Goal: Task Accomplishment & Management: Manage account settings

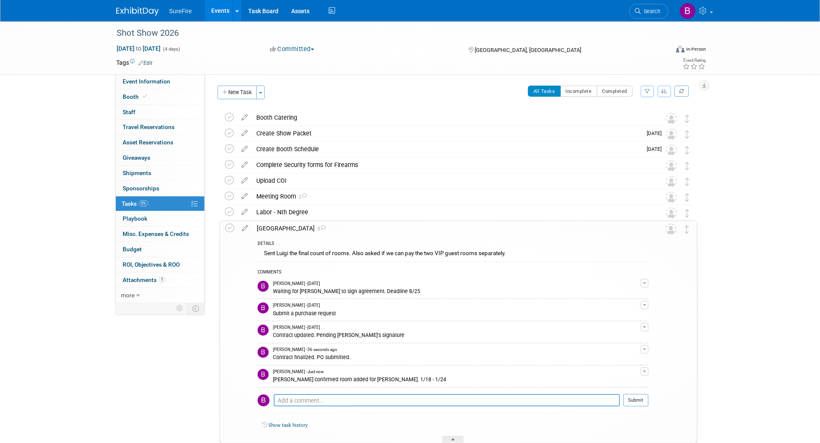
click at [225, 13] on link "Events" at bounding box center [220, 10] width 31 height 21
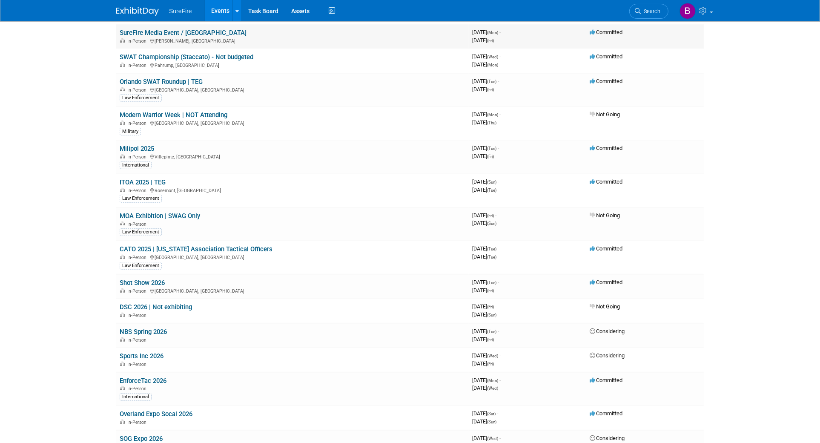
scroll to position [319, 0]
click at [132, 144] on link "Milipol 2025" at bounding box center [137, 148] width 34 height 8
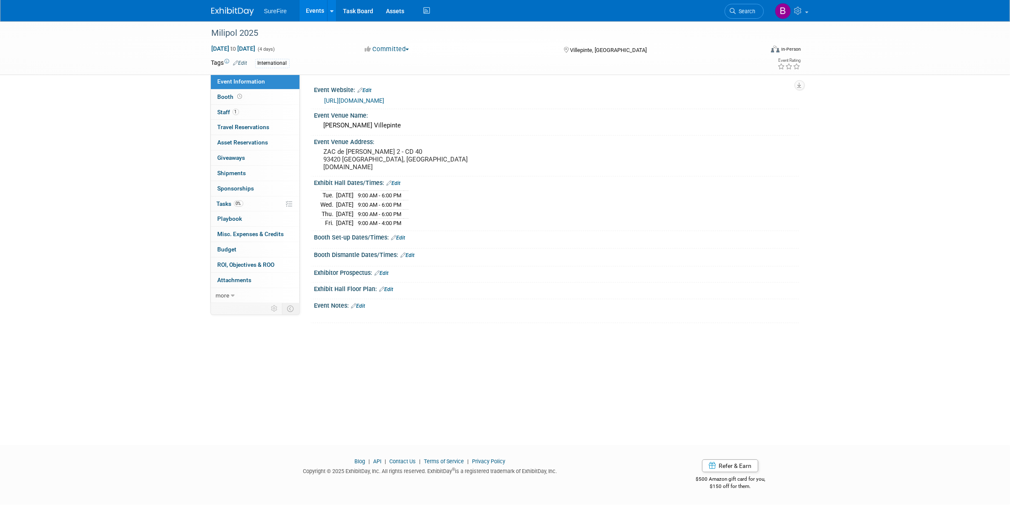
click at [315, 5] on link "Events" at bounding box center [314, 10] width 31 height 21
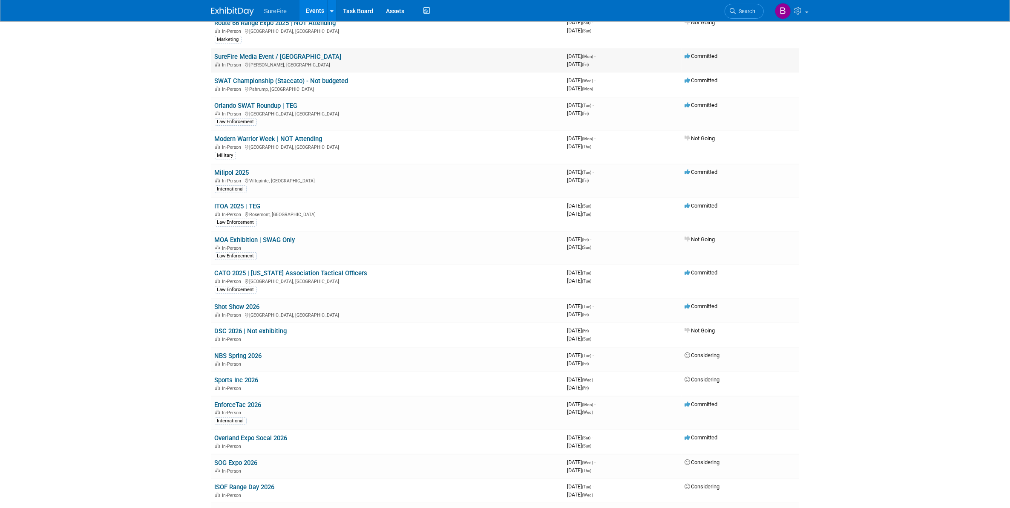
scroll to position [319, 0]
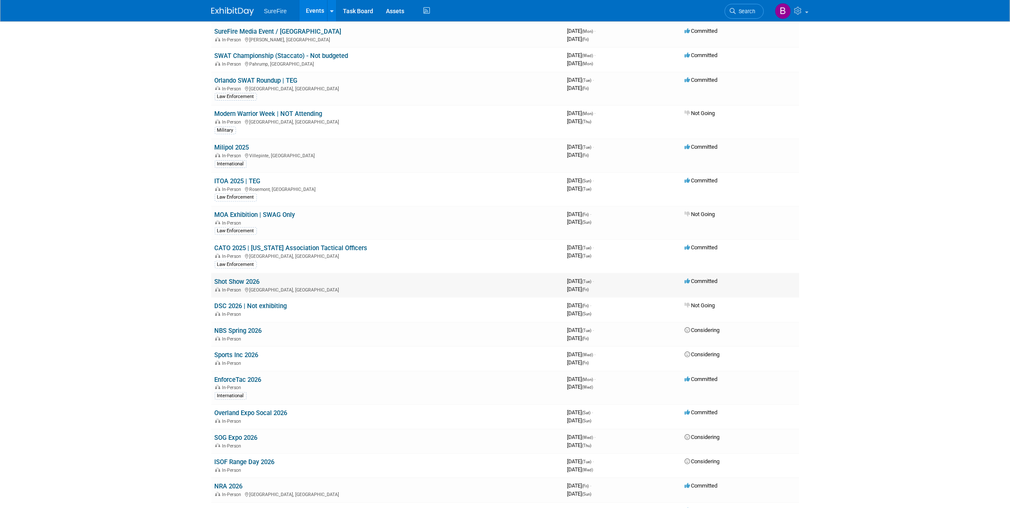
click at [239, 281] on link "Shot Show 2026" at bounding box center [237, 282] width 45 height 8
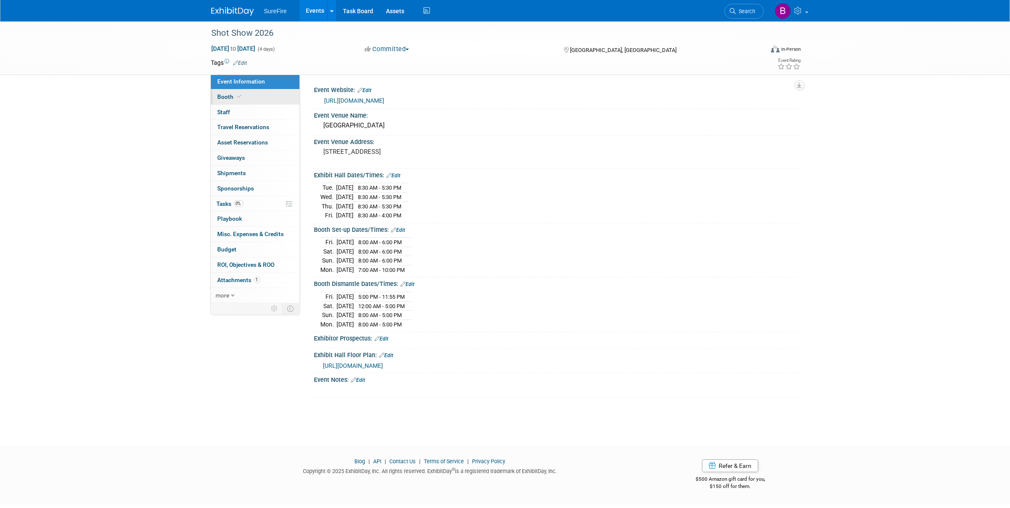
click at [220, 96] on span "Booth" at bounding box center [231, 96] width 26 height 7
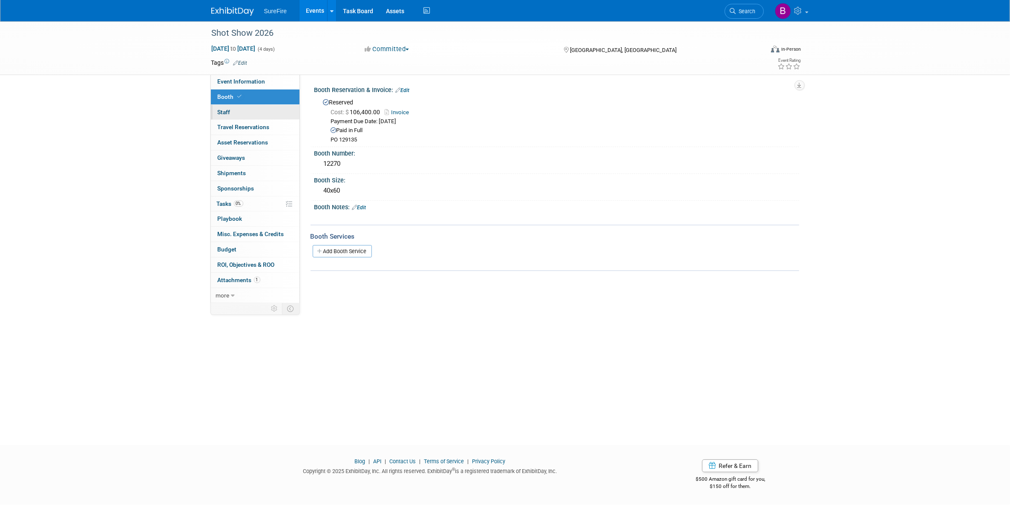
click at [222, 116] on link "0 Staff 0" at bounding box center [255, 112] width 89 height 15
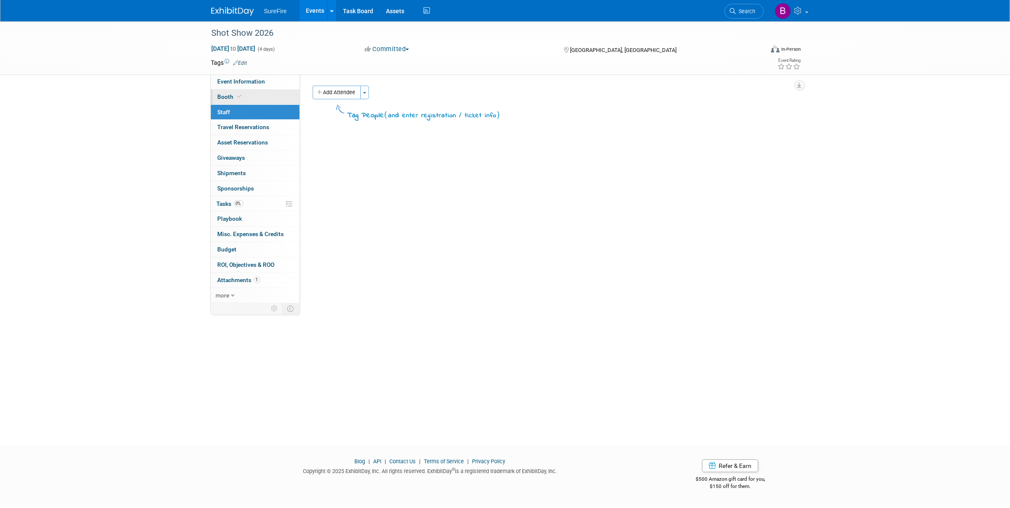
click at [229, 95] on span "Booth" at bounding box center [231, 96] width 26 height 7
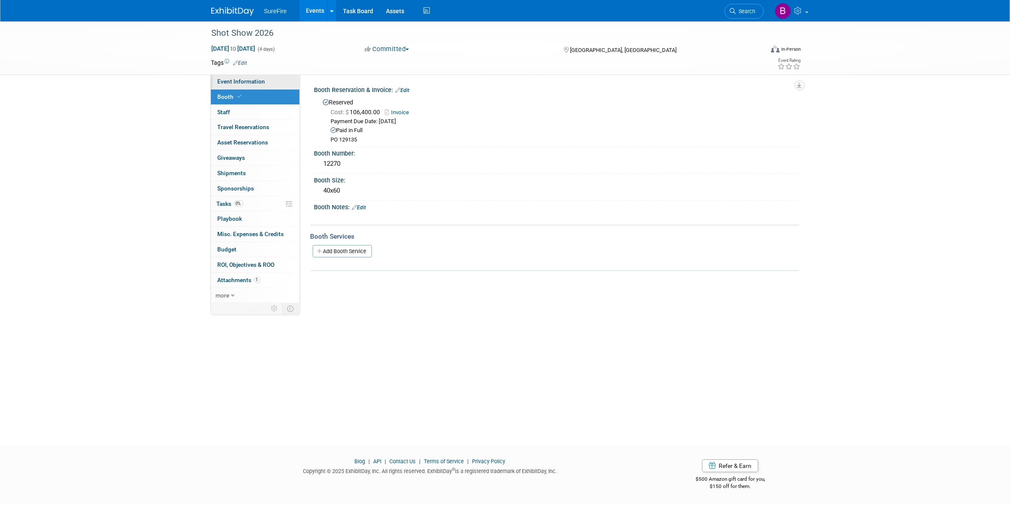
click at [229, 79] on span "Event Information" at bounding box center [242, 81] width 48 height 7
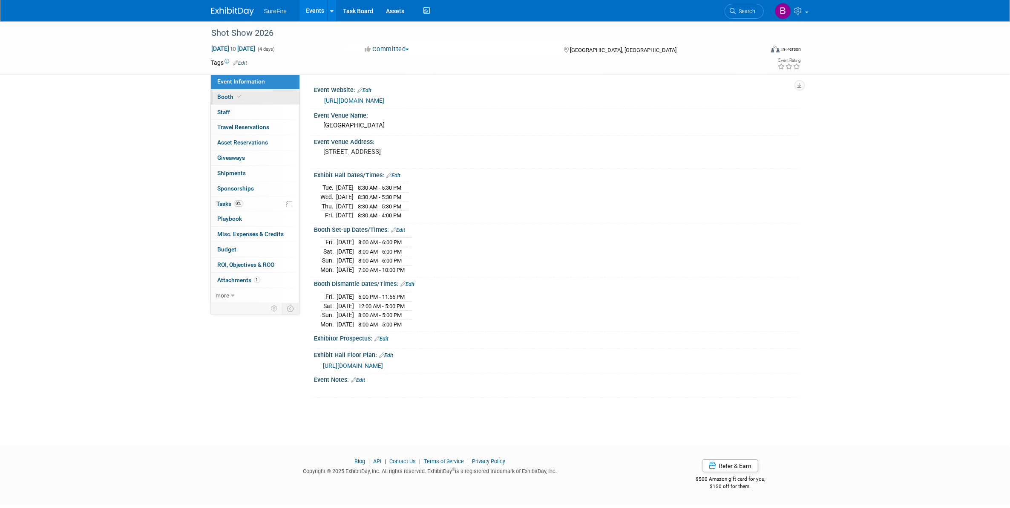
click at [228, 97] on span "Booth" at bounding box center [231, 96] width 26 height 7
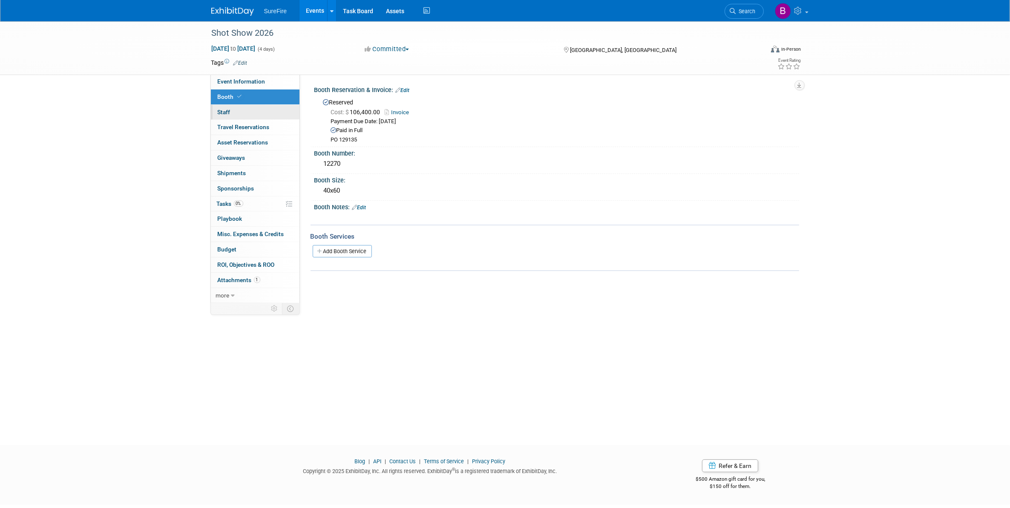
click at [228, 112] on span "Staff 0" at bounding box center [224, 112] width 13 height 7
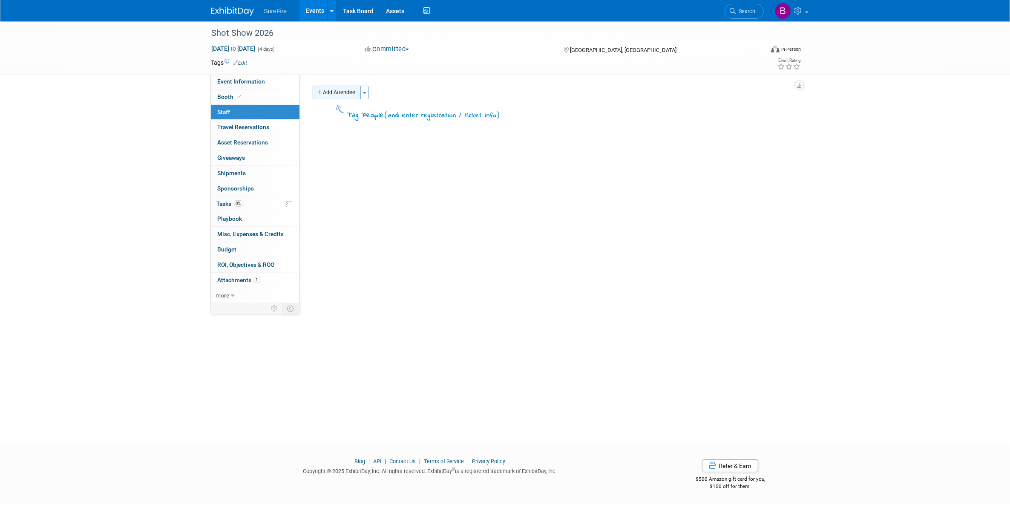
click at [333, 90] on button "Add Attendee" at bounding box center [337, 93] width 48 height 14
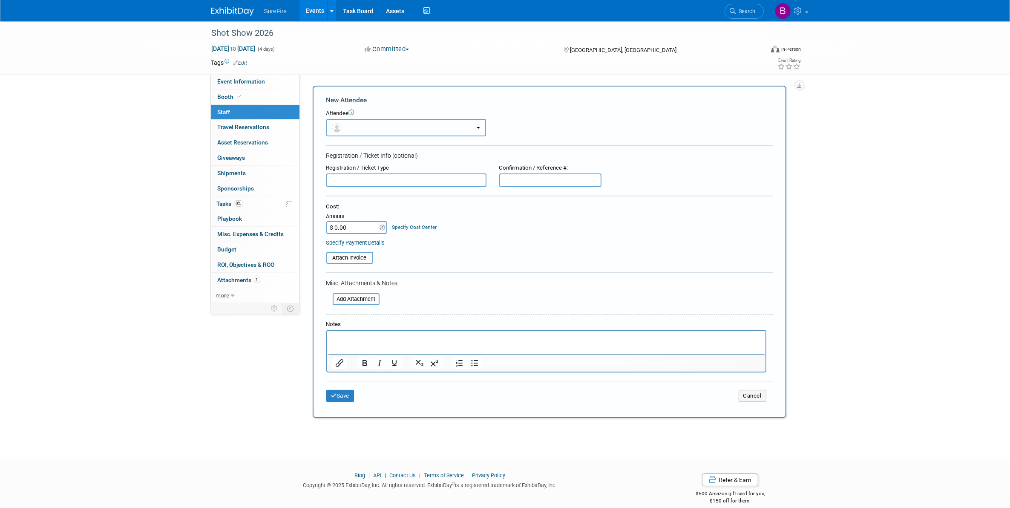
click at [363, 120] on button "button" at bounding box center [406, 127] width 160 height 17
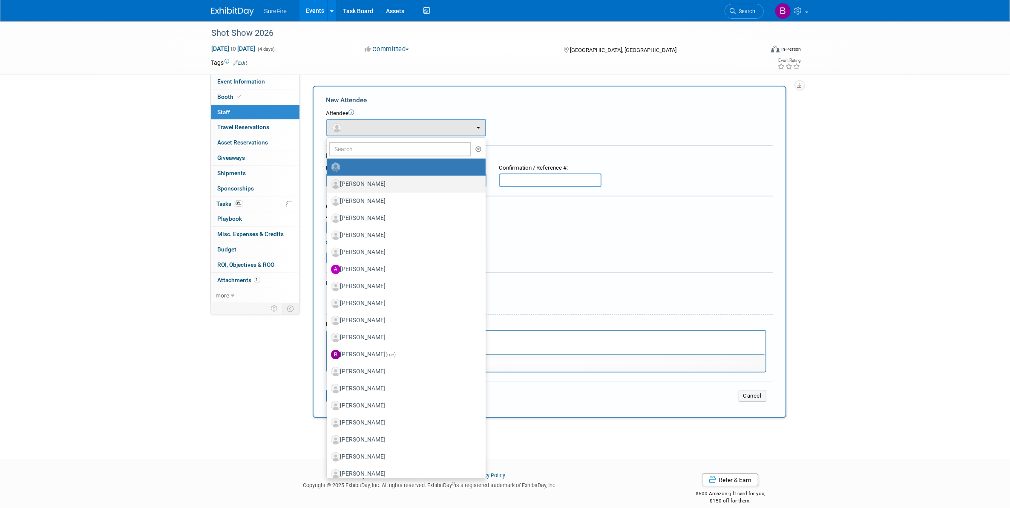
click at [365, 185] on label "[PERSON_NAME]" at bounding box center [404, 184] width 146 height 14
click at [328, 185] on input "Adam Nguyen" at bounding box center [325, 183] width 6 height 6
radio input "true"
select select "7eb1bb61-8f85-487d-8e17-aa557b58ee1b"
radio input "false"
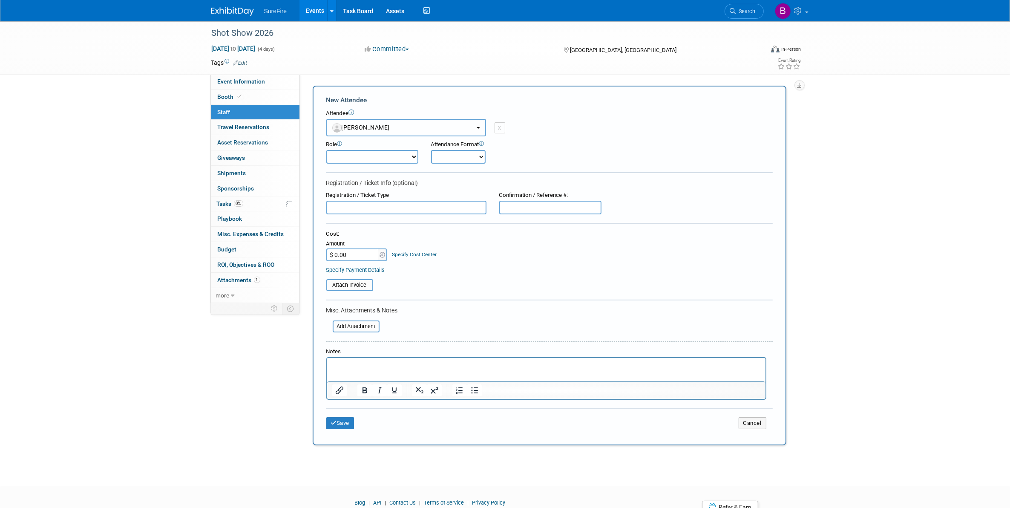
click at [473, 126] on button "[PERSON_NAME]" at bounding box center [406, 127] width 160 height 17
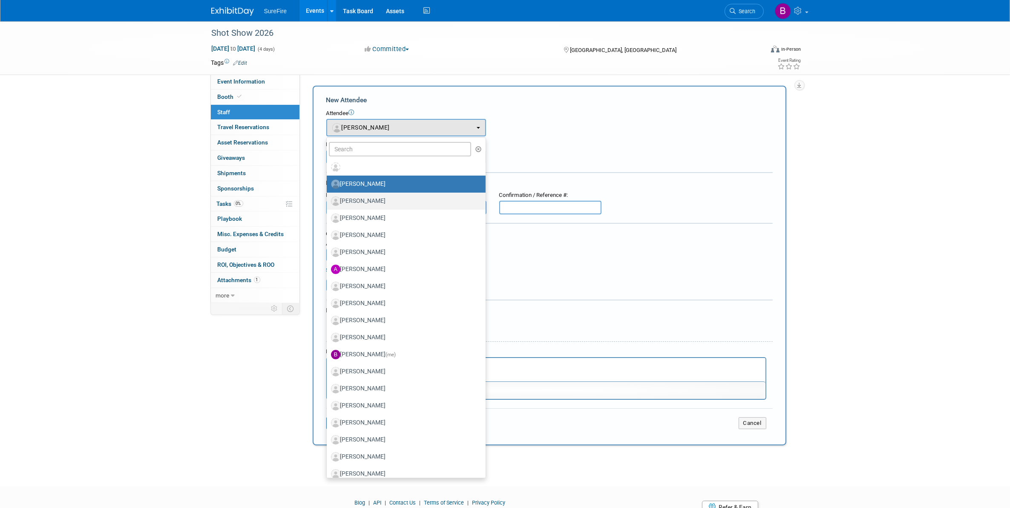
click at [440, 201] on label "Alan Elam" at bounding box center [404, 201] width 146 height 14
click at [328, 201] on input "Alan Elam" at bounding box center [325, 200] width 6 height 6
select select "4051e903-72b3-4526-8bb0-75e9f535cd7a"
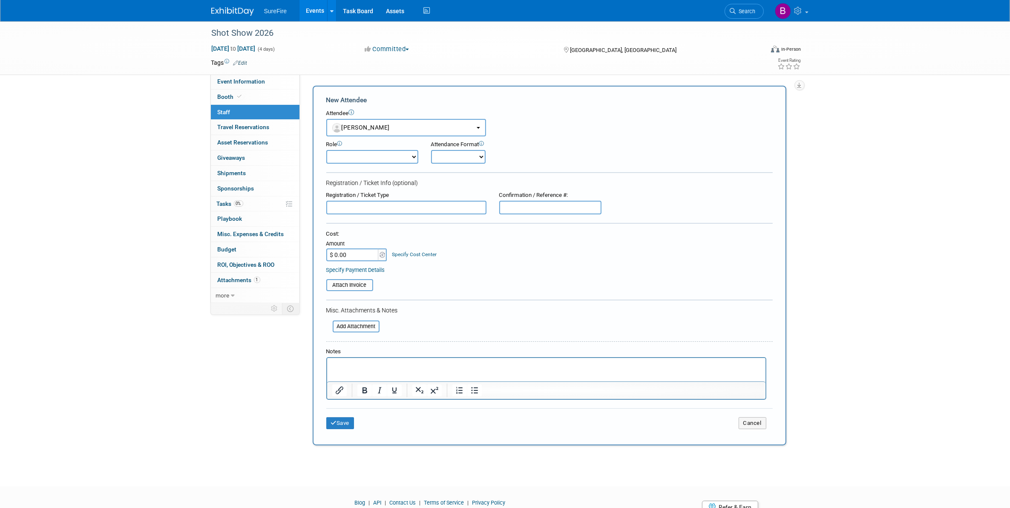
click at [329, 411] on div "Save Cancel" at bounding box center [549, 421] width 446 height 27
click at [331, 417] on button "Save" at bounding box center [340, 423] width 28 height 12
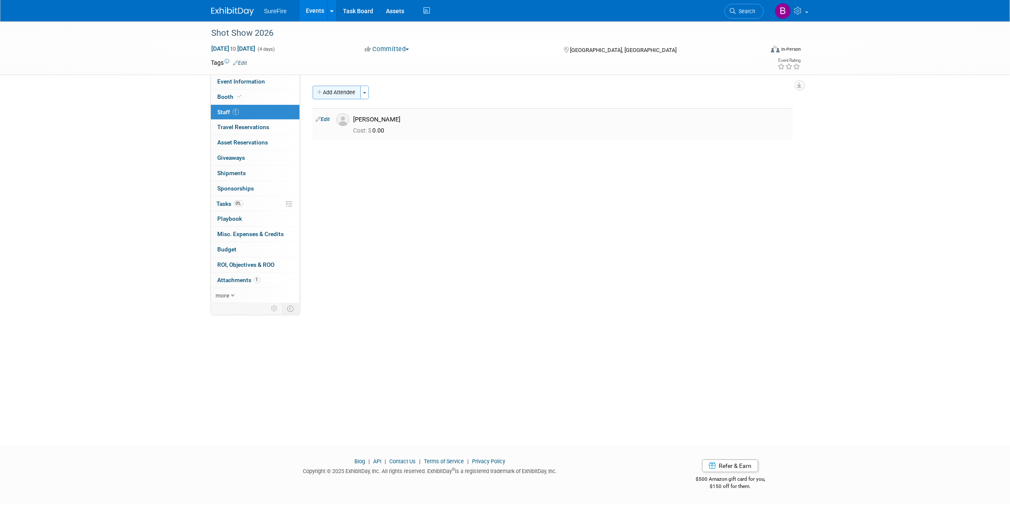
click at [350, 88] on button "Add Attendee" at bounding box center [337, 93] width 48 height 14
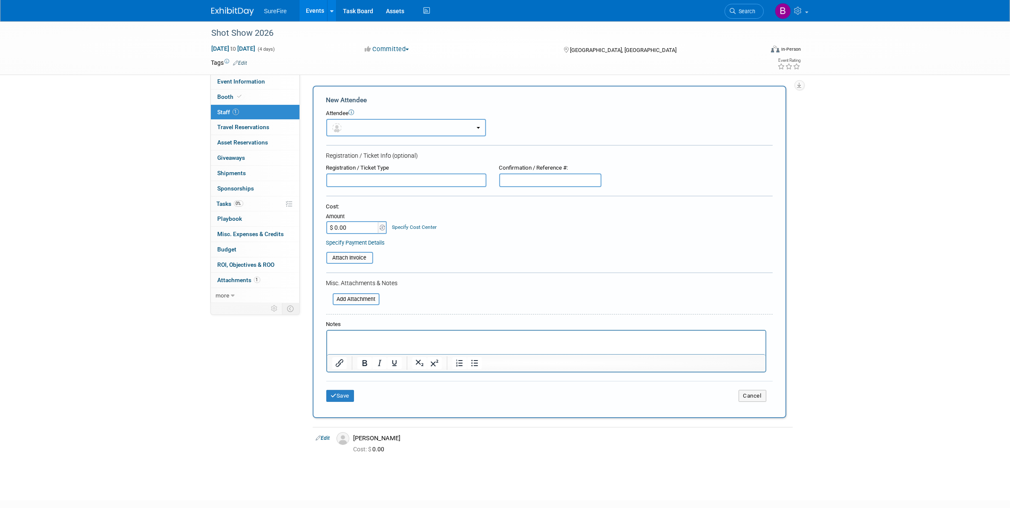
click at [380, 127] on button "button" at bounding box center [406, 127] width 160 height 17
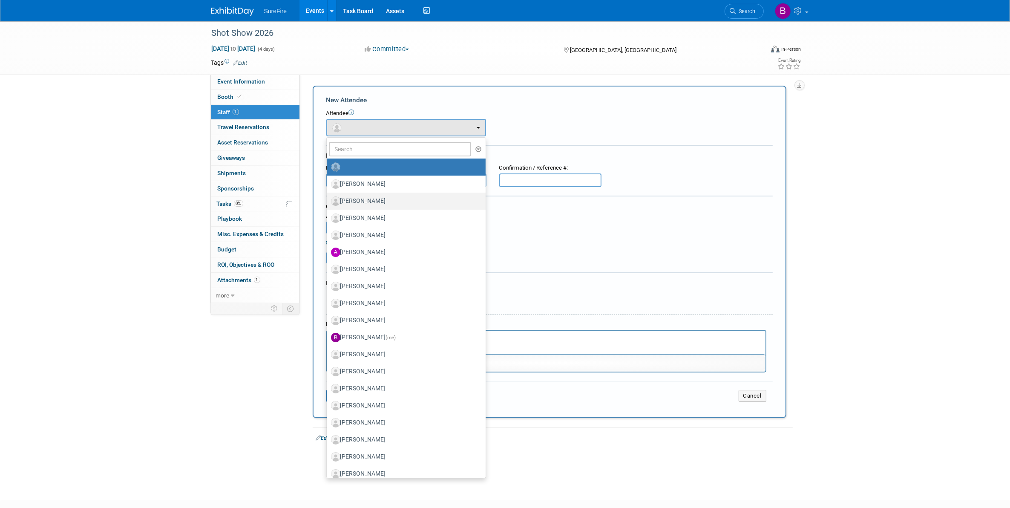
click at [384, 203] on label "[PERSON_NAME]" at bounding box center [404, 201] width 146 height 14
click at [328, 203] on input "[PERSON_NAME]" at bounding box center [325, 200] width 6 height 6
select select "b42d88c9-49df-43c8-b36b-ee164044d1fb"
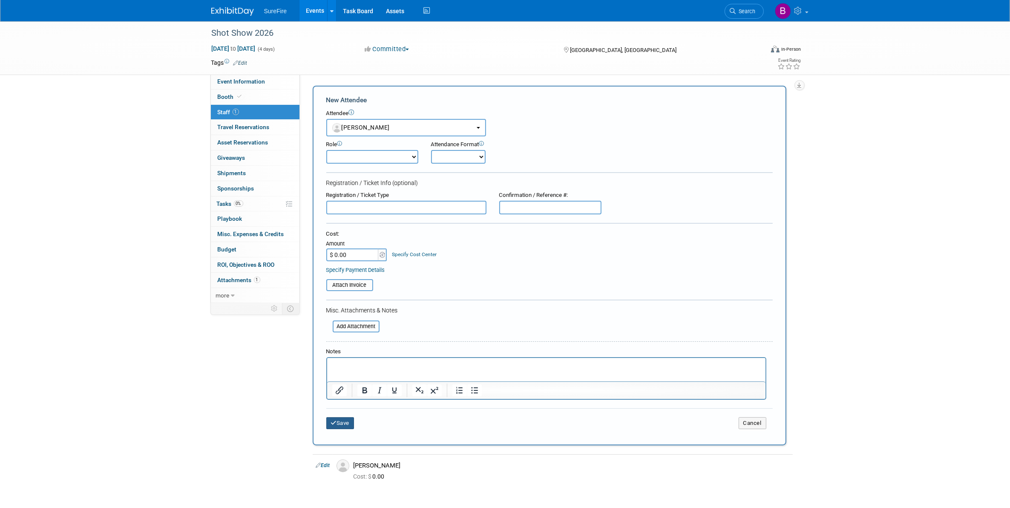
click at [338, 420] on button "Save" at bounding box center [340, 423] width 28 height 12
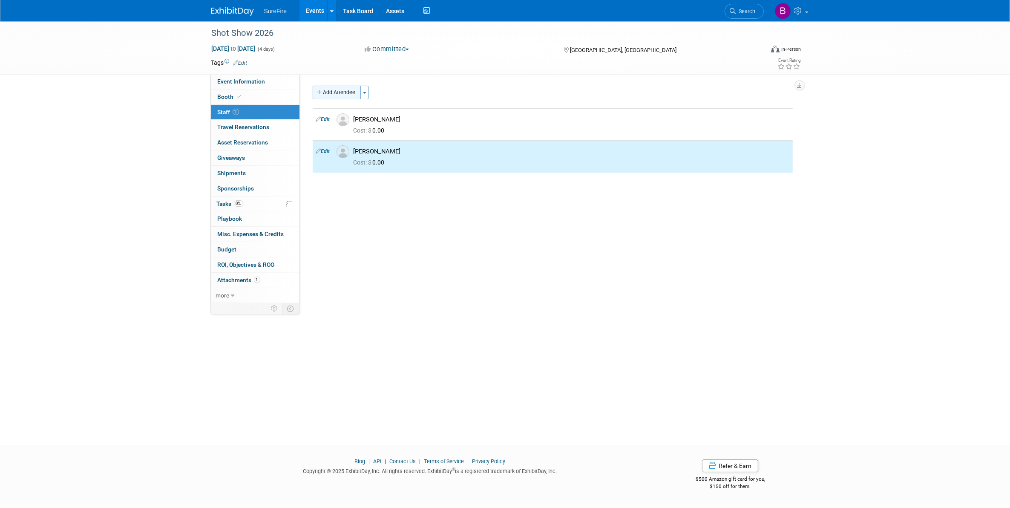
click at [344, 89] on button "Add Attendee" at bounding box center [337, 93] width 48 height 14
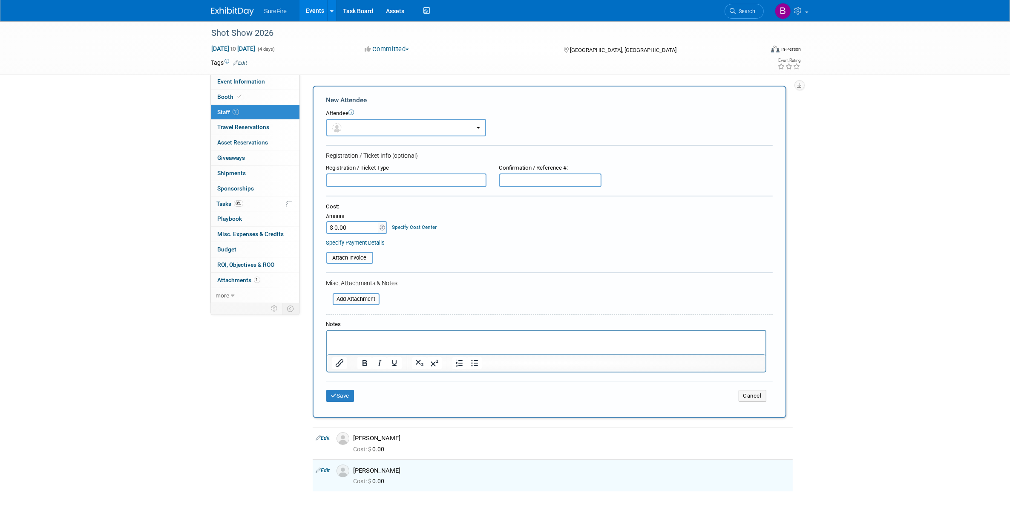
click at [343, 137] on form "New Attendee Attendee <img src="https://www.exhibitday.com/Images/Unassigned-Us…" at bounding box center [549, 251] width 446 height 313
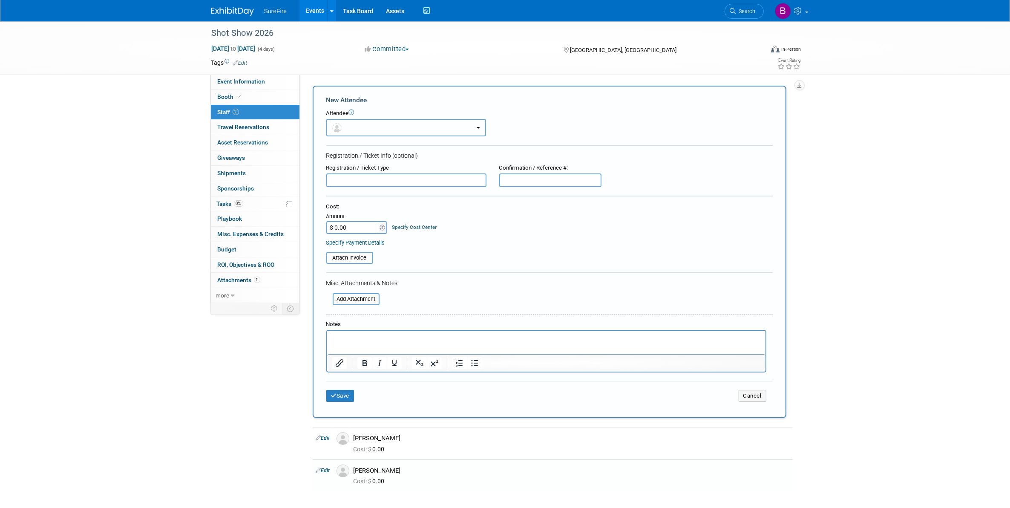
click at [343, 129] on span "button" at bounding box center [338, 127] width 12 height 7
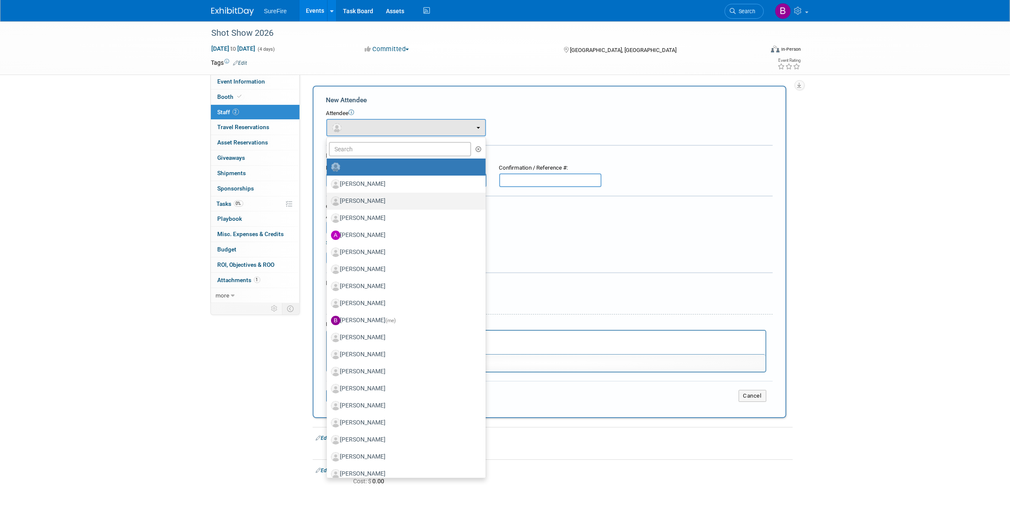
click at [347, 198] on label "Ammar Burayez" at bounding box center [404, 201] width 146 height 14
click at [328, 198] on input "Ammar Burayez" at bounding box center [325, 200] width 6 height 6
select select "7682109d-4427-4a47-aa84-72915e61847c"
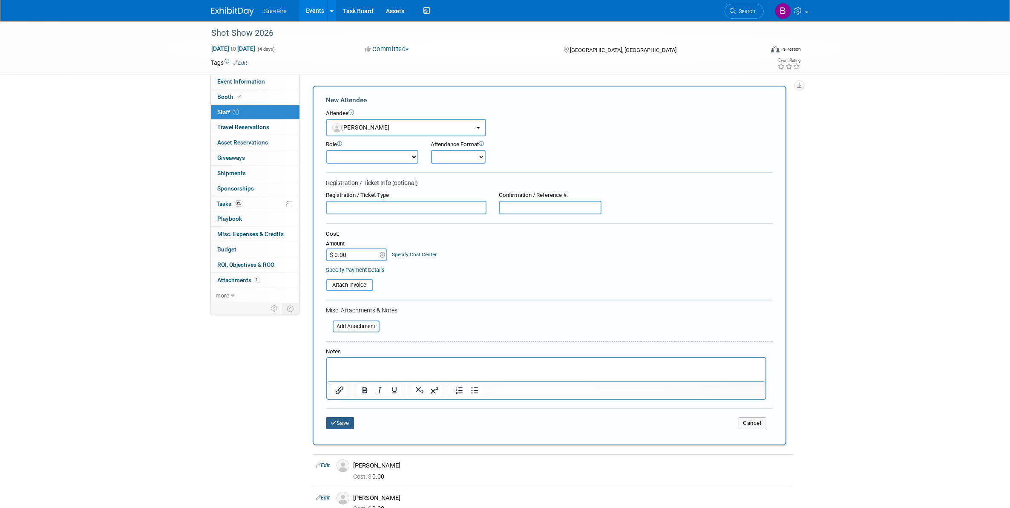
click at [344, 417] on button "Save" at bounding box center [340, 423] width 28 height 12
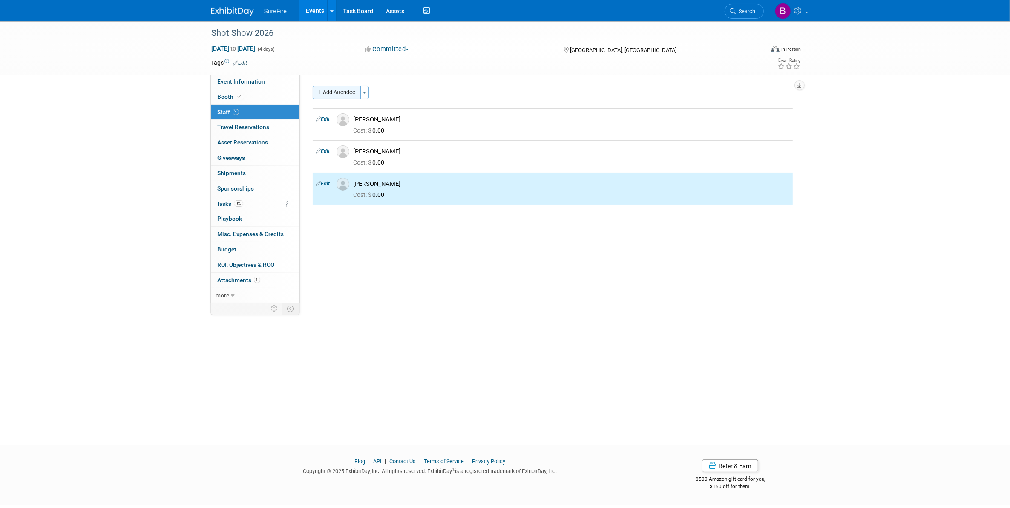
click at [359, 92] on button "Add Attendee" at bounding box center [337, 93] width 48 height 14
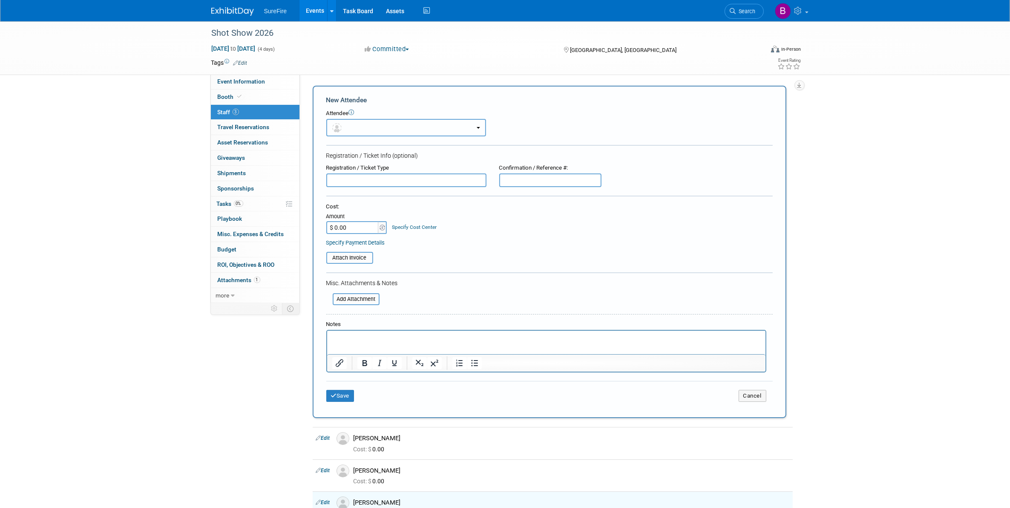
click at [359, 126] on button "button" at bounding box center [406, 127] width 160 height 17
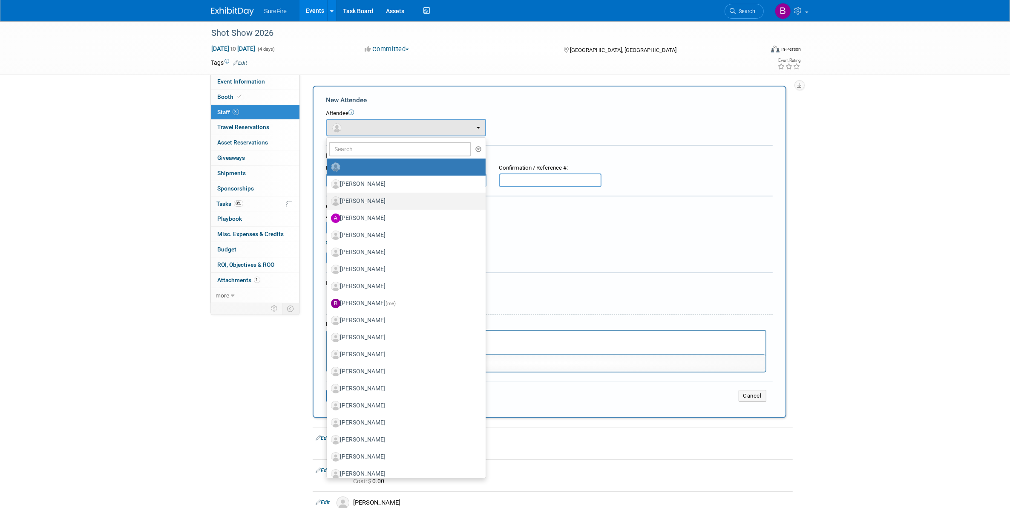
click at [366, 194] on label "Andrew Gregg" at bounding box center [404, 201] width 146 height 14
click at [328, 197] on input "Andrew Gregg" at bounding box center [325, 200] width 6 height 6
select select "15b73f00-add4-4e4f-be82-0e9acd3bc311"
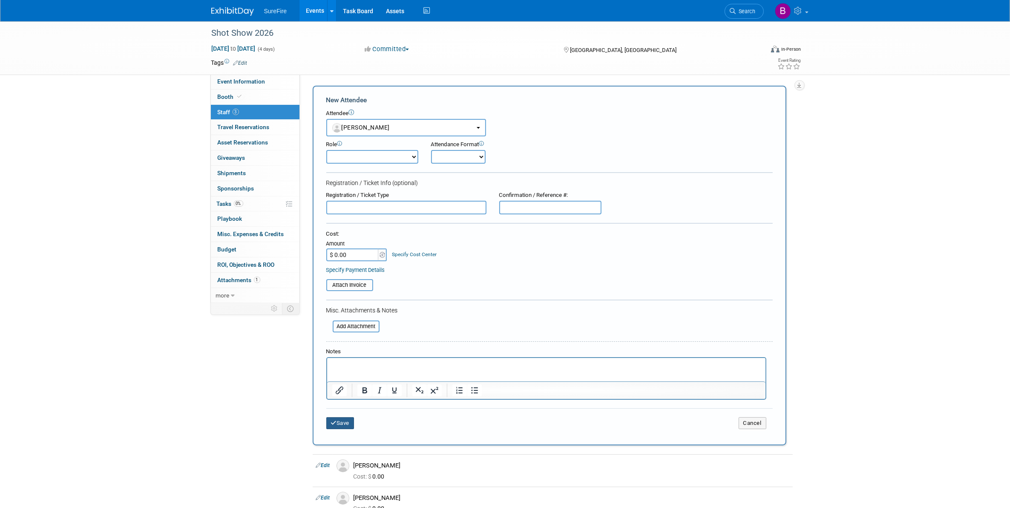
click at [350, 421] on button "Save" at bounding box center [340, 423] width 28 height 12
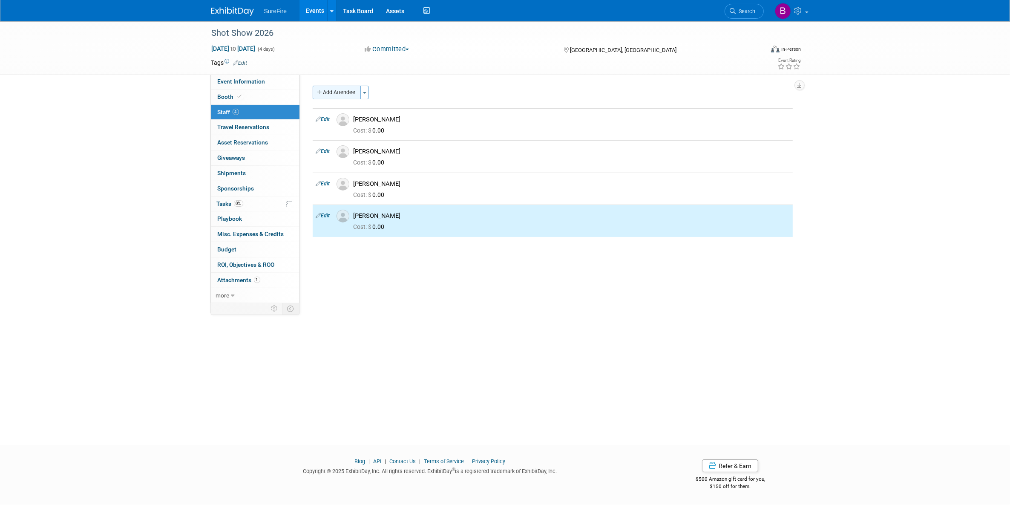
click at [344, 92] on button "Add Attendee" at bounding box center [337, 93] width 48 height 14
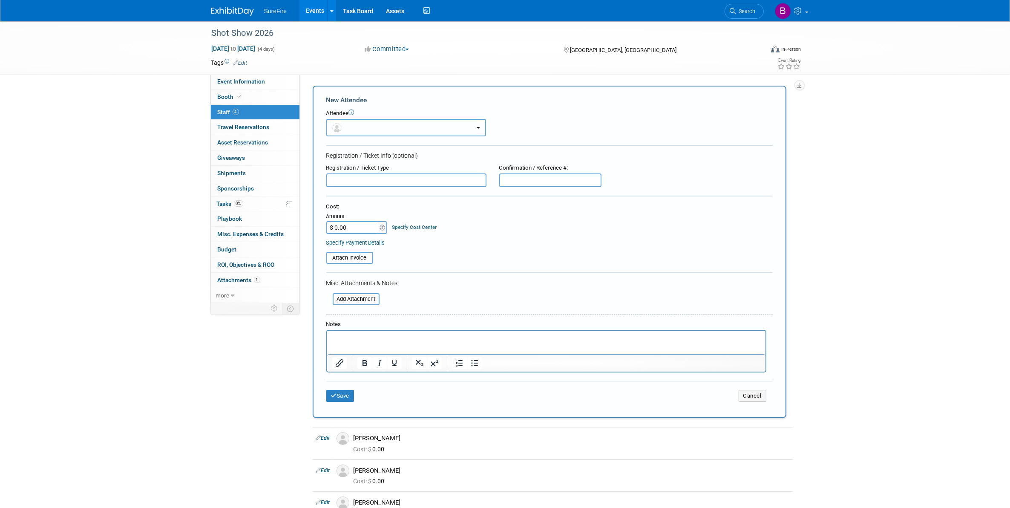
click at [358, 130] on button "button" at bounding box center [406, 127] width 160 height 17
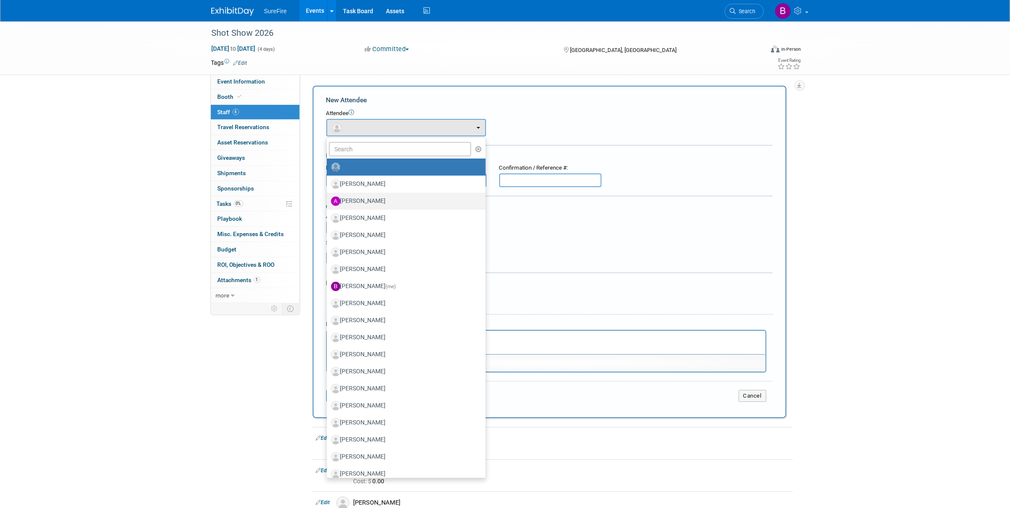
click at [365, 198] on label "[PERSON_NAME]" at bounding box center [404, 201] width 146 height 14
click at [328, 198] on input "[PERSON_NAME]" at bounding box center [325, 200] width 6 height 6
select select "4533221e-7744-4036-aa39-cbcfd292d3cd"
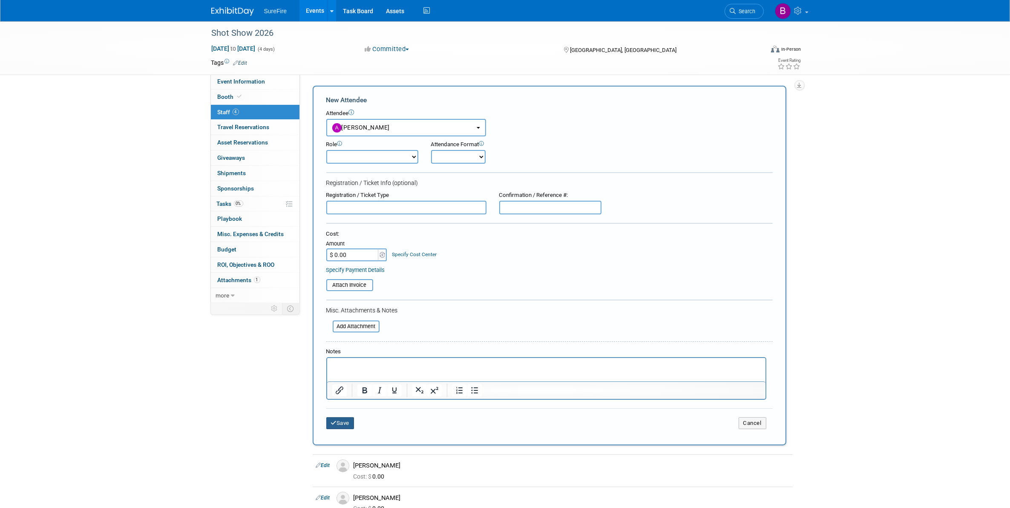
click at [344, 419] on button "Save" at bounding box center [340, 423] width 28 height 12
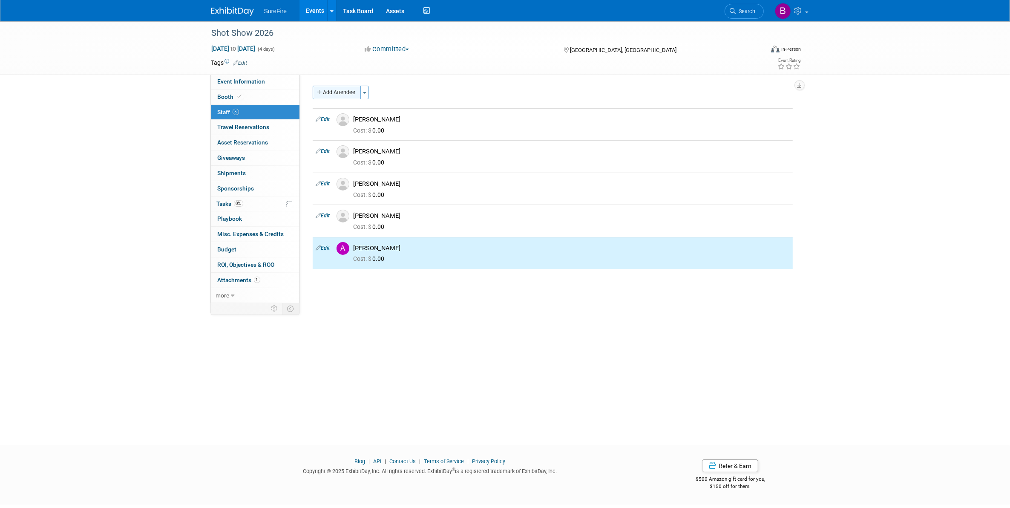
click at [349, 92] on button "Add Attendee" at bounding box center [337, 93] width 48 height 14
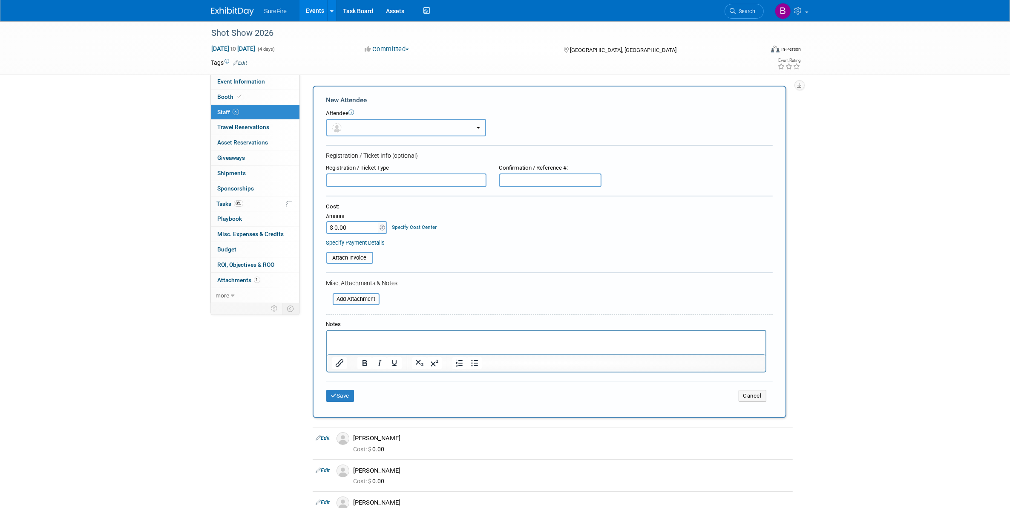
click at [353, 130] on button "button" at bounding box center [406, 127] width 160 height 17
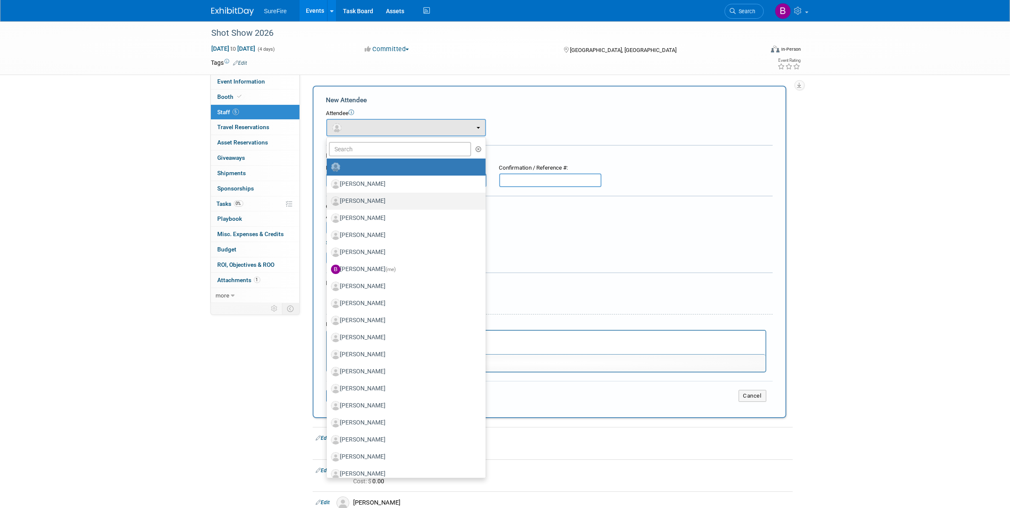
click at [383, 198] on label "Andy Stanford" at bounding box center [404, 201] width 146 height 14
click at [328, 198] on input "Andy Stanford" at bounding box center [325, 200] width 6 height 6
select select "14d713e0-c971-4b93-86a9-244528a110af"
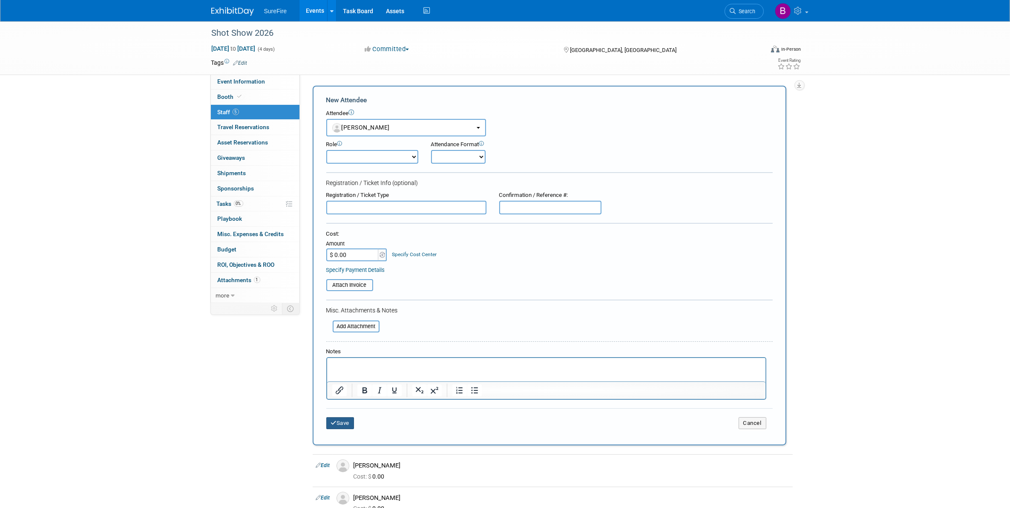
click at [349, 423] on button "Save" at bounding box center [340, 423] width 28 height 12
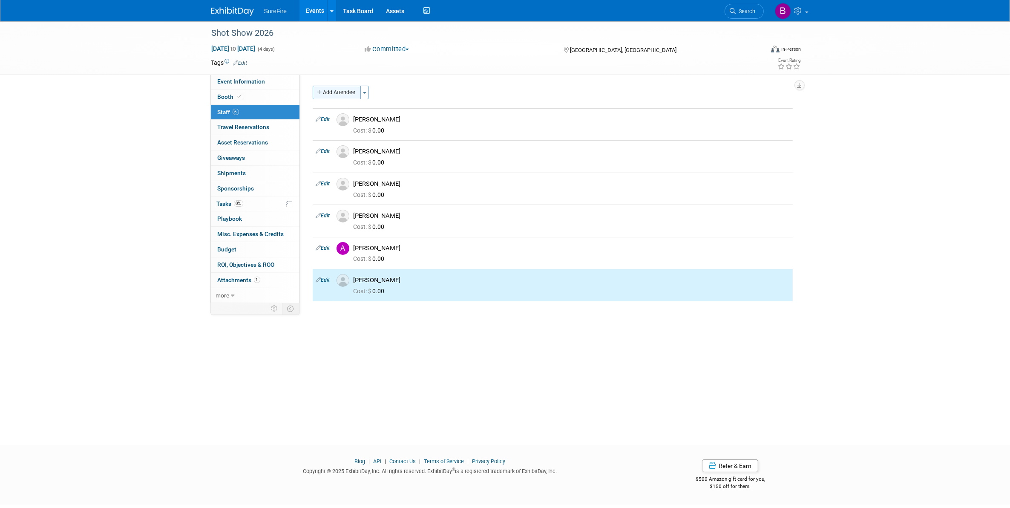
click at [351, 92] on button "Add Attendee" at bounding box center [337, 93] width 48 height 14
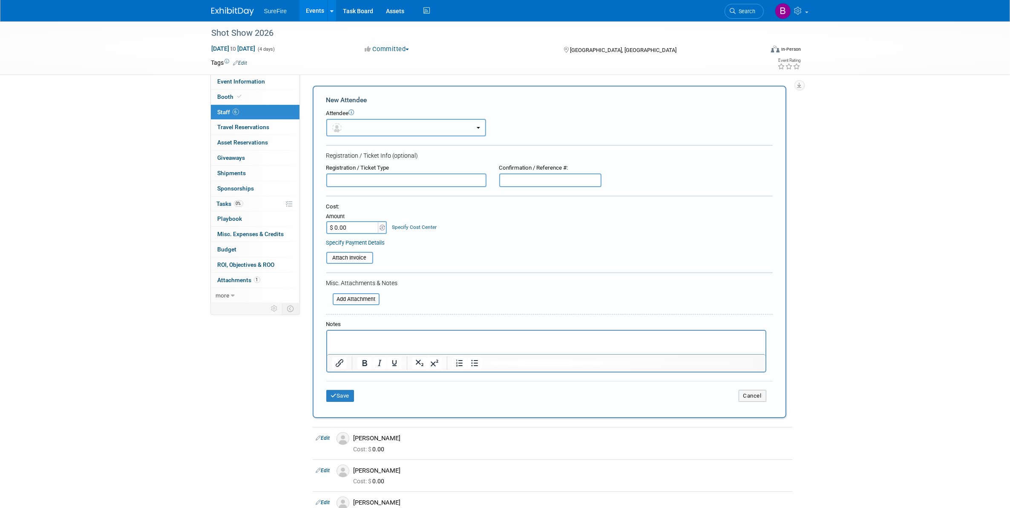
click at [360, 126] on button "button" at bounding box center [406, 127] width 160 height 17
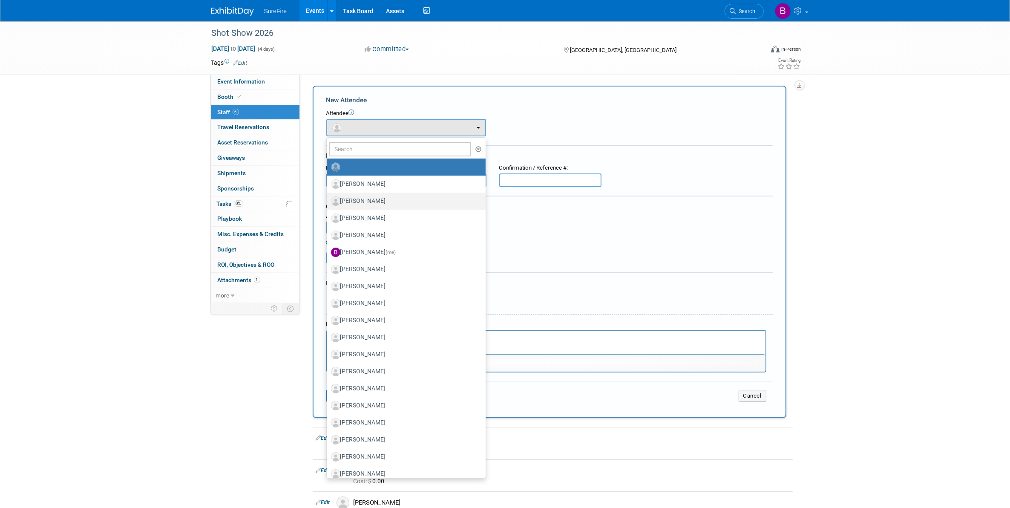
click at [371, 194] on label "[PERSON_NAME]" at bounding box center [404, 201] width 146 height 14
click at [328, 197] on input "[PERSON_NAME]" at bounding box center [325, 200] width 6 height 6
radio input "true"
select select "0e9d5596-46d2-4259-95f1-d1468b255f37"
radio input "false"
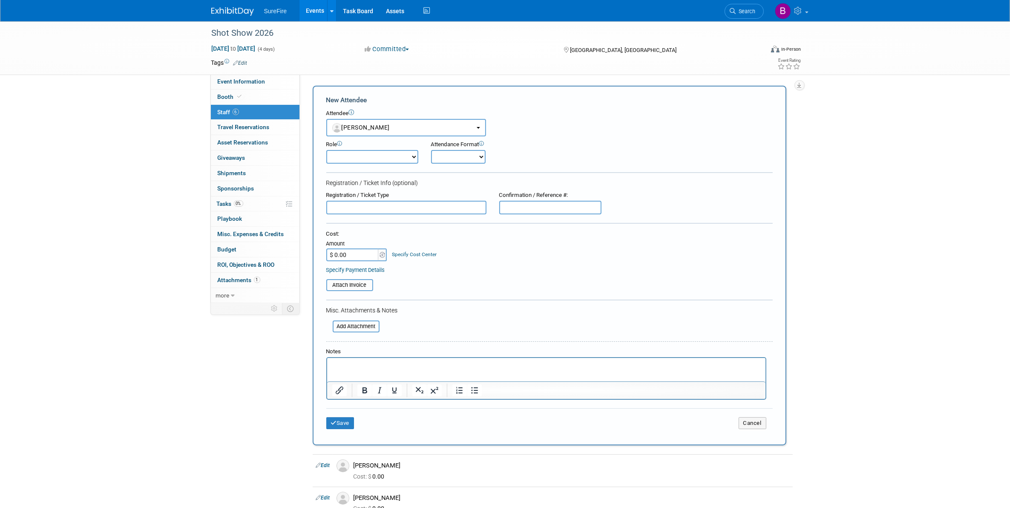
drag, startPoint x: 347, startPoint y: 412, endPoint x: 351, endPoint y: 388, distance: 23.8
click at [347, 410] on div "Save Cancel" at bounding box center [549, 421] width 446 height 27
click at [353, 126] on span "[PERSON_NAME]" at bounding box center [361, 127] width 58 height 7
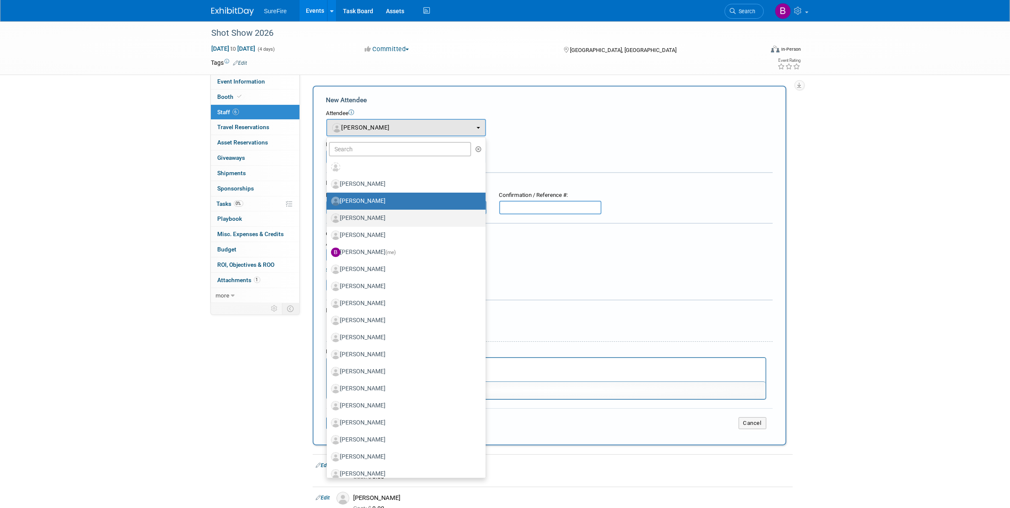
click at [358, 212] on label "[PERSON_NAME]" at bounding box center [404, 218] width 146 height 14
click at [328, 214] on input "[PERSON_NAME]" at bounding box center [325, 217] width 6 height 6
select select "733485cd-9660-4db5-8fe7-fafce6a89967"
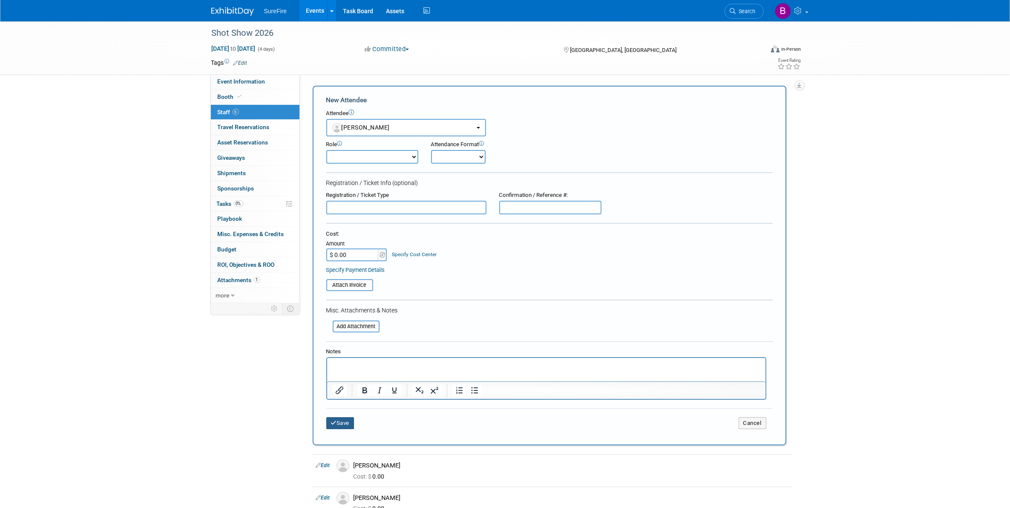
click at [343, 417] on button "Save" at bounding box center [340, 423] width 28 height 12
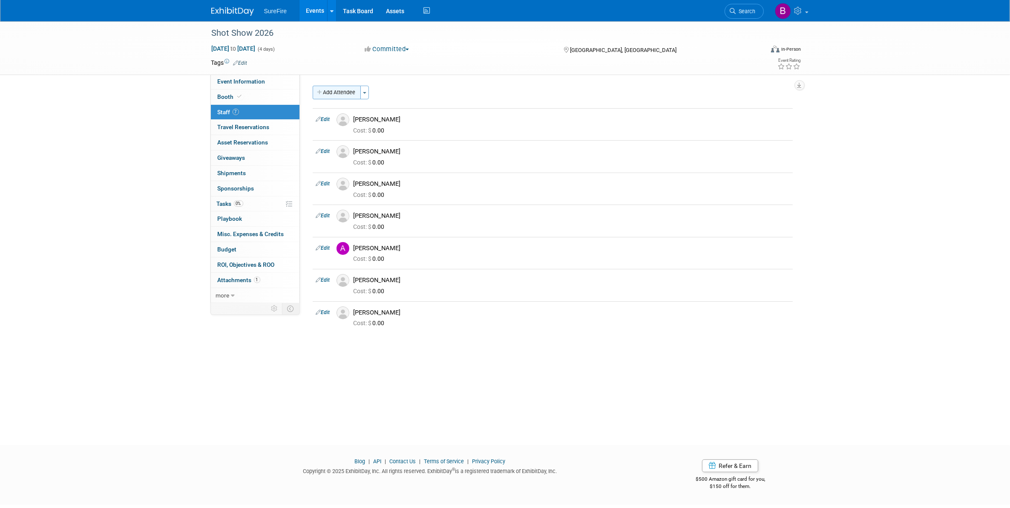
click at [344, 87] on button "Add Attendee" at bounding box center [337, 93] width 48 height 14
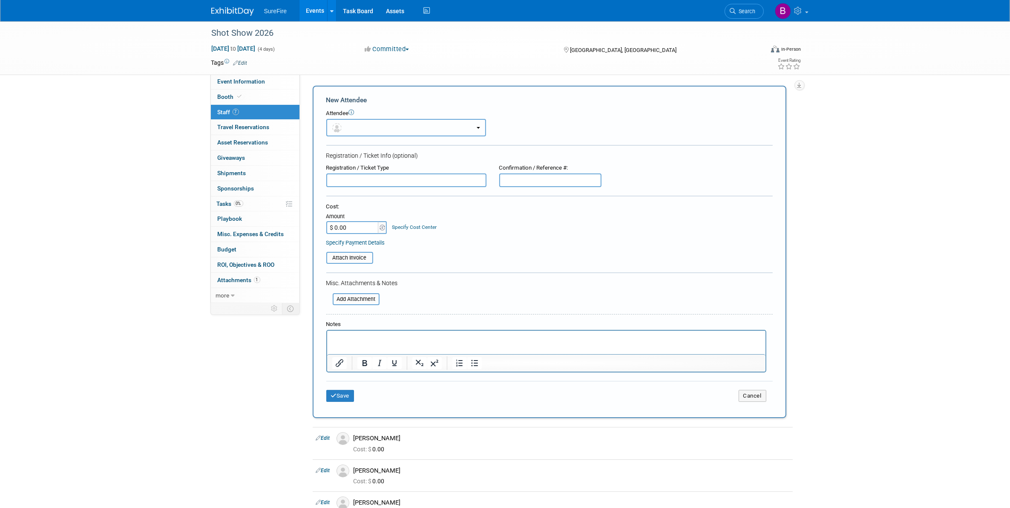
click at [357, 128] on button "button" at bounding box center [406, 127] width 160 height 17
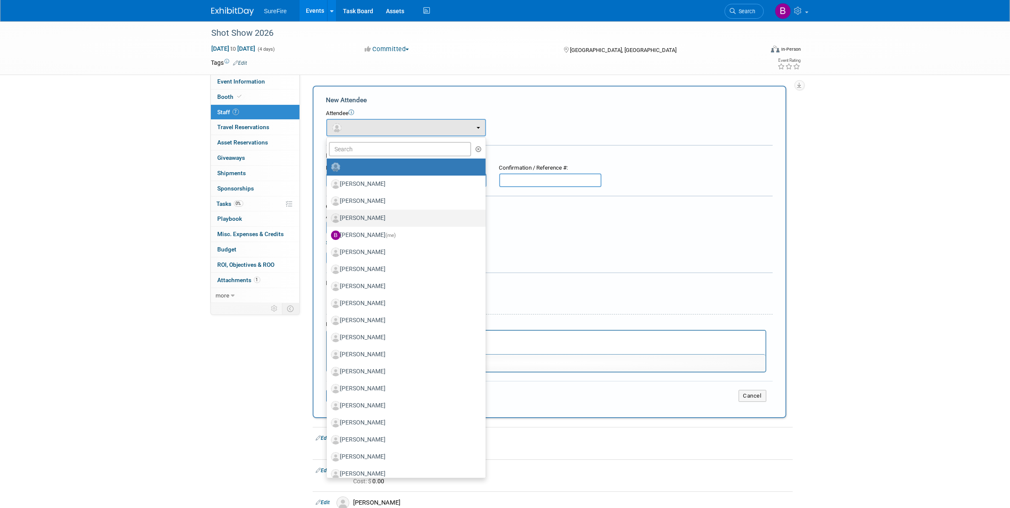
click at [382, 222] on label "Brandon Giordano" at bounding box center [404, 218] width 146 height 14
click at [328, 220] on input "Brandon Giordano" at bounding box center [325, 217] width 6 height 6
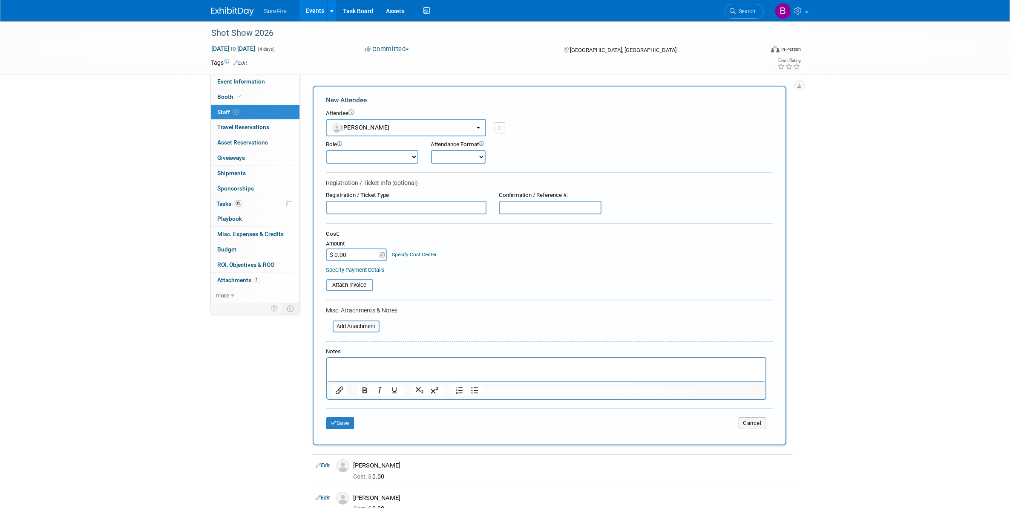
click at [377, 124] on span "Brandon Giordano" at bounding box center [361, 127] width 58 height 7
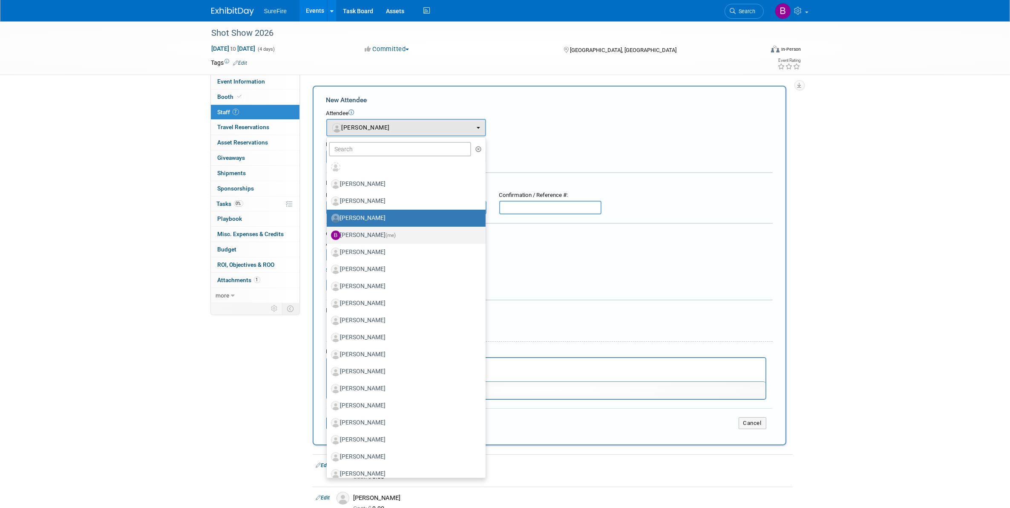
click at [385, 234] on label "Bree Yoshikawa (me)" at bounding box center [404, 235] width 146 height 14
click at [328, 234] on input "Bree Yoshikawa (me)" at bounding box center [325, 234] width 6 height 6
select select "862cfff8-eb18-427f-925a-2dc22e08d119"
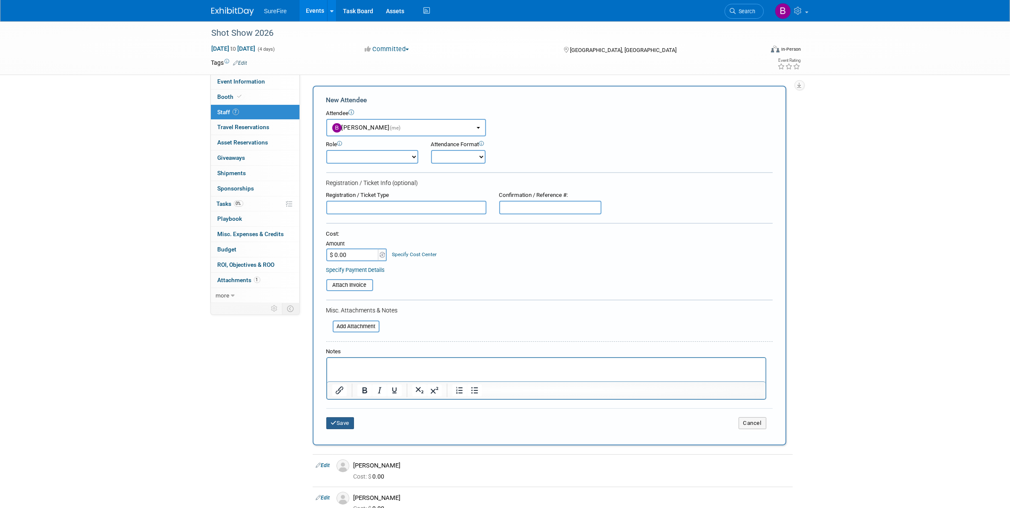
click at [351, 417] on button "Save" at bounding box center [340, 423] width 28 height 12
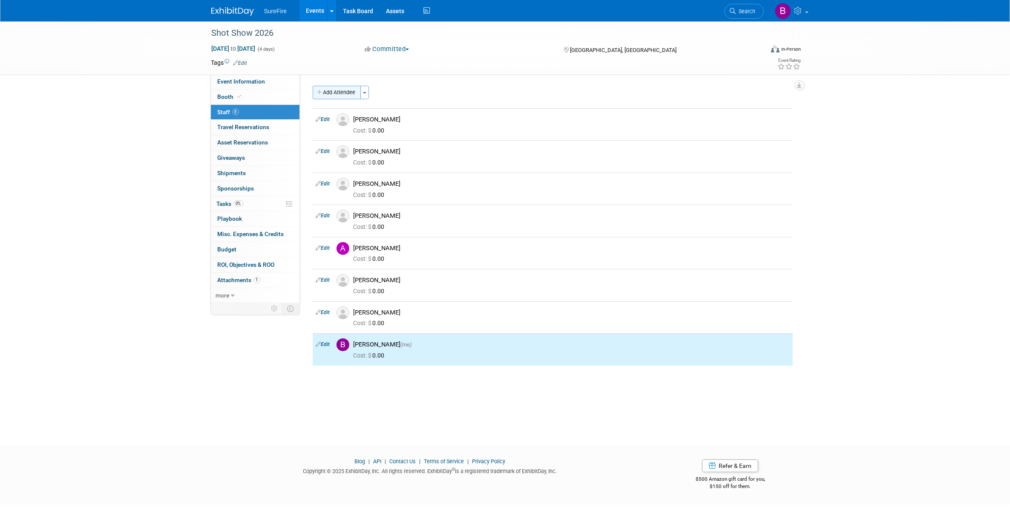
click at [356, 94] on button "Add Attendee" at bounding box center [337, 93] width 48 height 14
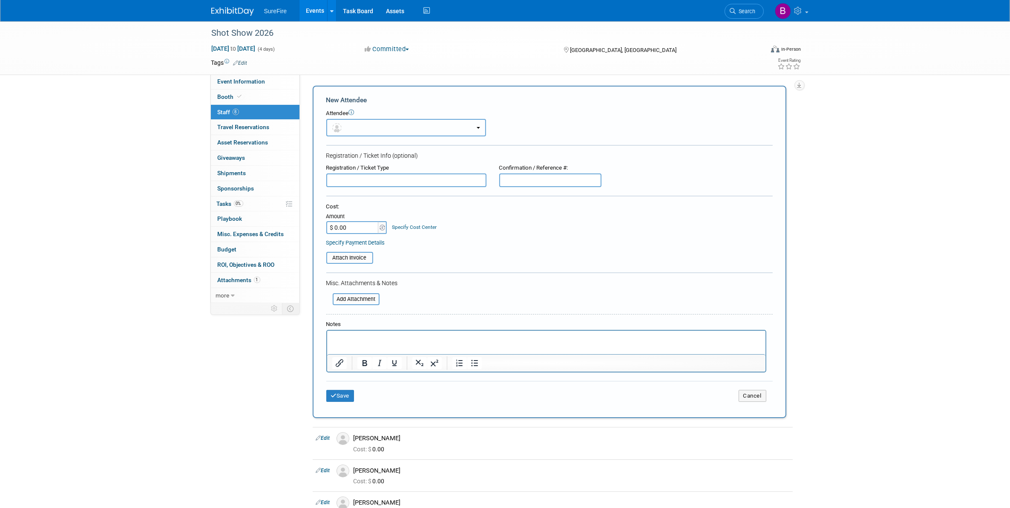
click at [358, 122] on button "button" at bounding box center [406, 127] width 160 height 17
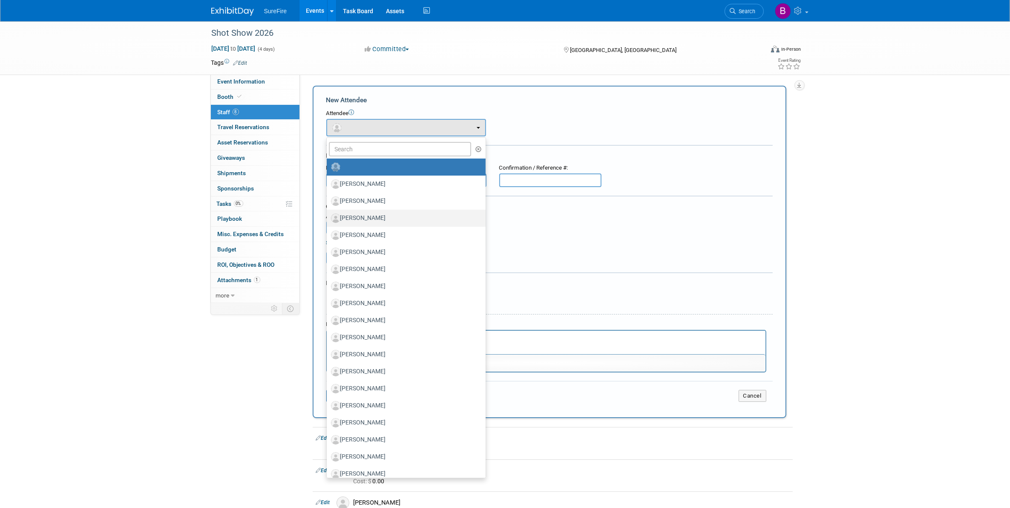
click at [378, 215] on label "Brandon Giordano" at bounding box center [404, 218] width 146 height 14
click at [328, 215] on input "Brandon Giordano" at bounding box center [325, 217] width 6 height 6
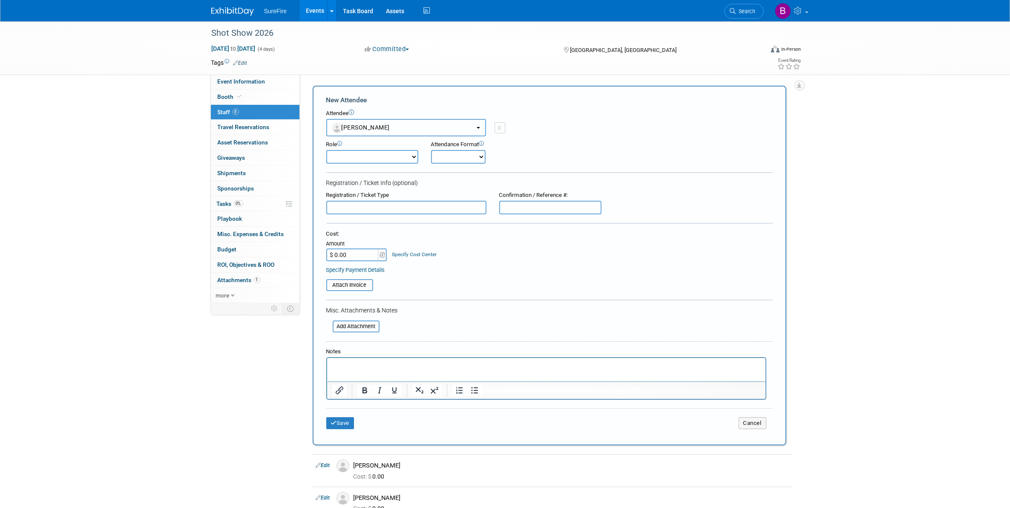
click at [382, 126] on span "Brandon Giordano" at bounding box center [361, 127] width 58 height 7
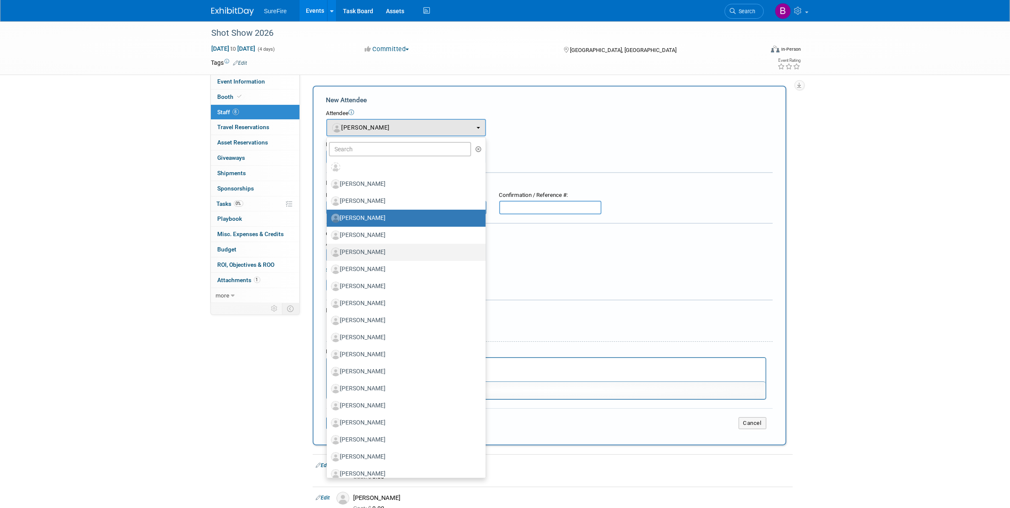
click at [381, 245] on label "[PERSON_NAME]" at bounding box center [404, 252] width 146 height 14
click at [328, 248] on input "[PERSON_NAME]" at bounding box center [325, 251] width 6 height 6
select select "50399c4a-49b1-4f02-abeb-fc2037cd3beb"
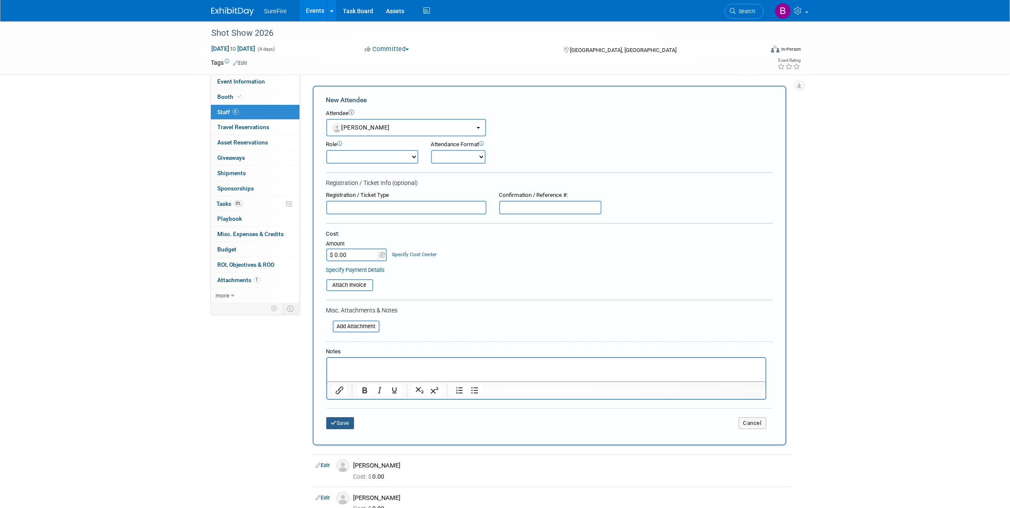
click at [344, 418] on button "Save" at bounding box center [340, 423] width 28 height 12
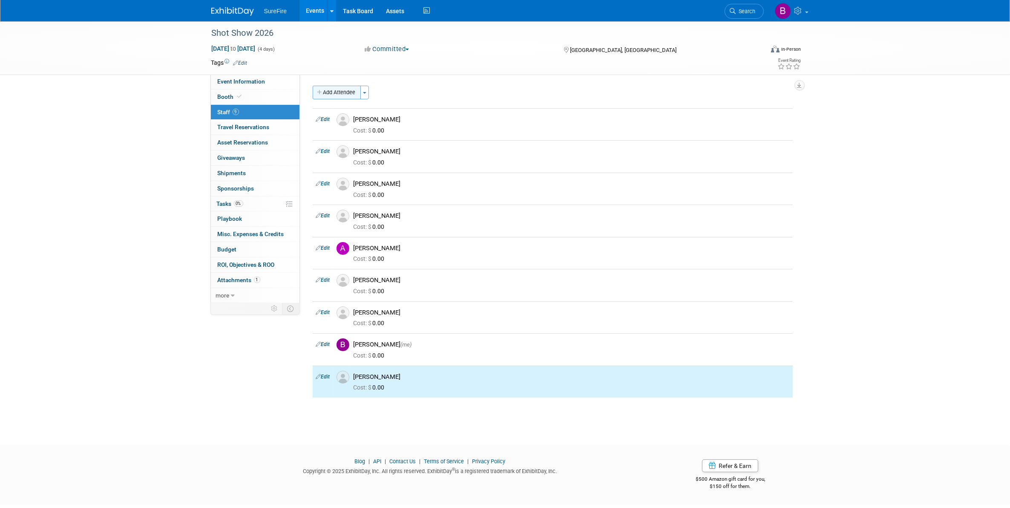
click at [353, 95] on button "Add Attendee" at bounding box center [337, 93] width 48 height 14
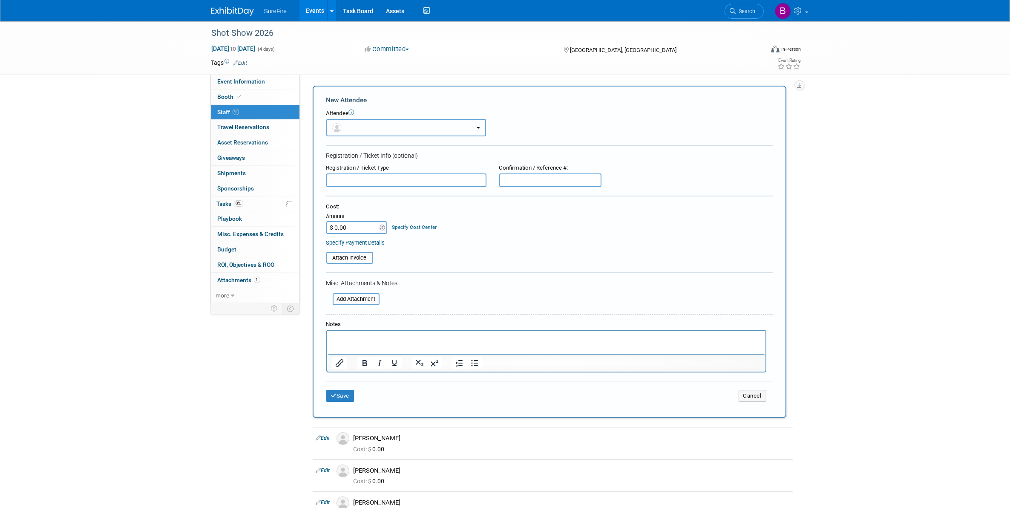
click at [363, 128] on button "button" at bounding box center [406, 127] width 160 height 17
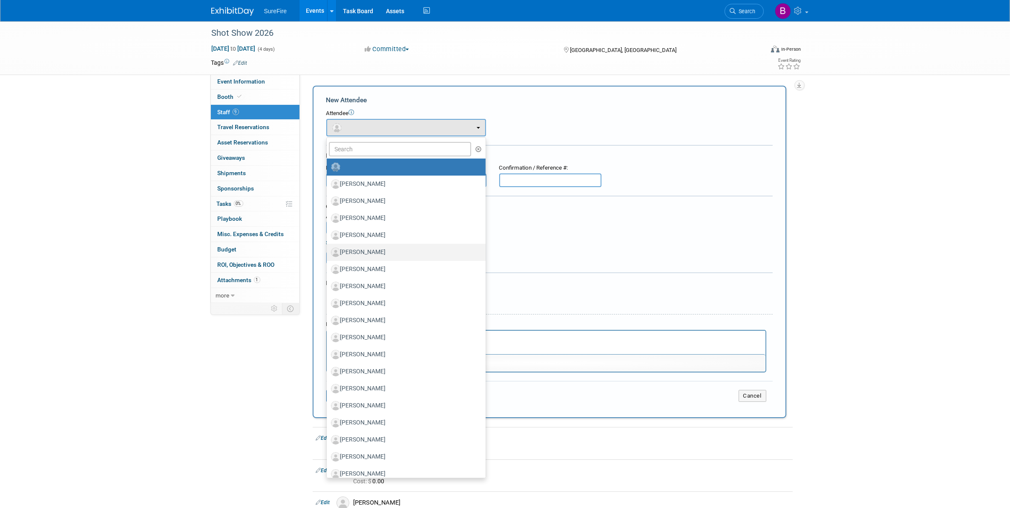
click at [380, 252] on label "[PERSON_NAME]" at bounding box center [404, 252] width 146 height 14
click at [328, 252] on input "[PERSON_NAME]" at bounding box center [325, 251] width 6 height 6
radio input "true"
select select "5cd0baea-c600-4e35-b2bd-4fd30a720213"
radio input "false"
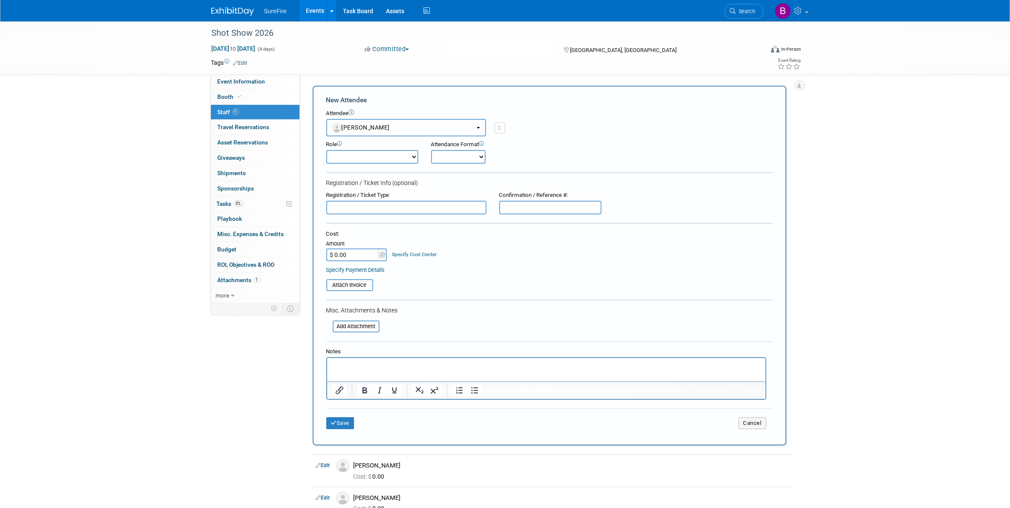
click at [348, 126] on span "[PERSON_NAME]" at bounding box center [361, 127] width 58 height 7
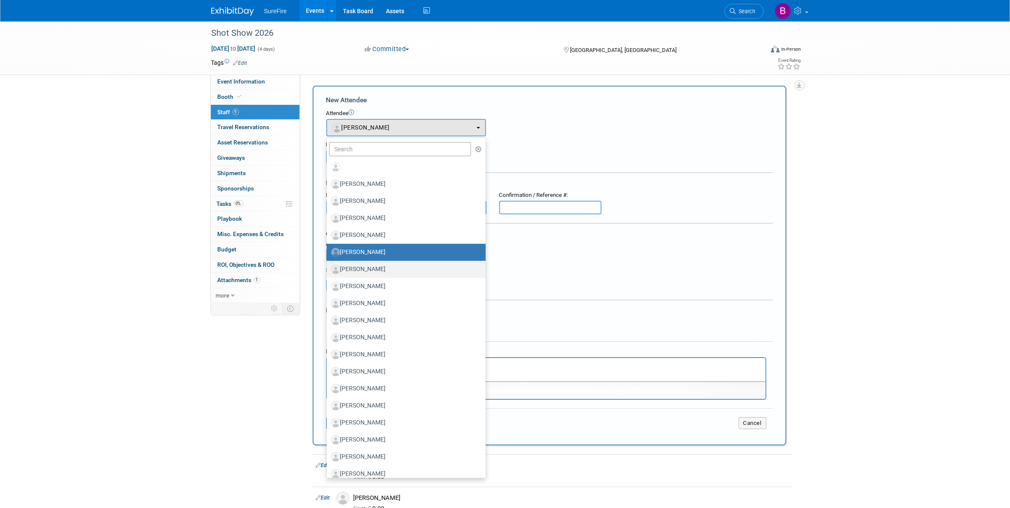
click at [358, 266] on label "[PERSON_NAME]" at bounding box center [404, 269] width 146 height 14
click at [328, 266] on input "[PERSON_NAME]" at bounding box center [325, 268] width 6 height 6
select select "e08451d9-c6fa-4f0a-8b22-bc2a44dfbeba"
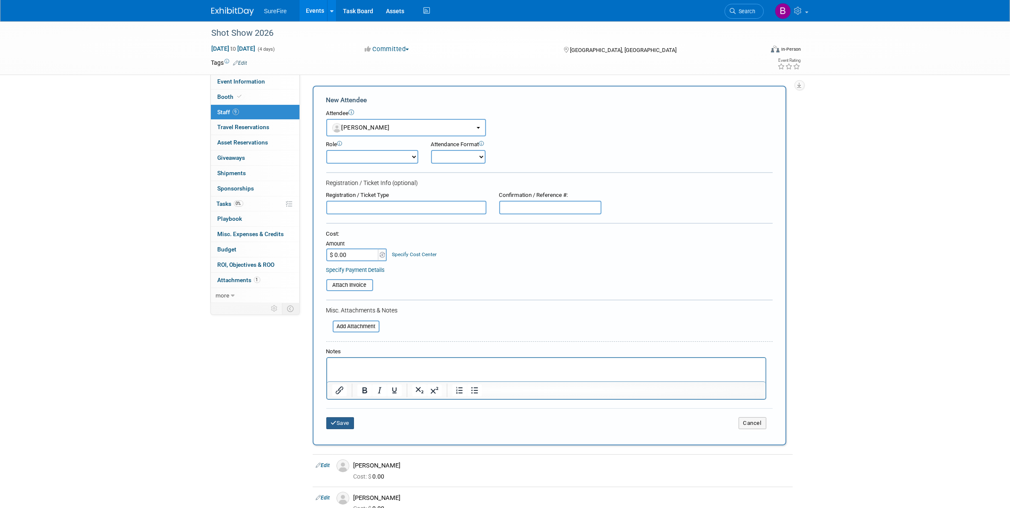
click at [336, 421] on button "Save" at bounding box center [340, 423] width 28 height 12
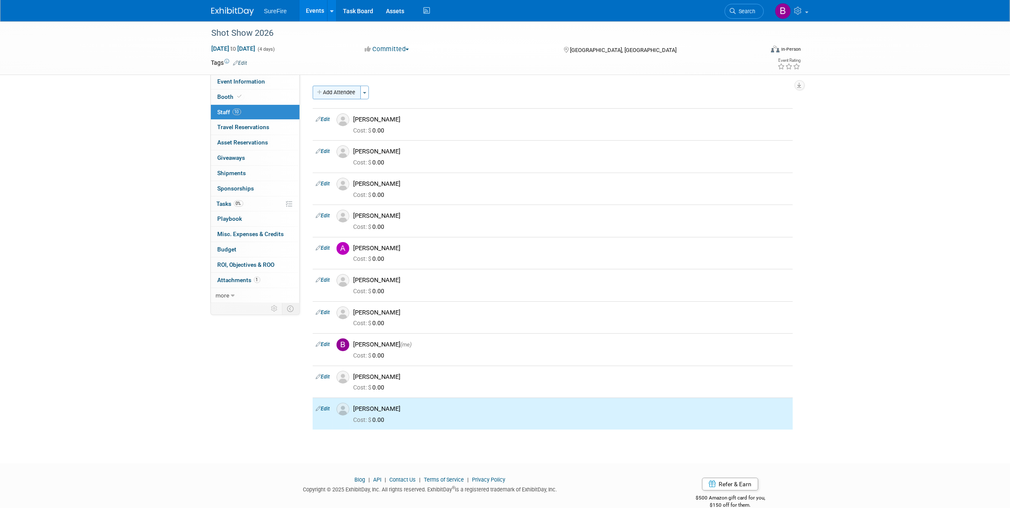
click at [360, 92] on button "Add Attendee" at bounding box center [337, 93] width 48 height 14
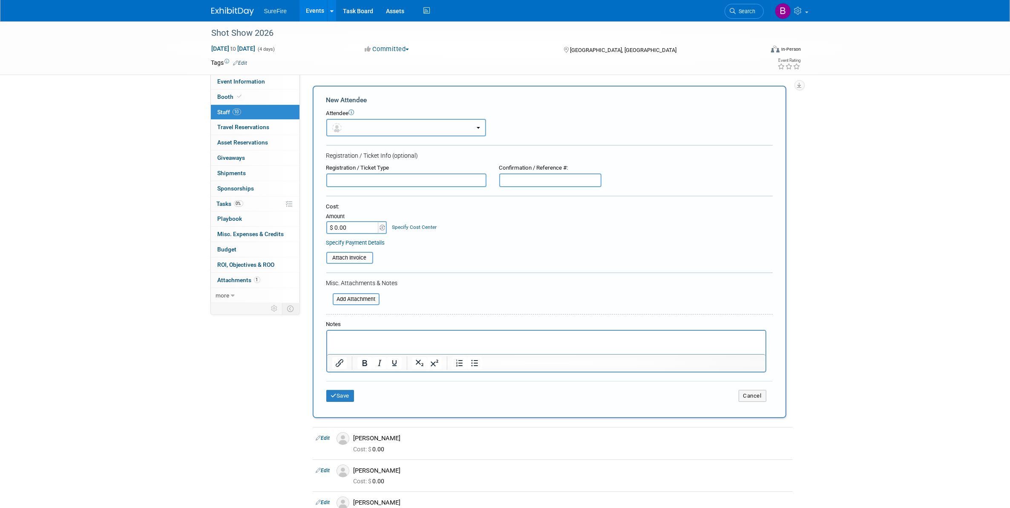
click at [397, 134] on button "button" at bounding box center [406, 127] width 160 height 17
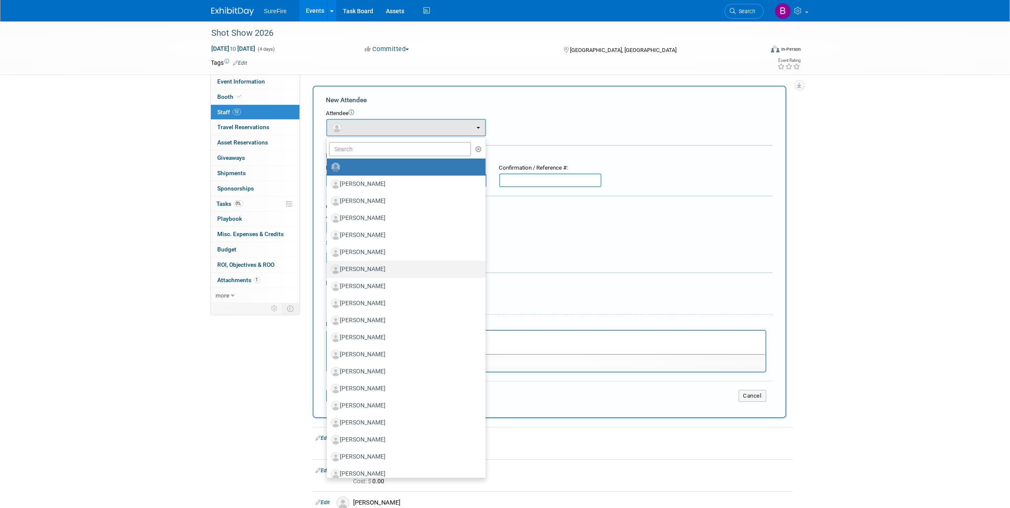
click at [376, 267] on label "[PERSON_NAME]" at bounding box center [404, 269] width 146 height 14
click at [328, 267] on input "[PERSON_NAME]" at bounding box center [325, 268] width 6 height 6
select select "dd2ba524-6a7d-4aa4-9137-d509865b173f"
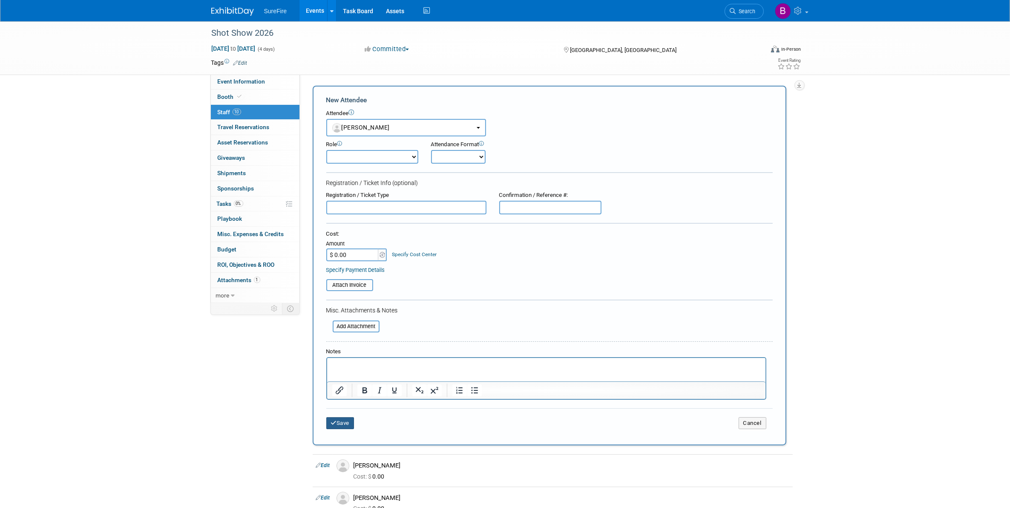
click at [343, 417] on button "Save" at bounding box center [340, 423] width 28 height 12
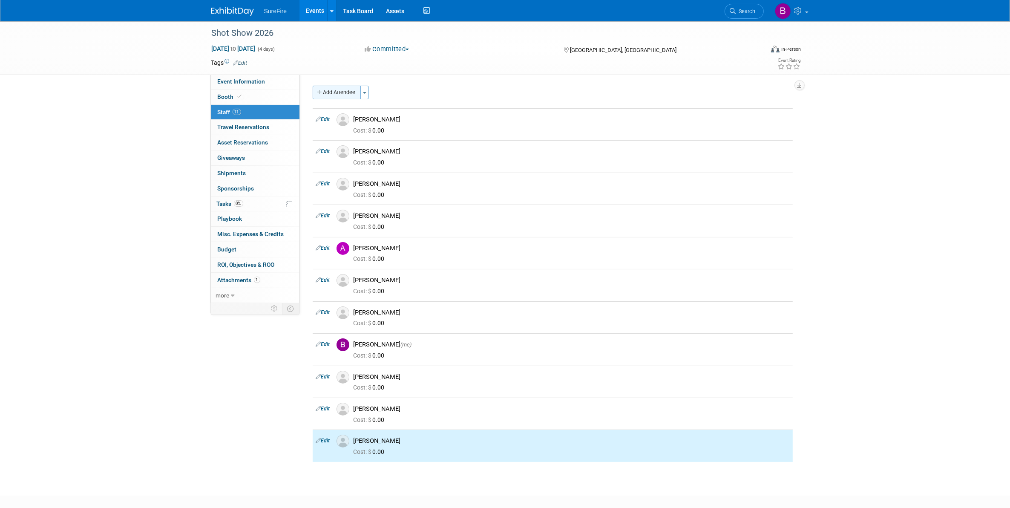
click at [348, 92] on button "Add Attendee" at bounding box center [337, 93] width 48 height 14
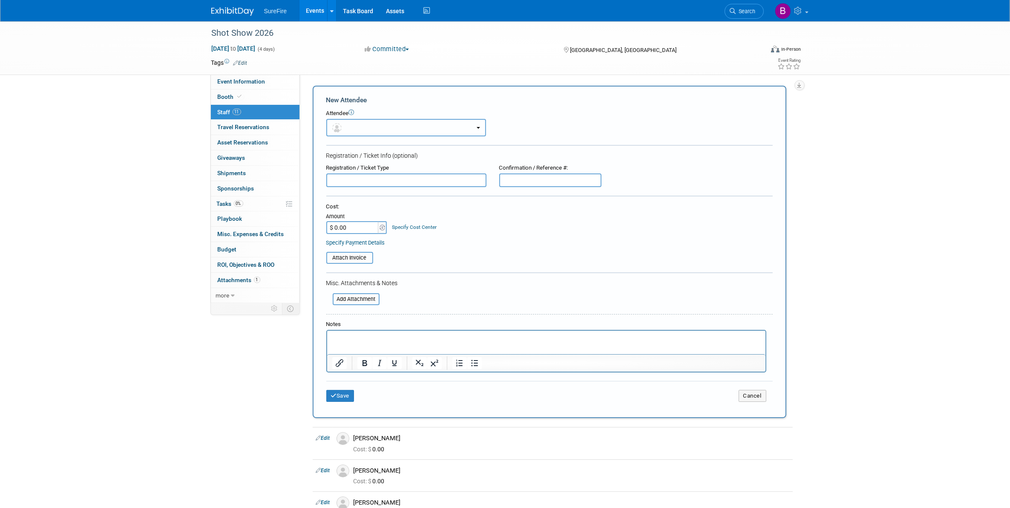
click at [371, 129] on button "button" at bounding box center [406, 127] width 160 height 17
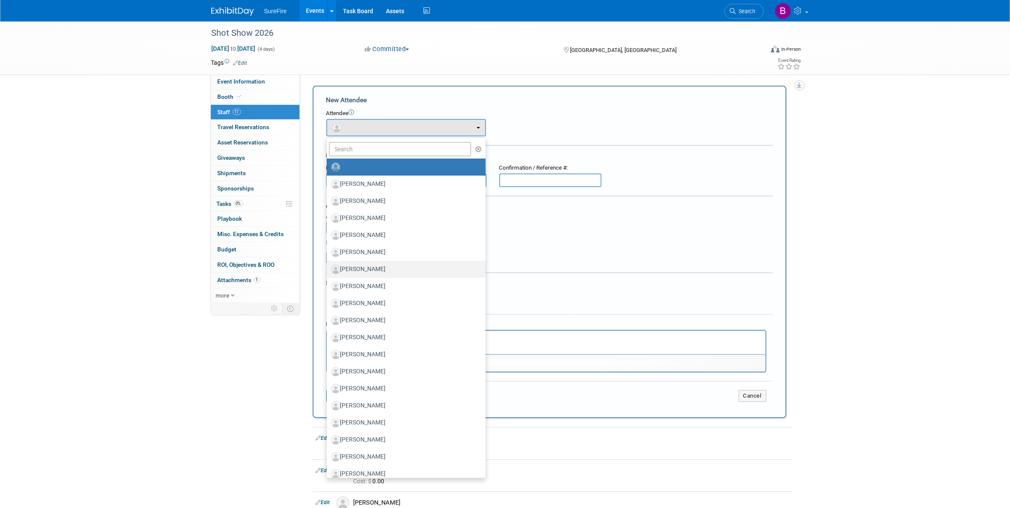
click at [373, 271] on label "[PERSON_NAME]" at bounding box center [404, 269] width 146 height 14
click at [328, 271] on input "[PERSON_NAME]" at bounding box center [325, 268] width 6 height 6
radio input "true"
select select "23007c08-b184-4445-a971-00e796120e5c"
radio input "false"
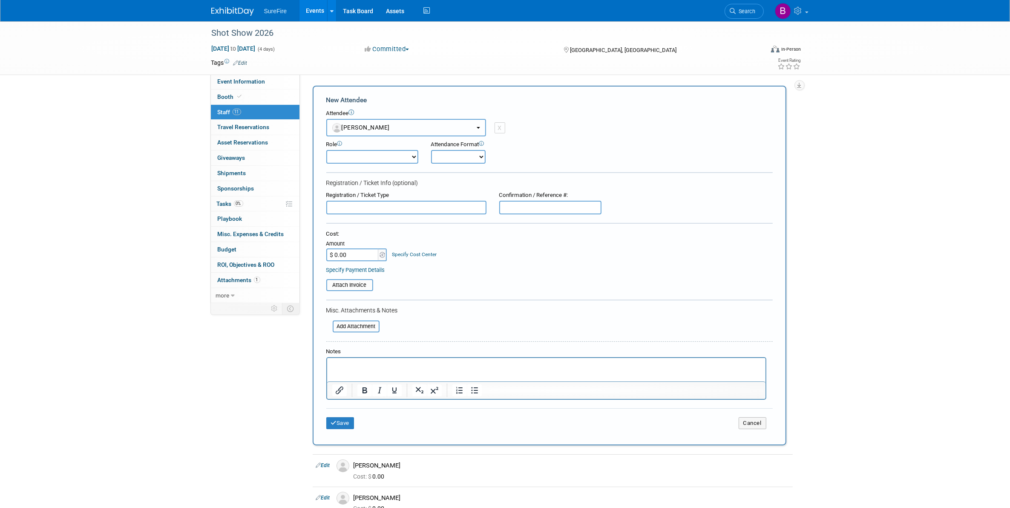
click at [362, 124] on span "Christina Herrera" at bounding box center [361, 127] width 58 height 7
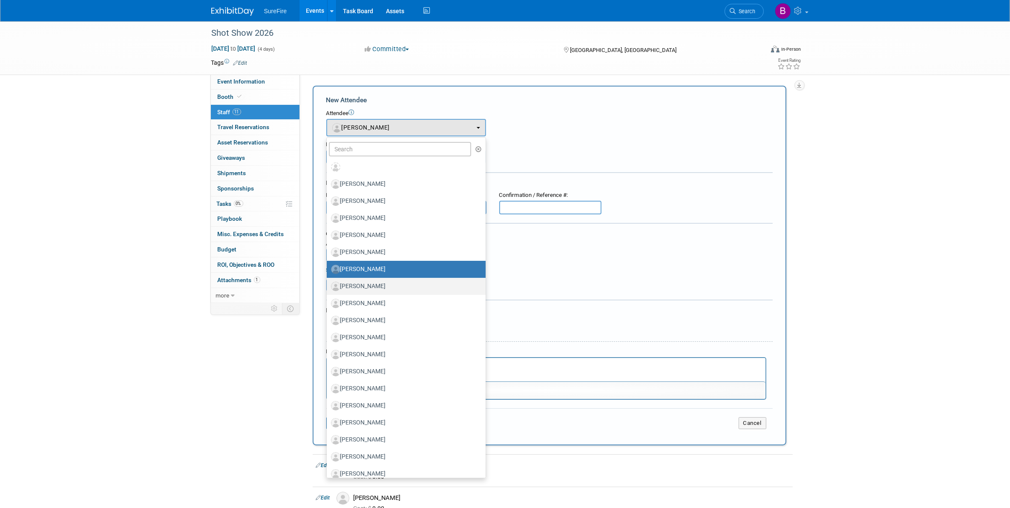
click at [369, 284] on label "Daniel Fischer" at bounding box center [404, 286] width 146 height 14
click at [328, 284] on input "Daniel Fischer" at bounding box center [325, 285] width 6 height 6
radio input "true"
select select "02a5ee2b-46e9-41f6-a072-6a8c6f263ad1"
radio input "false"
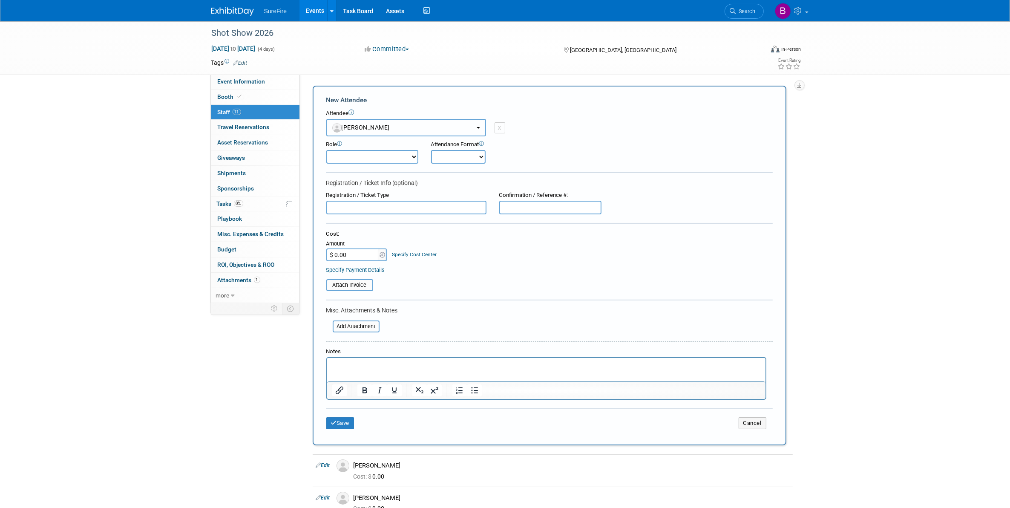
click at [354, 133] on button "[PERSON_NAME]" at bounding box center [406, 127] width 160 height 17
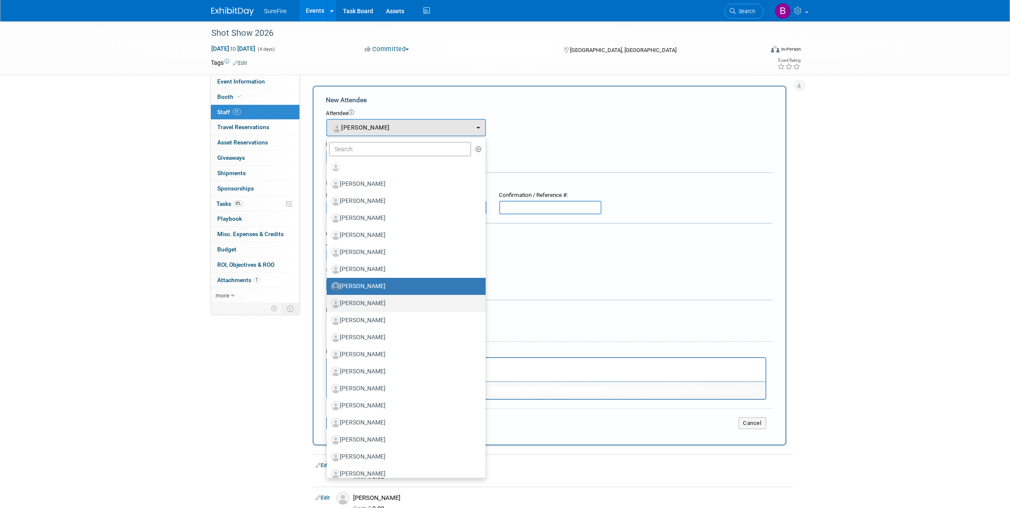
click at [364, 304] on label "[PERSON_NAME]" at bounding box center [404, 303] width 146 height 14
click at [328, 304] on input "[PERSON_NAME]" at bounding box center [325, 302] width 6 height 6
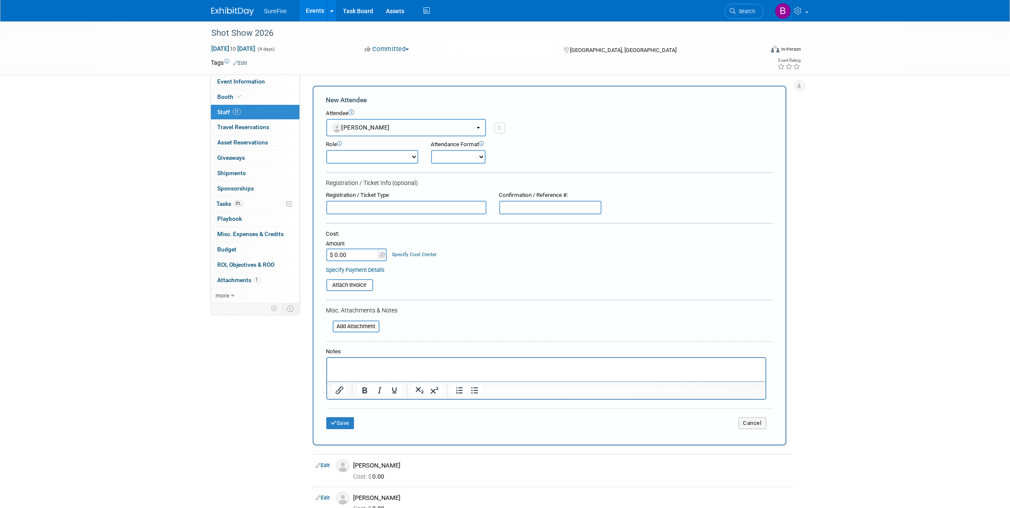
click at [377, 133] on button "[PERSON_NAME]" at bounding box center [406, 127] width 160 height 17
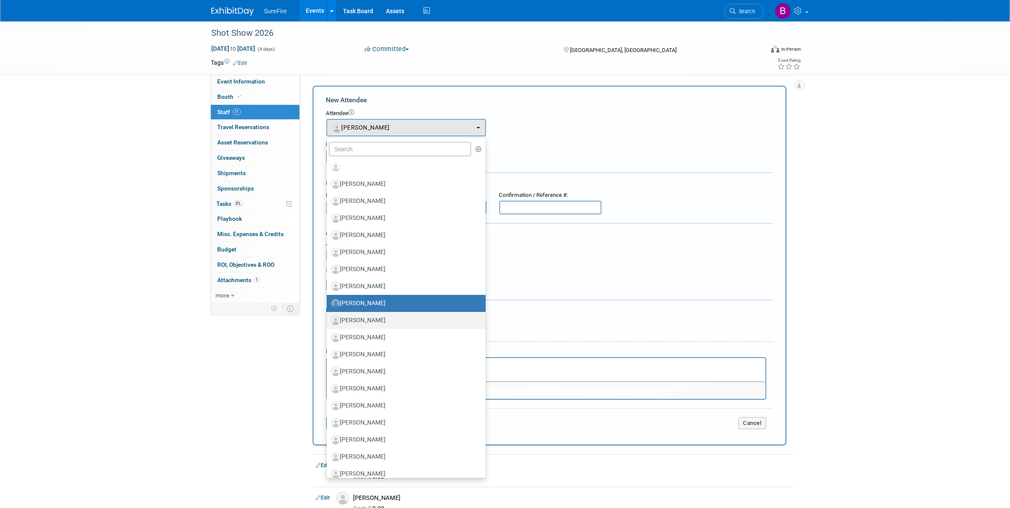
click at [381, 318] on label "[PERSON_NAME]" at bounding box center [404, 320] width 146 height 14
click at [328, 318] on input "[PERSON_NAME]" at bounding box center [325, 319] width 6 height 6
select select "61cb160f-c9bd-443d-9b95-c6732cd76904"
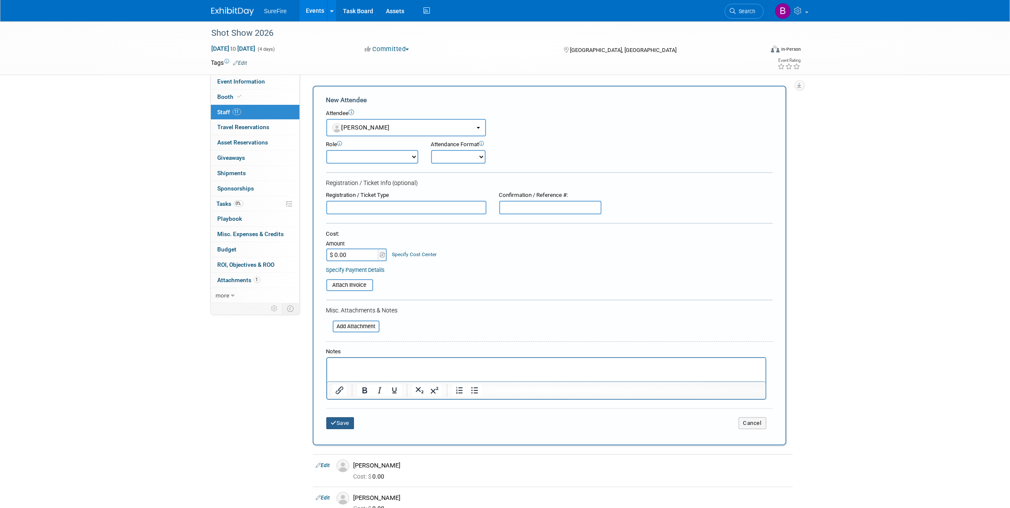
click at [334, 420] on icon "submit" at bounding box center [334, 423] width 6 height 6
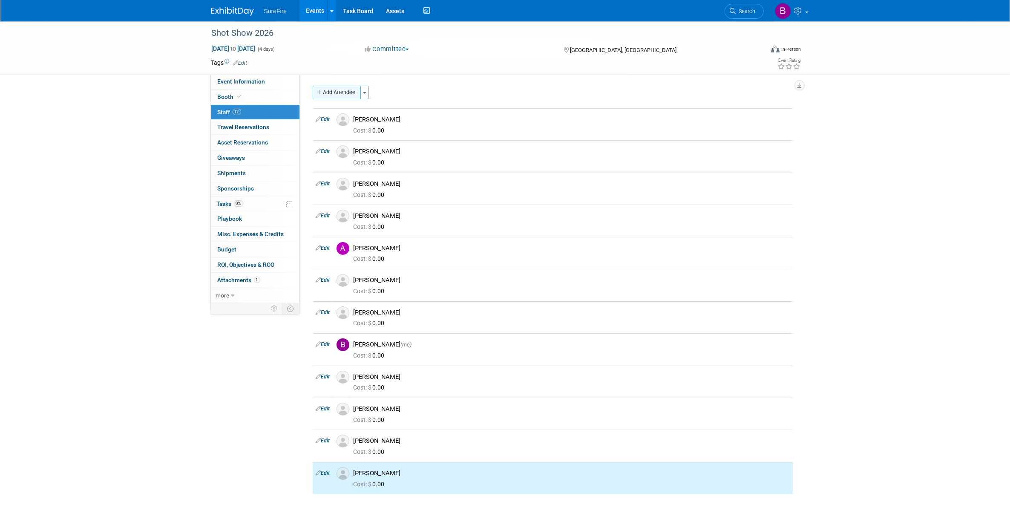
click at [351, 94] on button "Add Attendee" at bounding box center [337, 93] width 48 height 14
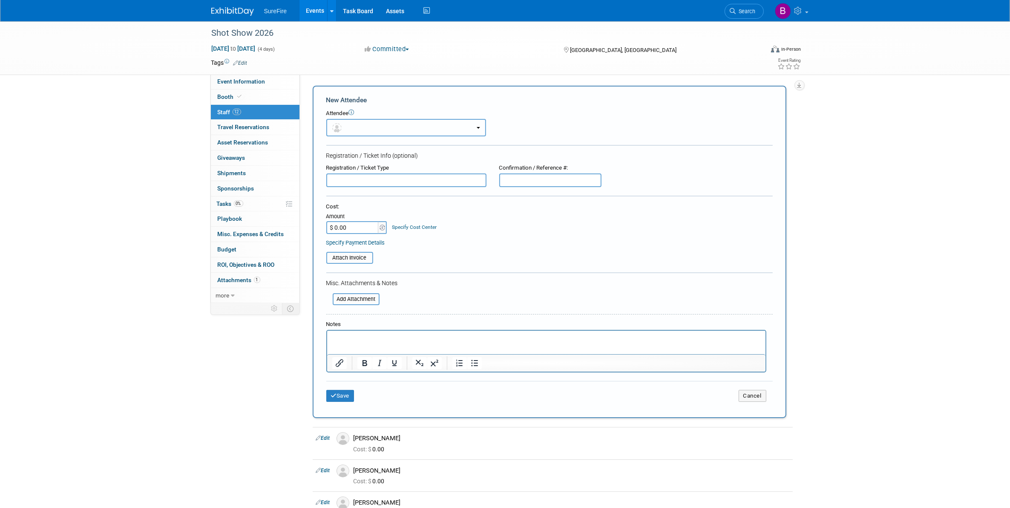
click at [356, 133] on button "button" at bounding box center [406, 127] width 160 height 17
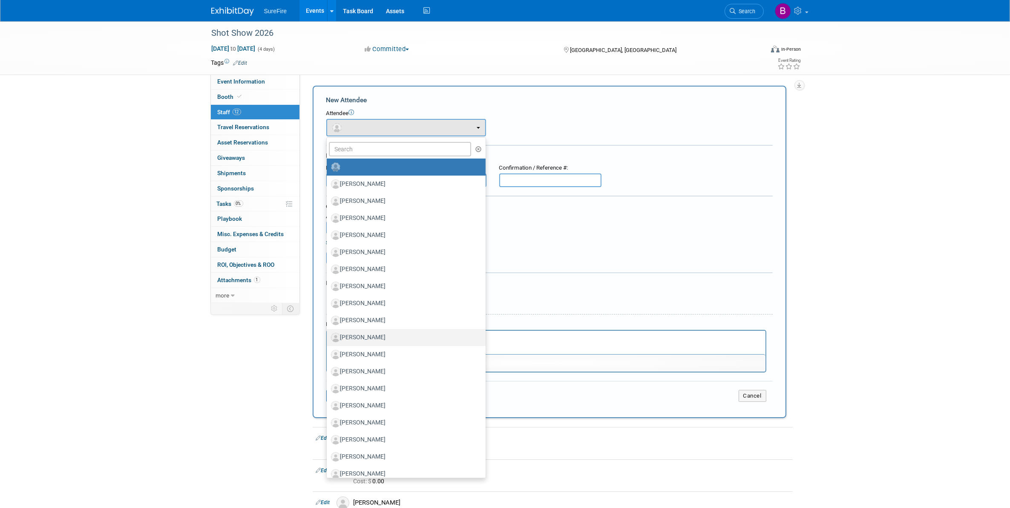
drag, startPoint x: 388, startPoint y: 342, endPoint x: 56, endPoint y: 19, distance: 463.2
click at [388, 342] on label "[PERSON_NAME]" at bounding box center [404, 337] width 146 height 14
click at [328, 339] on input "[PERSON_NAME]" at bounding box center [325, 336] width 6 height 6
select select "2bd1ecaa-db0f-4207-b436-e6da664d4e48"
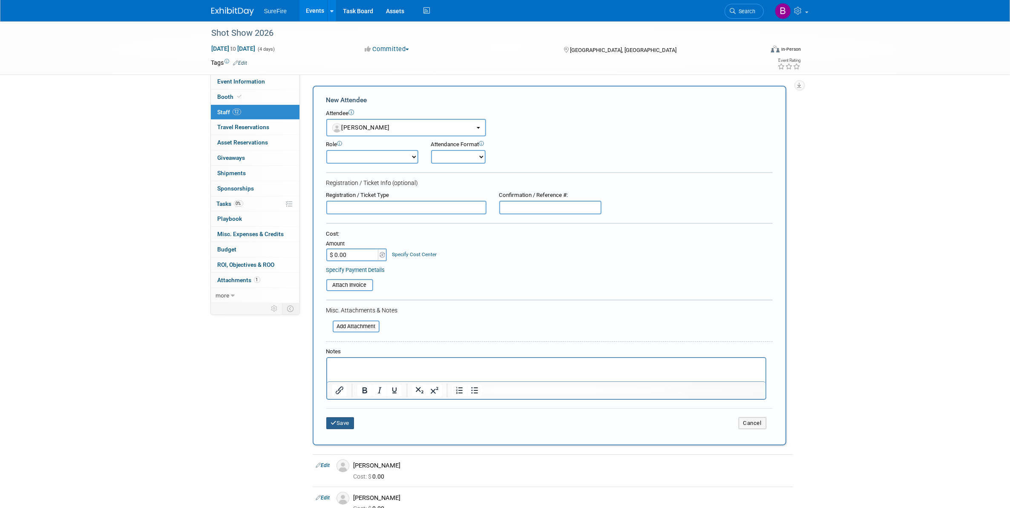
click at [346, 422] on button "Save" at bounding box center [340, 423] width 28 height 12
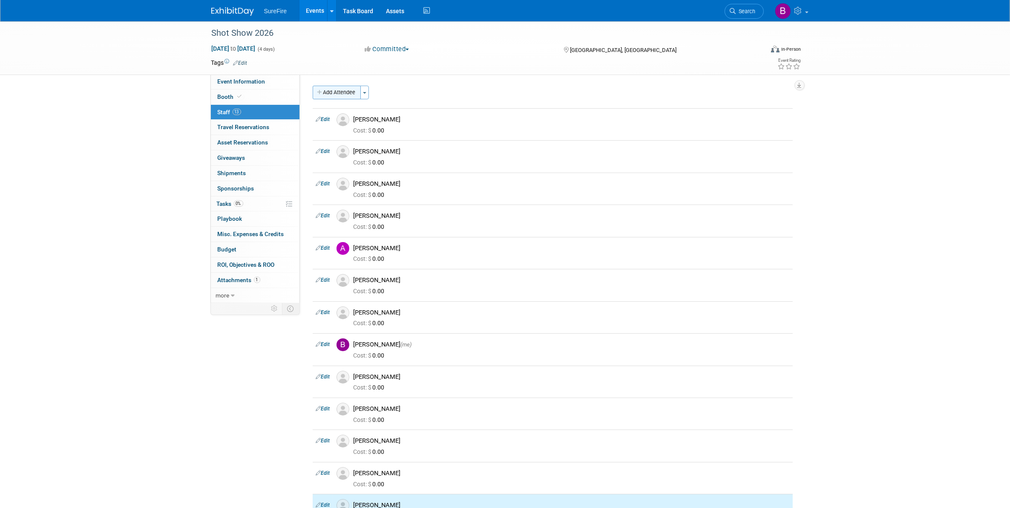
click at [346, 92] on button "Add Attendee" at bounding box center [337, 93] width 48 height 14
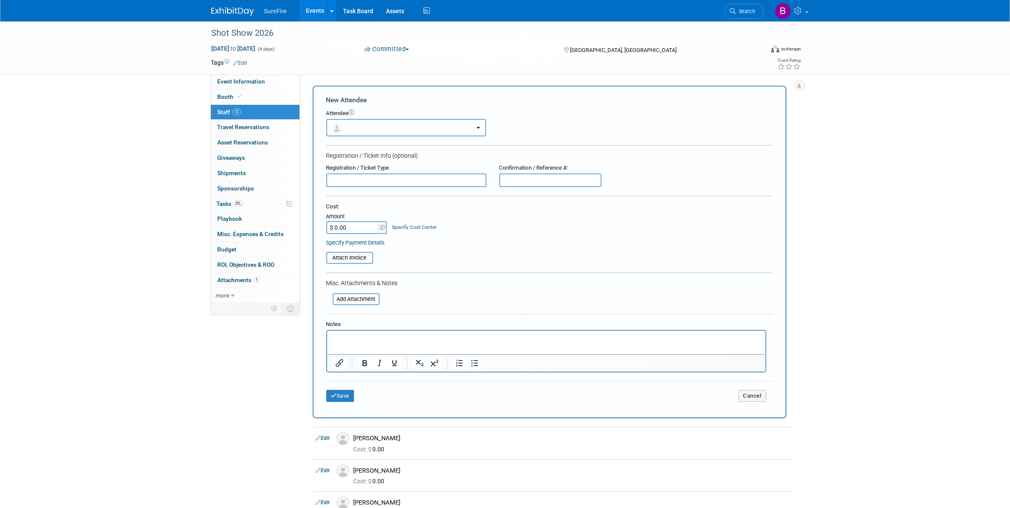
click at [378, 123] on button "button" at bounding box center [406, 127] width 160 height 17
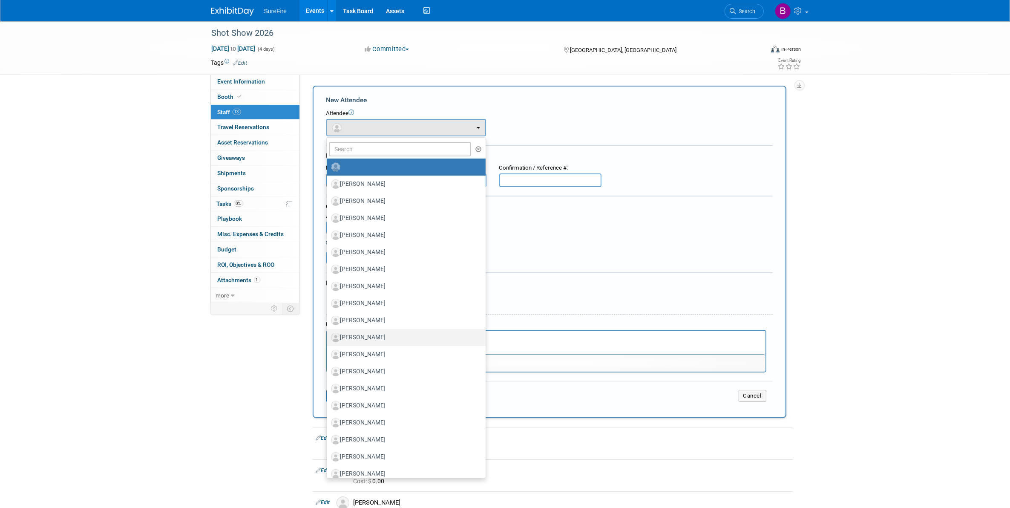
click at [397, 330] on label "[PERSON_NAME]" at bounding box center [404, 337] width 146 height 14
click at [328, 333] on input "[PERSON_NAME]" at bounding box center [325, 336] width 6 height 6
select select "fcb7c14e-3250-4e08-bef3-cf9a6ae05010"
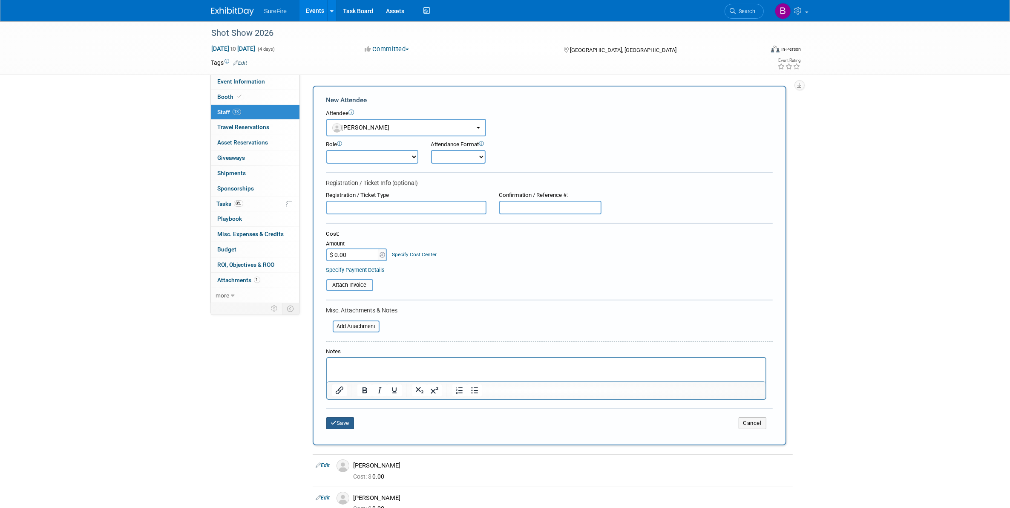
click at [329, 417] on button "Save" at bounding box center [340, 423] width 28 height 12
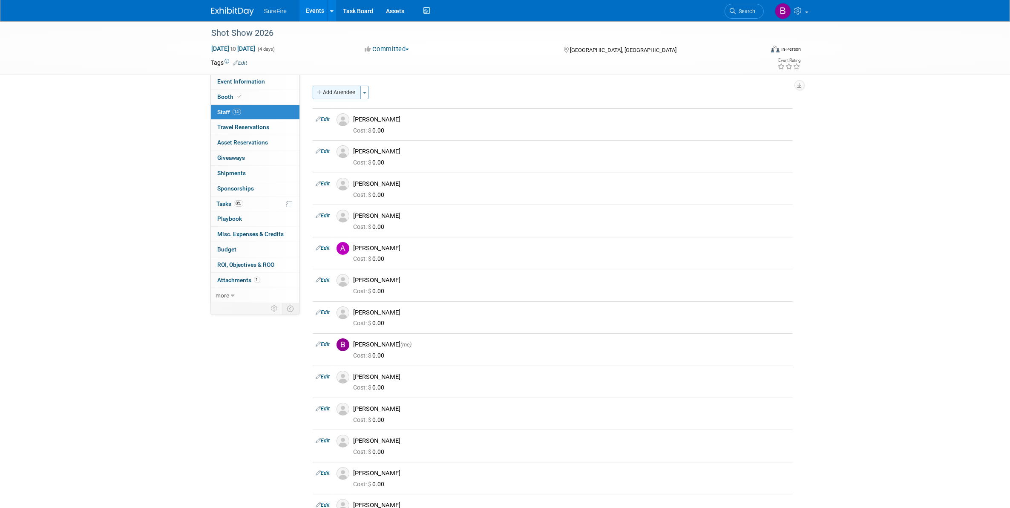
click at [357, 97] on button "Add Attendee" at bounding box center [337, 93] width 48 height 14
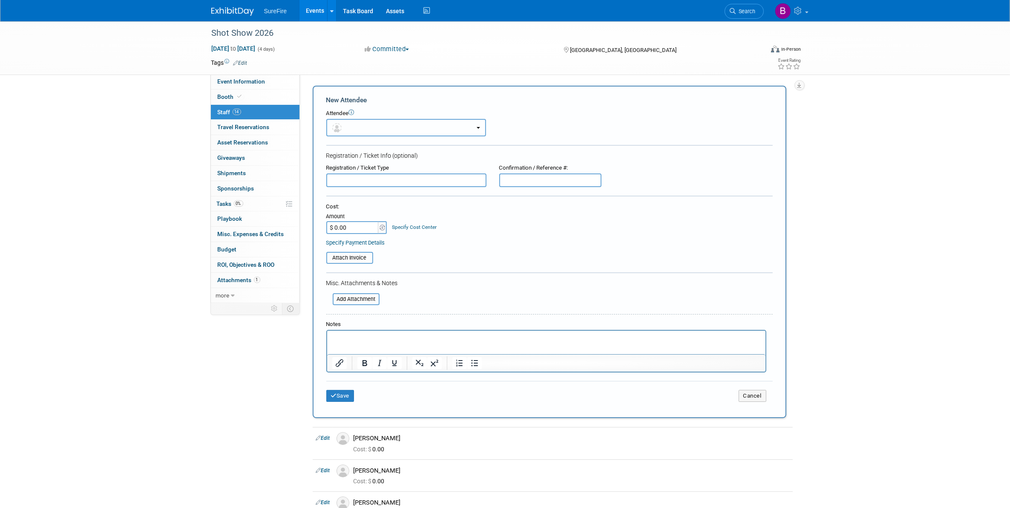
click at [376, 125] on button "button" at bounding box center [406, 127] width 160 height 17
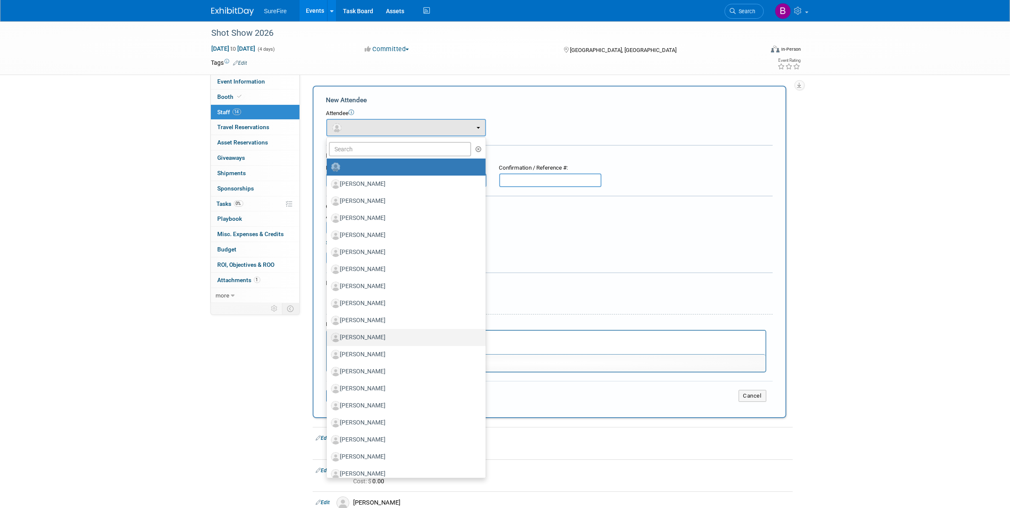
drag, startPoint x: 385, startPoint y: 335, endPoint x: 53, endPoint y: 17, distance: 459.9
click at [385, 335] on label "Greg Keisel" at bounding box center [404, 337] width 146 height 14
click at [328, 335] on input "Greg Keisel" at bounding box center [325, 336] width 6 height 6
radio input "true"
select select "8e2b4ad0-0e04-4d28-9a24-63ba1393d5f7"
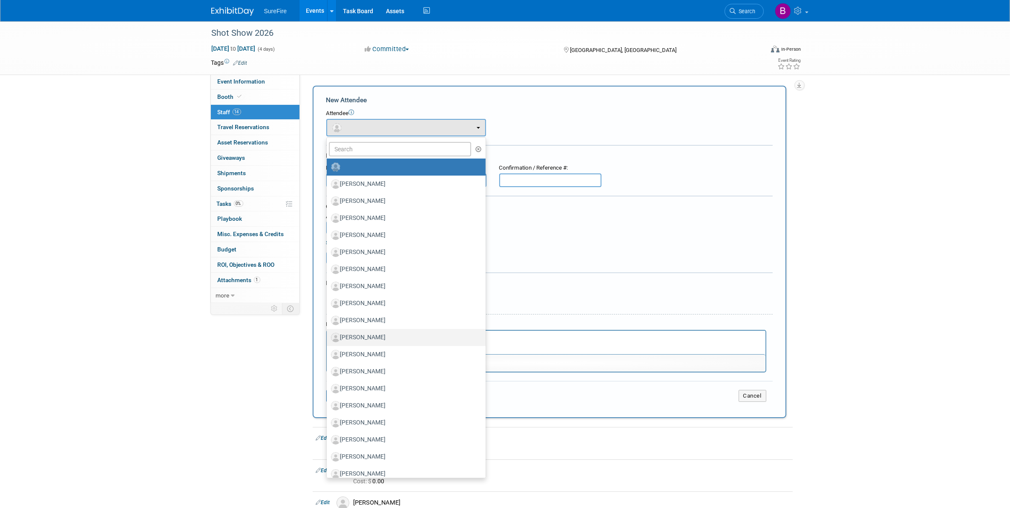
radio input "false"
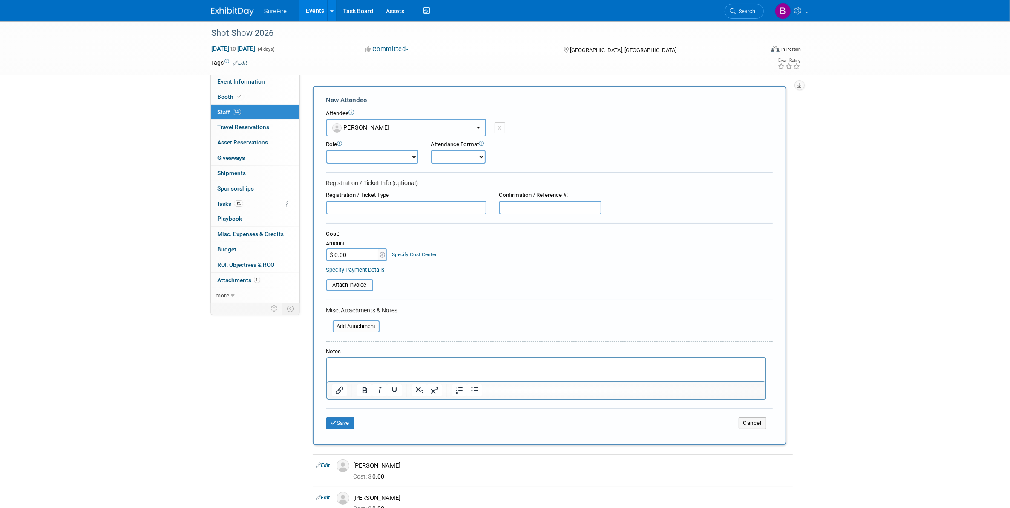
click at [365, 130] on button "Greg Keisel" at bounding box center [406, 127] width 160 height 17
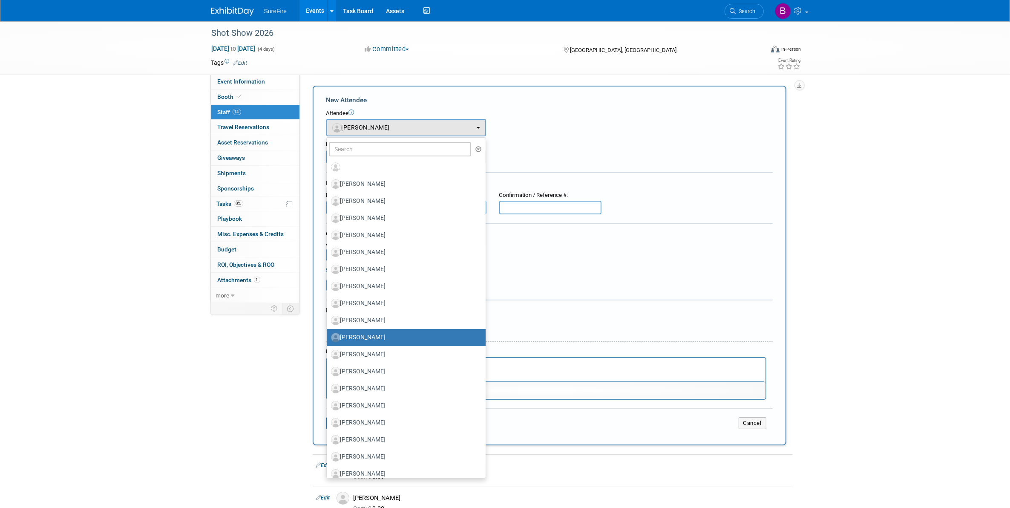
click at [370, 332] on label "Greg Keisel" at bounding box center [404, 337] width 146 height 14
click at [328, 333] on input "Greg Keisel" at bounding box center [325, 336] width 6 height 6
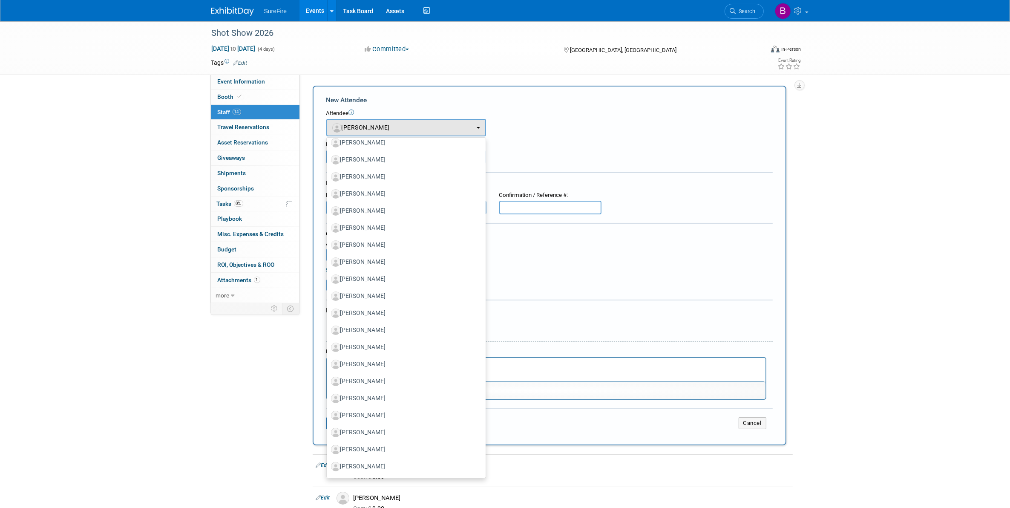
click at [573, 310] on div "Misc. Attachments & Notes" at bounding box center [549, 310] width 446 height 9
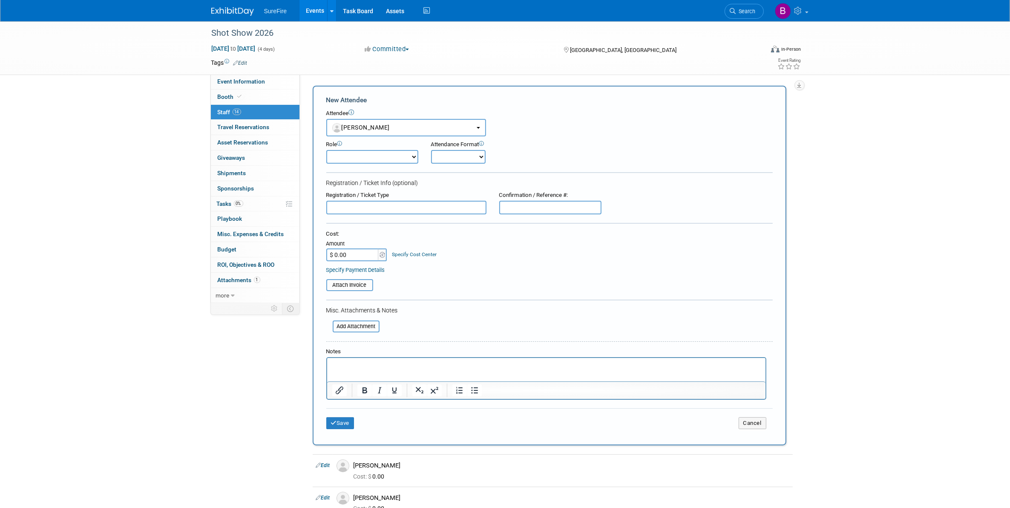
click at [348, 411] on div "Save Cancel" at bounding box center [549, 421] width 446 height 27
click at [348, 417] on button "Save" at bounding box center [340, 423] width 28 height 12
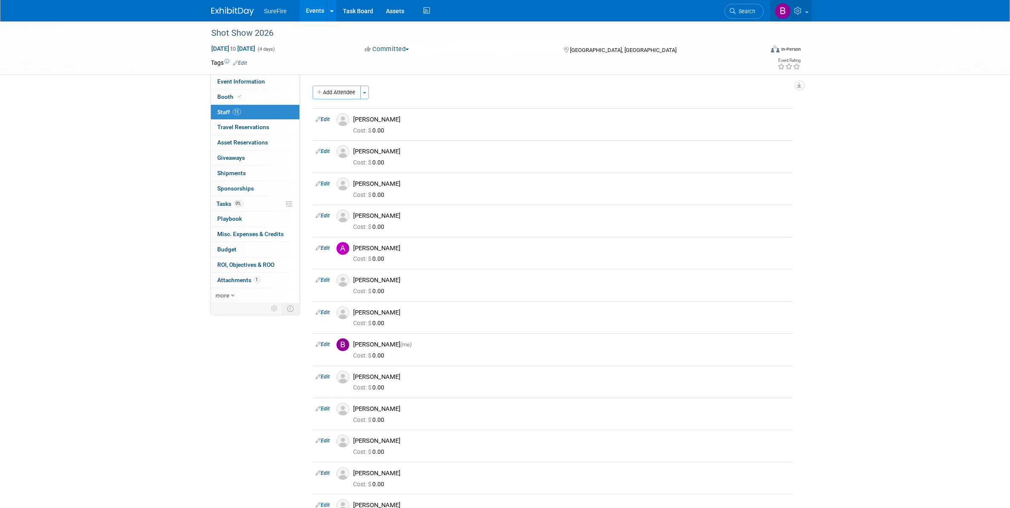
click at [799, 14] on icon at bounding box center [799, 11] width 10 height 8
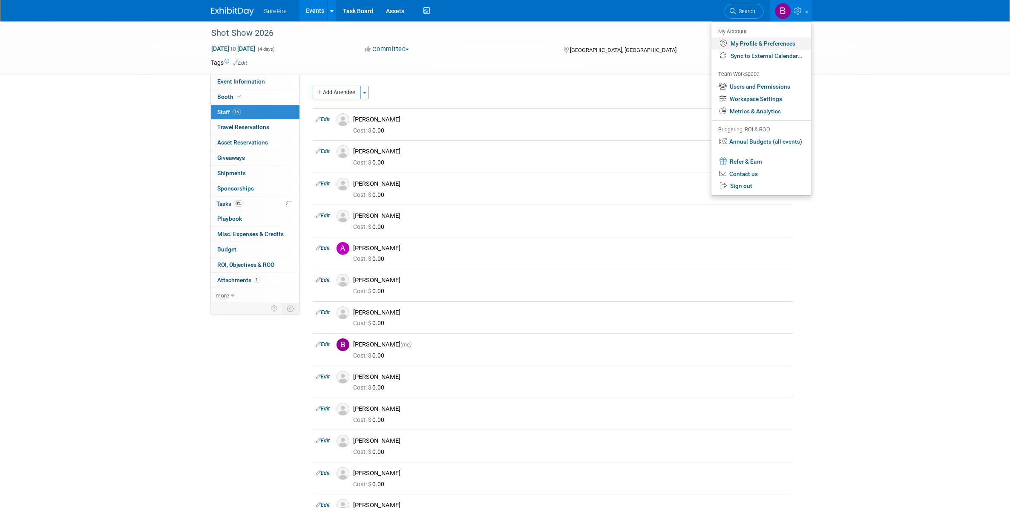
click at [786, 41] on link "My Profile & Preferences" at bounding box center [761, 43] width 100 height 12
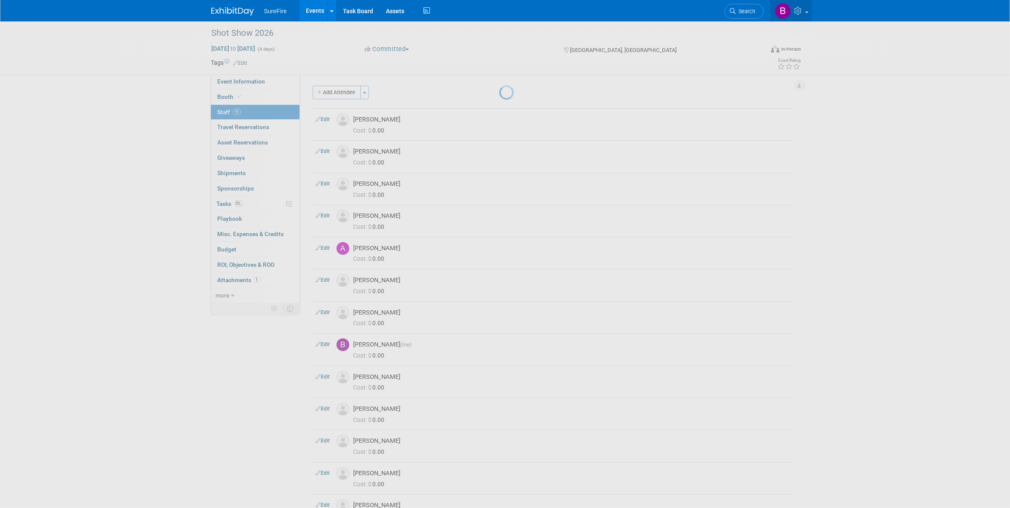
click at [793, 7] on link at bounding box center [791, 10] width 42 height 21
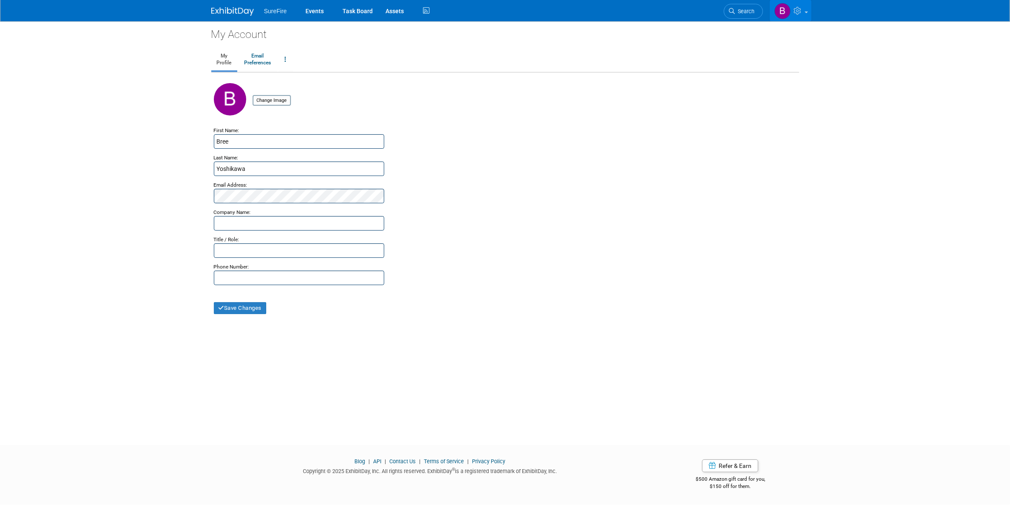
click at [799, 10] on icon at bounding box center [799, 11] width 10 height 8
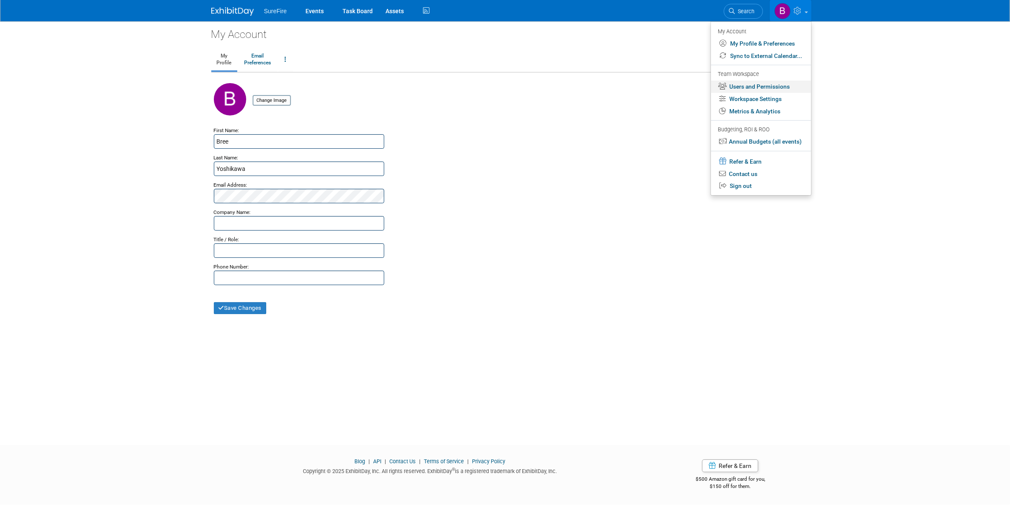
click at [780, 89] on link "Users and Permissions" at bounding box center [761, 86] width 100 height 12
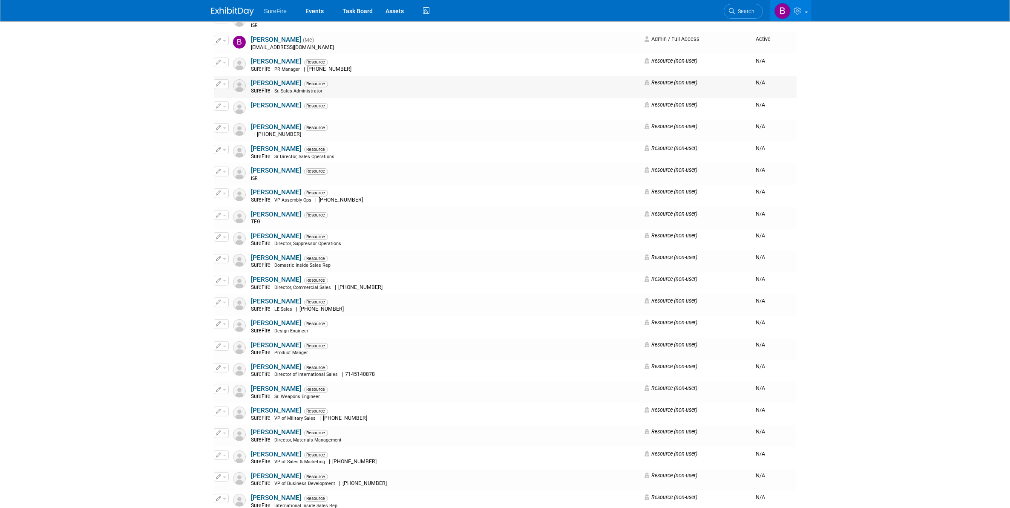
scroll to position [319, 0]
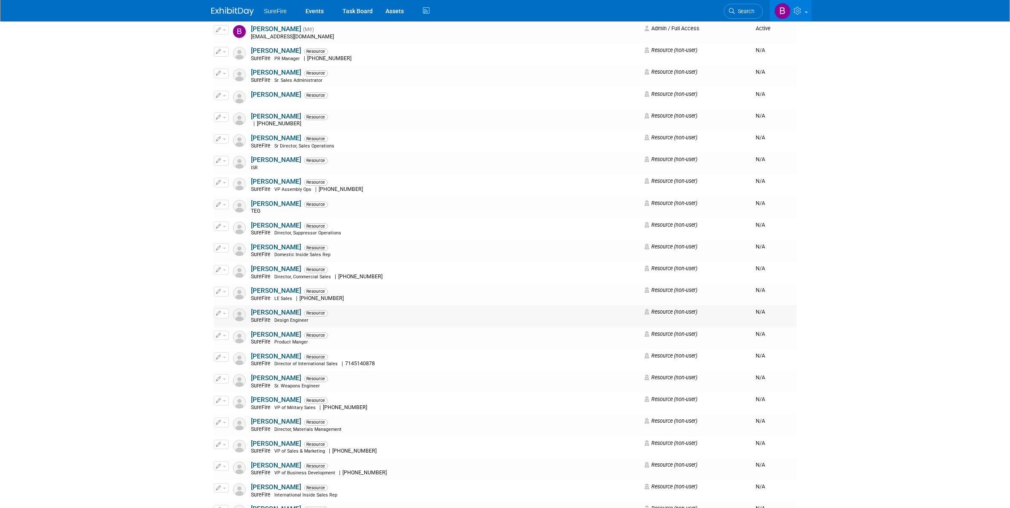
click at [218, 317] on button "button" at bounding box center [221, 312] width 15 height 9
click at [228, 325] on icon at bounding box center [225, 327] width 6 height 6
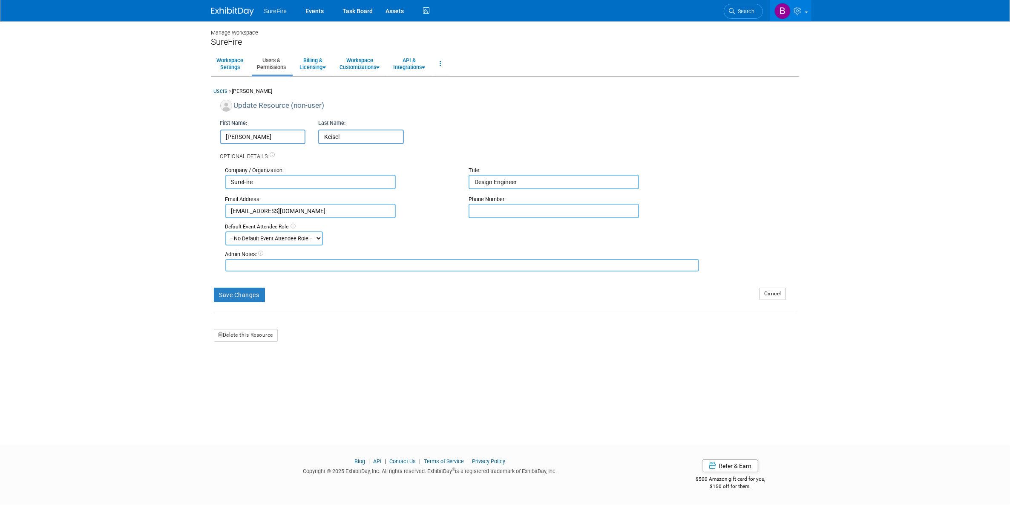
drag, startPoint x: 363, startPoint y: 141, endPoint x: 230, endPoint y: 128, distance: 133.5
click at [230, 128] on div "First Name: [PERSON_NAME] Last Name: [PERSON_NAME]" at bounding box center [508, 129] width 589 height 29
type input "[PERSON_NAME]"
click at [224, 293] on button "Save Changes" at bounding box center [239, 294] width 51 height 14
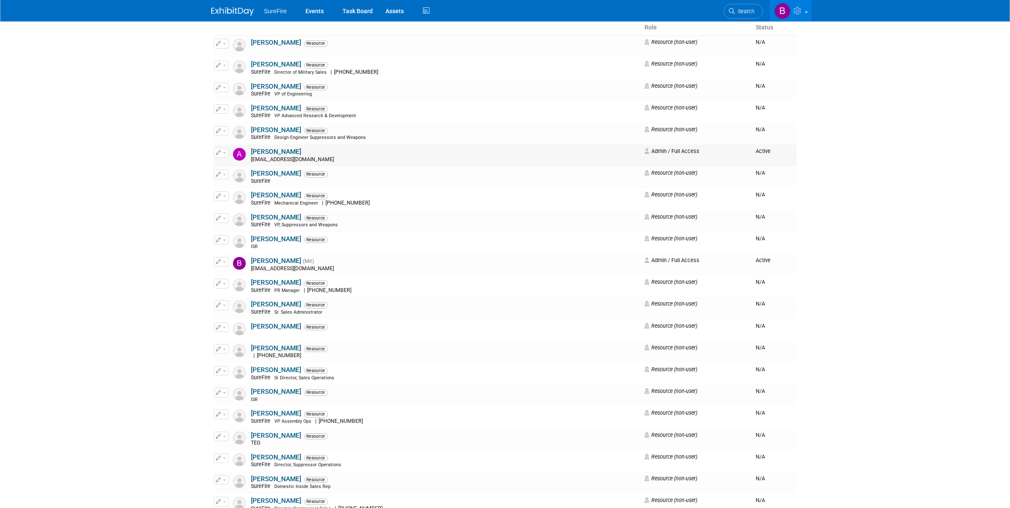
scroll to position [106, 0]
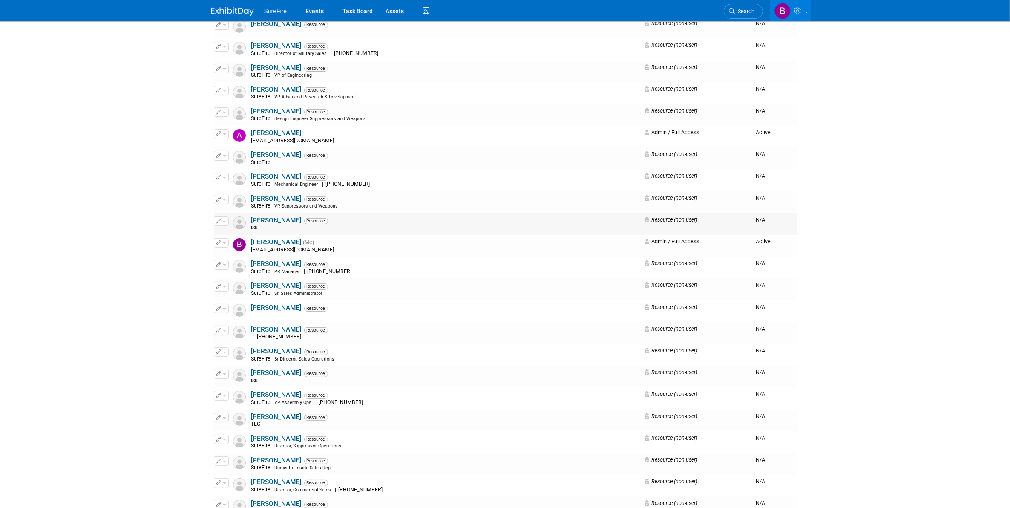
click at [224, 222] on span "button" at bounding box center [224, 222] width 3 height 2
click at [222, 232] on link "Edit" at bounding box center [247, 235] width 67 height 12
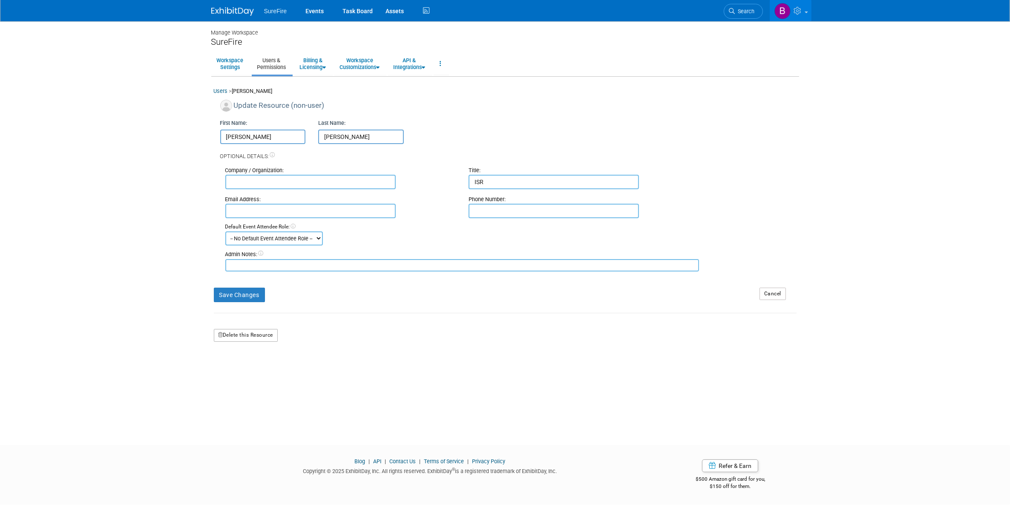
click at [255, 333] on button "Delete this Resource" at bounding box center [246, 335] width 64 height 13
click at [236, 375] on link "Yes" at bounding box center [235, 371] width 25 height 14
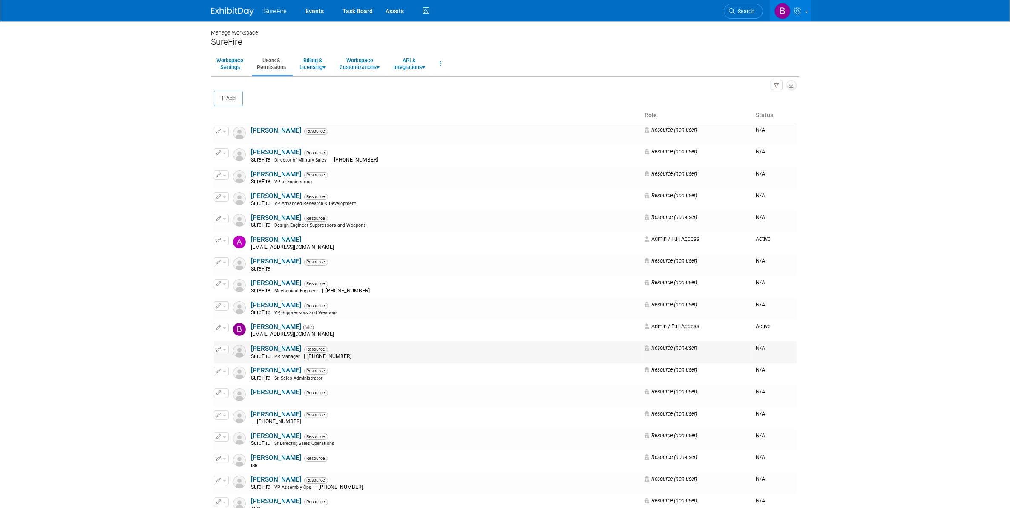
click at [224, 350] on span "button" at bounding box center [224, 350] width 3 height 2
click at [229, 360] on link "Edit" at bounding box center [247, 363] width 67 height 12
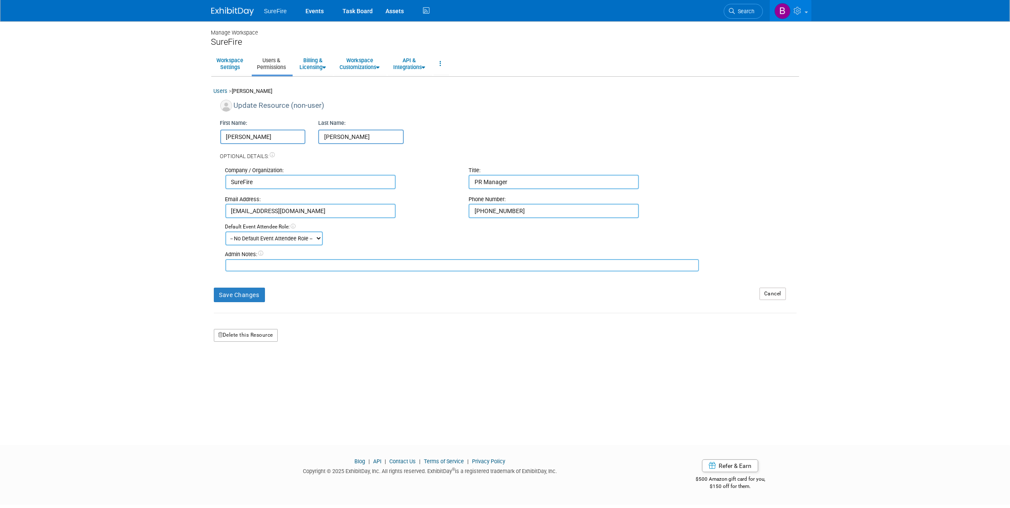
click at [242, 330] on button "Delete this Resource" at bounding box center [246, 335] width 64 height 13
click at [235, 373] on link "Yes" at bounding box center [235, 371] width 25 height 14
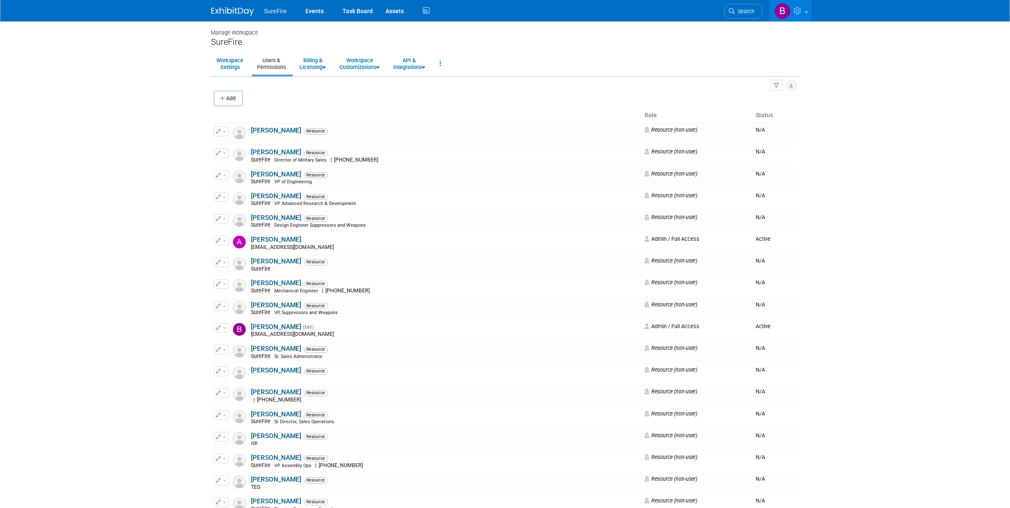
click at [276, 11] on span "SureFire" at bounding box center [275, 11] width 23 height 7
click at [313, 7] on link "Events" at bounding box center [314, 10] width 31 height 21
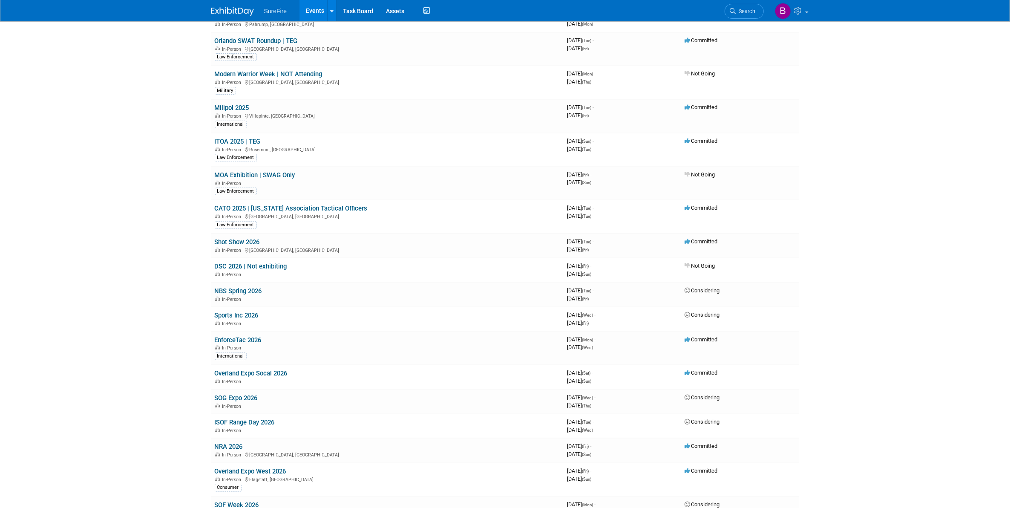
scroll to position [491, 0]
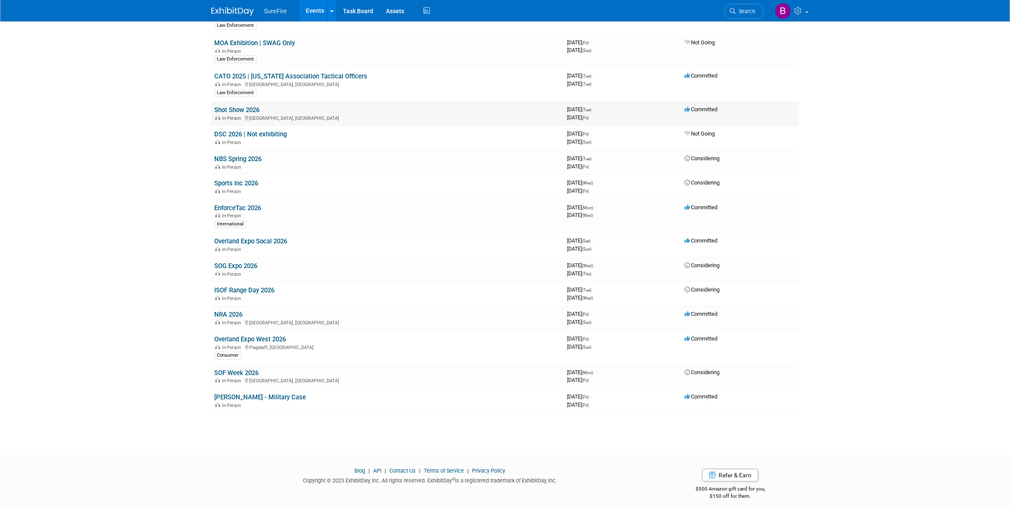
click at [237, 109] on link "Shot Show 2026" at bounding box center [237, 110] width 45 height 8
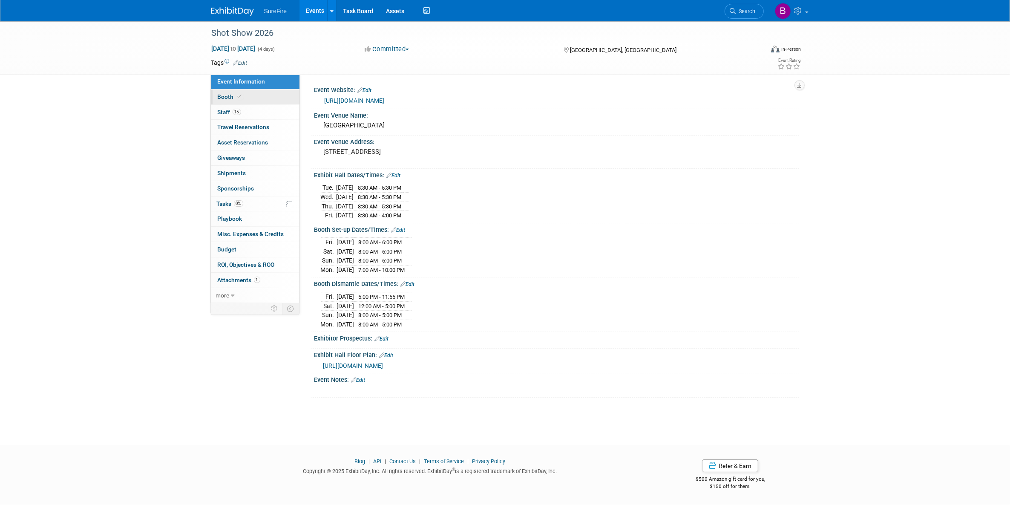
click at [234, 95] on span "Booth" at bounding box center [231, 96] width 26 height 7
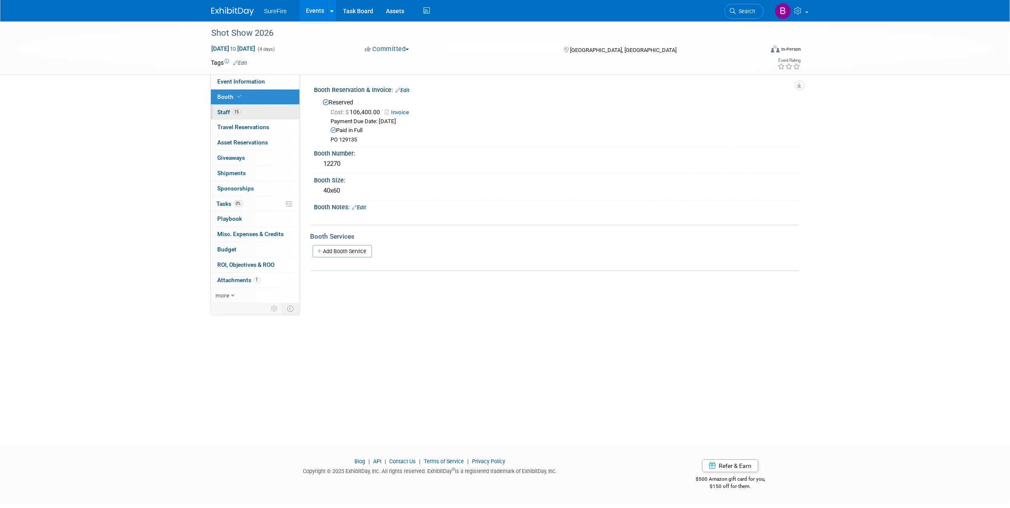
click at [241, 106] on link "15 Staff 15" at bounding box center [255, 112] width 89 height 15
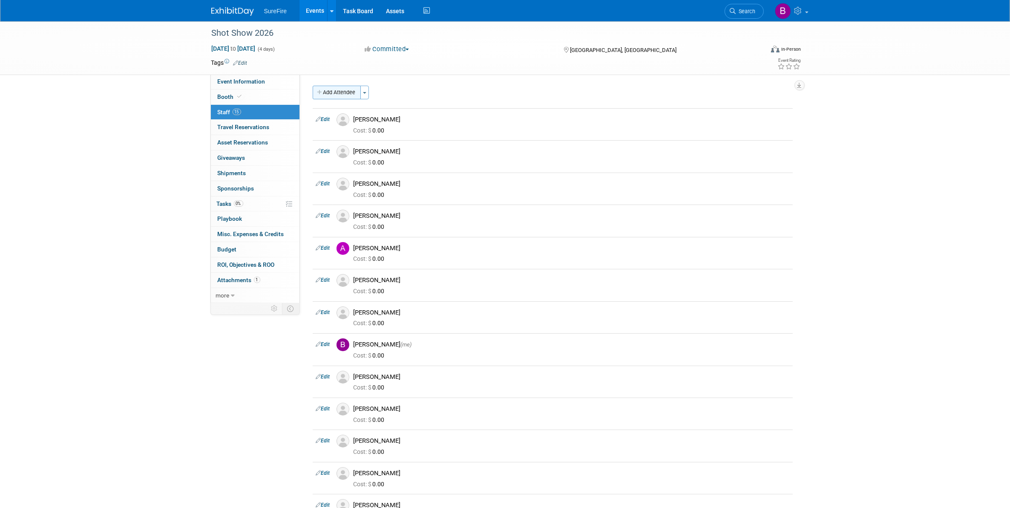
click at [330, 87] on button "Add Attendee" at bounding box center [337, 93] width 48 height 14
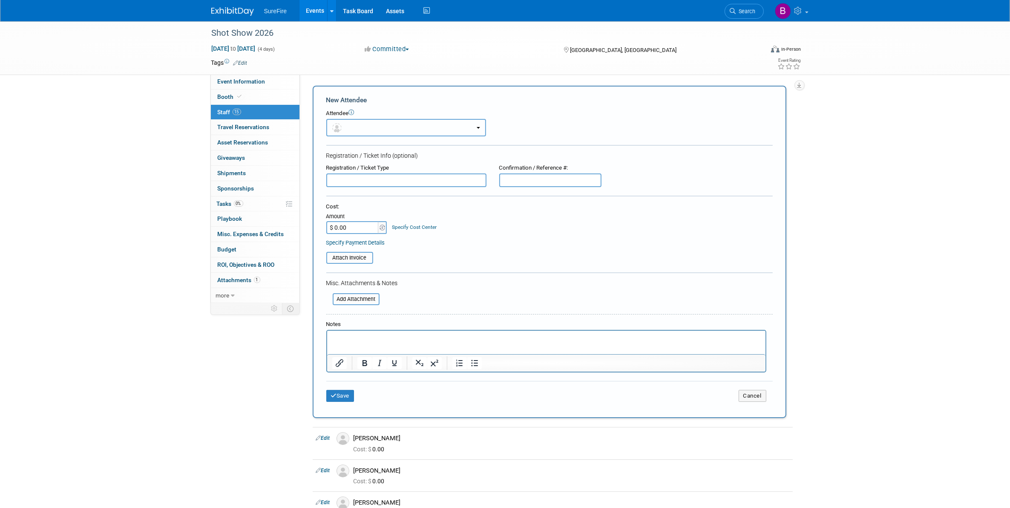
click at [339, 122] on button "button" at bounding box center [406, 127] width 160 height 17
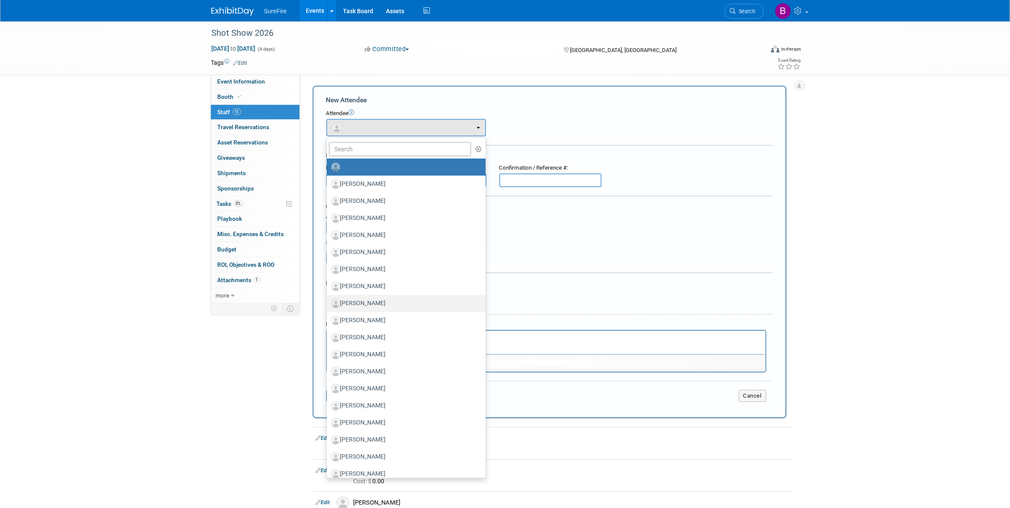
click at [410, 300] on label "[PERSON_NAME]" at bounding box center [404, 303] width 146 height 14
click at [328, 300] on input "[PERSON_NAME]" at bounding box center [325, 302] width 6 height 6
select select "a2be8e52-4356-4ec6-baa1-d0495be9ac37"
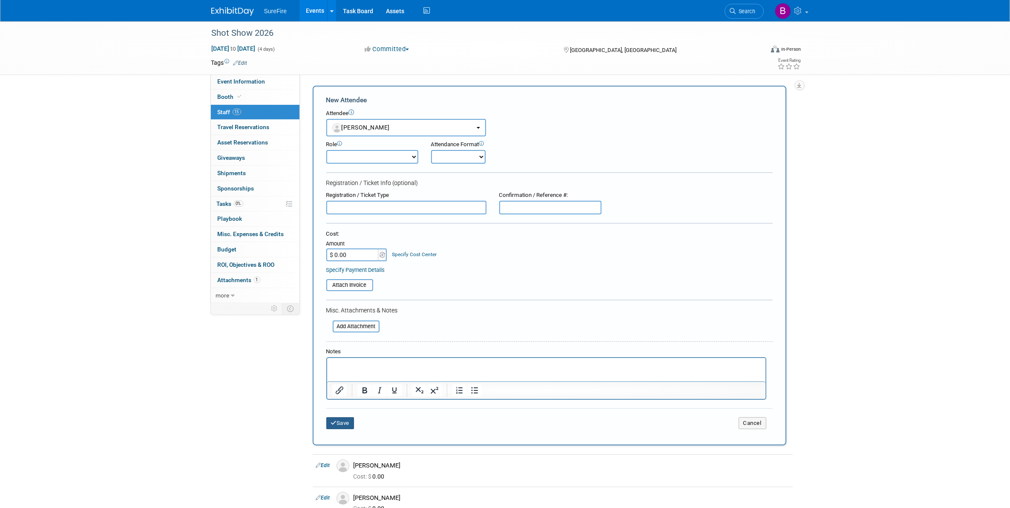
click at [332, 420] on icon "submit" at bounding box center [334, 423] width 6 height 6
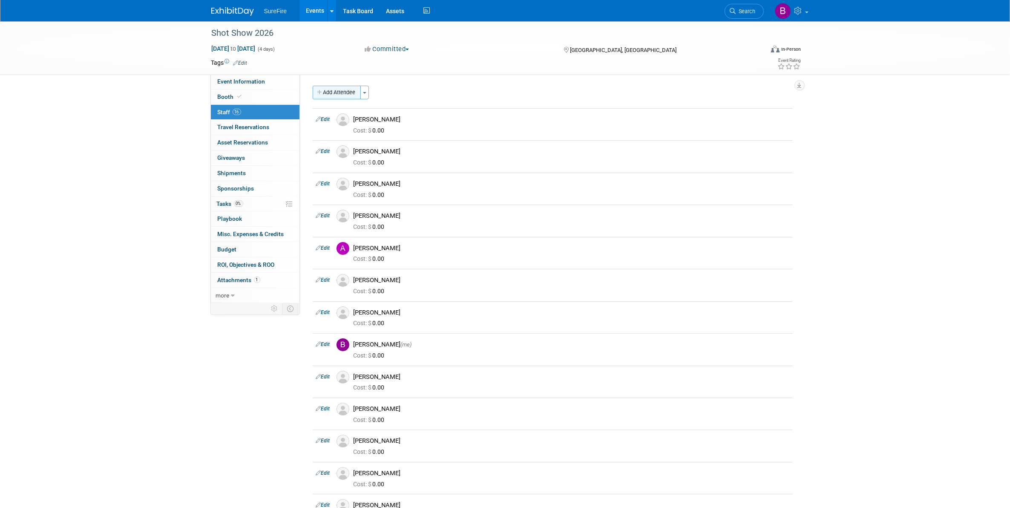
click at [352, 92] on button "Add Attendee" at bounding box center [337, 93] width 48 height 14
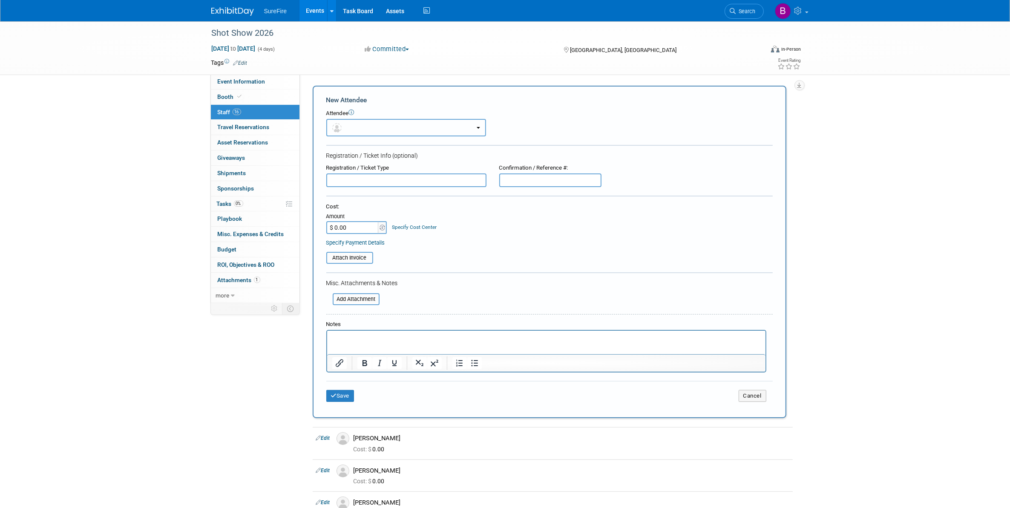
click at [362, 132] on button "button" at bounding box center [406, 127] width 160 height 17
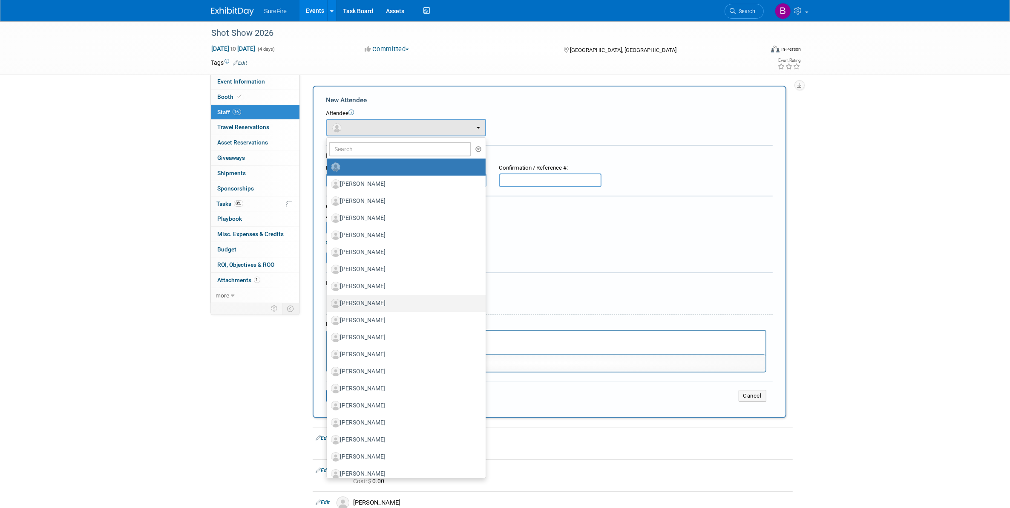
click at [418, 299] on label "Guenter Schrotzhammer" at bounding box center [404, 303] width 146 height 14
click at [328, 299] on input "Guenter Schrotzhammer" at bounding box center [325, 302] width 6 height 6
select select "d5f71a3c-e71b-4ea5-a851-8119d37c2b43"
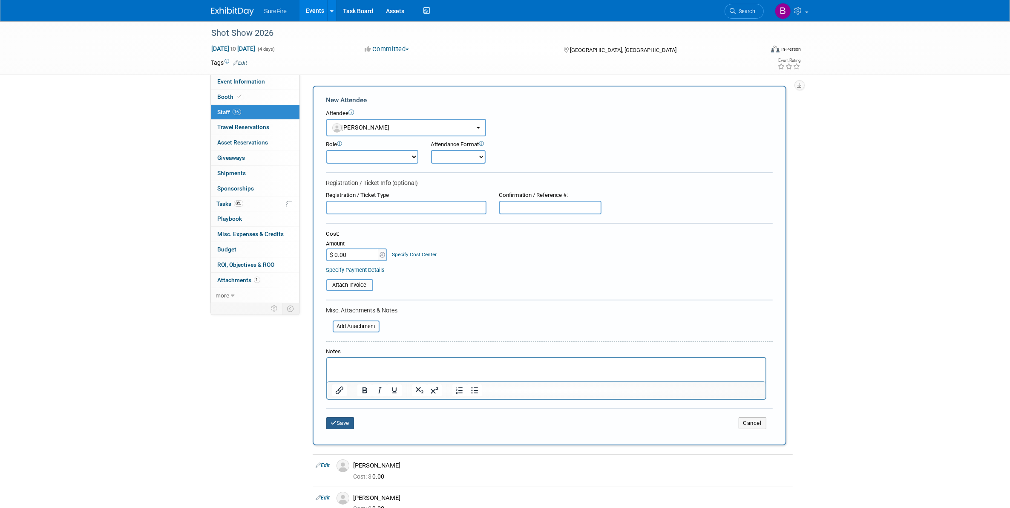
drag, startPoint x: 353, startPoint y: 416, endPoint x: 352, endPoint y: 411, distance: 4.8
click at [352, 417] on button "Save" at bounding box center [340, 423] width 28 height 12
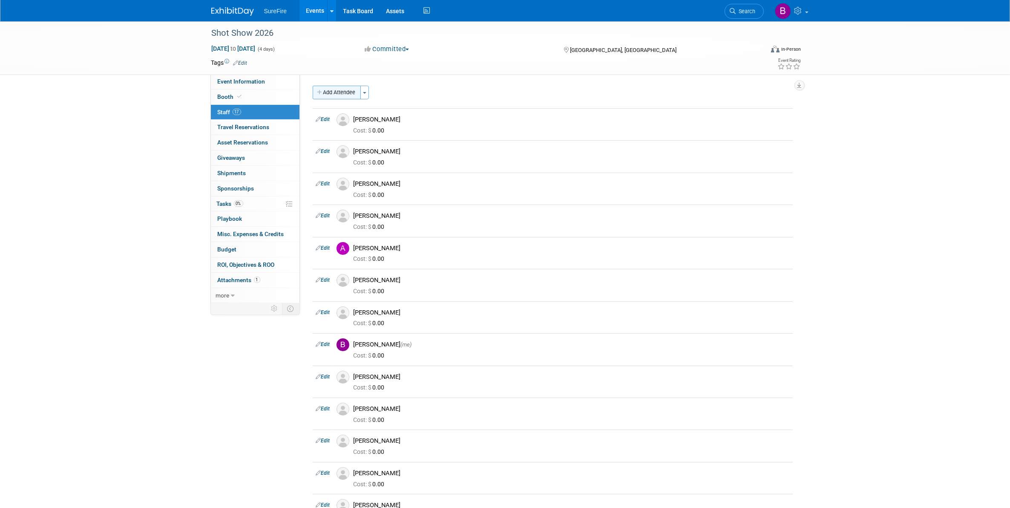
click at [356, 94] on button "Add Attendee" at bounding box center [337, 93] width 48 height 14
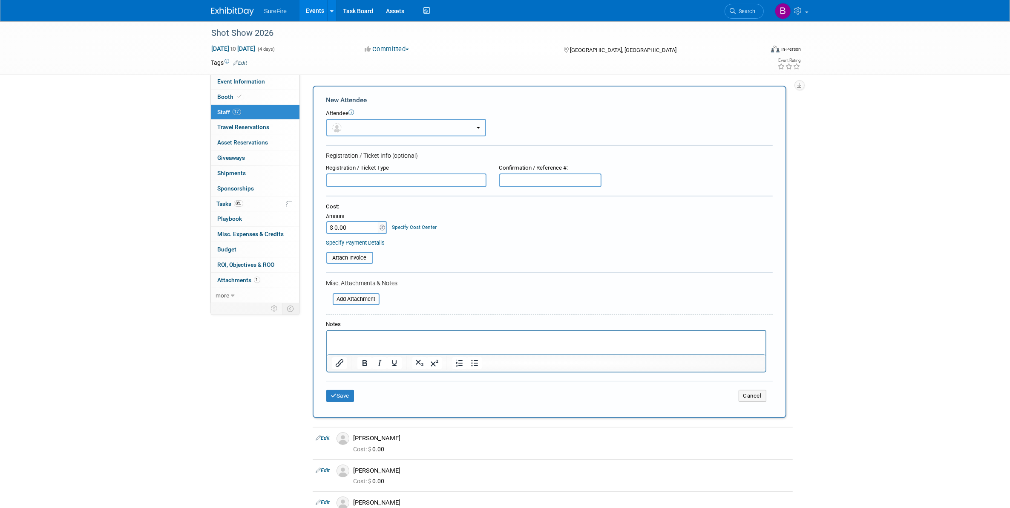
click at [365, 120] on button "button" at bounding box center [406, 127] width 160 height 17
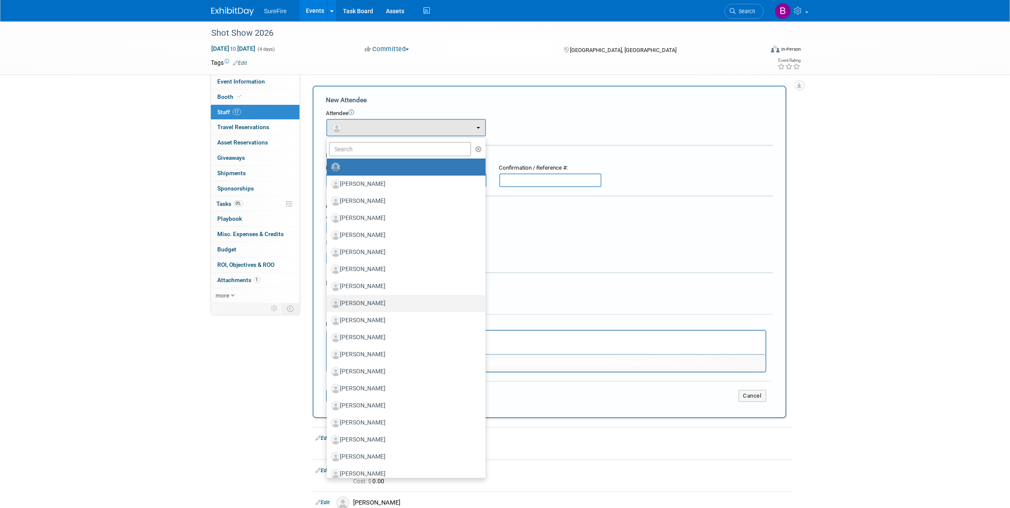
click at [393, 298] on label "[PERSON_NAME]" at bounding box center [404, 303] width 146 height 14
click at [328, 299] on input "[PERSON_NAME]" at bounding box center [325, 302] width 6 height 6
select select "31c4acaf-0058-4476-a66d-a6514eacd4a8"
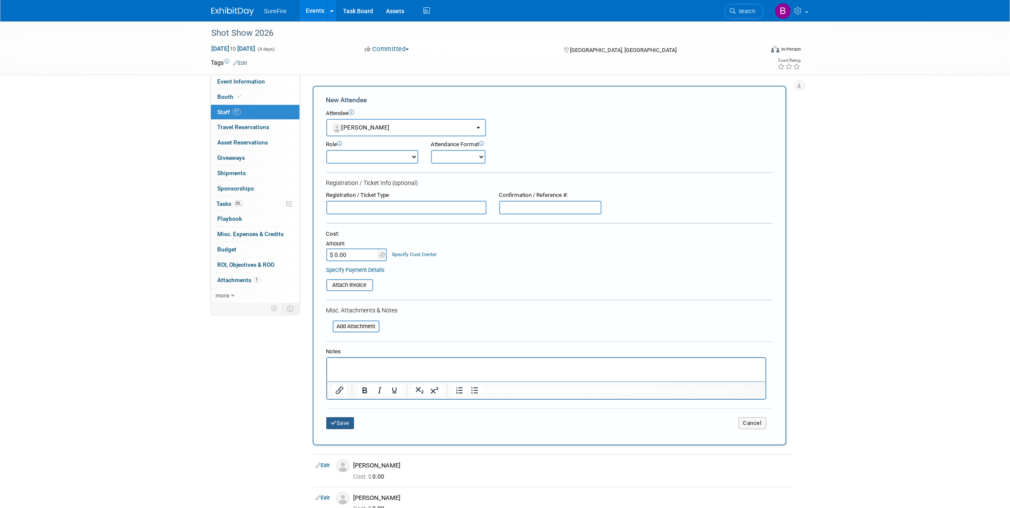
click at [344, 417] on button "Save" at bounding box center [340, 423] width 28 height 12
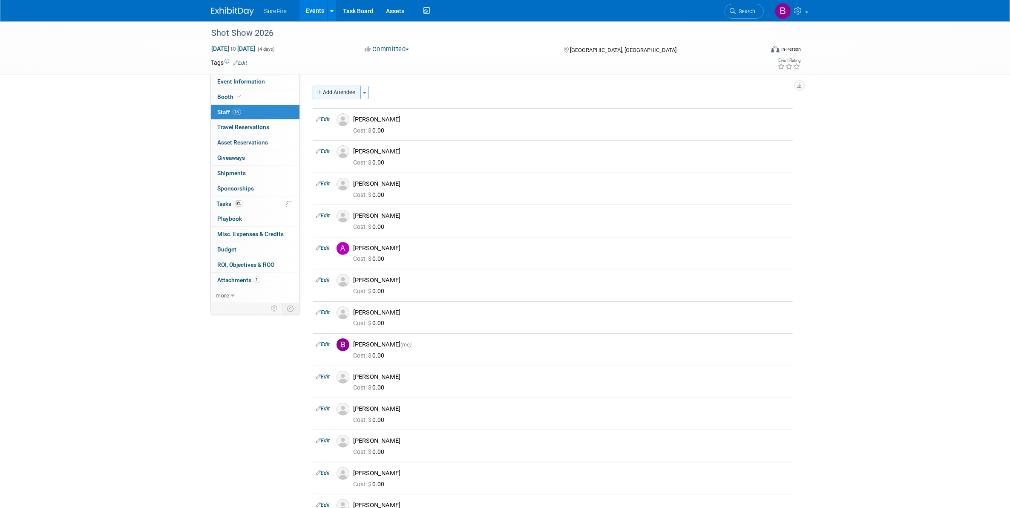
click at [343, 89] on button "Add Attendee" at bounding box center [337, 93] width 48 height 14
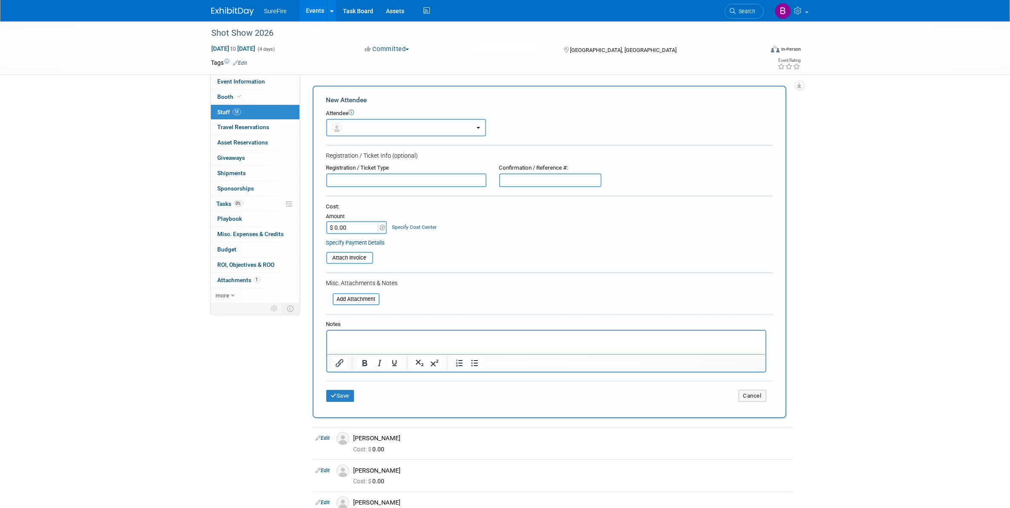
click at [352, 125] on button "button" at bounding box center [406, 127] width 160 height 17
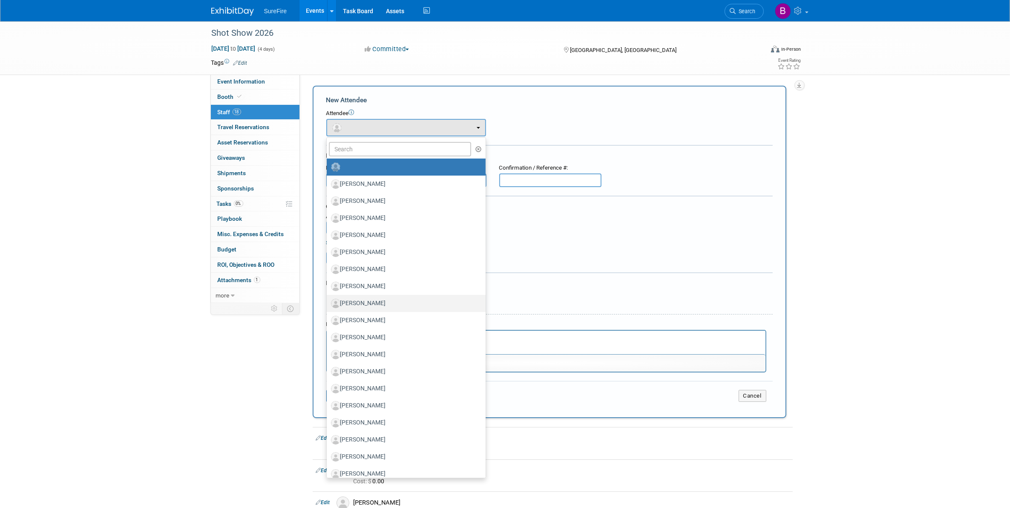
click at [382, 306] on label "[PERSON_NAME]" at bounding box center [404, 303] width 146 height 14
click at [328, 305] on input "[PERSON_NAME]" at bounding box center [325, 302] width 6 height 6
select select "049fcd39-c9ea-43e6-a610-449b59f0cbc4"
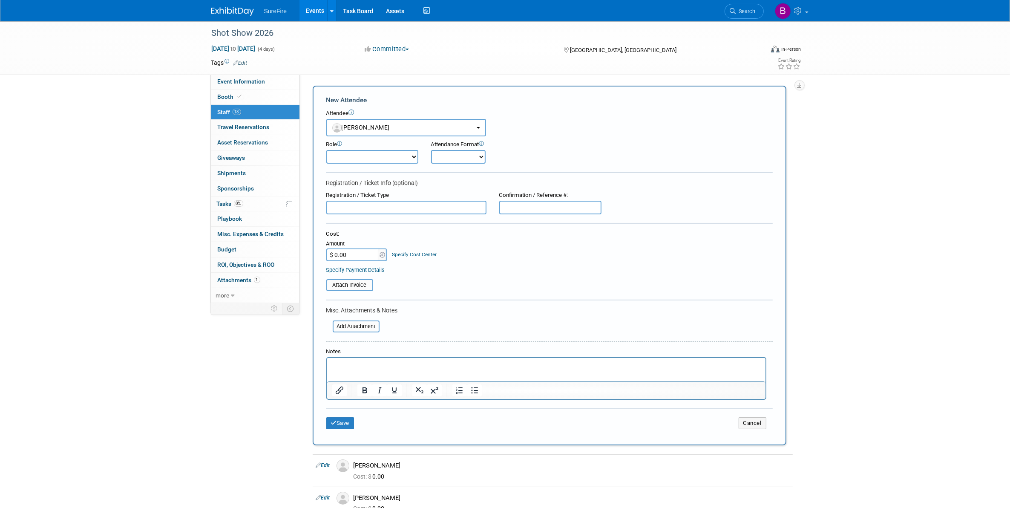
click at [337, 430] on div "Save Cancel" at bounding box center [549, 421] width 446 height 27
click at [339, 422] on button "Save" at bounding box center [340, 423] width 28 height 12
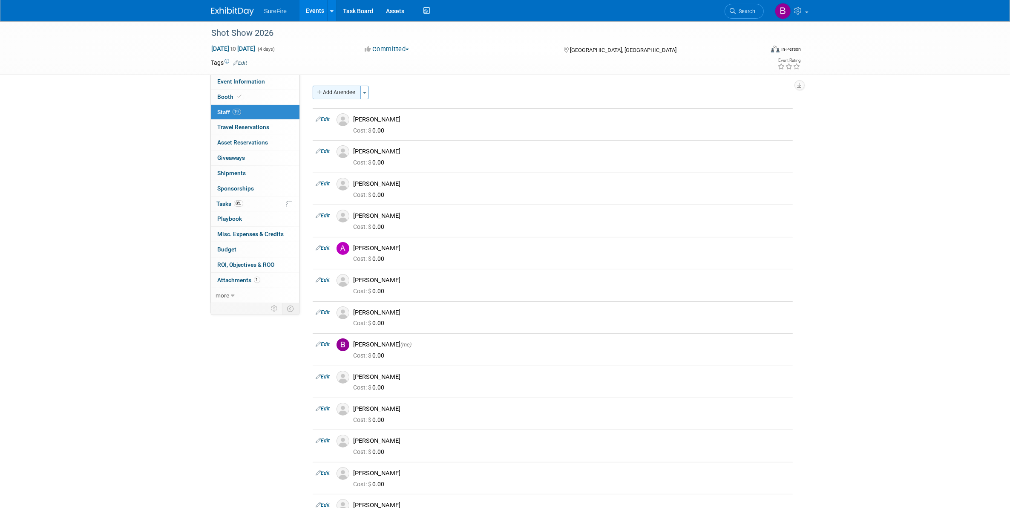
click at [346, 98] on button "Add Attendee" at bounding box center [337, 93] width 48 height 14
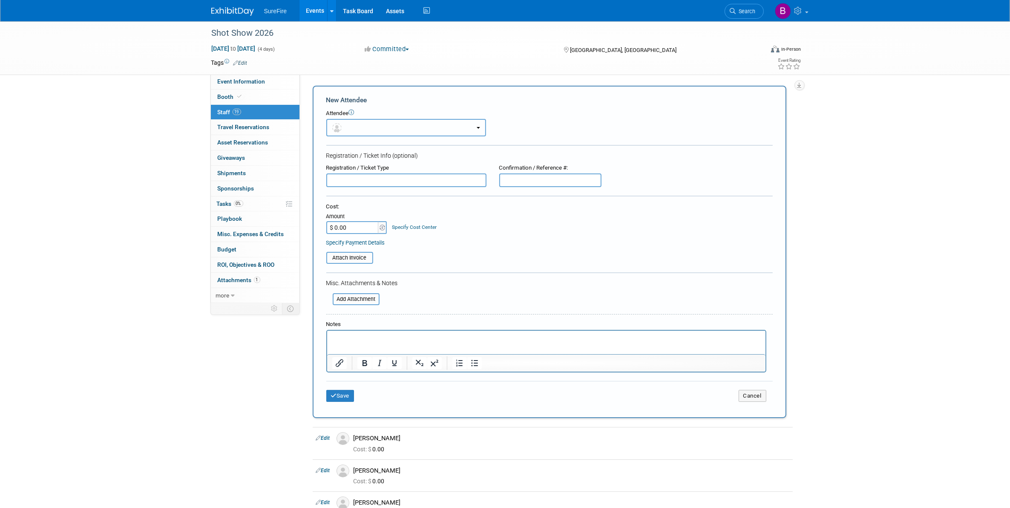
click at [353, 128] on button "button" at bounding box center [406, 127] width 160 height 17
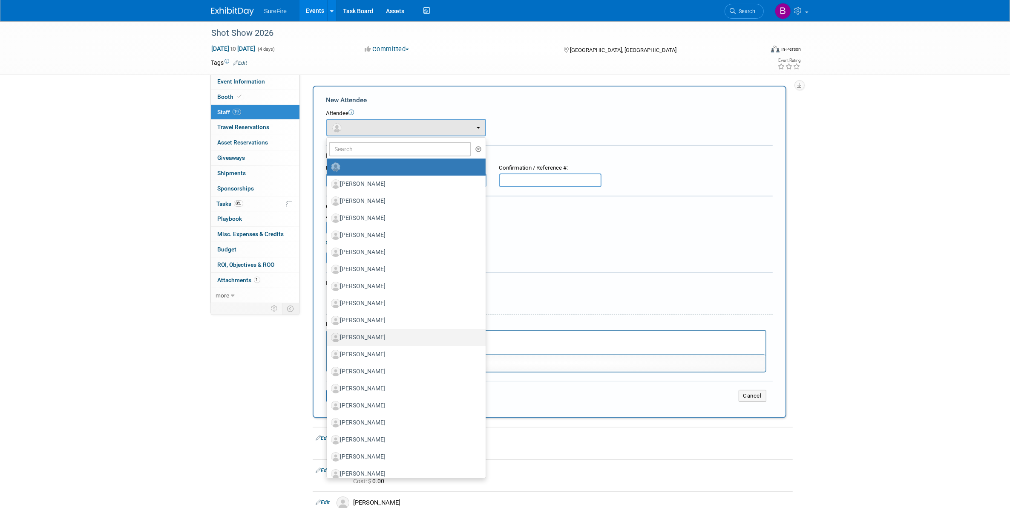
click at [385, 337] on label "Jerry Head" at bounding box center [404, 337] width 146 height 14
click at [328, 337] on input "Jerry Head" at bounding box center [325, 336] width 6 height 6
select select "8a3551e3-ca50-41fe-b56f-628f4362b8e4"
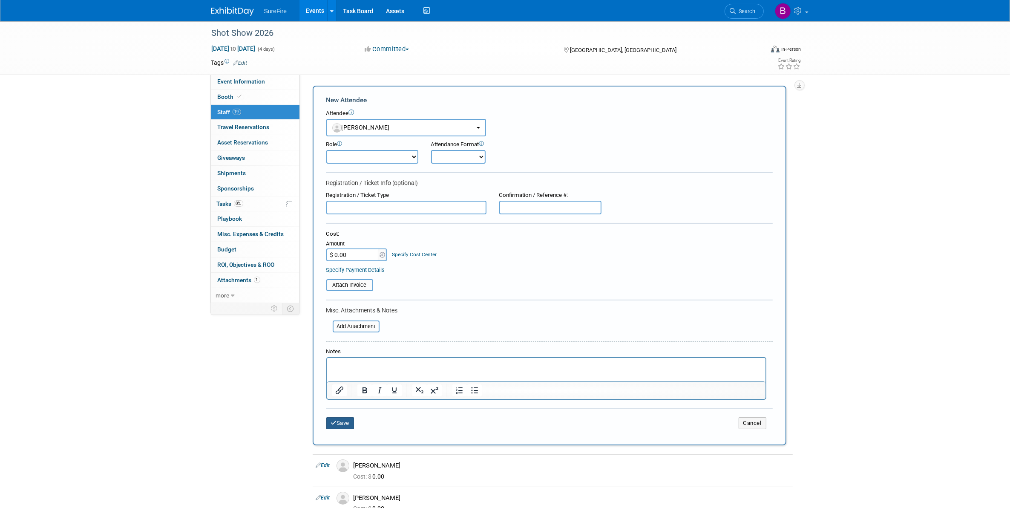
click at [346, 417] on button "Save" at bounding box center [340, 423] width 28 height 12
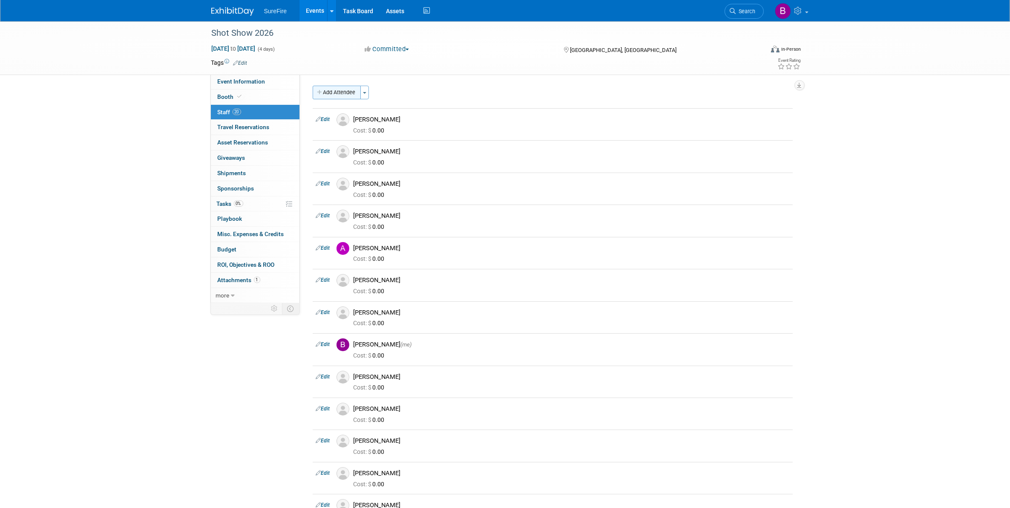
click at [350, 89] on button "Add Attendee" at bounding box center [337, 93] width 48 height 14
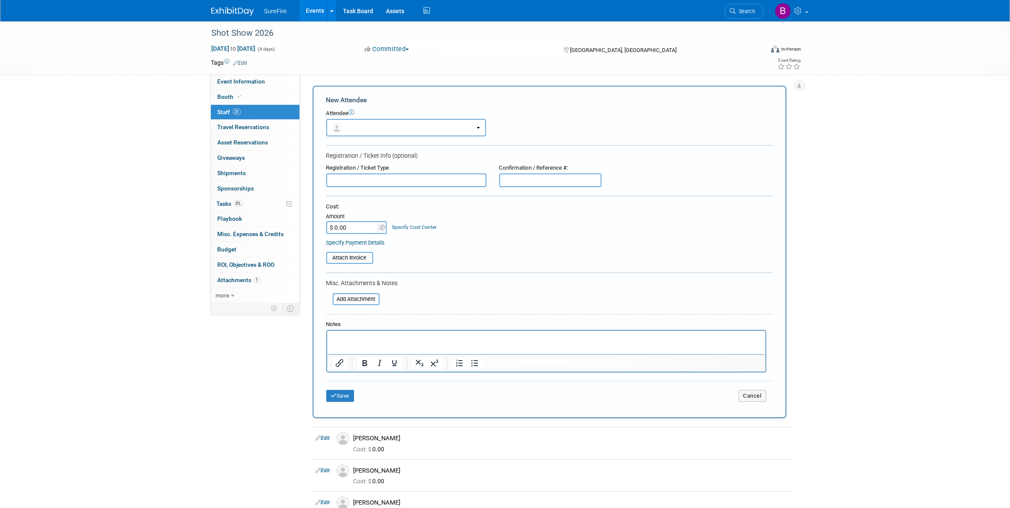
click at [341, 115] on div "Attendee" at bounding box center [549, 113] width 446 height 8
click at [346, 124] on button "button" at bounding box center [406, 127] width 160 height 17
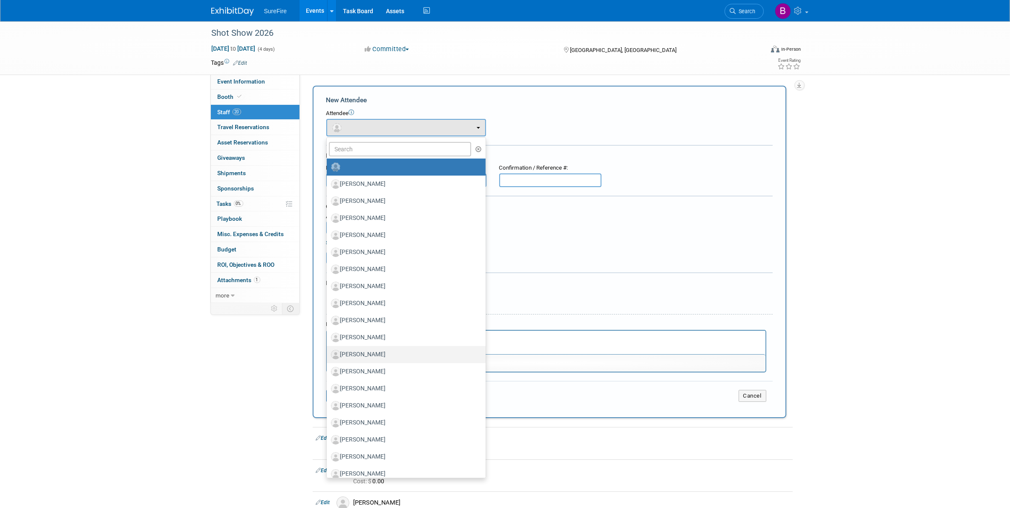
click at [397, 353] on label "[PERSON_NAME]" at bounding box center [404, 355] width 146 height 14
click at [328, 353] on input "[PERSON_NAME]" at bounding box center [325, 353] width 6 height 6
select select "cab007a3-75f1-4808-988b-0907b8ef2499"
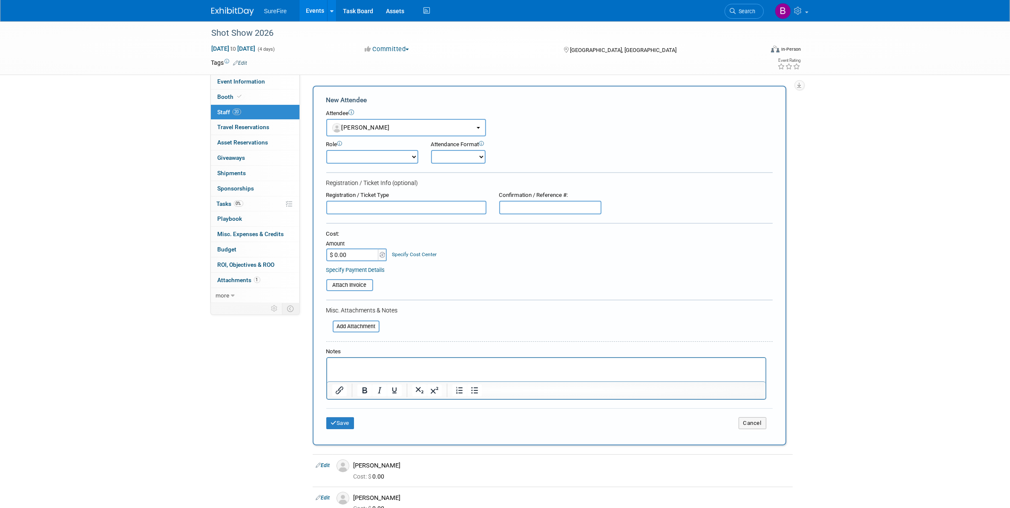
click at [335, 425] on div "Save Cancel" at bounding box center [549, 421] width 446 height 27
click at [343, 422] on button "Save" at bounding box center [340, 423] width 28 height 12
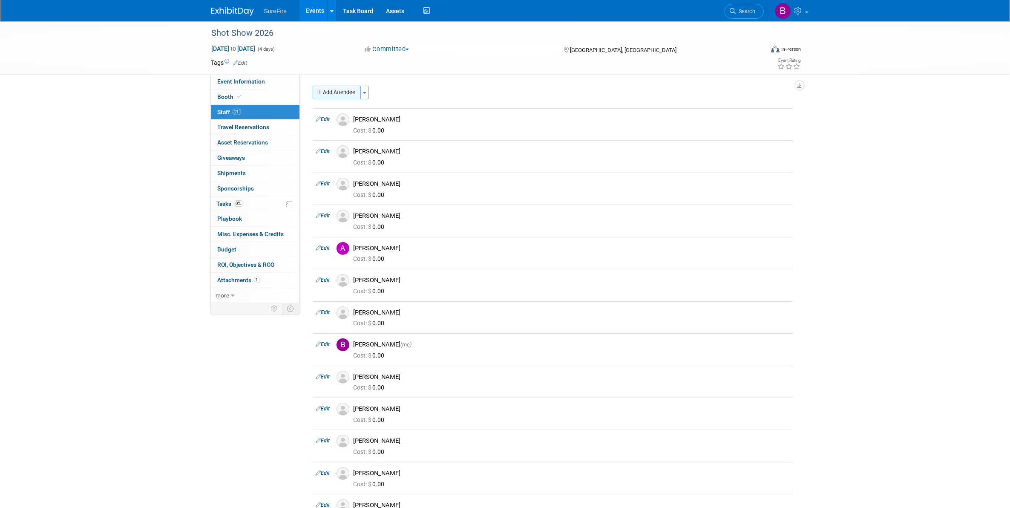
click at [350, 96] on button "Add Attendee" at bounding box center [337, 93] width 48 height 14
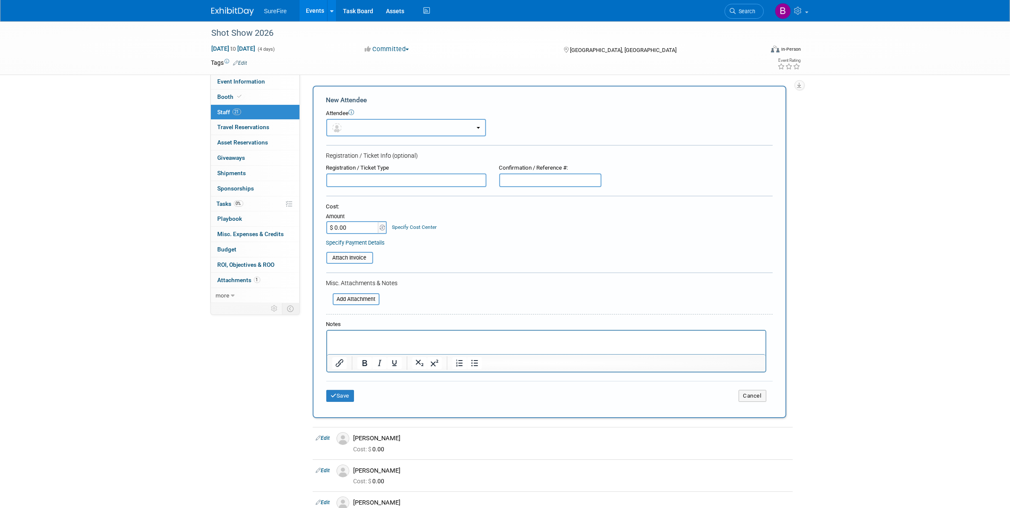
click at [353, 123] on button "button" at bounding box center [406, 127] width 160 height 17
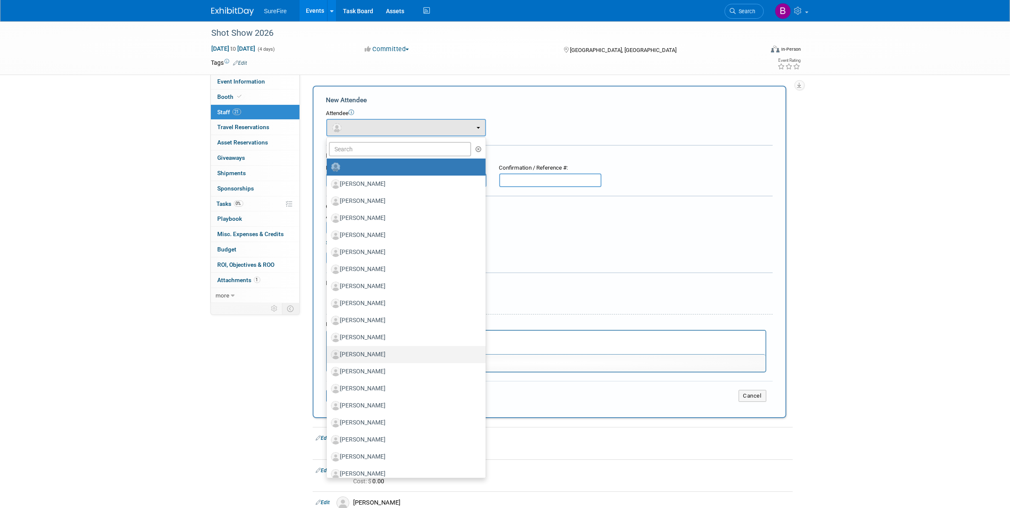
click at [394, 349] on label "[PERSON_NAME]" at bounding box center [404, 355] width 146 height 14
click at [328, 350] on input "[PERSON_NAME]" at bounding box center [325, 353] width 6 height 6
select select "fdcc1d54-7f96-409b-b300-7e52c60c0269"
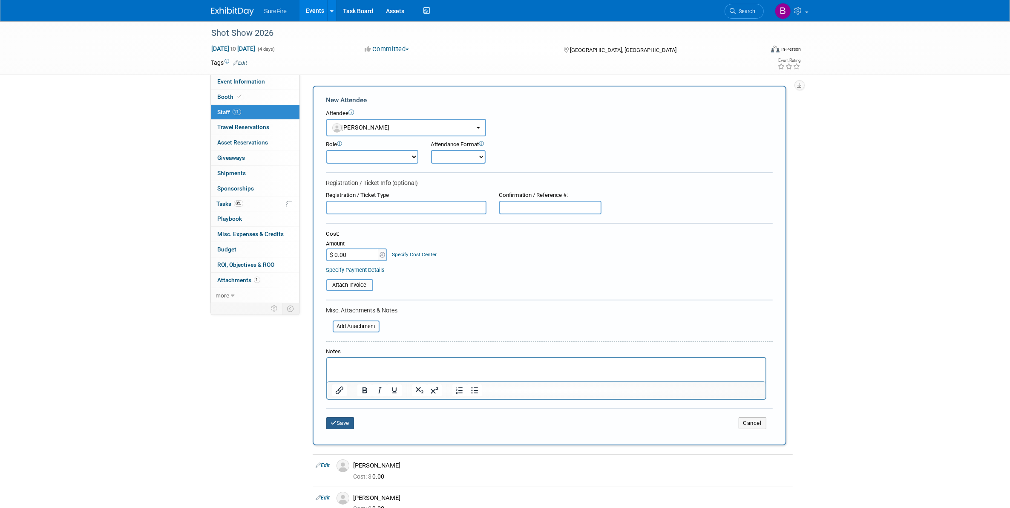
click at [348, 417] on button "Save" at bounding box center [340, 423] width 28 height 12
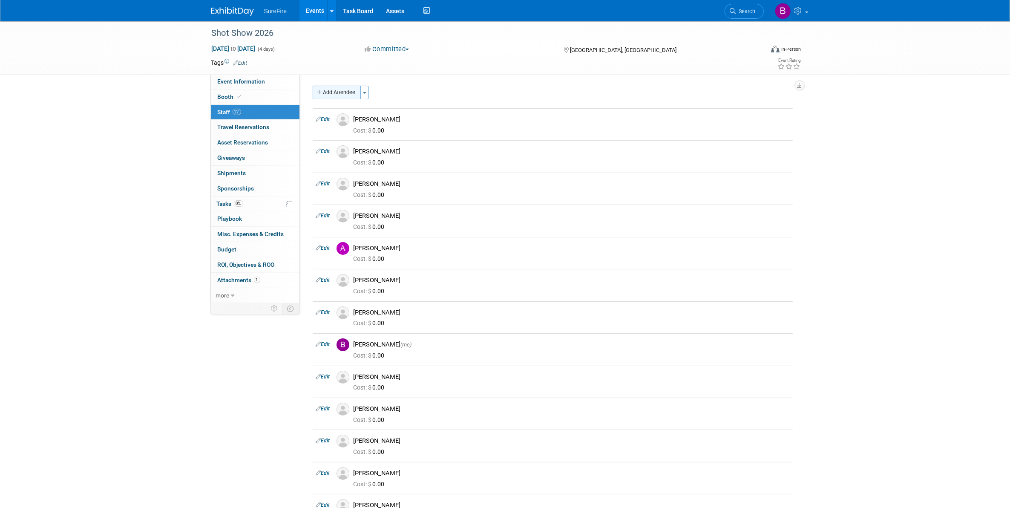
click at [331, 96] on button "Add Attendee" at bounding box center [337, 93] width 48 height 14
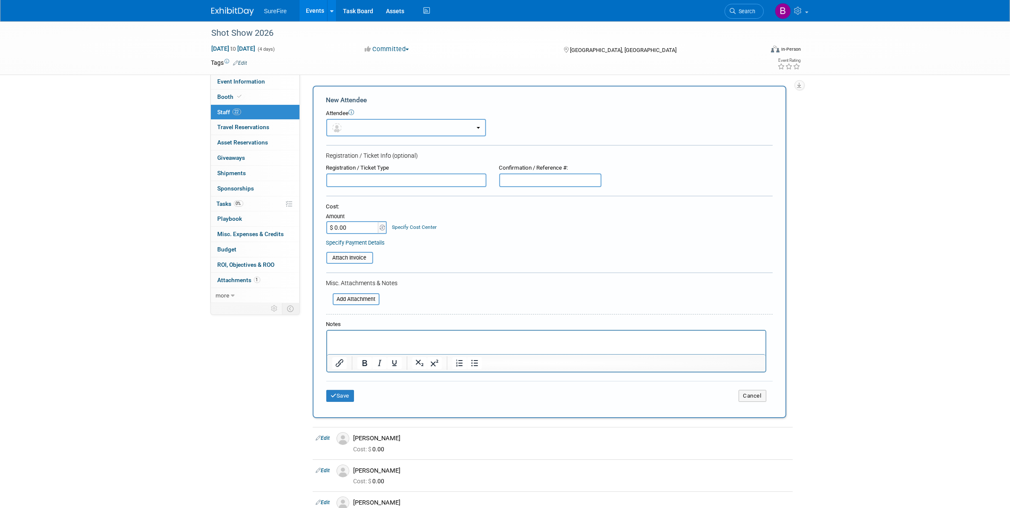
click at [342, 127] on span "button" at bounding box center [338, 127] width 12 height 7
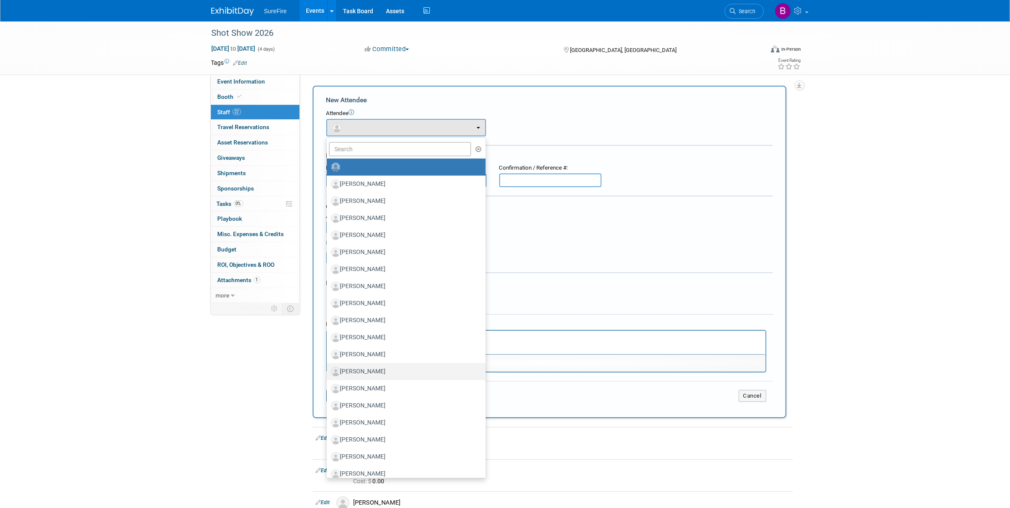
click at [384, 374] on label "[PERSON_NAME]" at bounding box center [404, 372] width 146 height 14
click at [328, 373] on input "[PERSON_NAME]" at bounding box center [325, 371] width 6 height 6
select select "ab87ba78-27b1-4cd2-b79c-caa1023d7267"
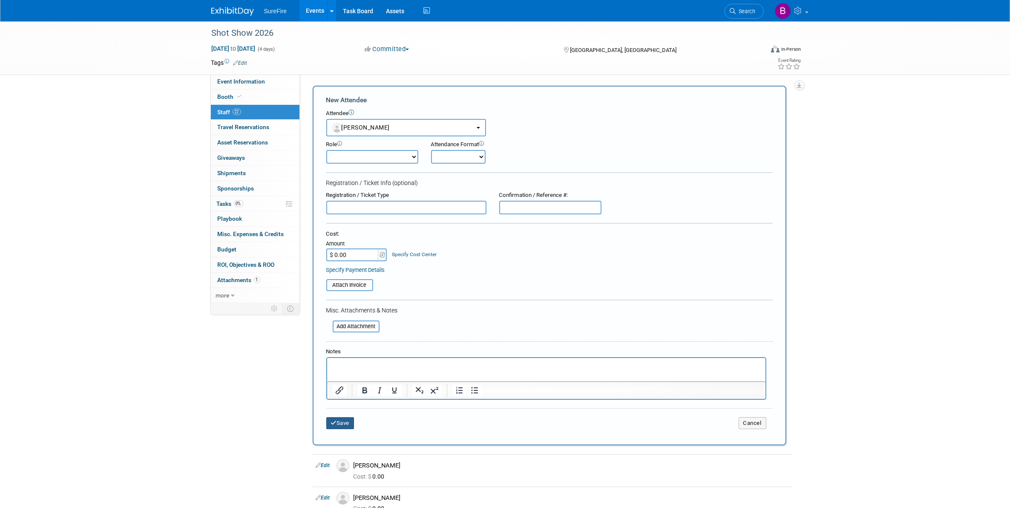
click at [350, 420] on button "Save" at bounding box center [340, 423] width 28 height 12
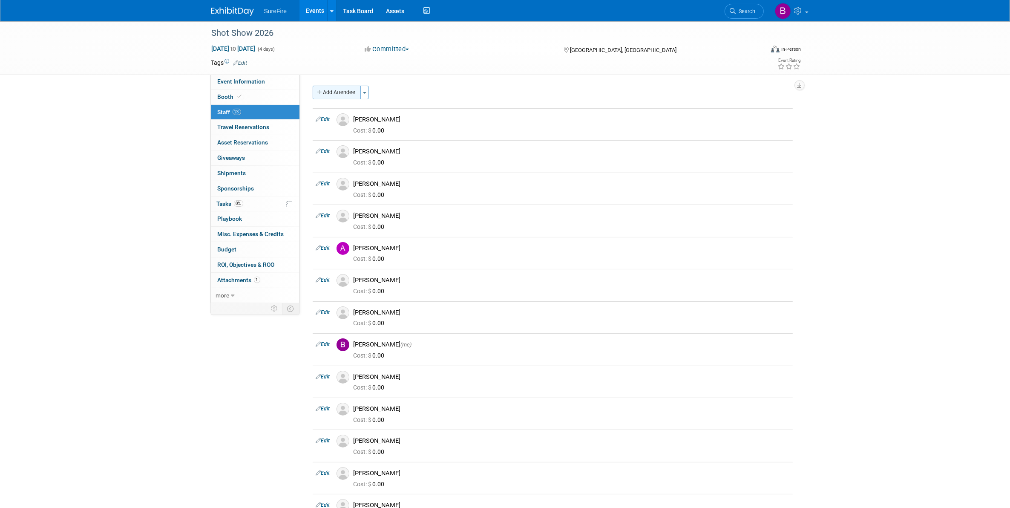
click at [330, 99] on button "Add Attendee" at bounding box center [337, 93] width 48 height 14
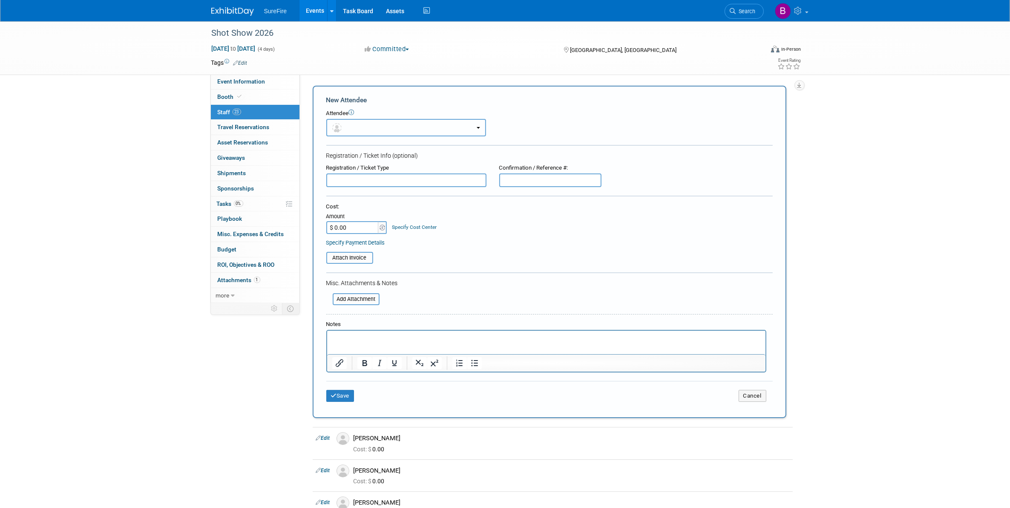
click at [333, 126] on img "button" at bounding box center [336, 127] width 9 height 9
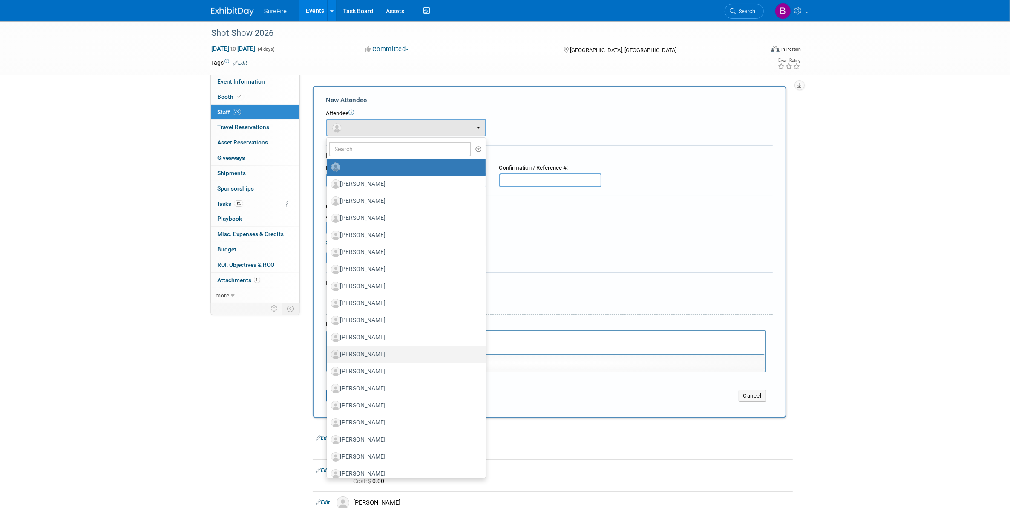
click at [375, 363] on ul "Adam Nguyen Ashley Tilling Bruce Thai Christina Herrera Daniel Fischer" at bounding box center [406, 307] width 160 height 341
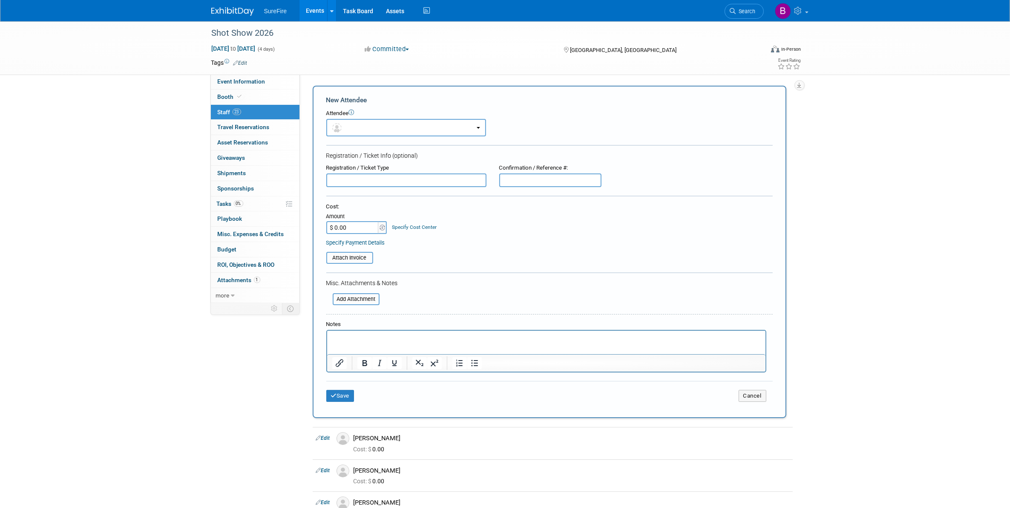
click at [391, 138] on form "New Attendee Attendee <img src="https://www.exhibitday.com/Images/Unassigned-Us…" at bounding box center [549, 251] width 446 height 313
click at [393, 127] on button "button" at bounding box center [406, 127] width 160 height 17
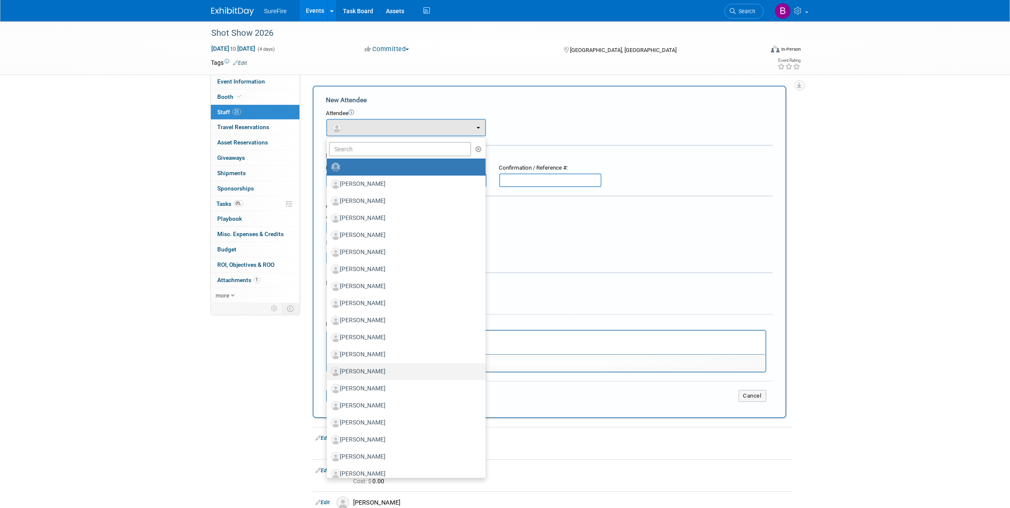
click at [403, 369] on label "[PERSON_NAME]" at bounding box center [404, 372] width 146 height 14
click at [328, 369] on input "[PERSON_NAME]" at bounding box center [325, 371] width 6 height 6
select select "1c9776ce-ae11-4561-9d52-160e5e11d2c5"
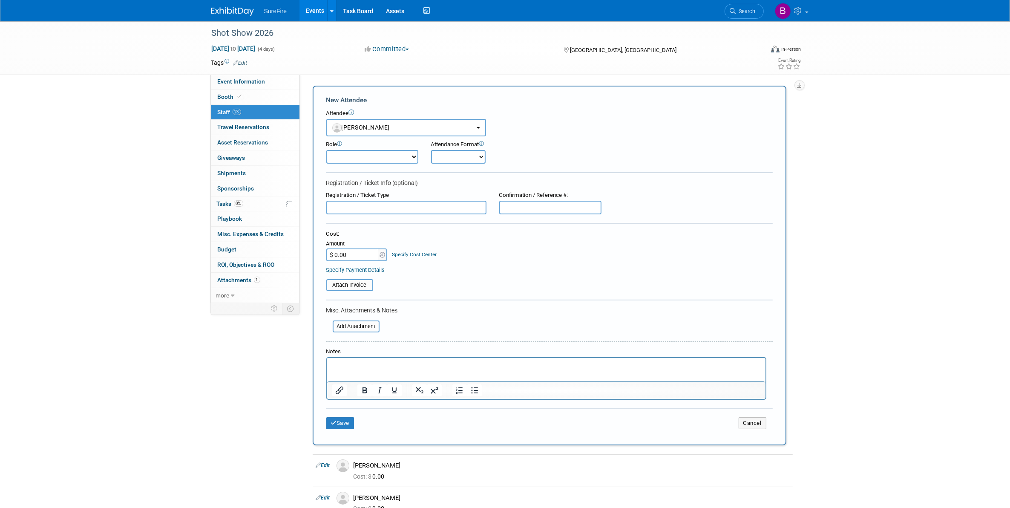
click at [343, 410] on div "Save Cancel" at bounding box center [549, 421] width 446 height 27
click at [343, 417] on button "Save" at bounding box center [340, 423] width 28 height 12
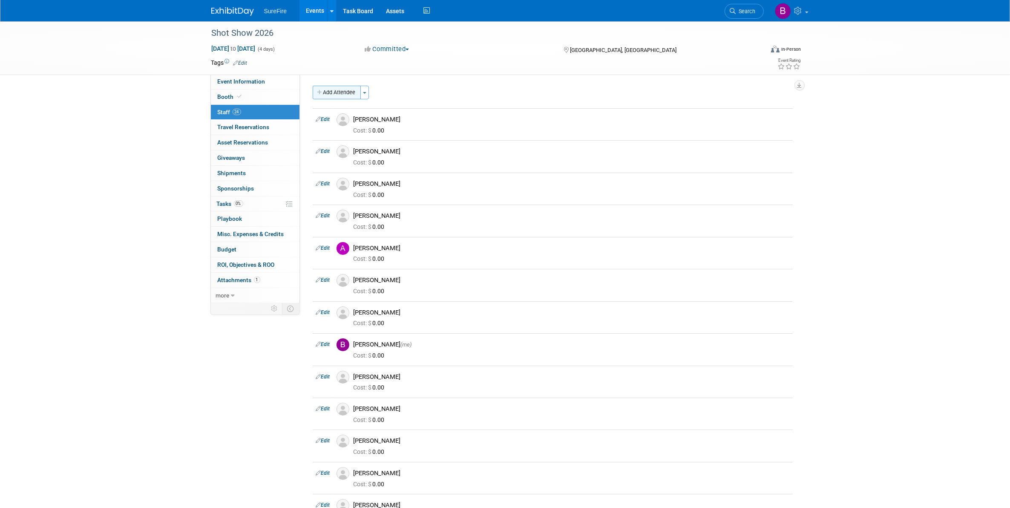
click at [353, 90] on button "Add Attendee" at bounding box center [337, 93] width 48 height 14
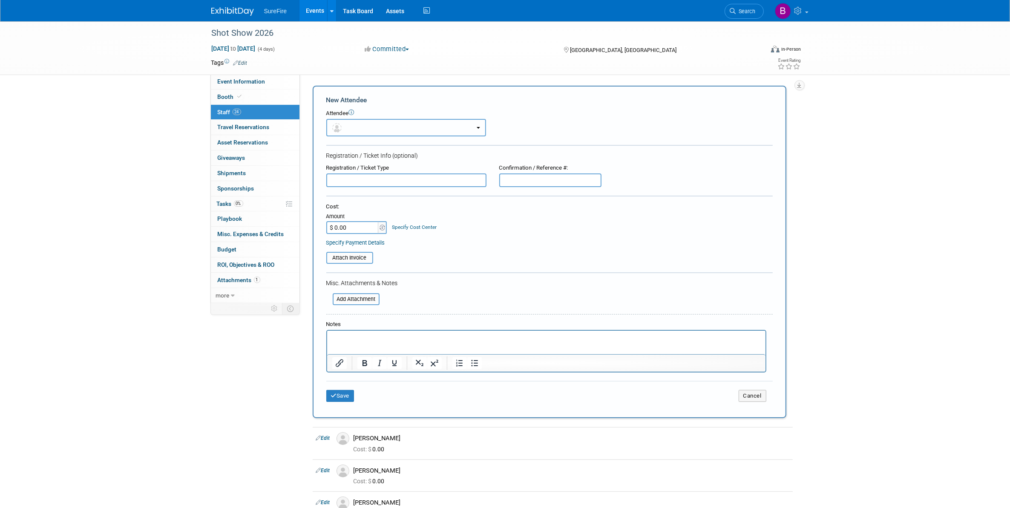
click at [391, 125] on button "button" at bounding box center [406, 127] width 160 height 17
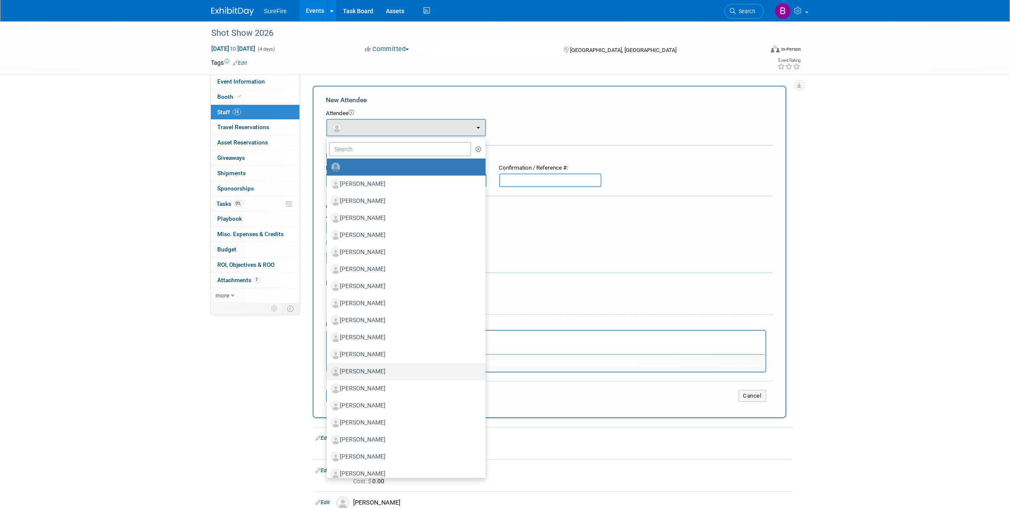
click at [386, 368] on label "[PERSON_NAME]" at bounding box center [404, 372] width 146 height 14
click at [328, 368] on input "[PERSON_NAME]" at bounding box center [325, 371] width 6 height 6
select select "36d95be0-1cf0-4dd0-900e-ebb065534461"
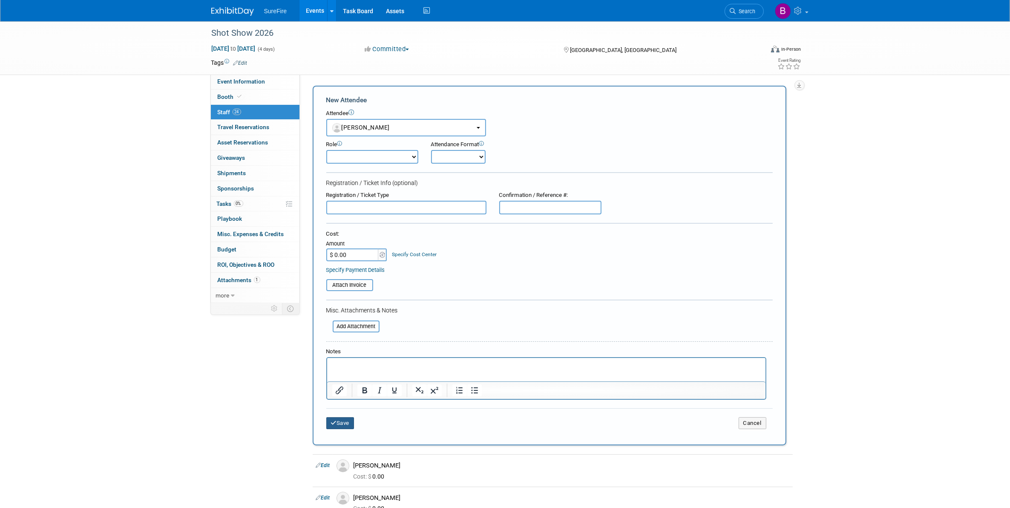
click at [329, 423] on button "Save" at bounding box center [340, 423] width 28 height 12
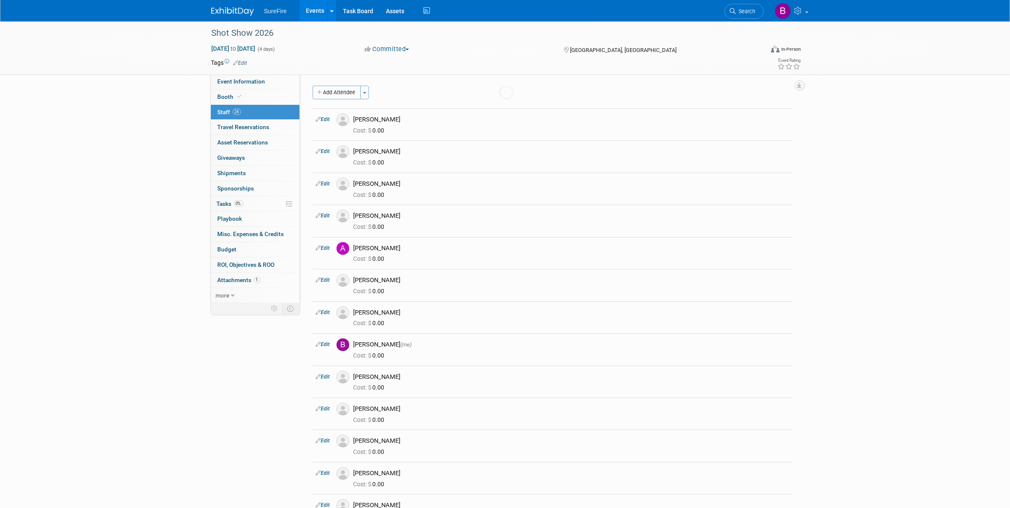
click at [331, 419] on body "SureFire Events Add Event Bulk Upload Events Shareable Event Boards Recently Vi…" at bounding box center [505, 254] width 1010 height 508
click at [350, 90] on button "Add Attendee" at bounding box center [337, 93] width 48 height 14
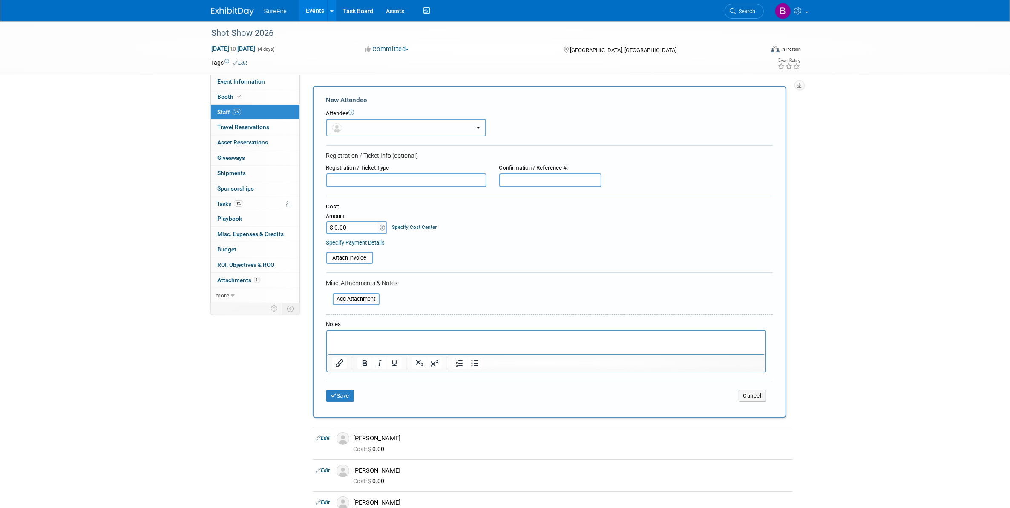
click at [349, 131] on button "button" at bounding box center [406, 127] width 160 height 17
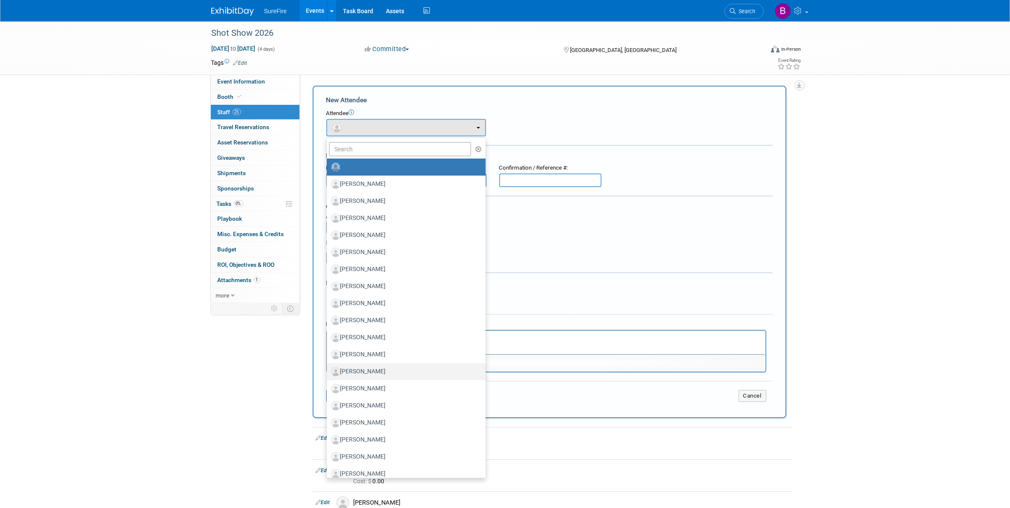
click at [386, 374] on label "[PERSON_NAME]" at bounding box center [404, 372] width 146 height 14
click at [328, 373] on input "[PERSON_NAME]" at bounding box center [325, 371] width 6 height 6
select select "65fdefc9-034c-47f1-a212-5afb9a9b95e6"
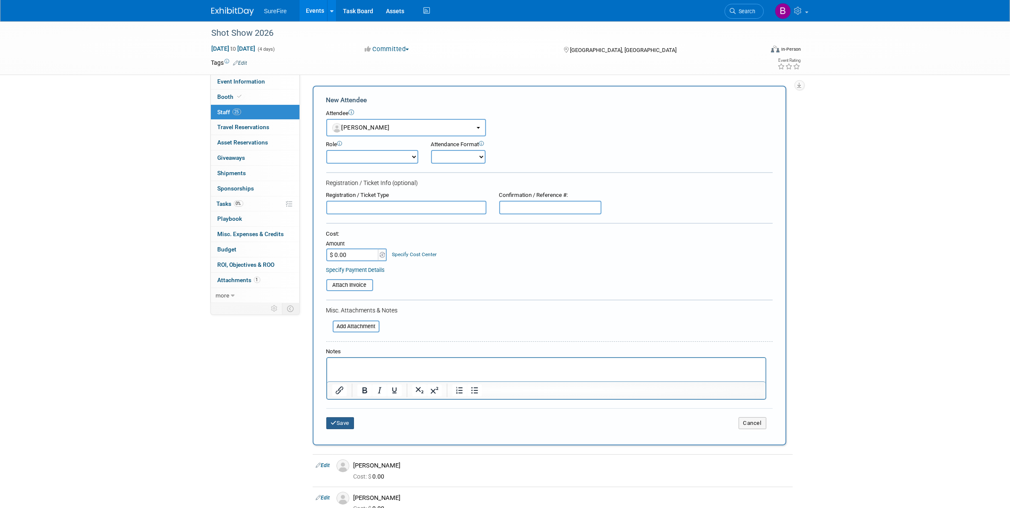
click at [335, 423] on button "Save" at bounding box center [340, 423] width 28 height 12
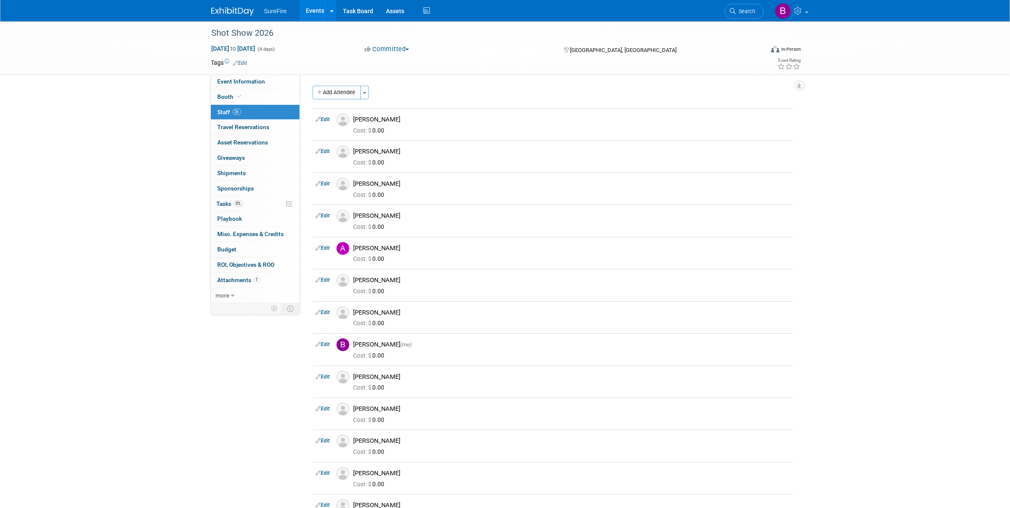
click at [339, 83] on div "Event Website: Edit https://shotshow.org/ Event Venue Name: Venetian Convention…" at bounding box center [549, 189] width 499 height 230
click at [342, 92] on button "Add Attendee" at bounding box center [337, 93] width 48 height 14
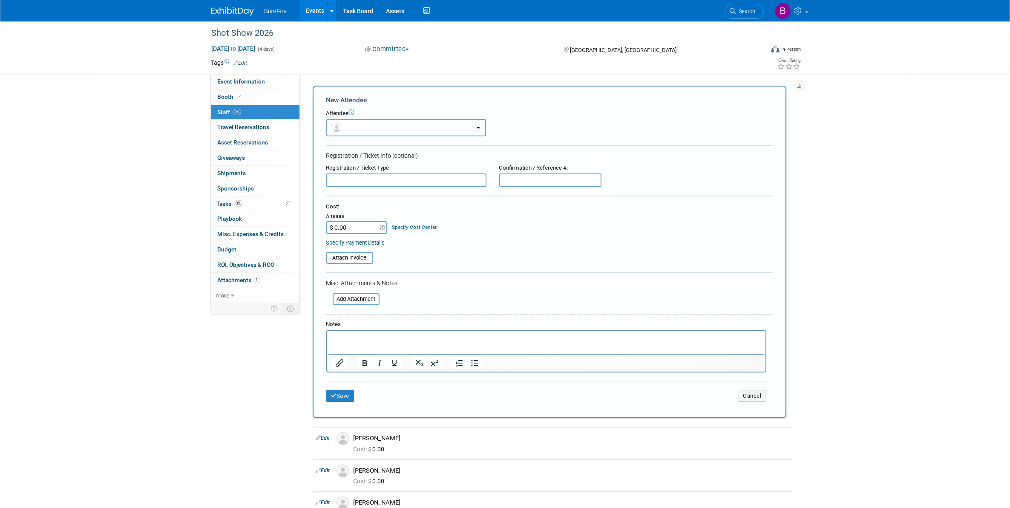
click at [385, 120] on button "button" at bounding box center [406, 127] width 160 height 17
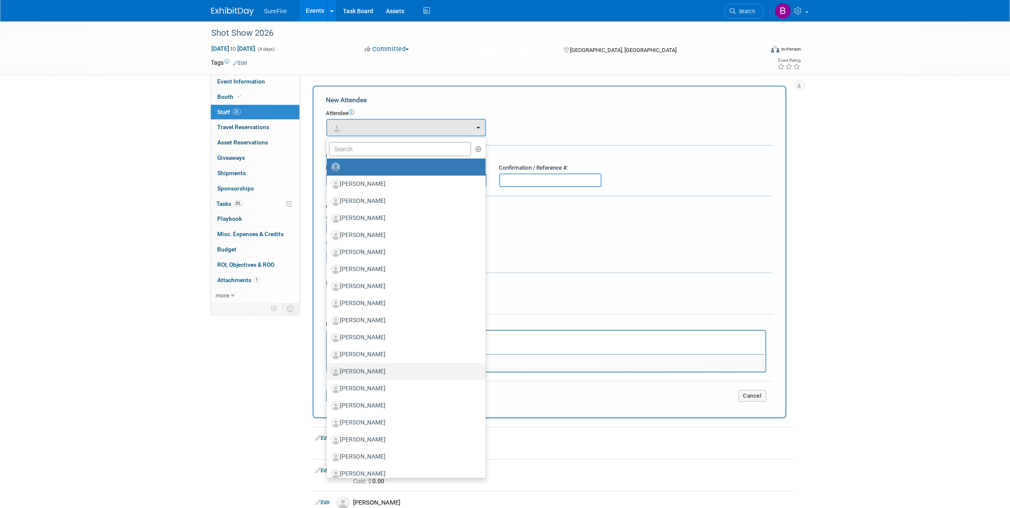
click at [390, 371] on label "[PERSON_NAME]" at bounding box center [404, 372] width 146 height 14
click at [328, 371] on input "[PERSON_NAME]" at bounding box center [325, 371] width 6 height 6
select select "1a7d6839-04e7-4943-b3aa-4d070afba343"
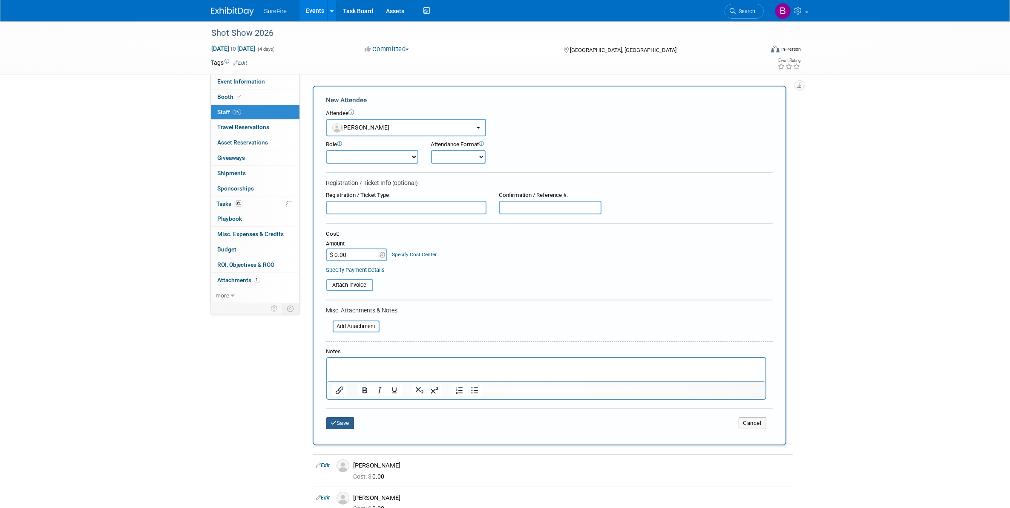
click at [341, 421] on button "Save" at bounding box center [340, 423] width 28 height 12
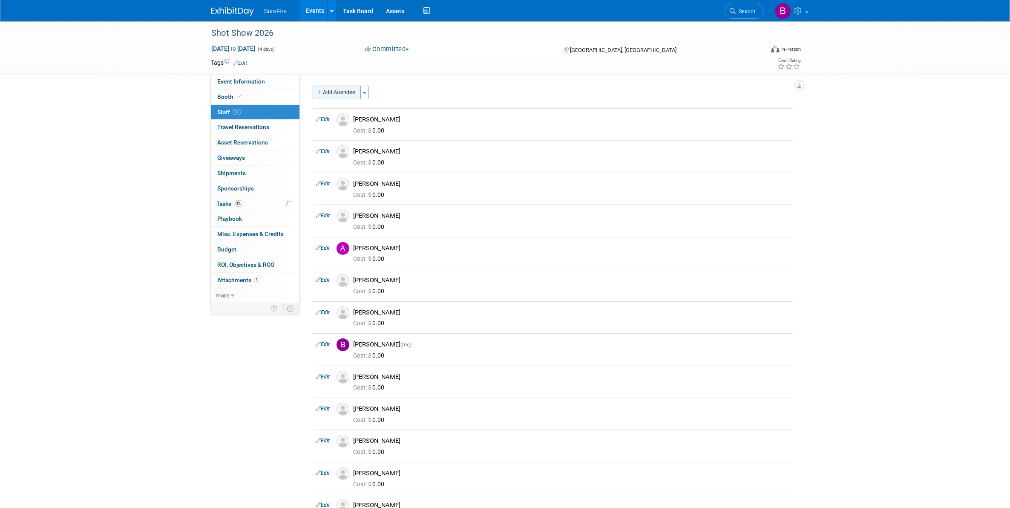
click at [321, 97] on button "Add Attendee" at bounding box center [337, 93] width 48 height 14
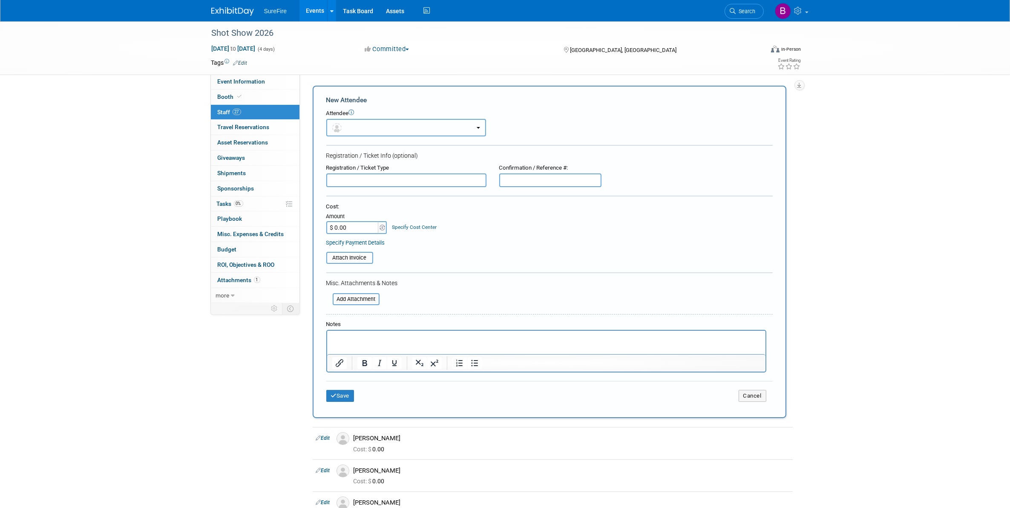
click at [365, 125] on button "button" at bounding box center [406, 127] width 160 height 17
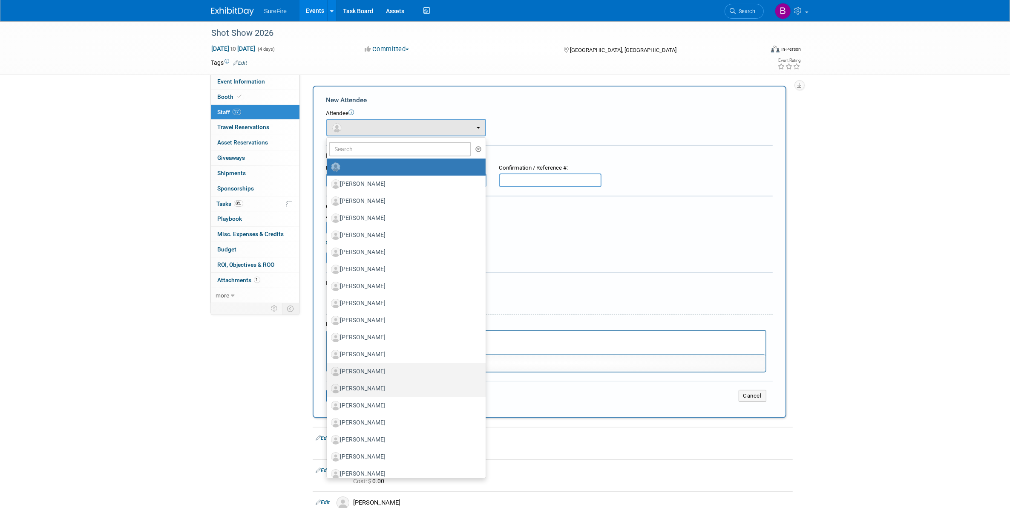
drag, startPoint x: 397, startPoint y: 369, endPoint x: 399, endPoint y: 382, distance: 12.6
click at [399, 382] on ul "Adam Nguyen Ashley Tilling Bruce Thai Christina Herrera Daniel Fischer" at bounding box center [406, 307] width 160 height 341
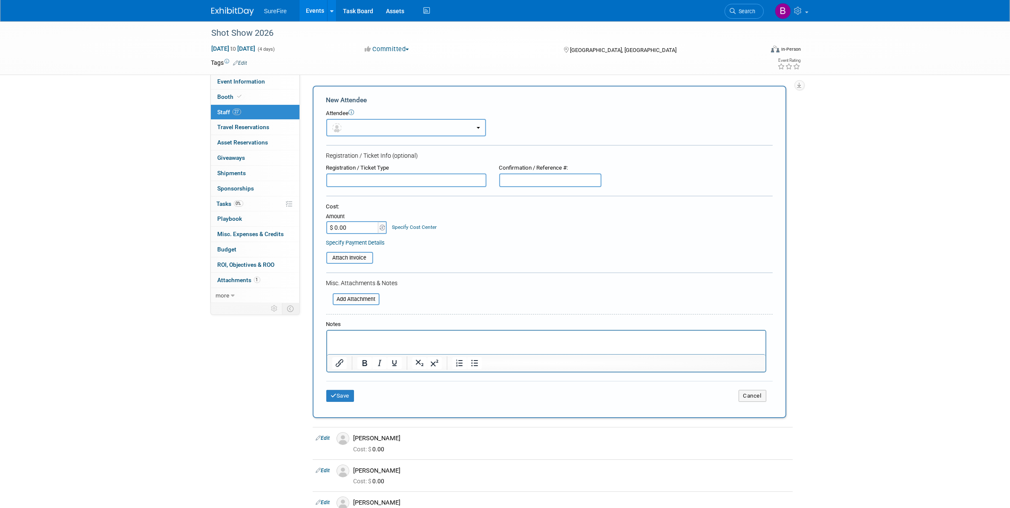
click at [388, 119] on button "button" at bounding box center [406, 127] width 160 height 17
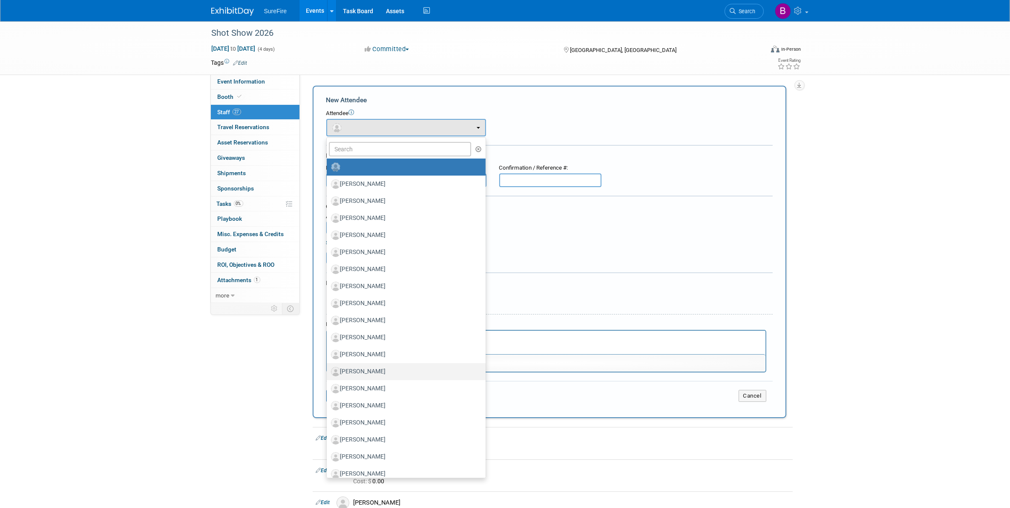
click at [368, 377] on link "Mark Nuques" at bounding box center [406, 371] width 159 height 17
click at [367, 382] on label "Mark Thompson" at bounding box center [404, 389] width 146 height 14
click at [328, 385] on input "Mark Thompson" at bounding box center [325, 388] width 6 height 6
select select "4b8dfed3-d25f-4363-84e6-7d1668678d35"
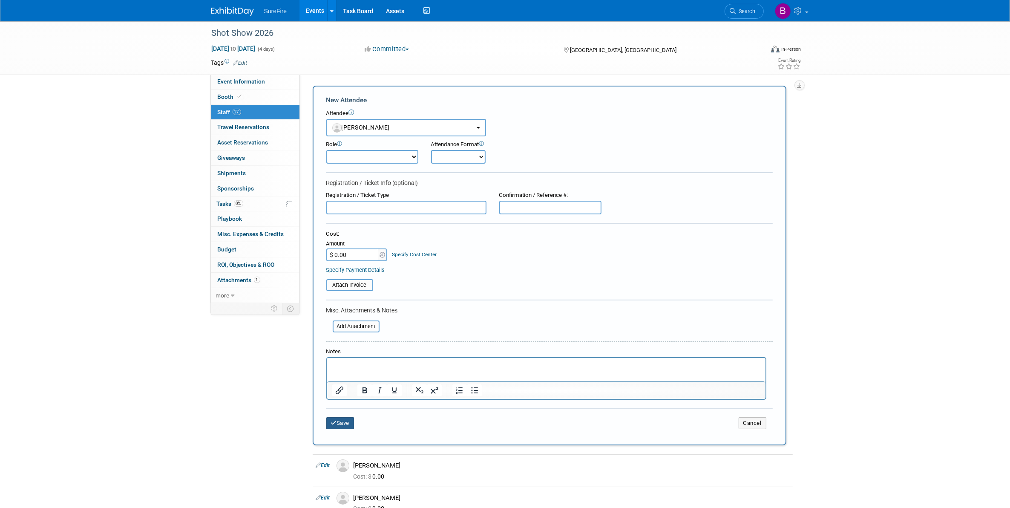
drag, startPoint x: 354, startPoint y: 416, endPoint x: 352, endPoint y: 411, distance: 5.7
click at [353, 417] on button "Save" at bounding box center [340, 423] width 28 height 12
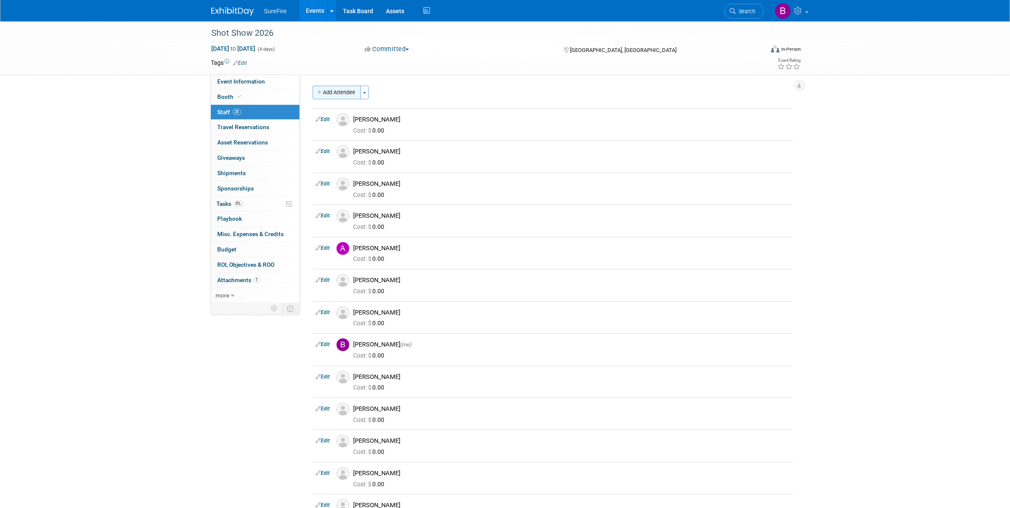
click at [356, 92] on button "Add Attendee" at bounding box center [337, 93] width 48 height 14
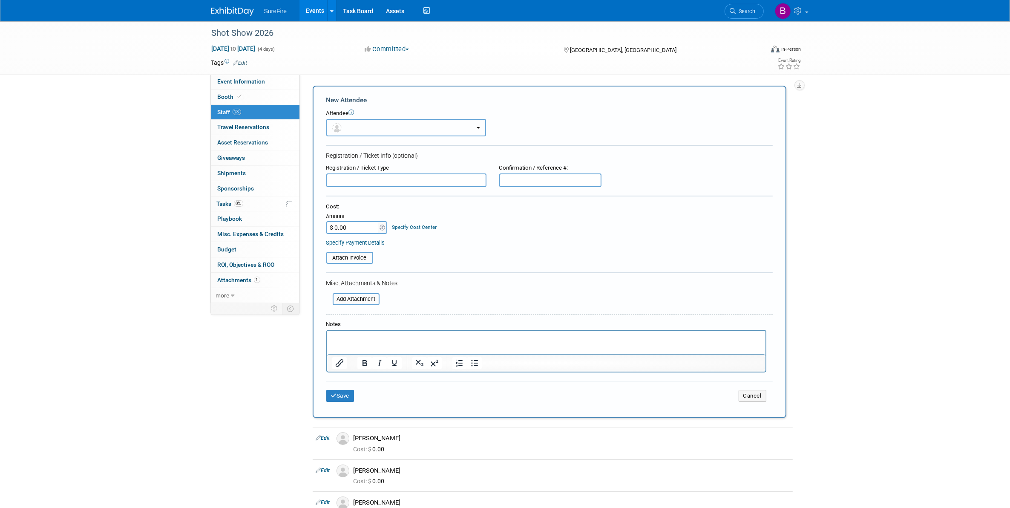
click at [369, 123] on button "button" at bounding box center [406, 127] width 160 height 17
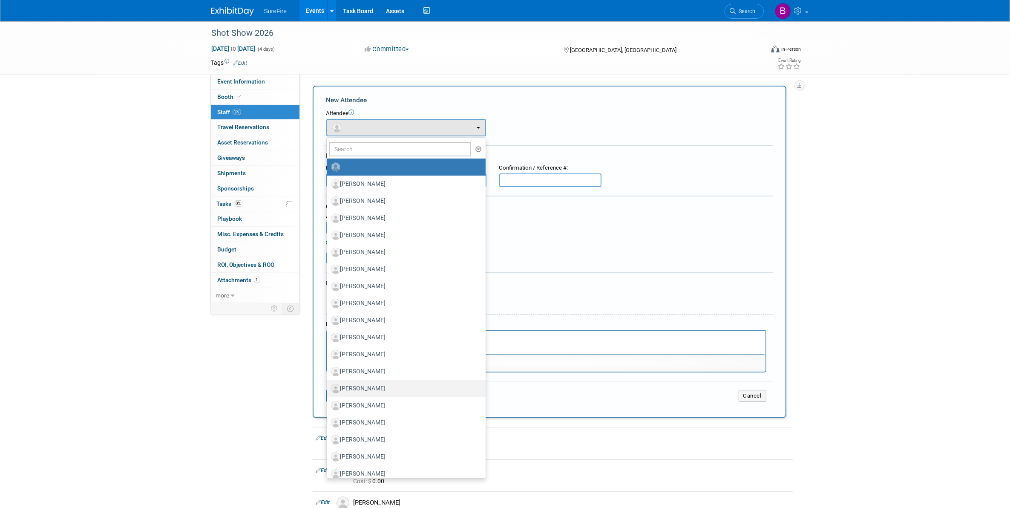
click at [392, 390] on label "[PERSON_NAME]" at bounding box center [404, 389] width 146 height 14
click at [328, 390] on input "[PERSON_NAME]" at bounding box center [325, 388] width 6 height 6
select select "95f0c4e7-743f-42ba-a806-83812bbdc577"
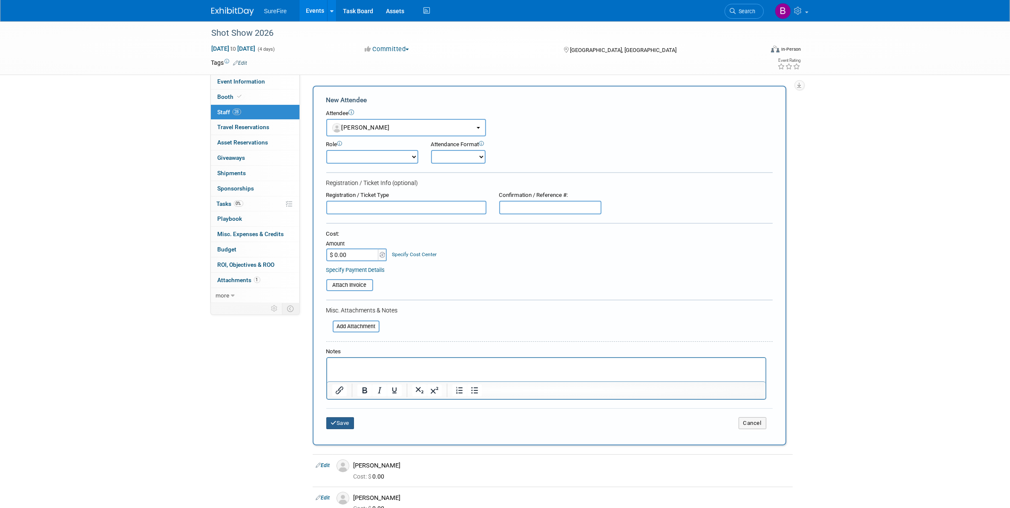
click at [336, 424] on button "Save" at bounding box center [340, 423] width 28 height 12
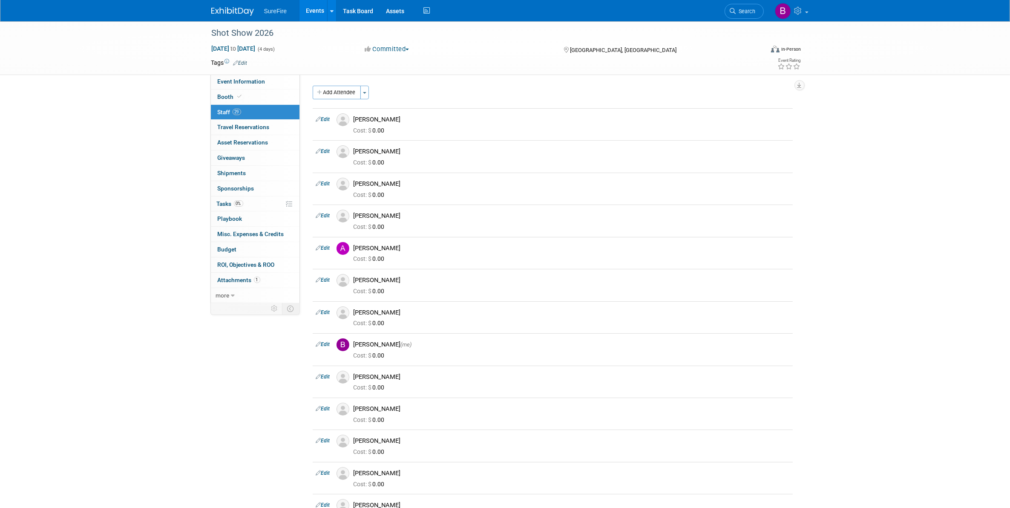
click at [342, 84] on div "Event Website: Edit https://shotshow.org/ Event Venue Name: Venetian Convention…" at bounding box center [549, 189] width 499 height 230
click at [343, 92] on button "Add Attendee" at bounding box center [337, 93] width 48 height 14
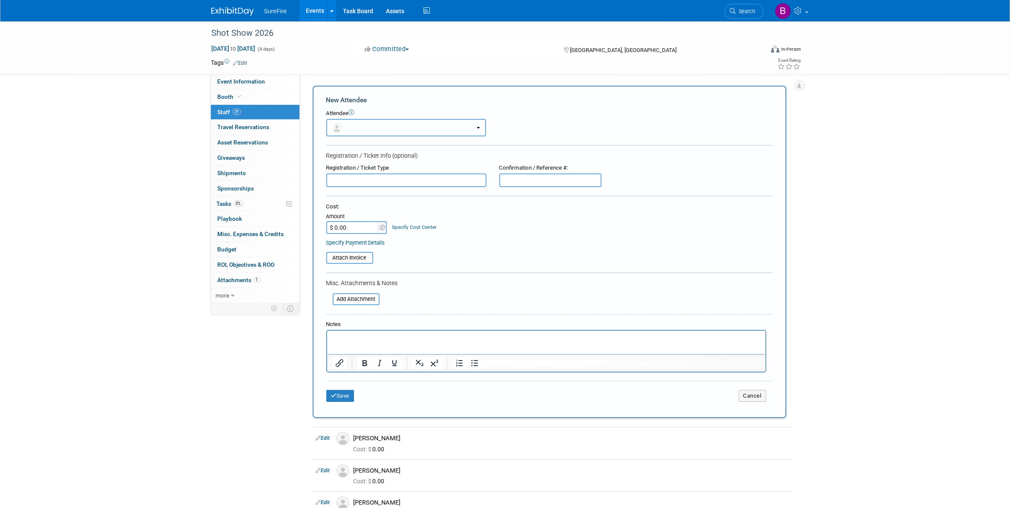
click at [387, 125] on button "button" at bounding box center [406, 127] width 160 height 17
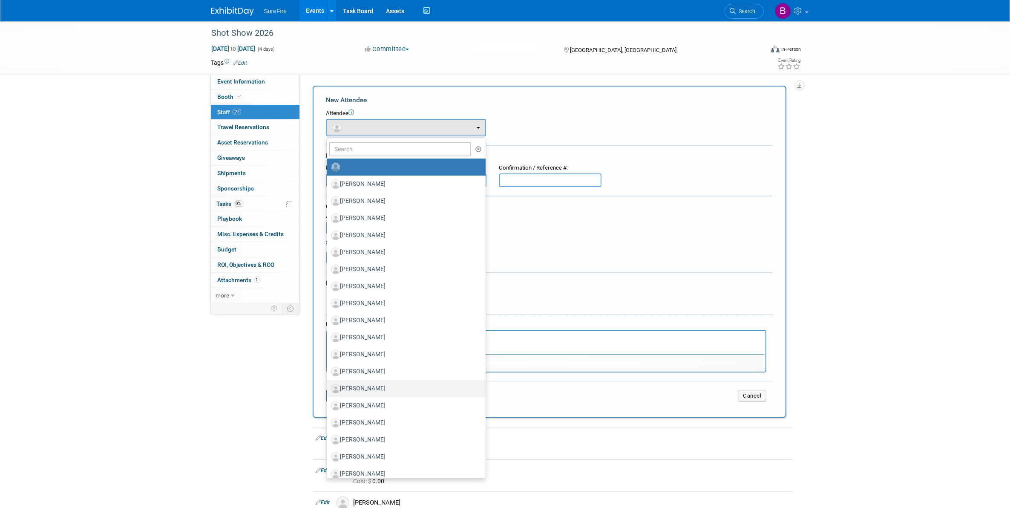
click at [390, 389] on label "[PERSON_NAME]" at bounding box center [404, 389] width 146 height 14
click at [328, 389] on input "[PERSON_NAME]" at bounding box center [325, 388] width 6 height 6
select select "1ce61573-17d7-4171-98a4-79b822efd543"
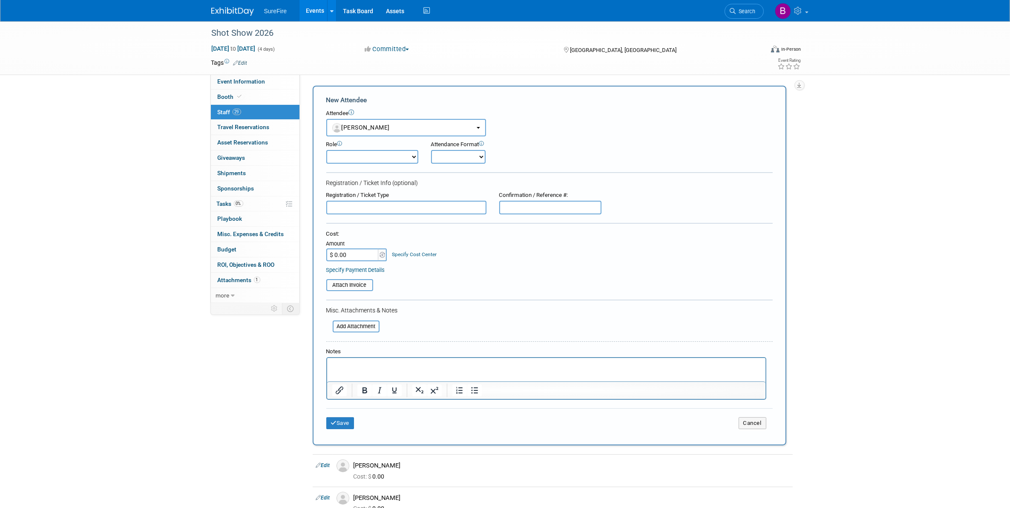
click at [348, 427] on div "Save Cancel" at bounding box center [549, 421] width 446 height 27
click at [345, 417] on button "Save" at bounding box center [340, 423] width 28 height 12
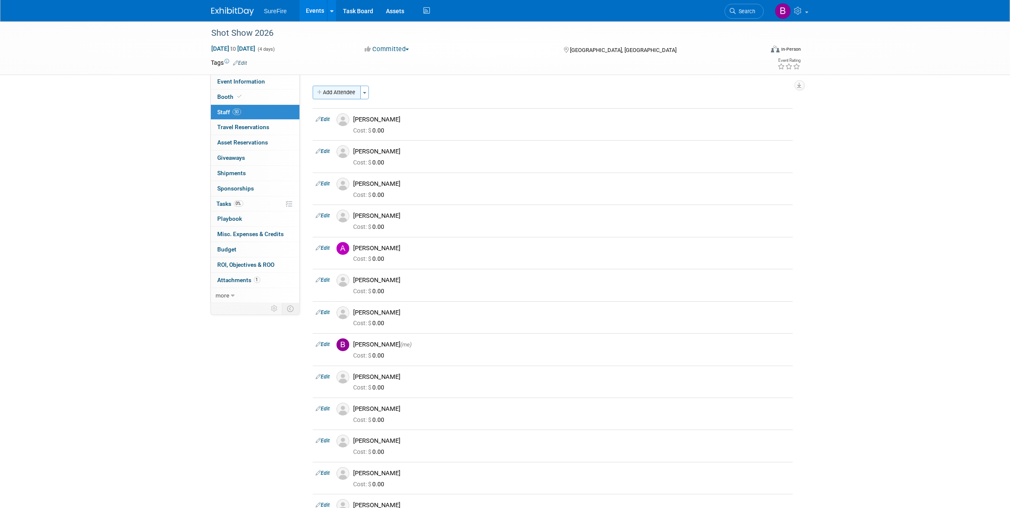
click at [348, 95] on button "Add Attendee" at bounding box center [337, 93] width 48 height 14
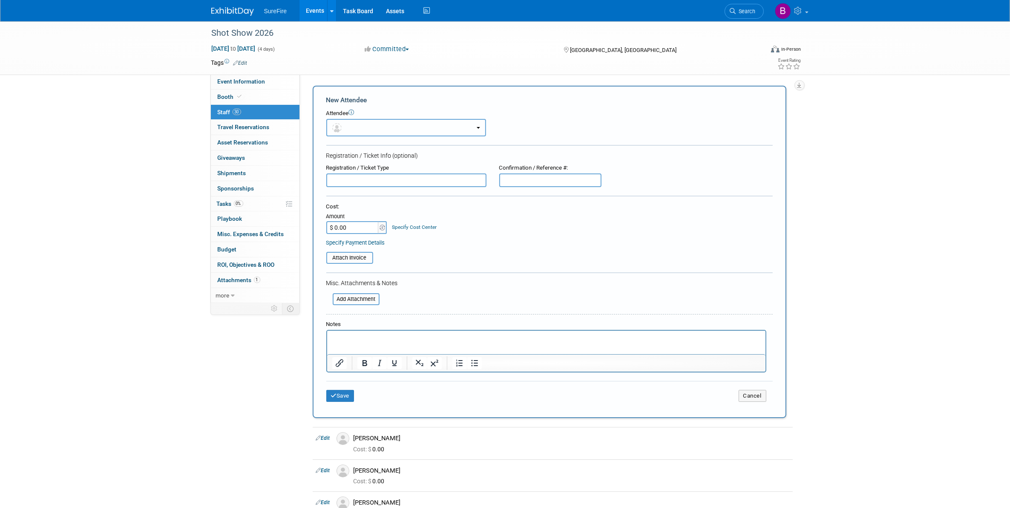
click at [392, 125] on button "button" at bounding box center [406, 127] width 160 height 17
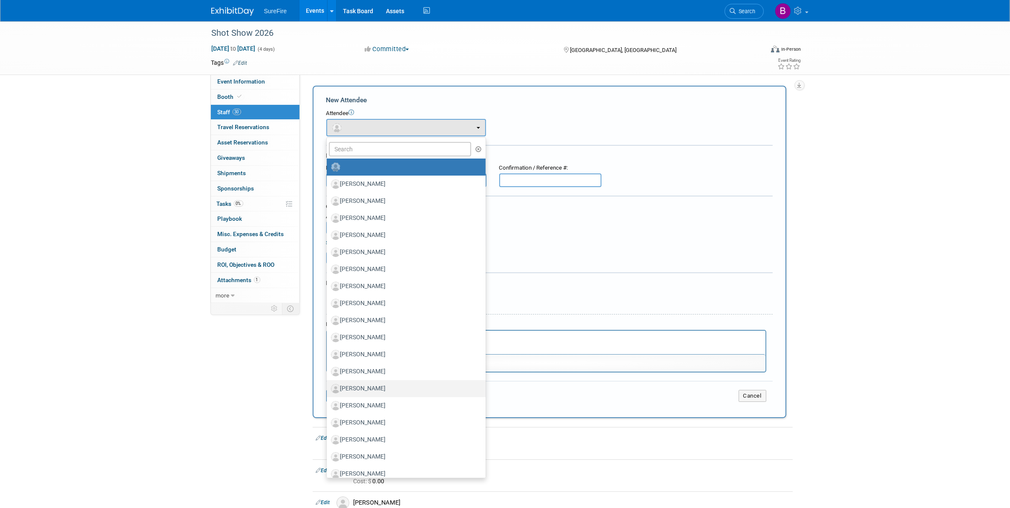
click at [382, 390] on label "[PERSON_NAME]" at bounding box center [404, 389] width 146 height 14
click at [328, 390] on input "[PERSON_NAME]" at bounding box center [325, 388] width 6 height 6
select select "ffd88176-5ce7-4306-a304-09595fe6c4f4"
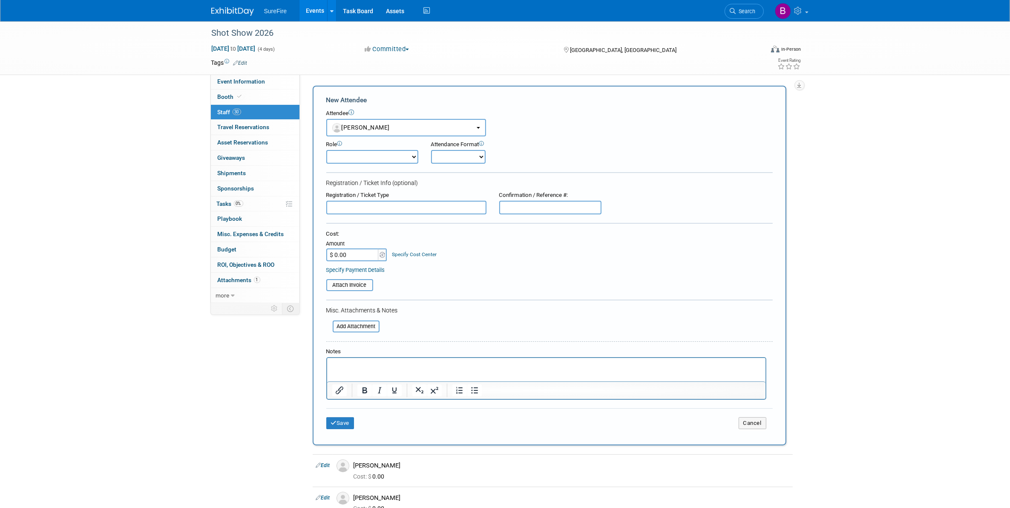
click at [323, 416] on div "New Attendee Attendee <img src="https://www.exhibitday.com/Images/Unassigned-Us…" at bounding box center [550, 265] width 474 height 359
click at [358, 426] on div "Save Cancel" at bounding box center [549, 421] width 446 height 27
click at [350, 419] on button "Save" at bounding box center [340, 423] width 28 height 12
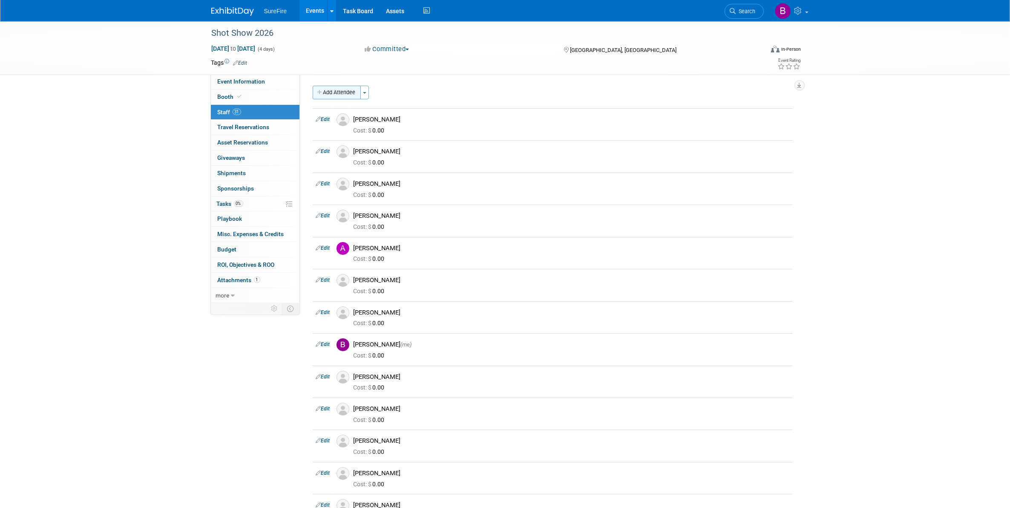
click at [339, 88] on button "Add Attendee" at bounding box center [337, 93] width 48 height 14
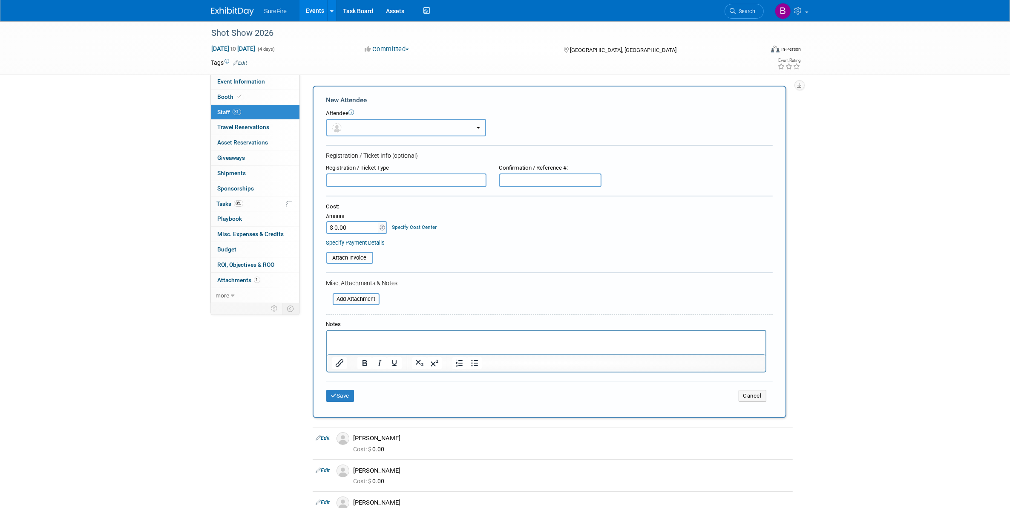
click at [409, 124] on button "button" at bounding box center [406, 127] width 160 height 17
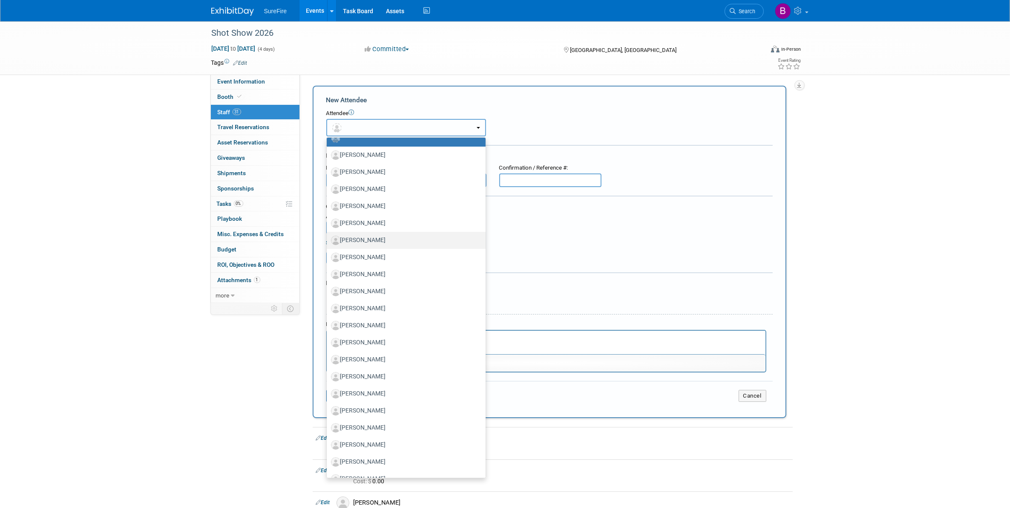
scroll to position [106, 0]
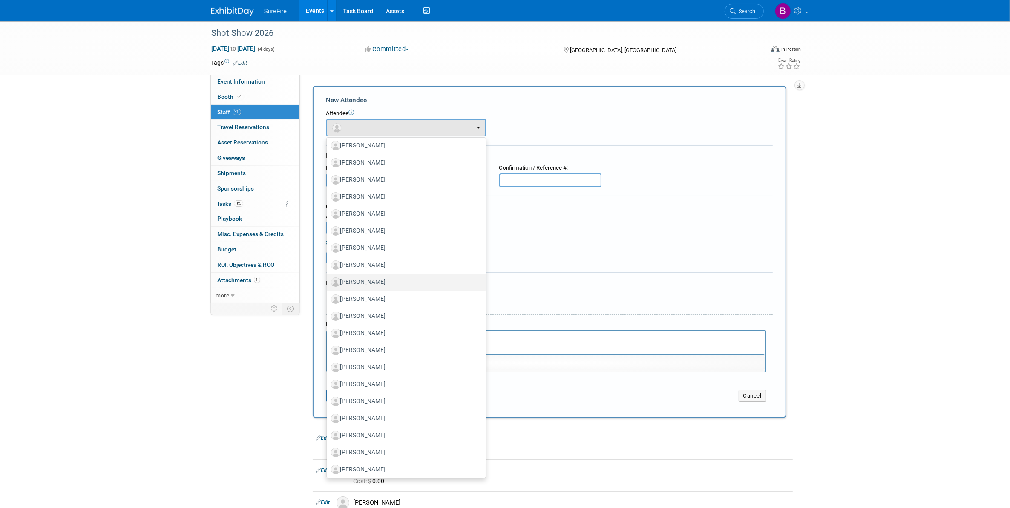
click at [417, 284] on label "[PERSON_NAME]" at bounding box center [404, 282] width 146 height 14
click at [328, 284] on input "[PERSON_NAME]" at bounding box center [325, 281] width 6 height 6
select select "aa53a3c6-07fe-4b08-a324-fed3228c18c1"
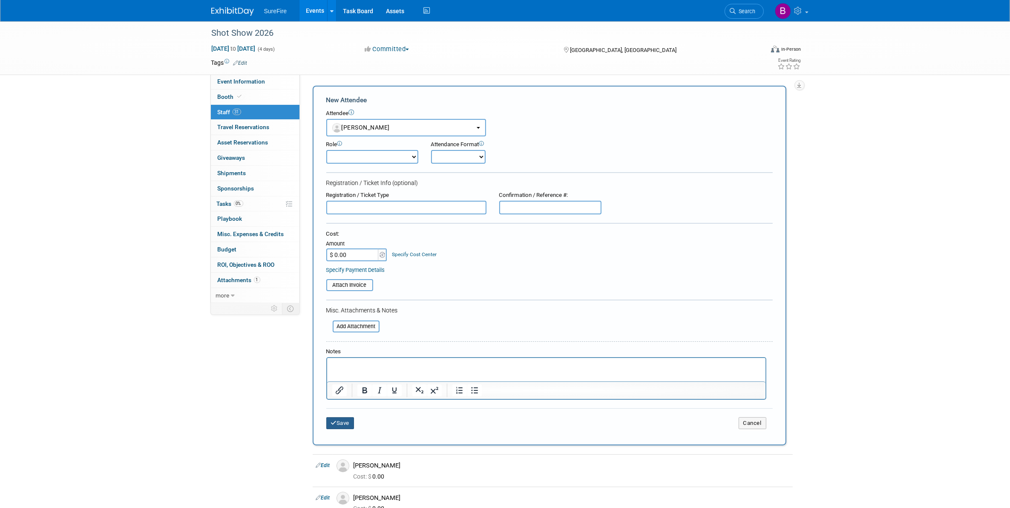
click at [344, 419] on button "Save" at bounding box center [340, 423] width 28 height 12
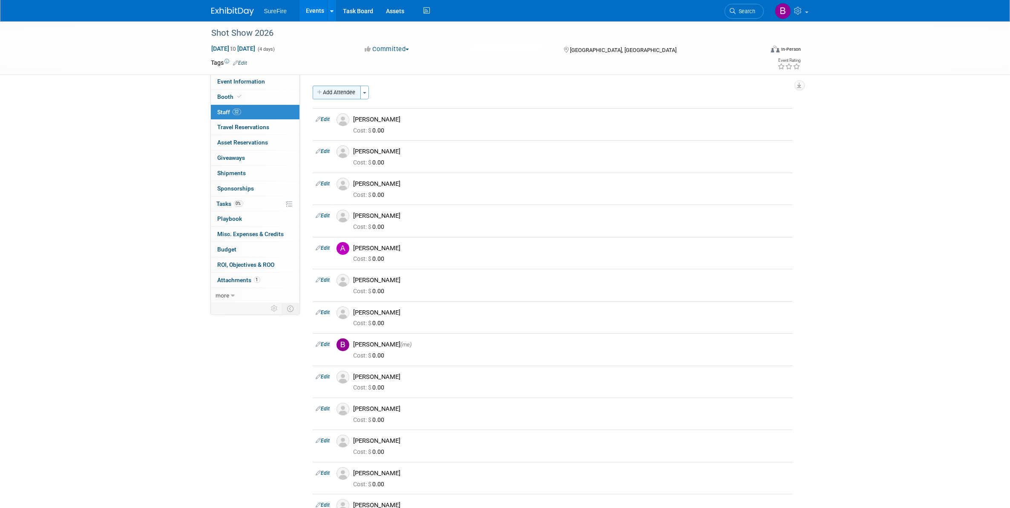
click at [358, 90] on button "Add Attendee" at bounding box center [337, 93] width 48 height 14
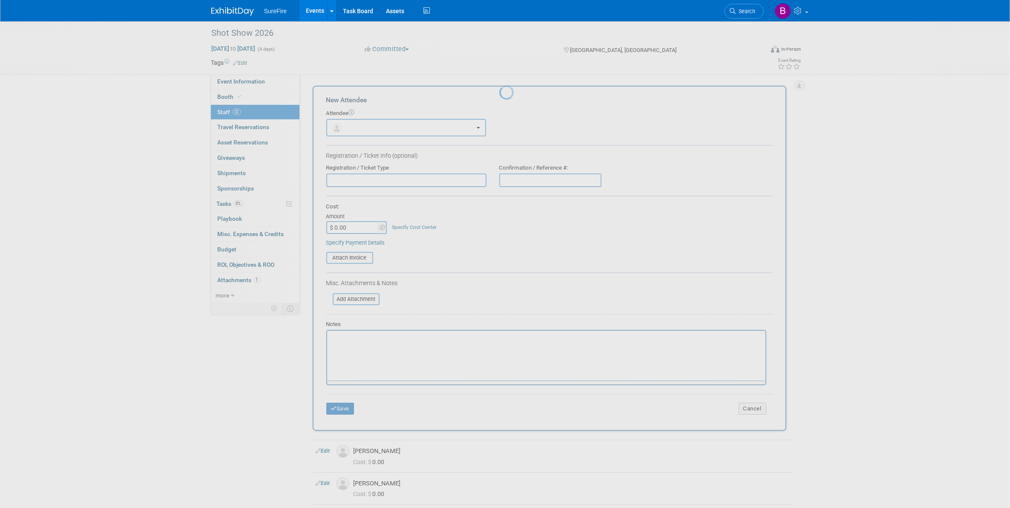
scroll to position [0, 0]
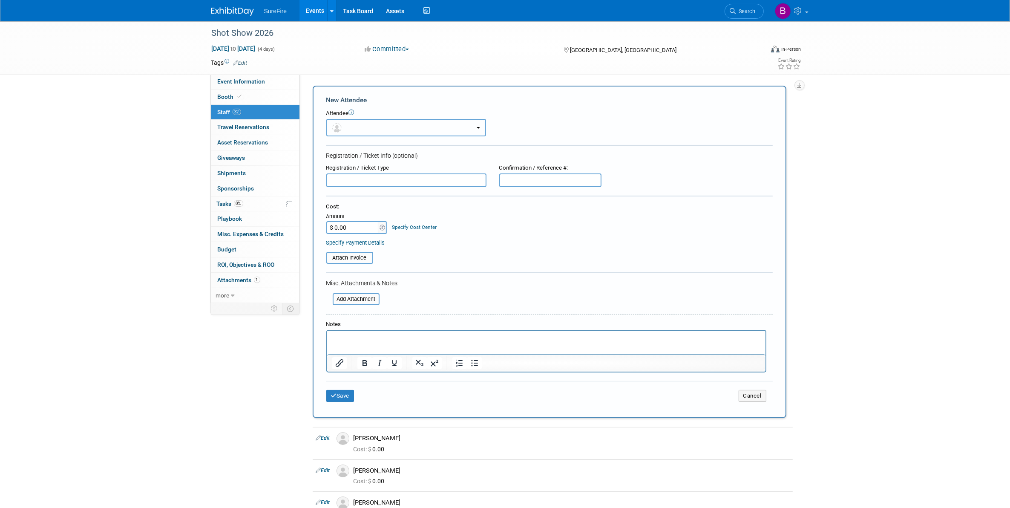
click at [380, 124] on button "button" at bounding box center [406, 127] width 160 height 17
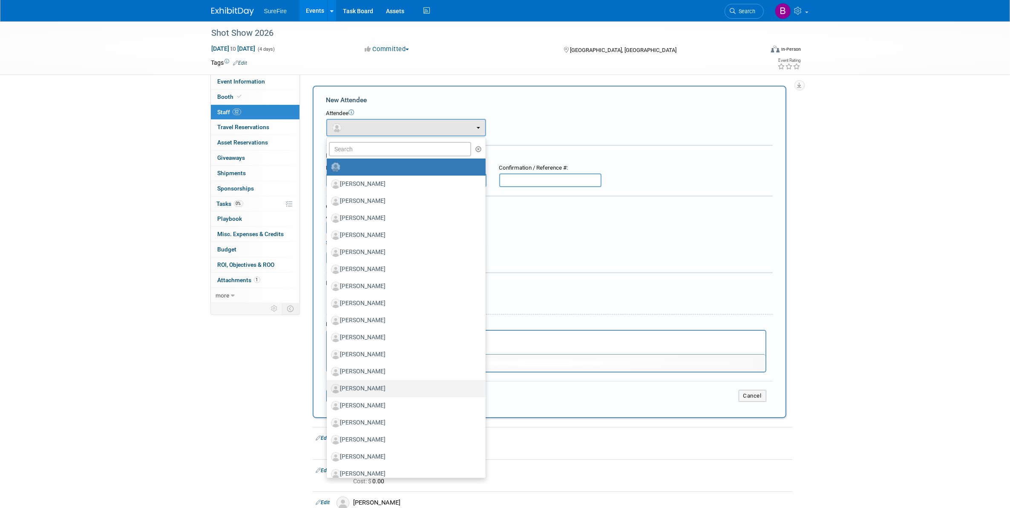
click at [381, 382] on label "[PERSON_NAME]" at bounding box center [404, 389] width 146 height 14
click at [328, 385] on input "[PERSON_NAME]" at bounding box center [325, 388] width 6 height 6
select select "fa848d4c-73db-49de-a17e-49db5ca5bcab"
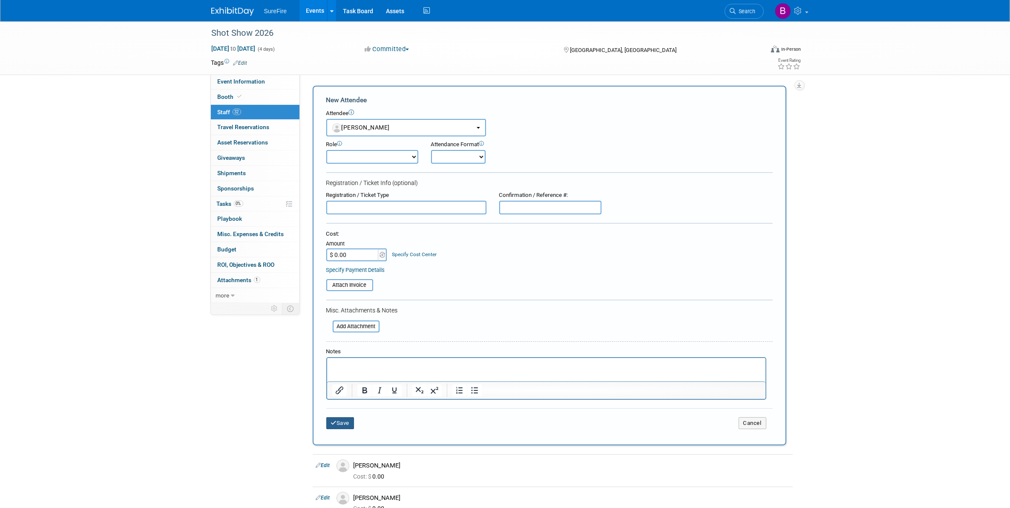
click at [350, 417] on button "Save" at bounding box center [340, 423] width 28 height 12
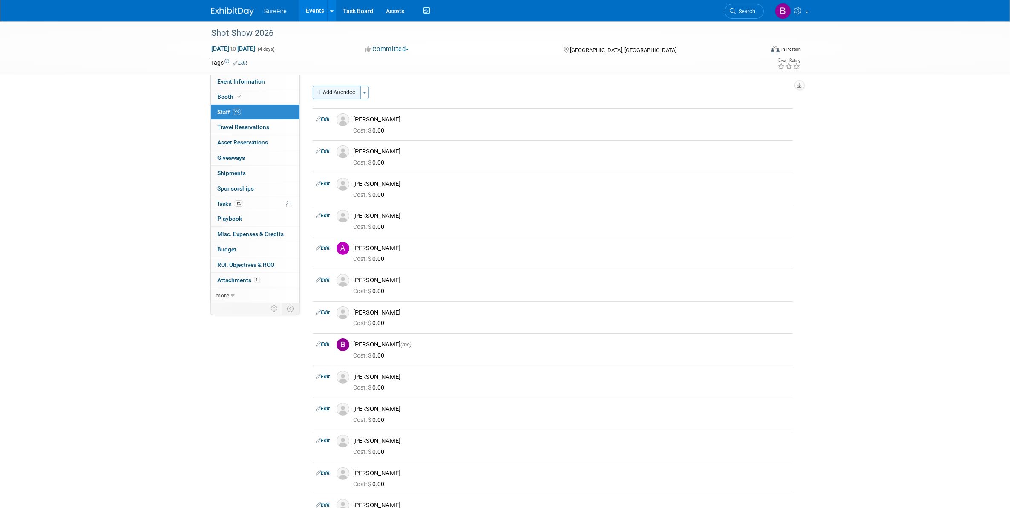
click at [356, 92] on button "Add Attendee" at bounding box center [337, 93] width 48 height 14
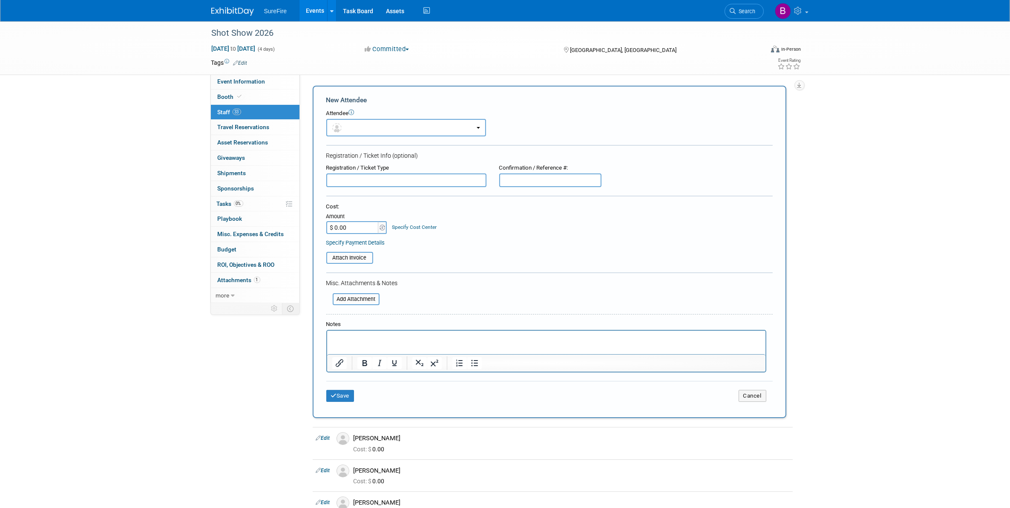
click at [387, 116] on div "Attendee" at bounding box center [549, 113] width 446 height 8
click at [386, 126] on button "button" at bounding box center [406, 127] width 160 height 17
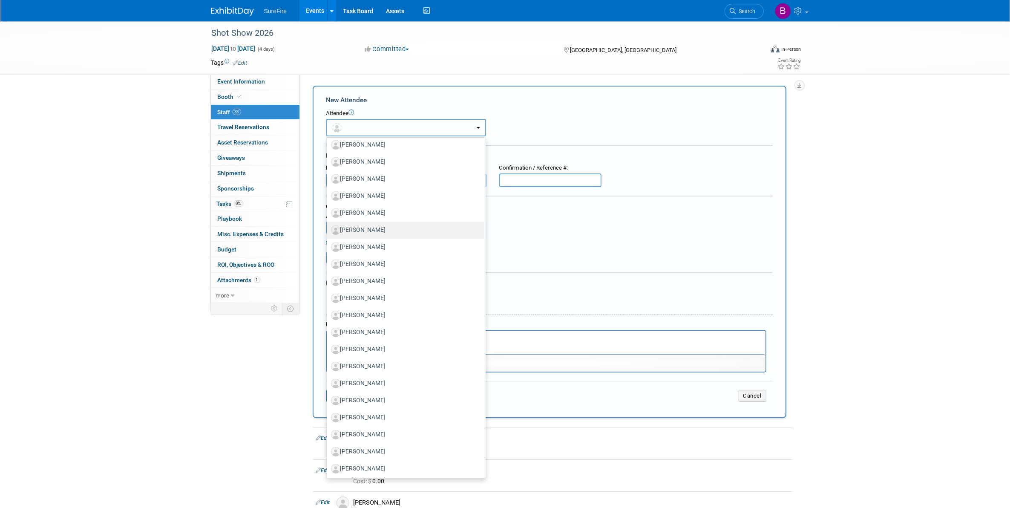
scroll to position [108, 0]
click at [388, 277] on label "[PERSON_NAME]" at bounding box center [404, 281] width 146 height 14
click at [328, 277] on input "[PERSON_NAME]" at bounding box center [325, 280] width 6 height 6
select select "2b40ed70-5f2c-4610-ba47-991039a31a02"
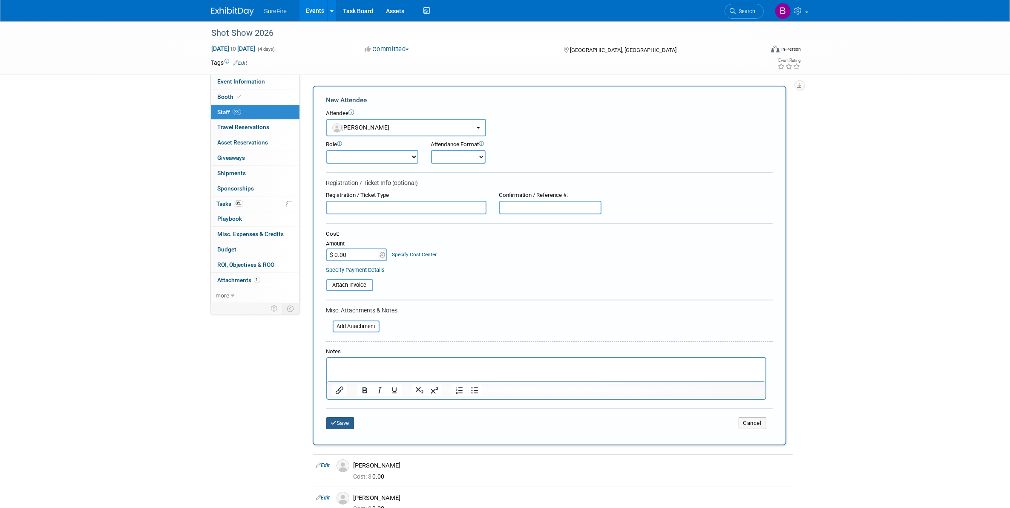
click at [352, 421] on button "Save" at bounding box center [340, 423] width 28 height 12
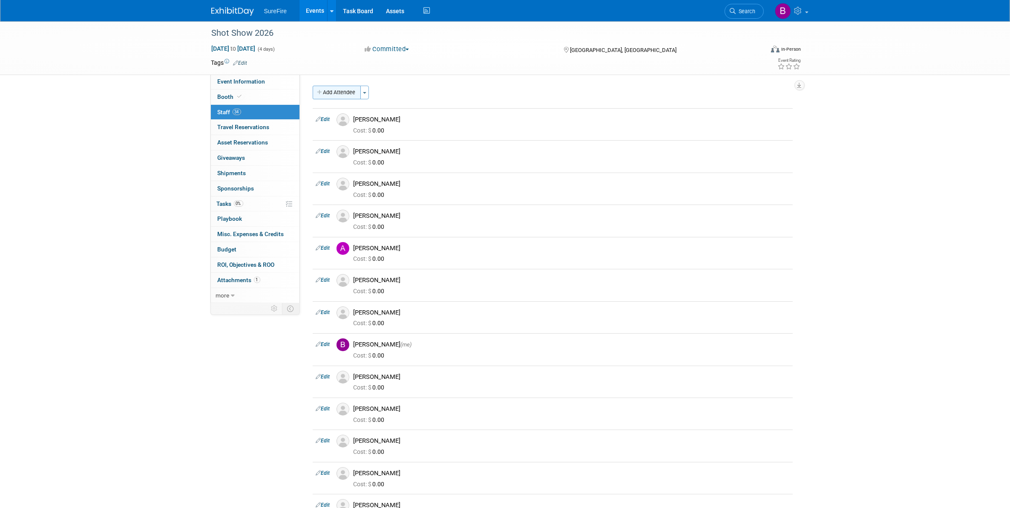
click at [323, 87] on button "Add Attendee" at bounding box center [337, 93] width 48 height 14
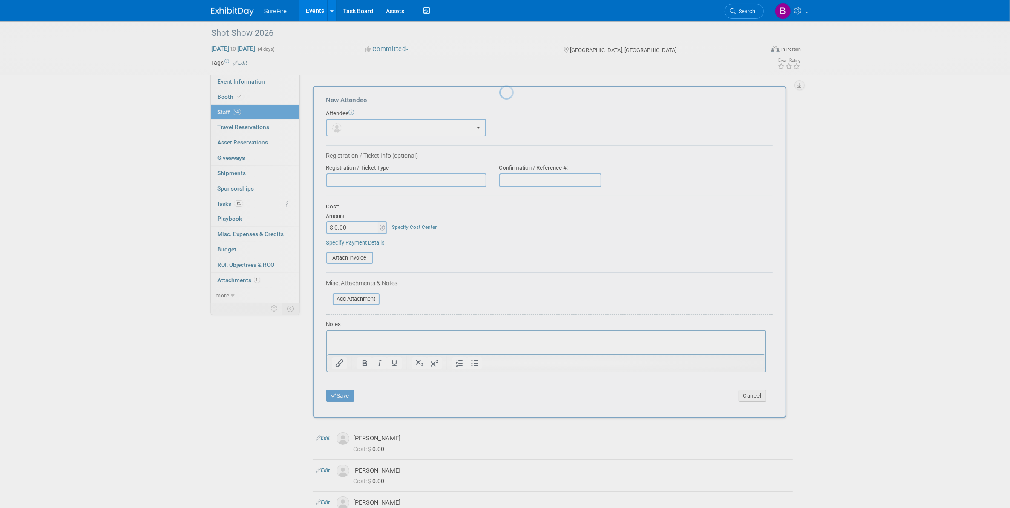
scroll to position [0, 0]
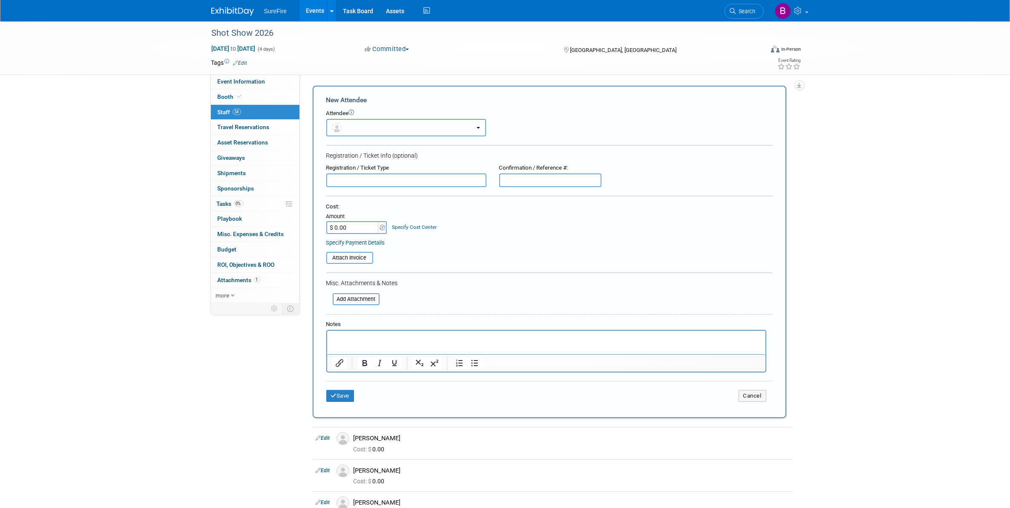
click at [368, 130] on button "button" at bounding box center [406, 127] width 160 height 17
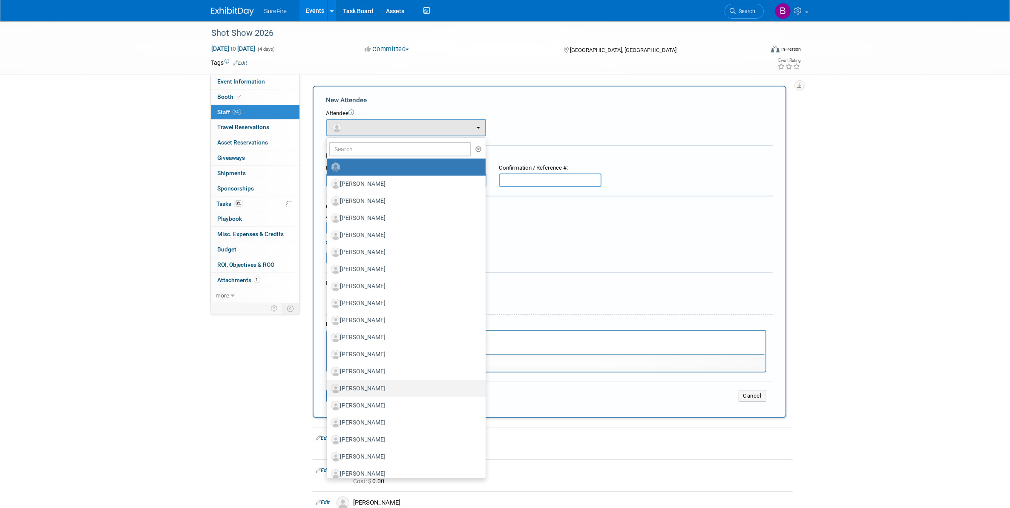
click at [380, 391] on label "[PERSON_NAME]" at bounding box center [404, 389] width 146 height 14
click at [328, 390] on input "[PERSON_NAME]" at bounding box center [325, 388] width 6 height 6
select select "9da3d3cb-0773-46b4-8b63-79bdf9928c05"
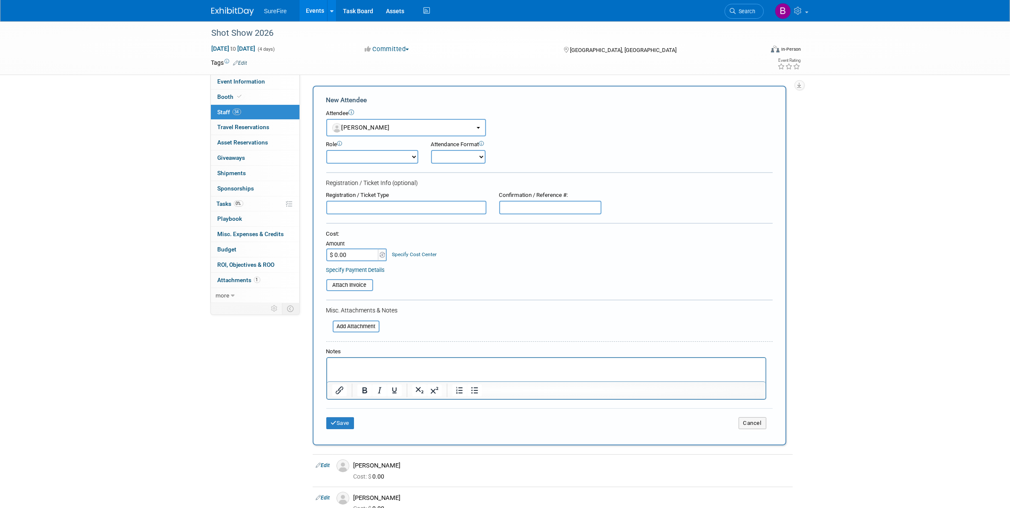
click at [340, 408] on div "Save Cancel" at bounding box center [549, 421] width 446 height 27
click at [347, 429] on div "Save Cancel" at bounding box center [549, 421] width 446 height 27
click at [347, 418] on button "Save" at bounding box center [340, 423] width 28 height 12
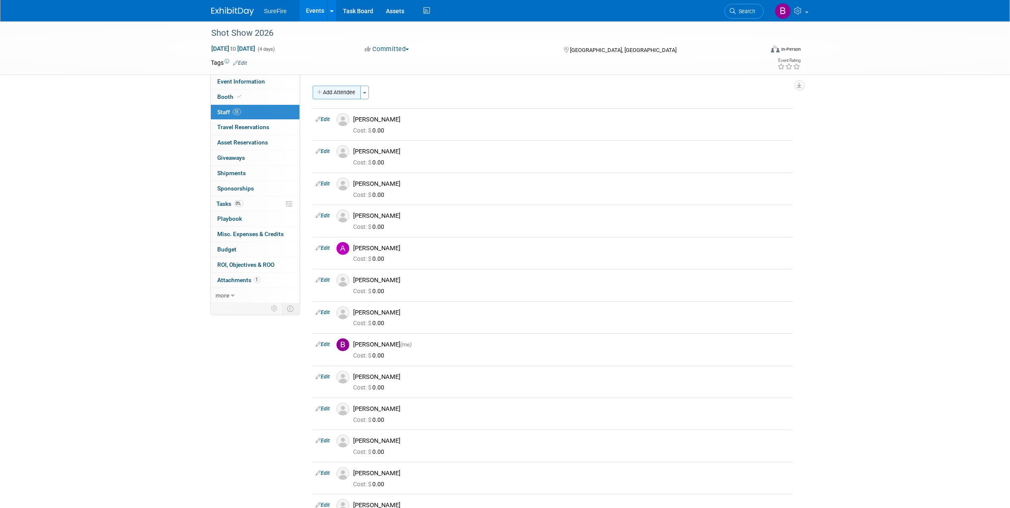
click at [335, 92] on button "Add Attendee" at bounding box center [337, 93] width 48 height 14
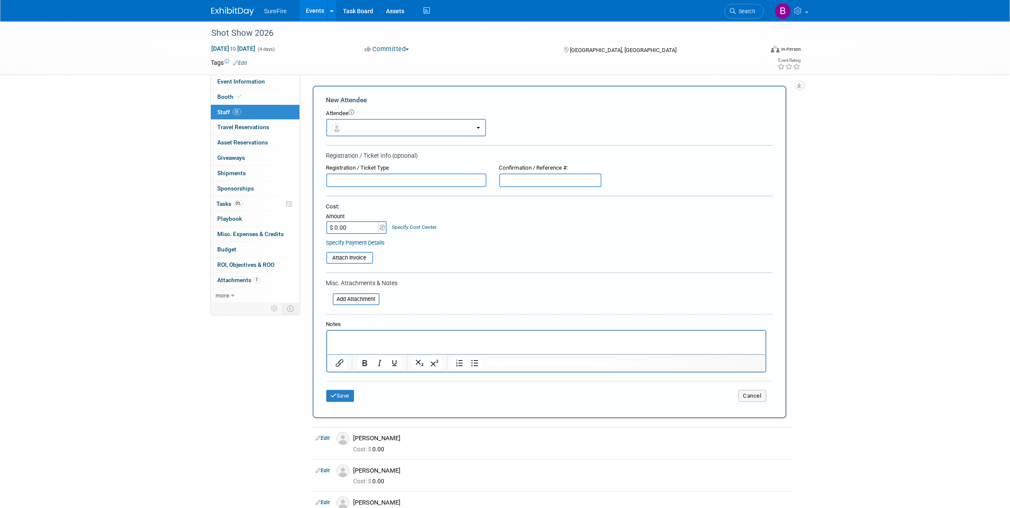
click at [372, 127] on button "button" at bounding box center [406, 127] width 160 height 17
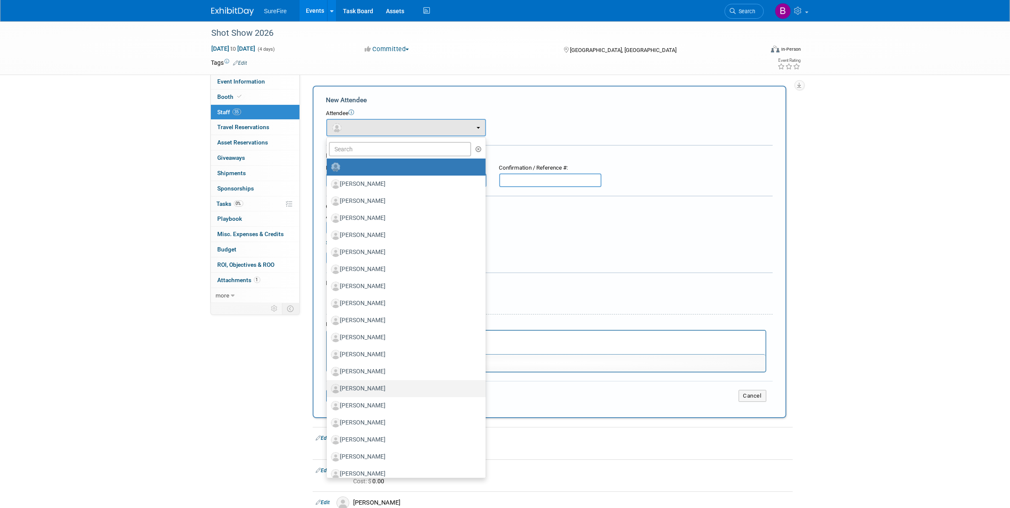
click at [395, 384] on label "[PERSON_NAME]" at bounding box center [404, 389] width 146 height 14
click at [328, 385] on input "[PERSON_NAME]" at bounding box center [325, 388] width 6 height 6
select select "d54f00e6-10d8-4640-b383-52ce2436330d"
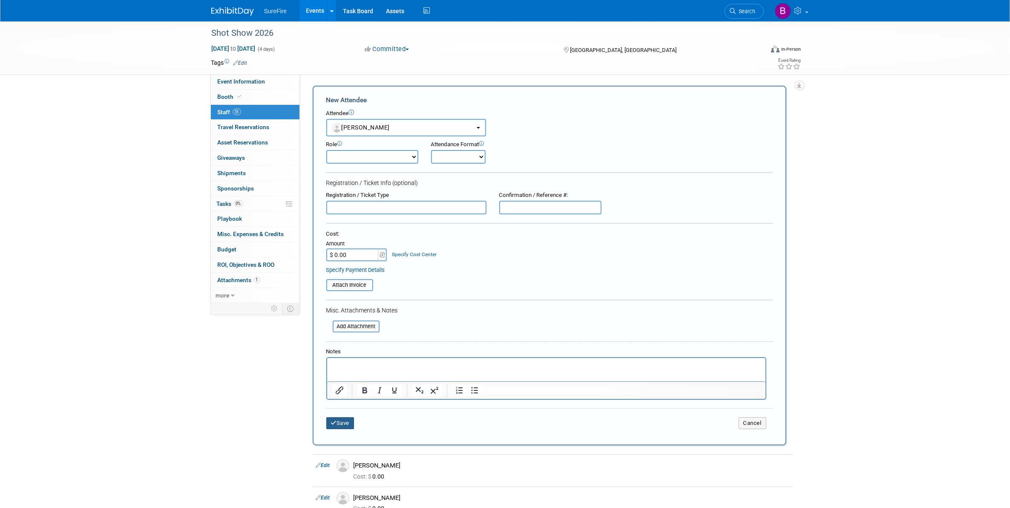
click at [336, 417] on button "Save" at bounding box center [340, 423] width 28 height 12
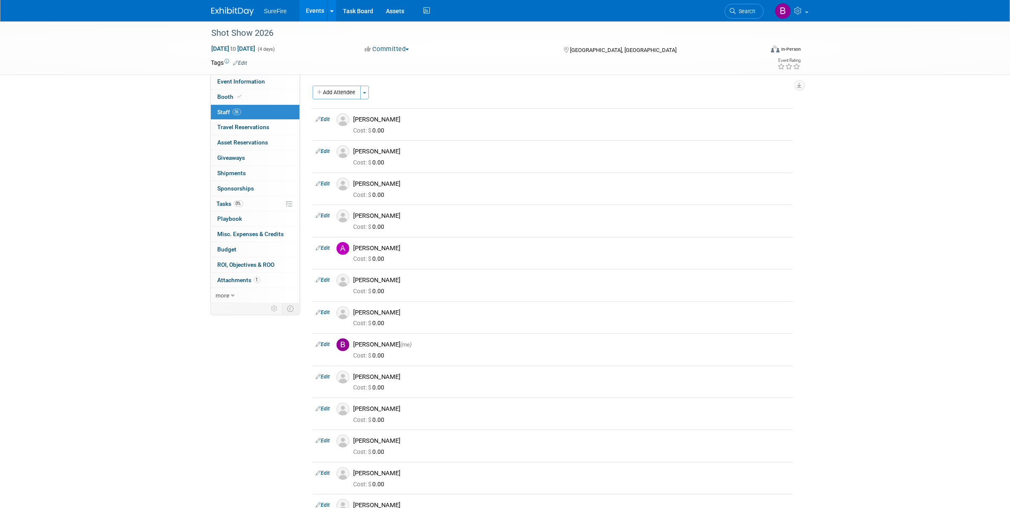
click at [356, 95] on button "Add Attendee" at bounding box center [337, 93] width 48 height 14
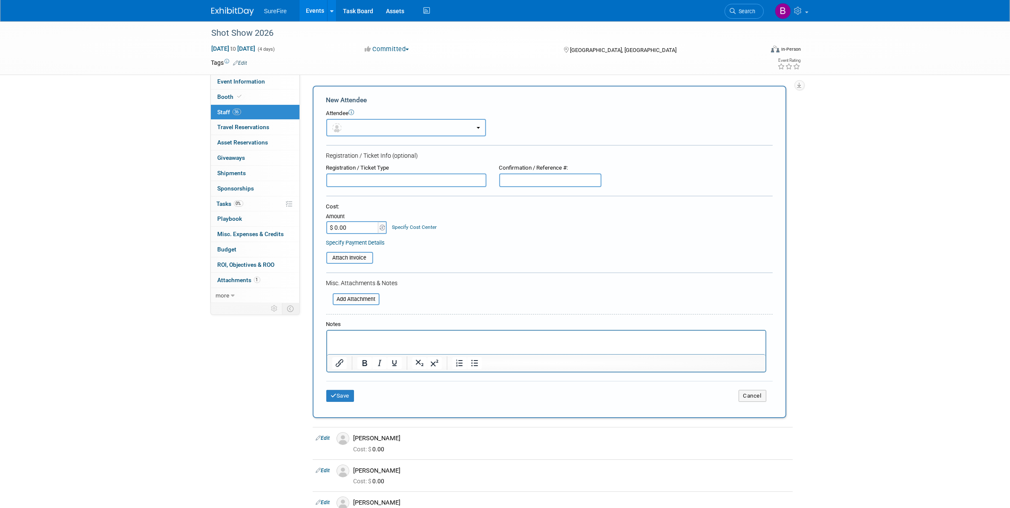
click at [389, 126] on button "button" at bounding box center [406, 127] width 160 height 17
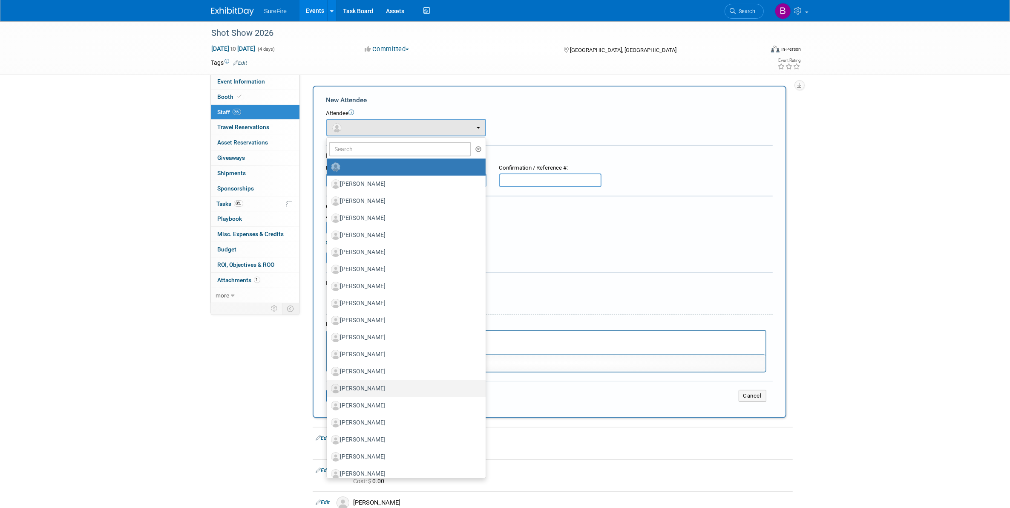
click at [396, 382] on label "[PERSON_NAME]" at bounding box center [404, 389] width 146 height 14
click at [328, 385] on input "[PERSON_NAME]" at bounding box center [325, 388] width 6 height 6
radio input "true"
select select "10bc31ed-ce97-4b12-a08e-0d3f3dee73a3"
radio input "false"
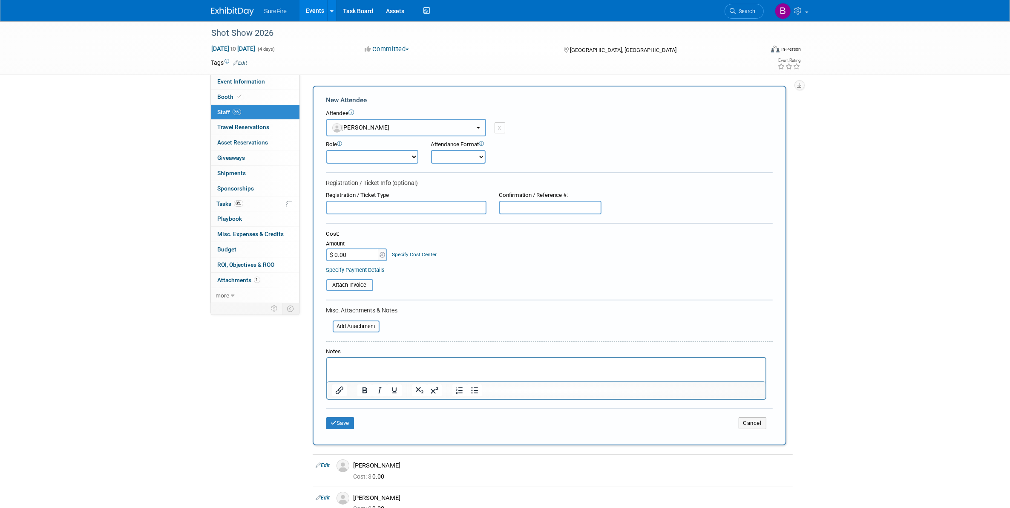
click at [451, 129] on button "[PERSON_NAME]" at bounding box center [406, 127] width 160 height 17
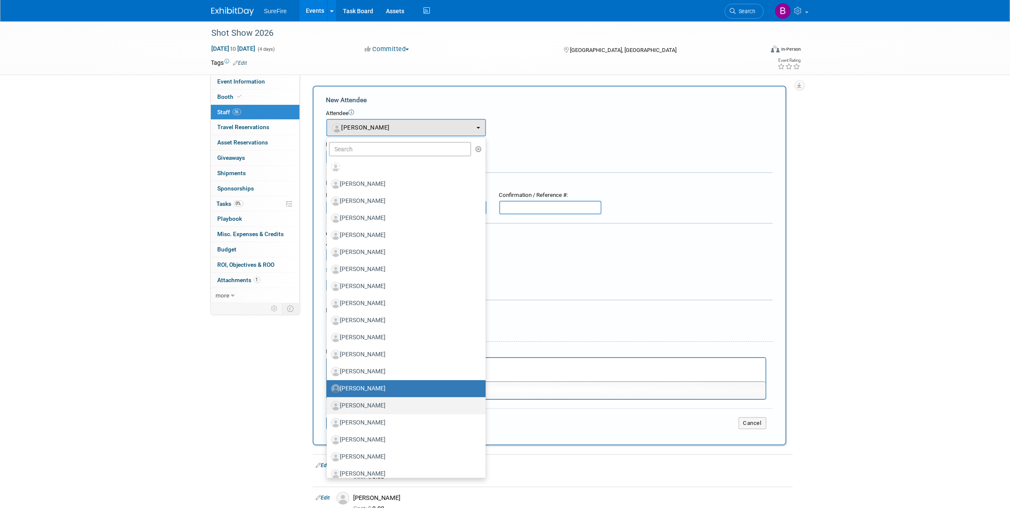
click at [394, 397] on link "[PERSON_NAME]" at bounding box center [406, 405] width 159 height 17
click at [383, 402] on label "[PERSON_NAME]" at bounding box center [404, 406] width 146 height 14
click at [328, 402] on input "[PERSON_NAME]" at bounding box center [325, 405] width 6 height 6
select select "2780f9ca-d44c-4578-9066-ad23893f059f"
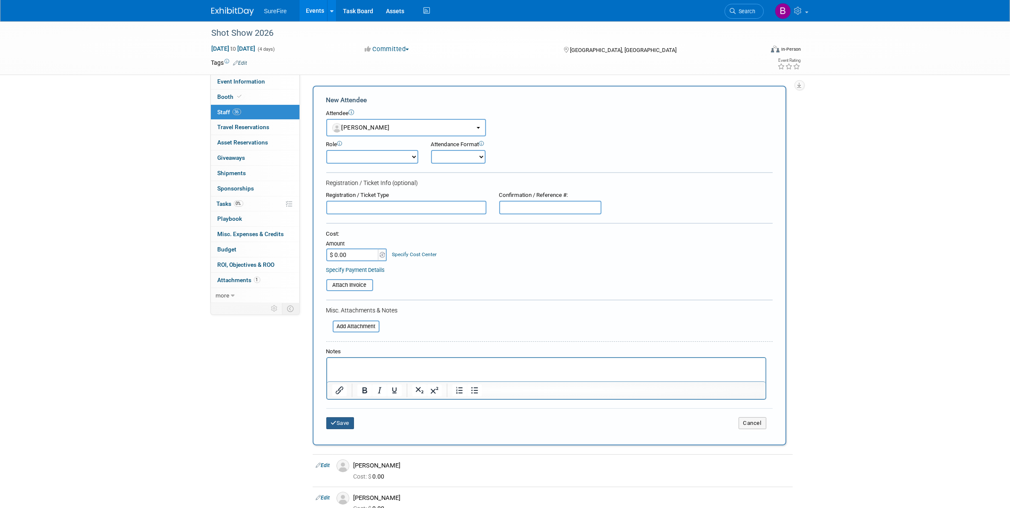
click at [350, 417] on button "Save" at bounding box center [340, 423] width 28 height 12
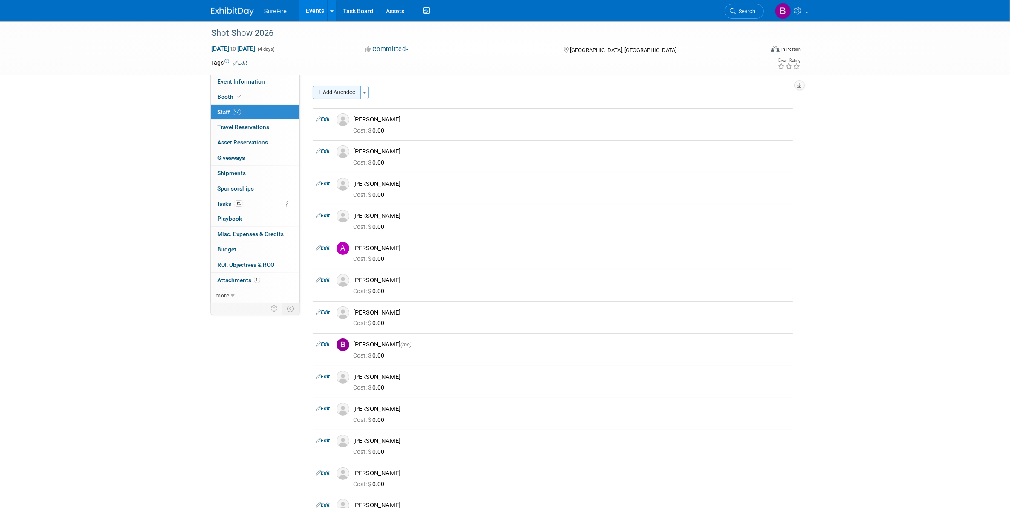
click at [347, 92] on button "Add Attendee" at bounding box center [337, 93] width 48 height 14
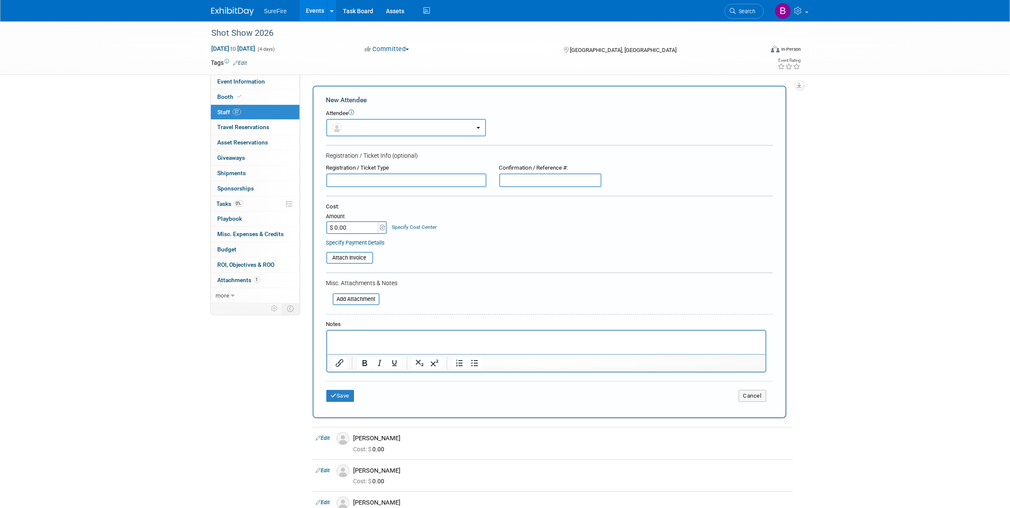
click at [377, 121] on button "button" at bounding box center [406, 127] width 160 height 17
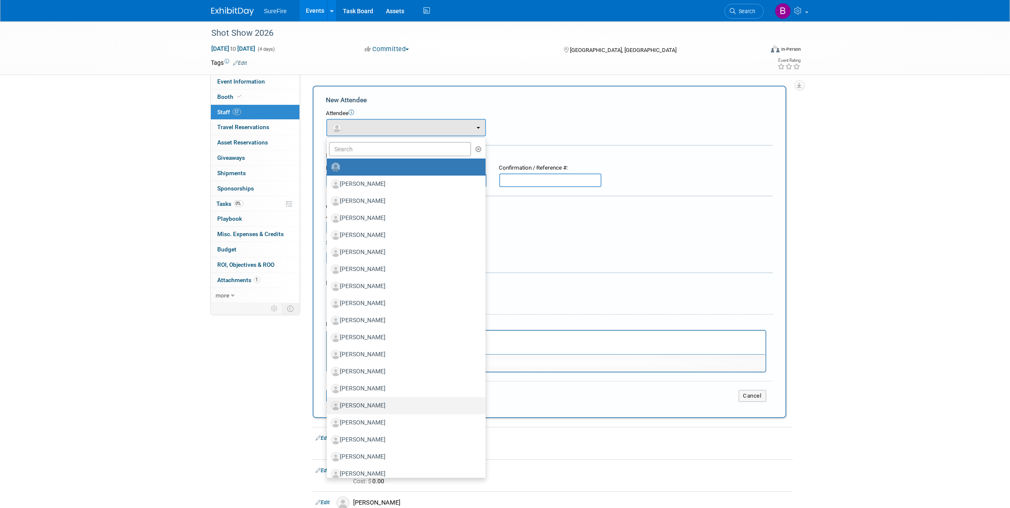
click at [385, 400] on label "[PERSON_NAME]" at bounding box center [404, 406] width 146 height 14
click at [328, 402] on input "[PERSON_NAME]" at bounding box center [325, 405] width 6 height 6
select select "5d31a1d8-1db2-4286-a94b-490c1a27fb32"
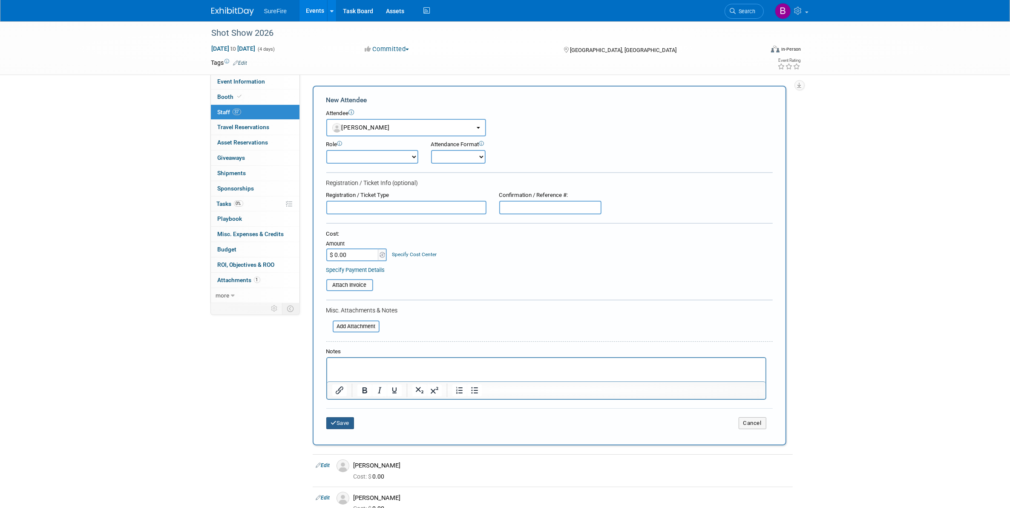
click at [347, 417] on button "Save" at bounding box center [340, 423] width 28 height 12
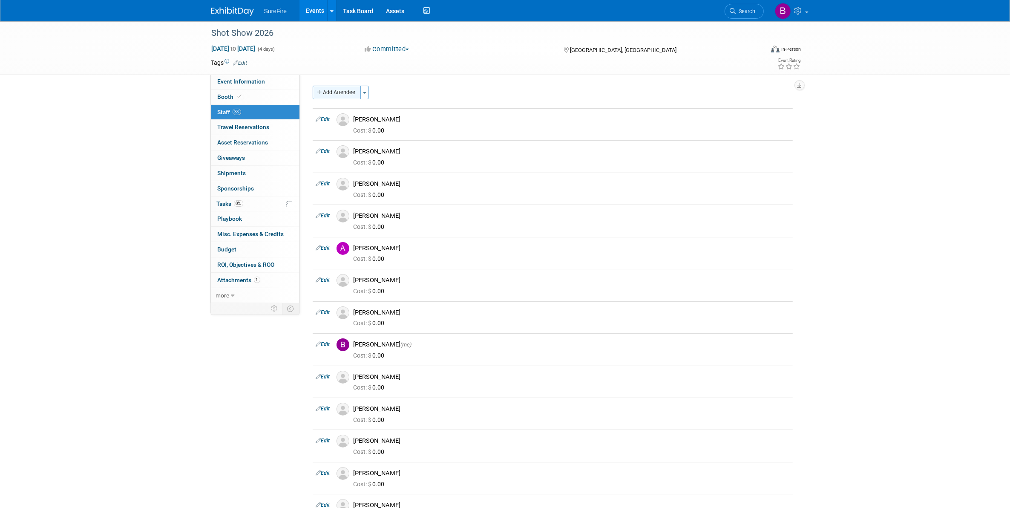
click at [348, 95] on button "Add Attendee" at bounding box center [337, 93] width 48 height 14
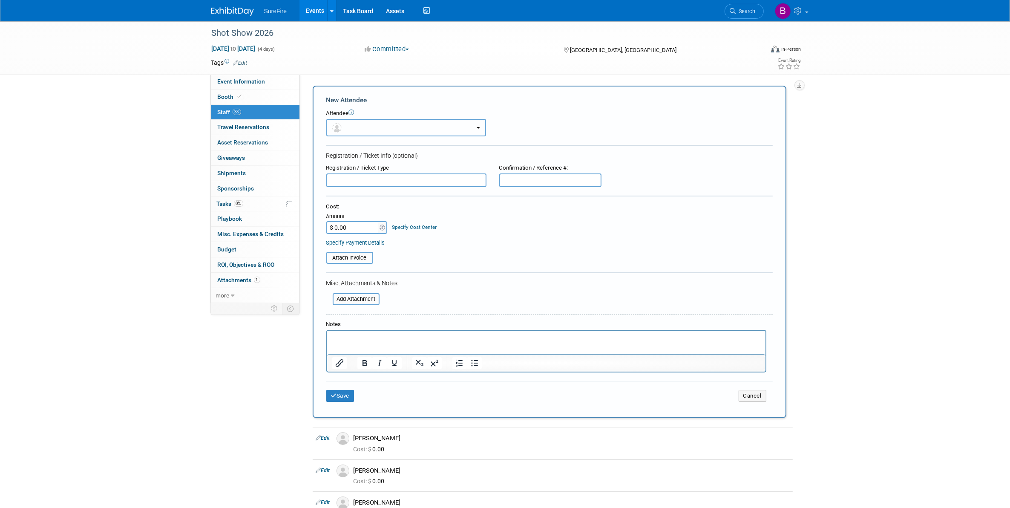
click at [377, 126] on button "button" at bounding box center [406, 127] width 160 height 17
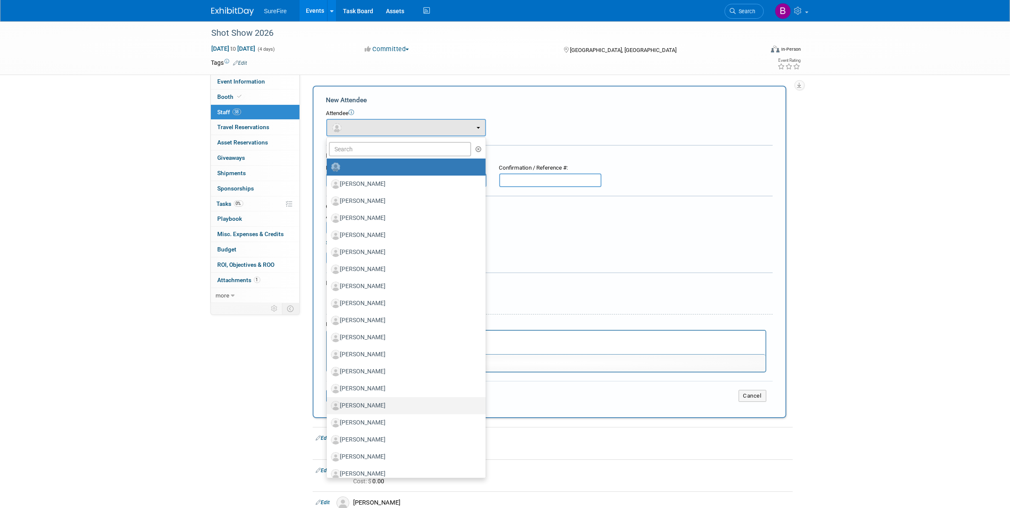
click at [393, 407] on label "[PERSON_NAME]" at bounding box center [404, 406] width 146 height 14
click at [328, 407] on input "[PERSON_NAME]" at bounding box center [325, 405] width 6 height 6
select select "06b9d8d2-f87d-4f15-a371-5542068cb939"
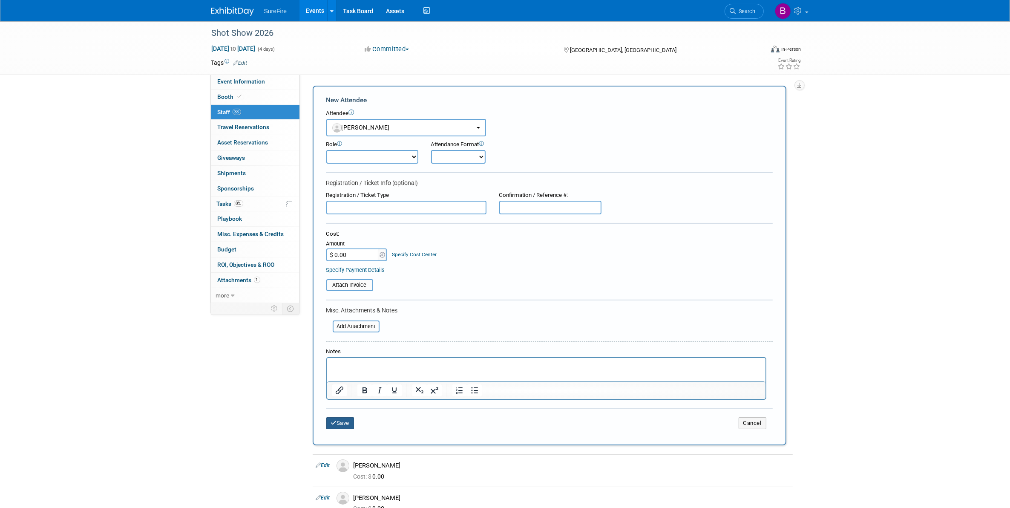
click at [350, 420] on button "Save" at bounding box center [340, 423] width 28 height 12
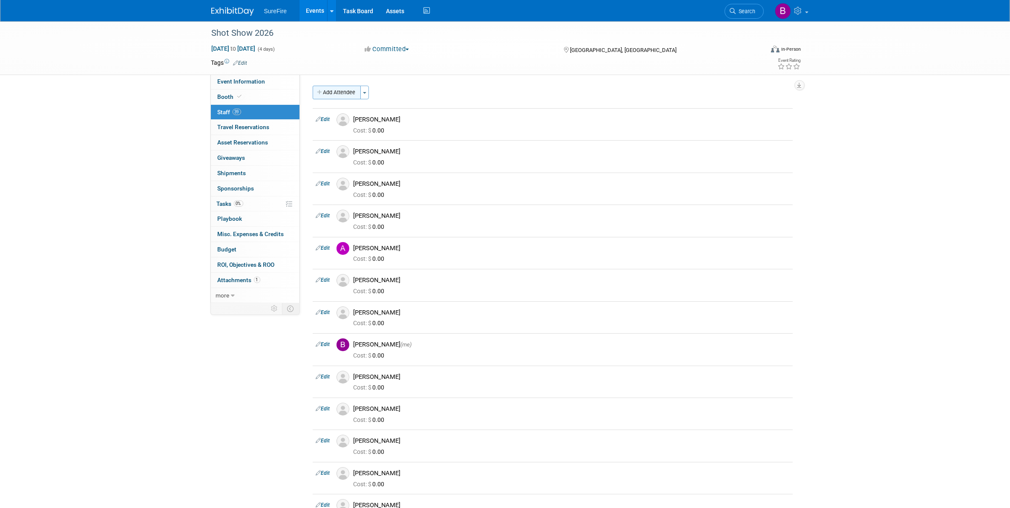
click at [326, 86] on button "Add Attendee" at bounding box center [337, 93] width 48 height 14
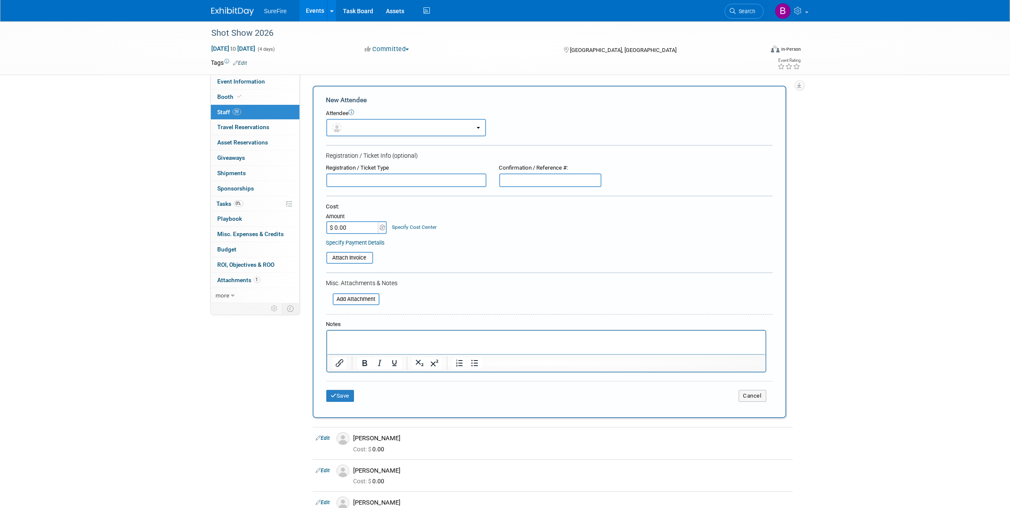
click at [373, 118] on div "Attendee <img src="https://www.exhibitday.com/Images/Unassigned-User-Icon.png" …" at bounding box center [549, 122] width 446 height 27
click at [373, 131] on button "button" at bounding box center [406, 127] width 160 height 17
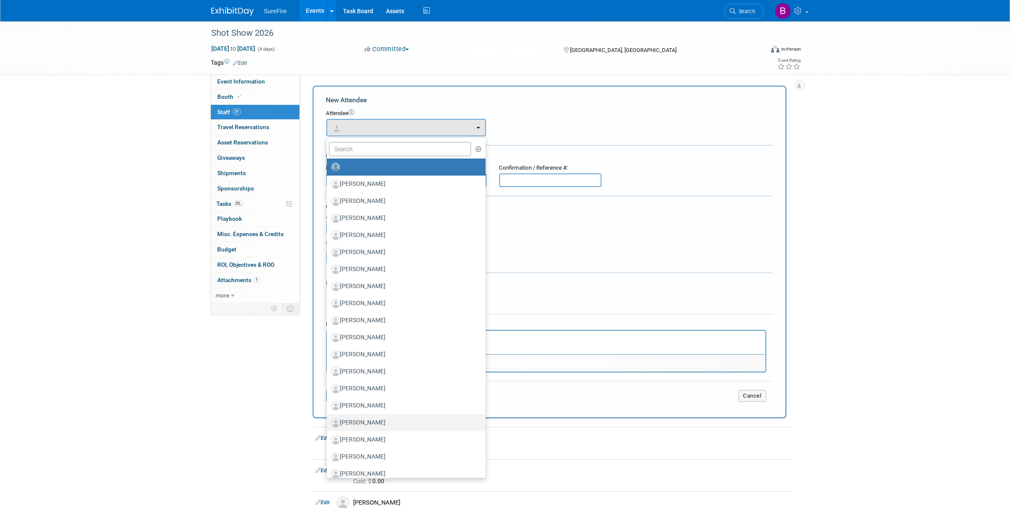
click at [390, 426] on label "[PERSON_NAME]" at bounding box center [404, 423] width 146 height 14
click at [328, 424] on input "[PERSON_NAME]" at bounding box center [325, 422] width 6 height 6
select select "de2a1357-38e7-4549-9055-4d8afafd9221"
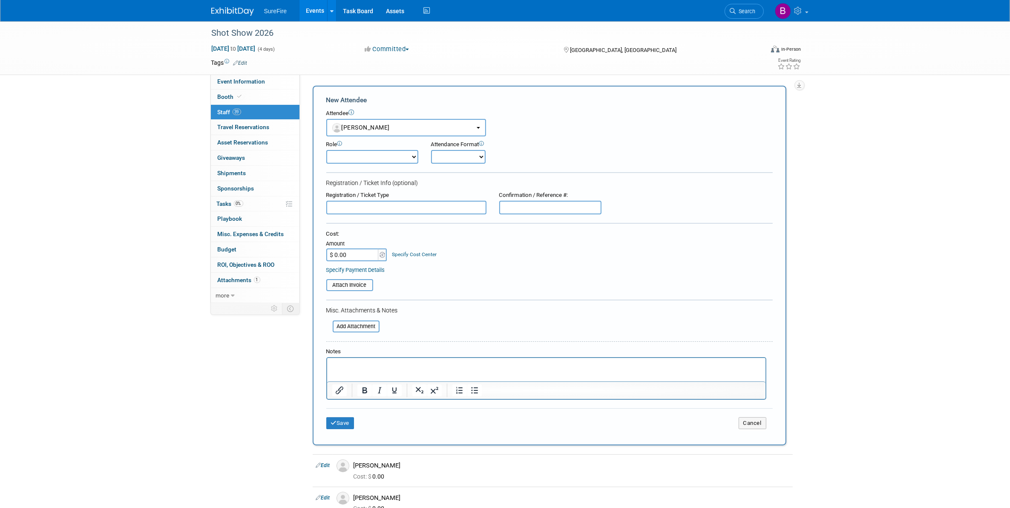
click at [339, 427] on div "Save Cancel" at bounding box center [549, 421] width 446 height 27
click at [340, 431] on div "Save Cancel" at bounding box center [549, 421] width 446 height 27
click at [345, 419] on button "Save" at bounding box center [340, 423] width 28 height 12
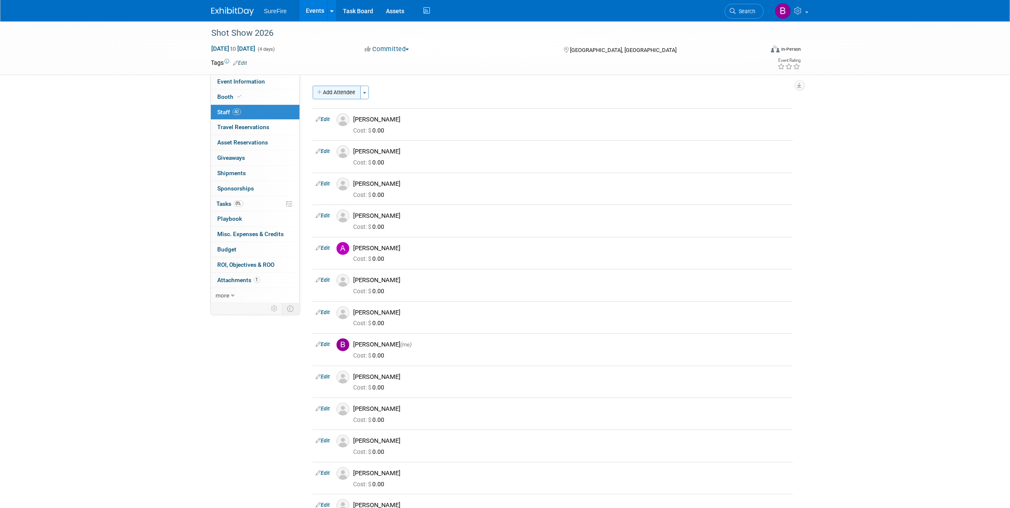
click at [350, 92] on button "Add Attendee" at bounding box center [337, 93] width 48 height 14
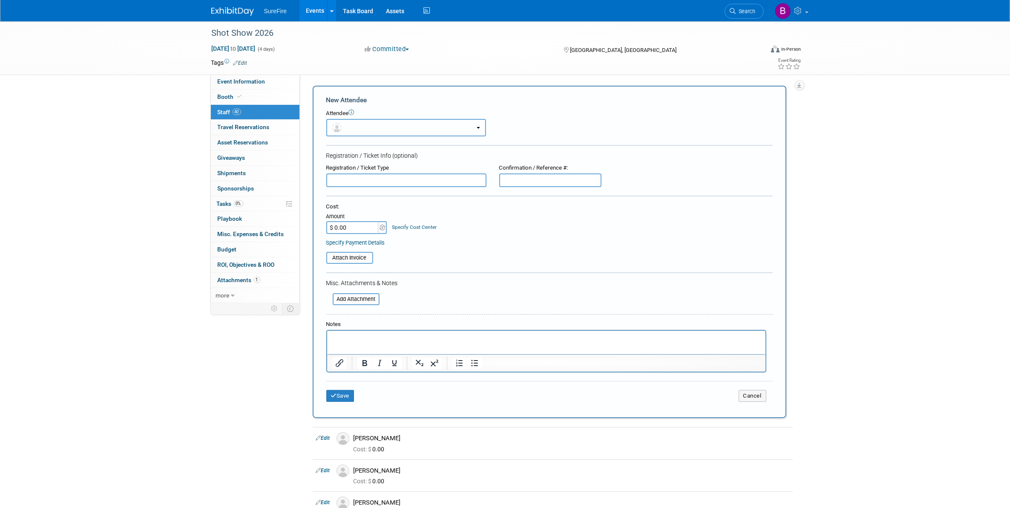
click at [378, 121] on button "button" at bounding box center [406, 127] width 160 height 17
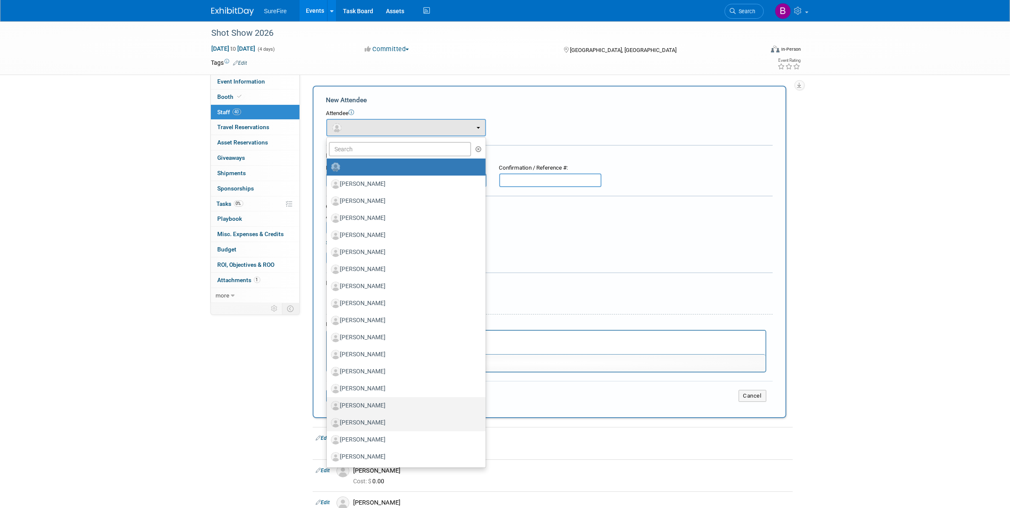
drag, startPoint x: 395, startPoint y: 409, endPoint x: 407, endPoint y: 418, distance: 14.6
click at [407, 418] on ul "Adam Nguyen Ashley Tilling Bruce Thai Christina Herrera Daniel Fischer" at bounding box center [406, 302] width 160 height 330
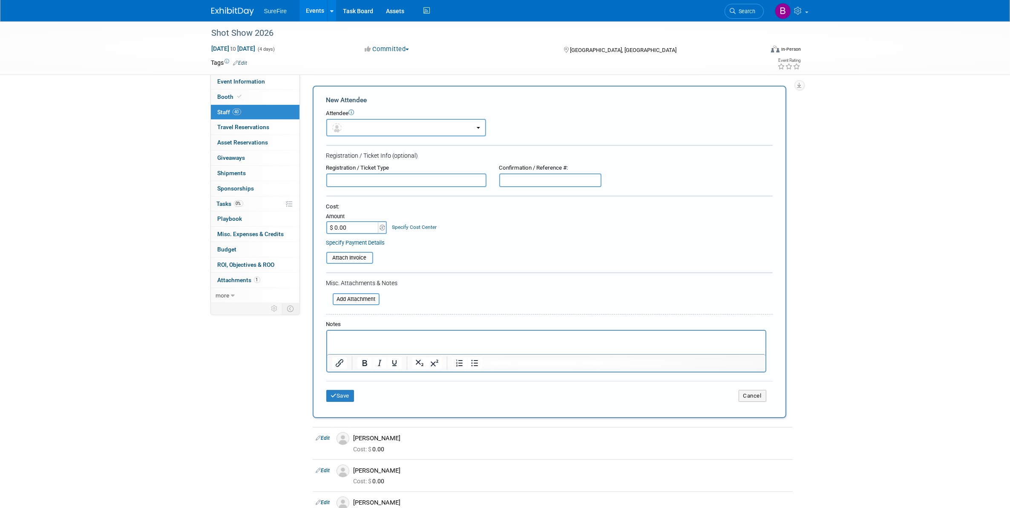
click at [379, 131] on button "button" at bounding box center [406, 127] width 160 height 17
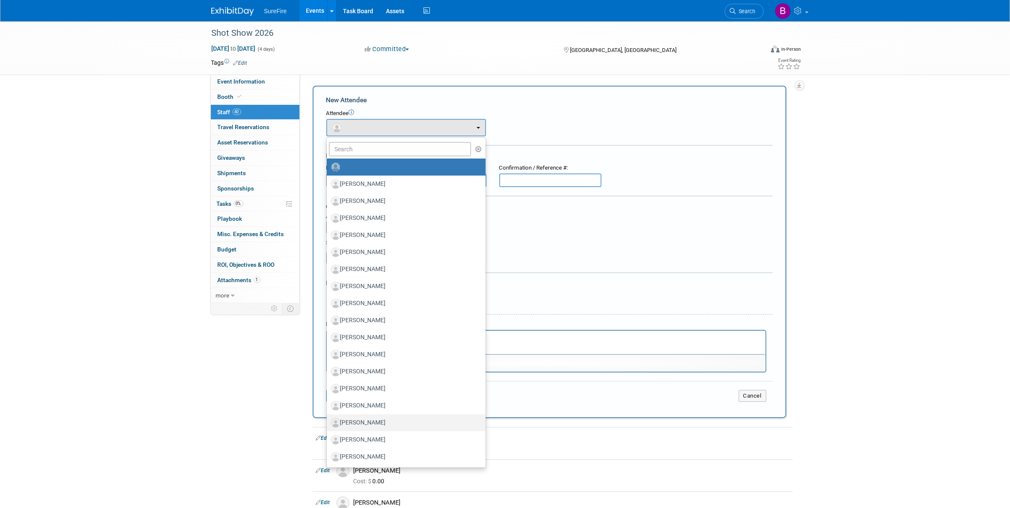
click at [380, 418] on label "[PERSON_NAME]" at bounding box center [404, 423] width 146 height 14
click at [328, 419] on input "[PERSON_NAME]" at bounding box center [325, 422] width 6 height 6
select select "a71464f7-8499-4161-a318-f901f2e8c370"
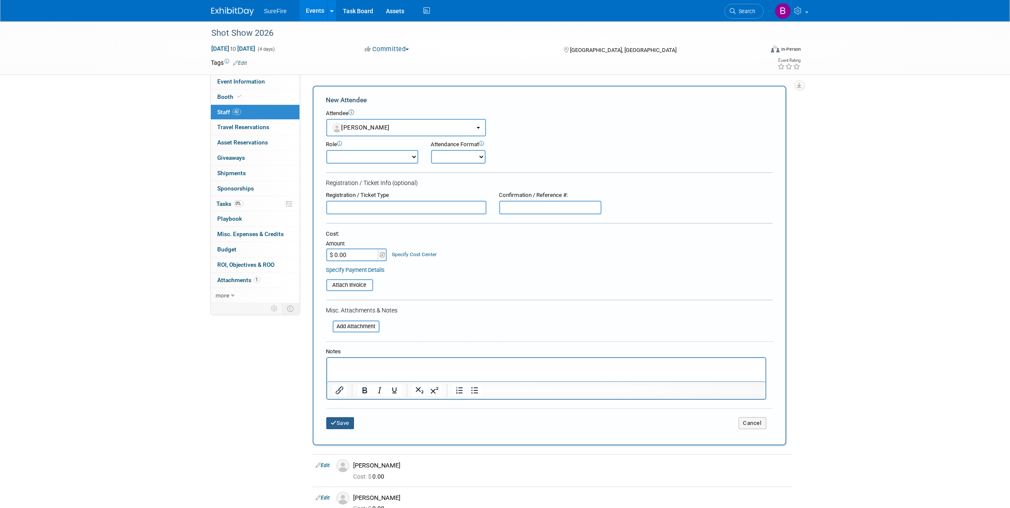
click at [347, 424] on button "Save" at bounding box center [340, 423] width 28 height 12
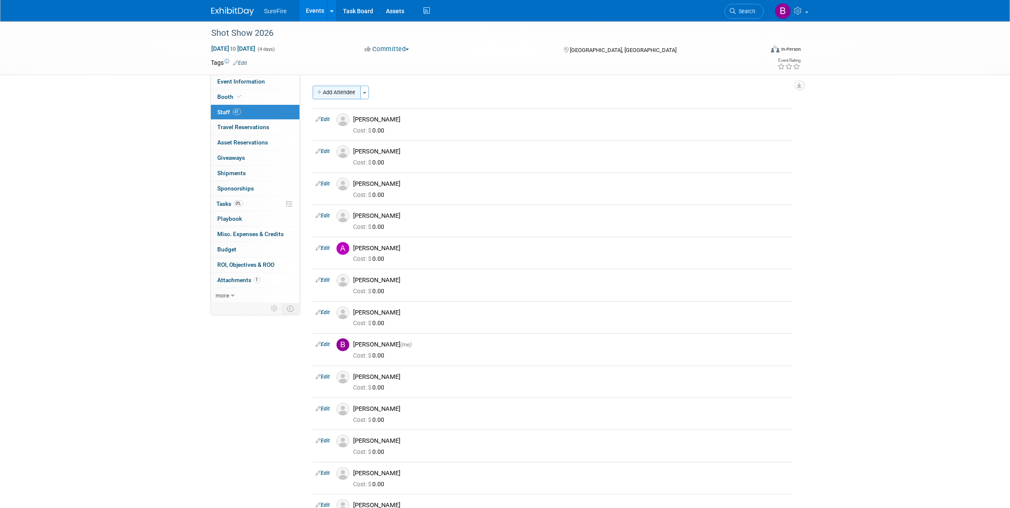
click at [346, 95] on button "Add Attendee" at bounding box center [337, 93] width 48 height 14
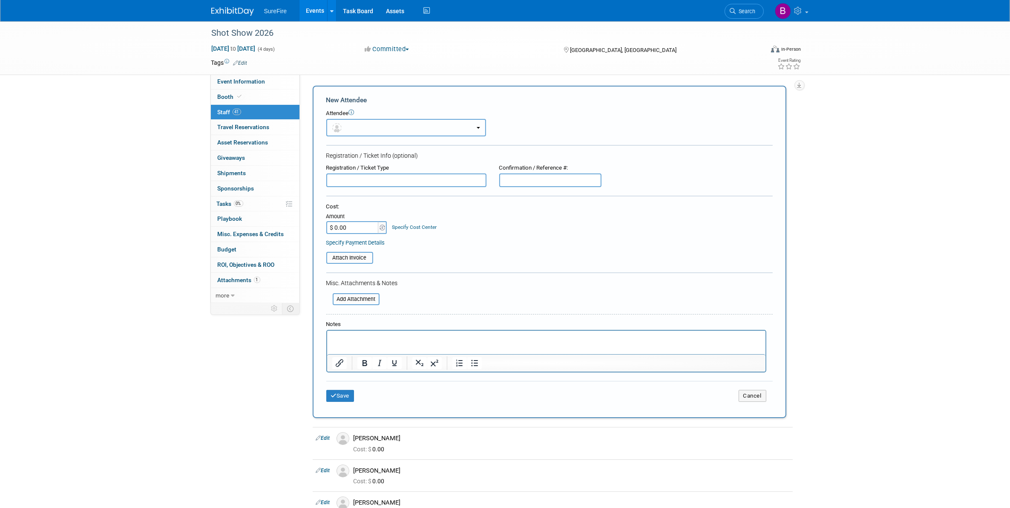
click at [361, 124] on button "button" at bounding box center [406, 127] width 160 height 17
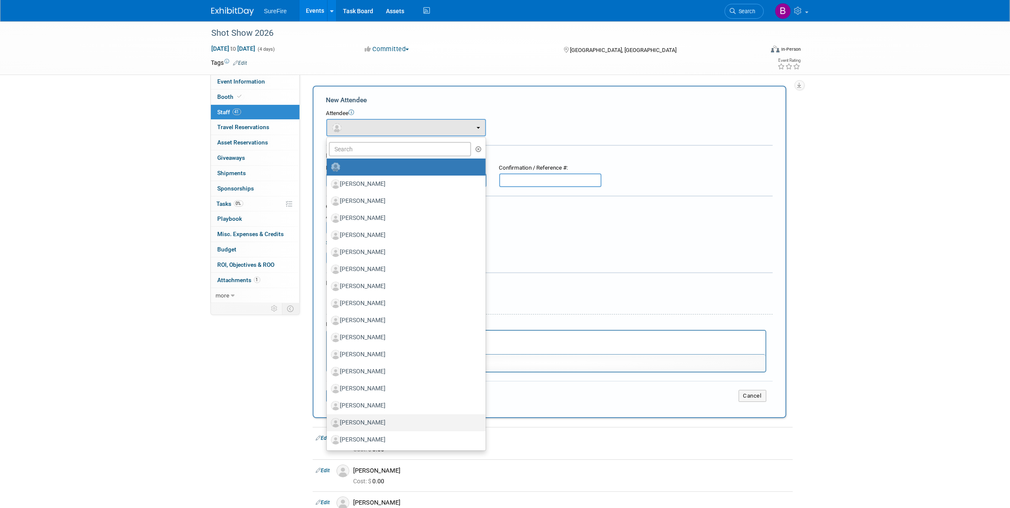
click at [386, 419] on label "[PERSON_NAME]" at bounding box center [404, 423] width 146 height 14
click at [328, 419] on input "[PERSON_NAME]" at bounding box center [325, 422] width 6 height 6
select select "f419b8ff-5f4e-4796-8ef5-22df86106217"
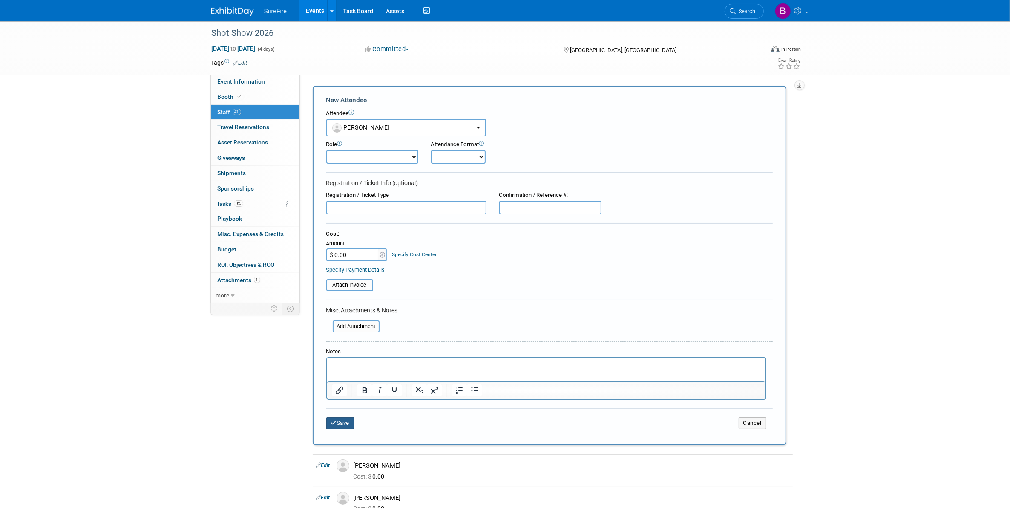
drag, startPoint x: 350, startPoint y: 420, endPoint x: 360, endPoint y: 380, distance: 41.3
click at [349, 420] on button "Save" at bounding box center [340, 423] width 28 height 12
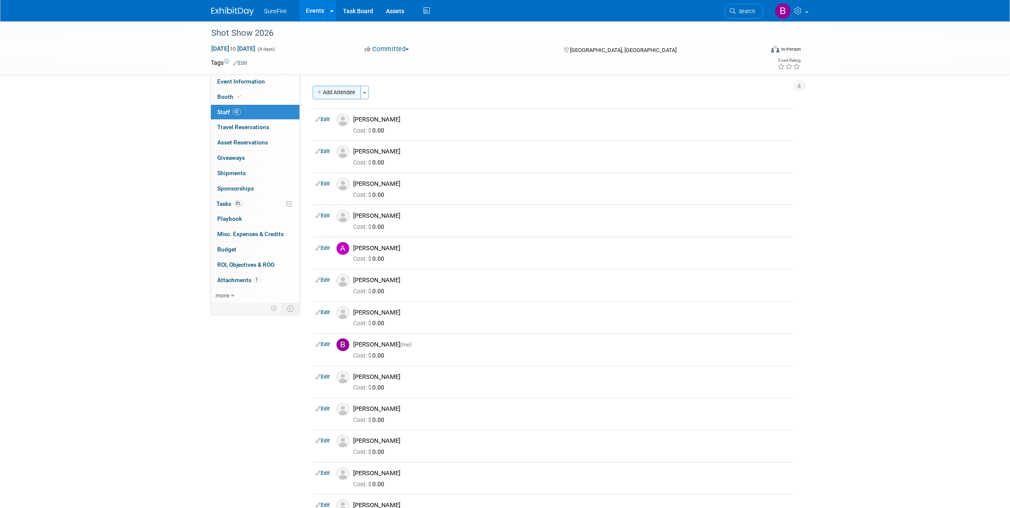
click at [348, 87] on button "Add Attendee" at bounding box center [337, 93] width 48 height 14
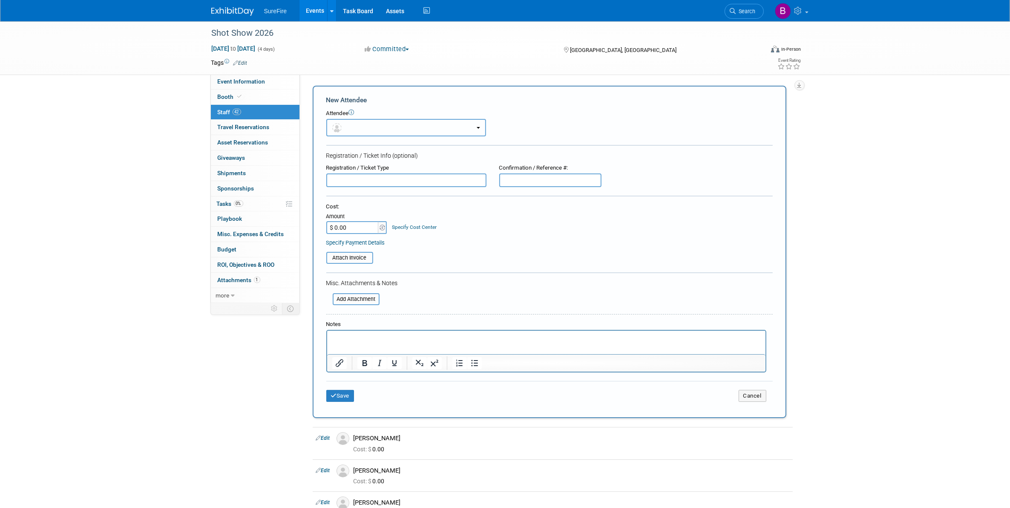
click at [367, 126] on button "button" at bounding box center [406, 127] width 160 height 17
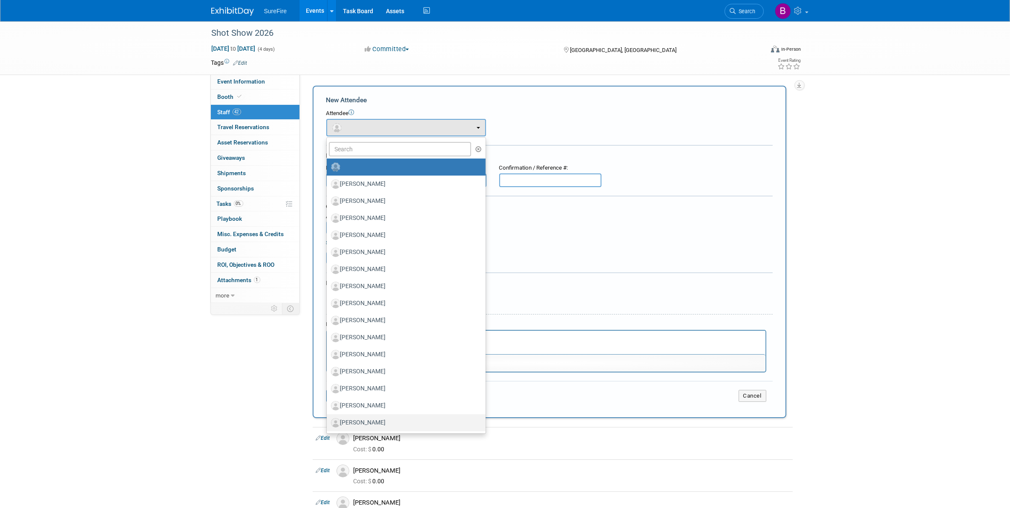
click at [373, 422] on label "[PERSON_NAME]" at bounding box center [404, 423] width 146 height 14
click at [328, 422] on input "[PERSON_NAME]" at bounding box center [325, 422] width 6 height 6
select select "964e51d7-4a83-47e8-953a-3d1b2b02b8b5"
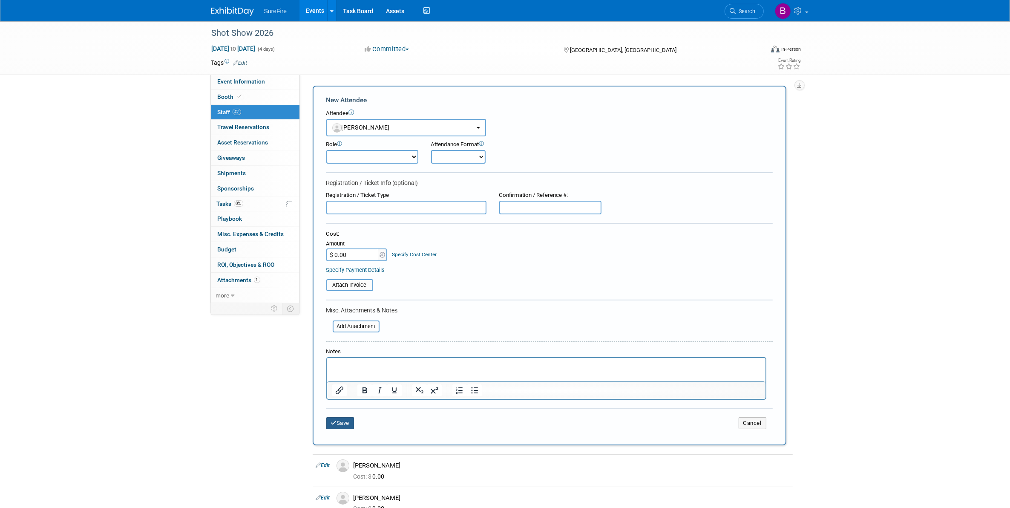
click at [352, 417] on button "Save" at bounding box center [340, 423] width 28 height 12
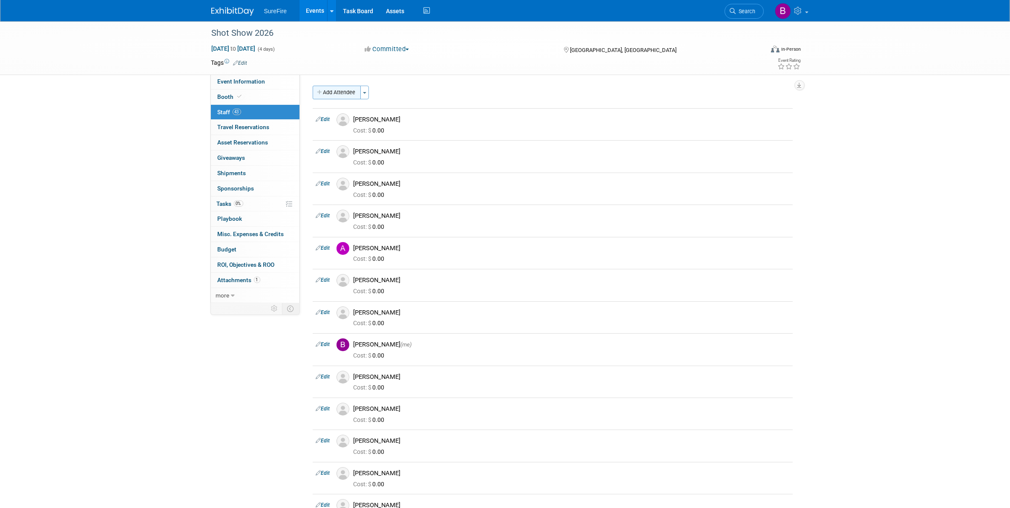
click at [356, 96] on button "Add Attendee" at bounding box center [337, 93] width 48 height 14
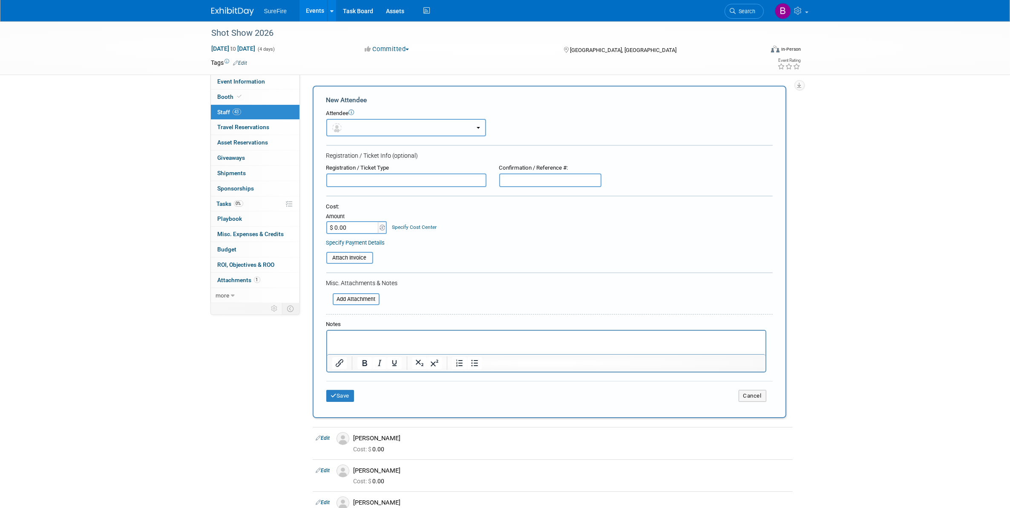
click at [403, 128] on button "button" at bounding box center [406, 127] width 160 height 17
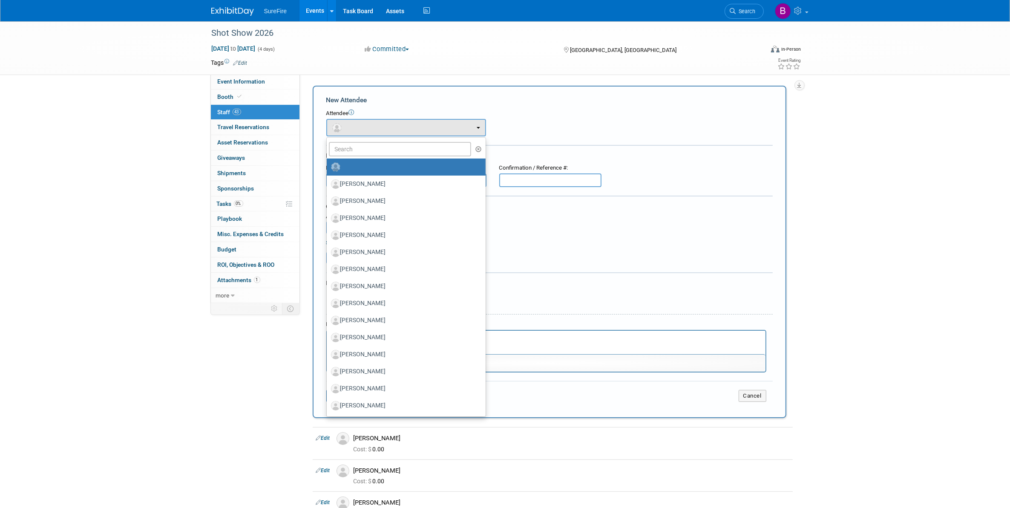
click at [633, 280] on div "Misc. Attachments & Notes" at bounding box center [549, 283] width 446 height 9
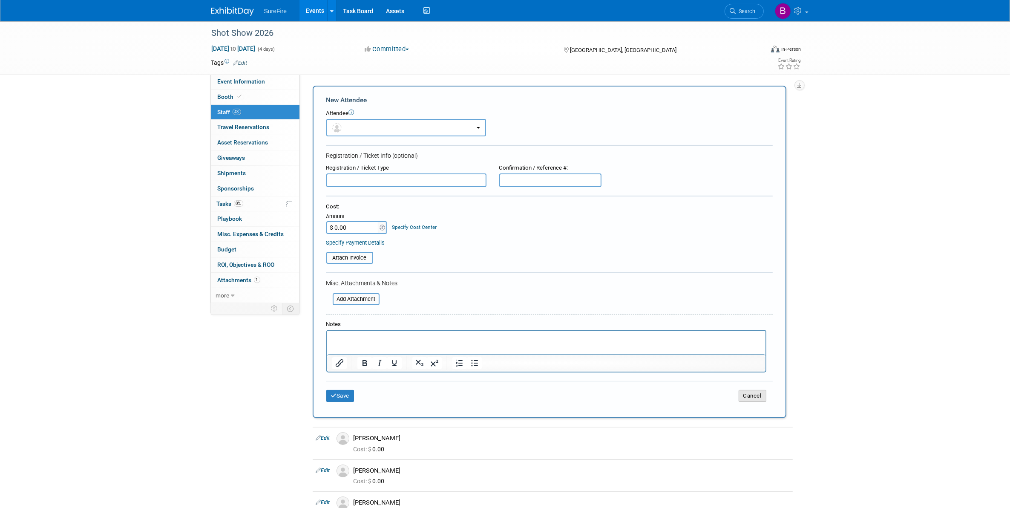
click at [741, 390] on button "Cancel" at bounding box center [752, 396] width 28 height 12
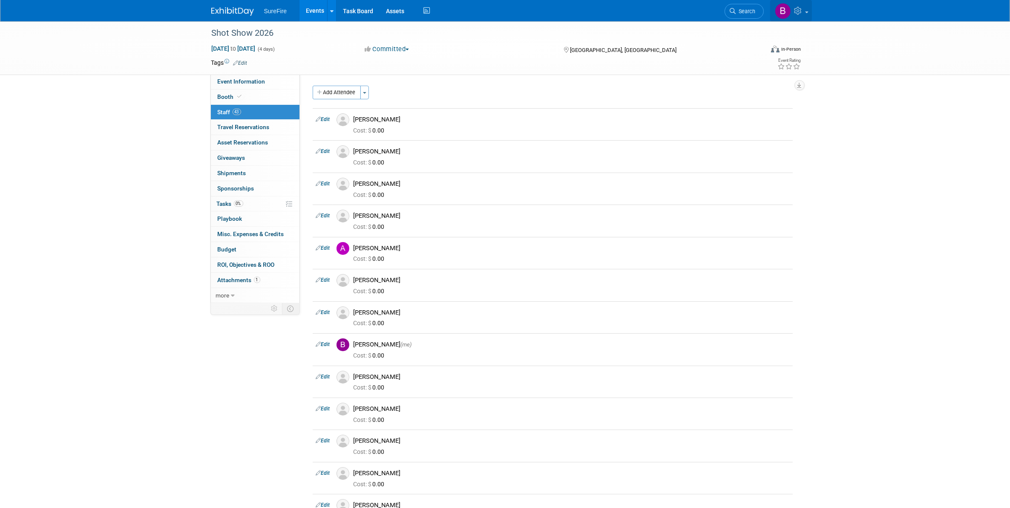
click at [799, 11] on icon at bounding box center [799, 11] width 10 height 8
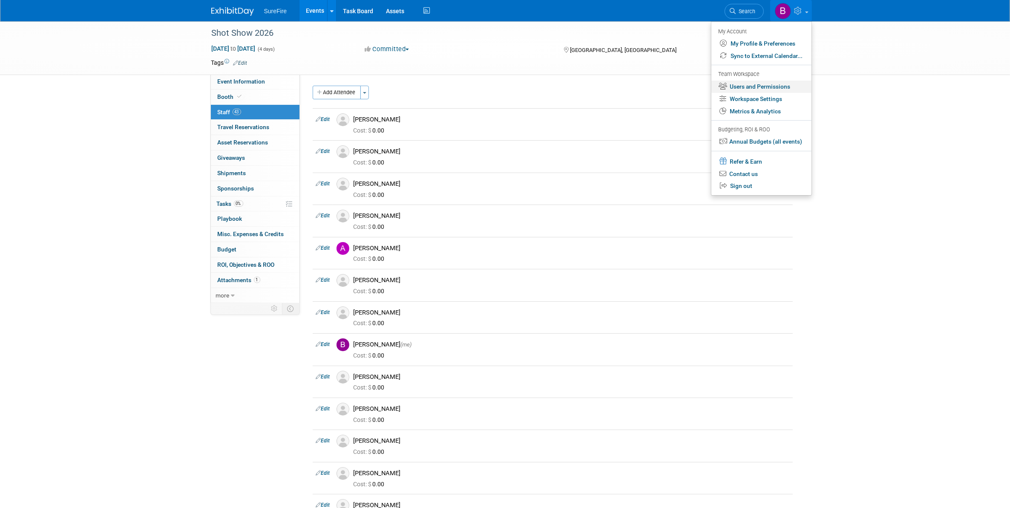
click at [765, 83] on link "Users and Permissions" at bounding box center [761, 86] width 100 height 12
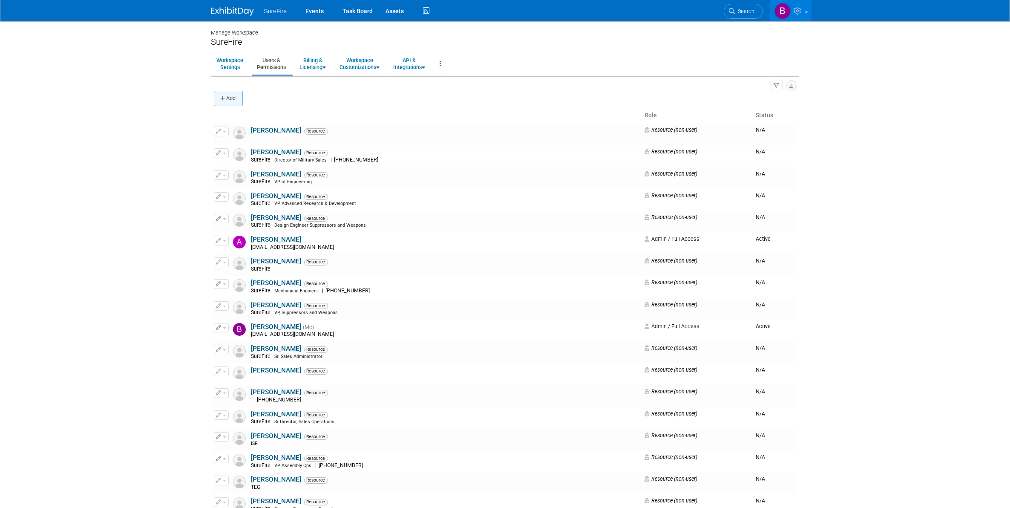
click at [217, 98] on button "Add" at bounding box center [228, 98] width 29 height 15
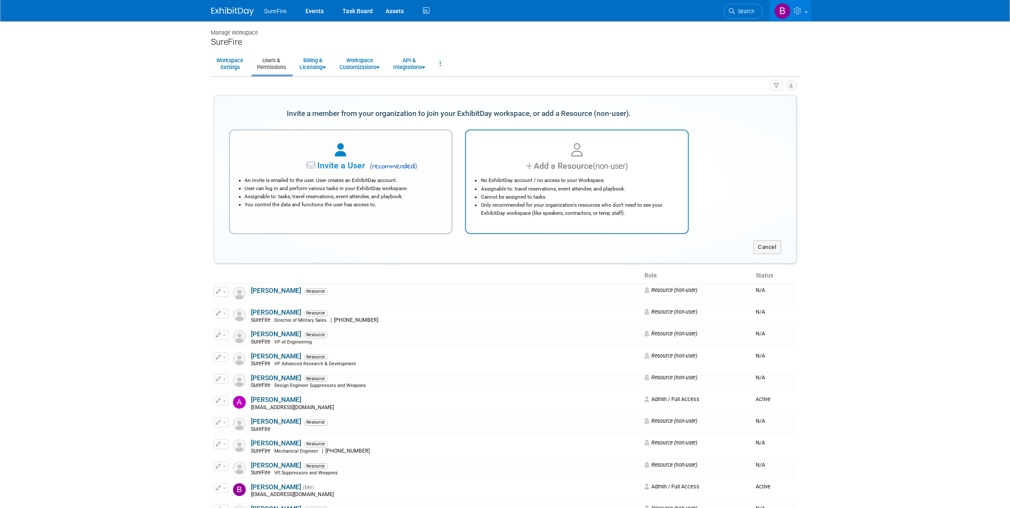
click at [639, 180] on li "No ExhibitDay account / no access to your Workspace." at bounding box center [579, 180] width 196 height 8
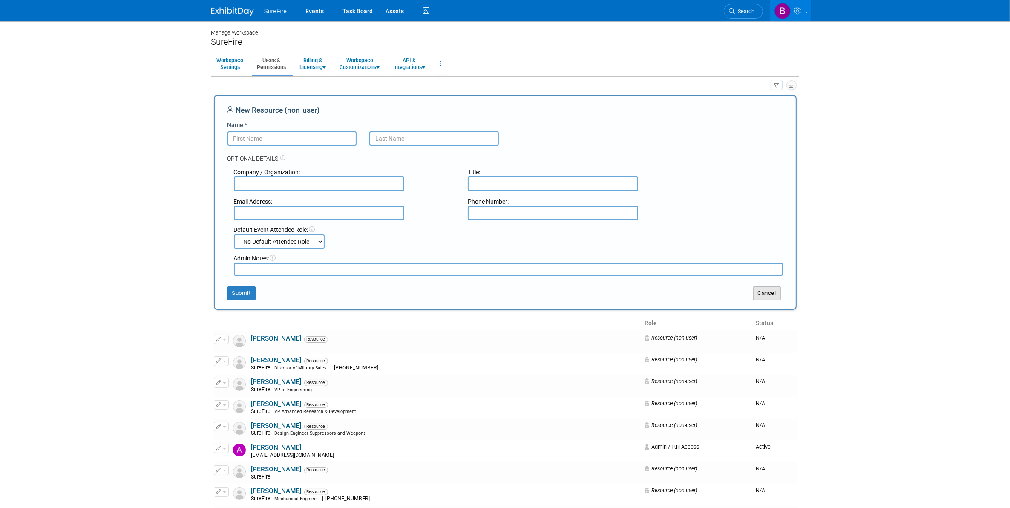
click at [762, 286] on button "Cancel" at bounding box center [767, 293] width 28 height 14
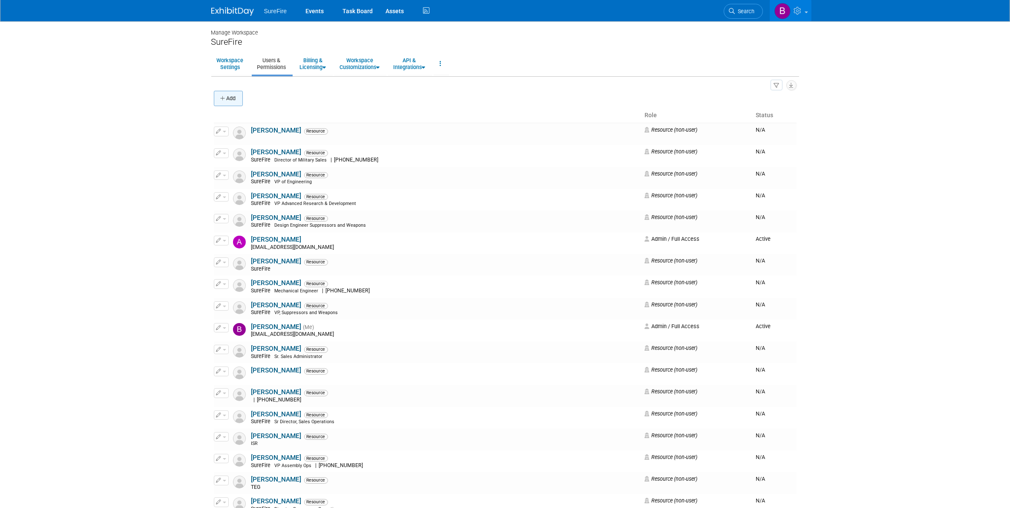
click at [231, 96] on button "Add" at bounding box center [228, 98] width 29 height 15
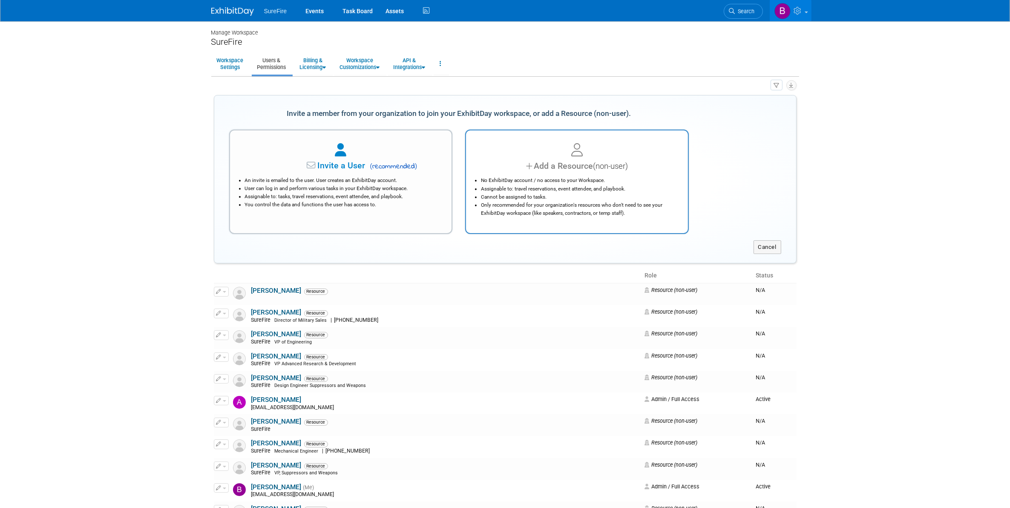
click at [563, 175] on div "No ExhibitDay account / no access to your Workspace. Assignable to: travel rese…" at bounding box center [577, 194] width 201 height 45
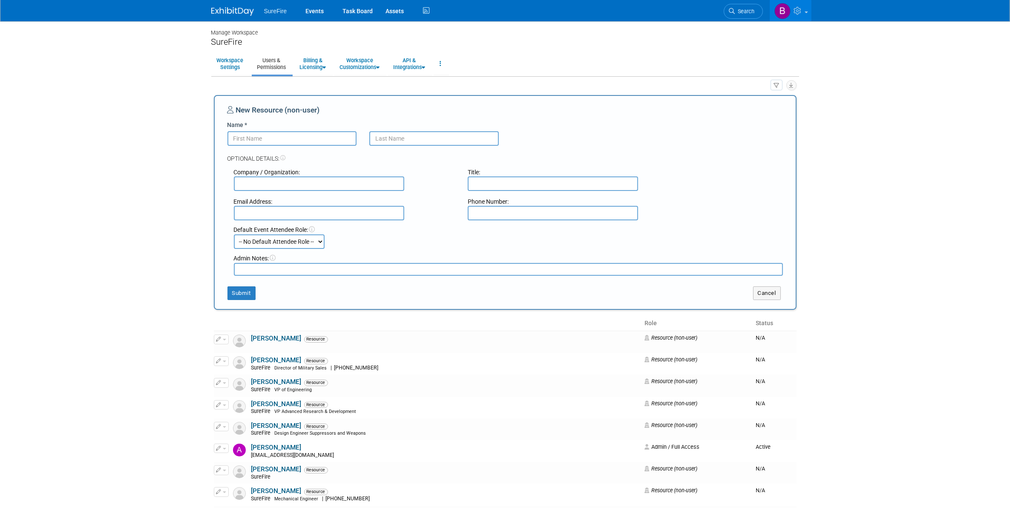
click at [272, 141] on input "Name *" at bounding box center [291, 138] width 129 height 14
type input "Sean"
type input "C"
type input "Vo"
click at [230, 295] on button "Submit" at bounding box center [241, 293] width 28 height 14
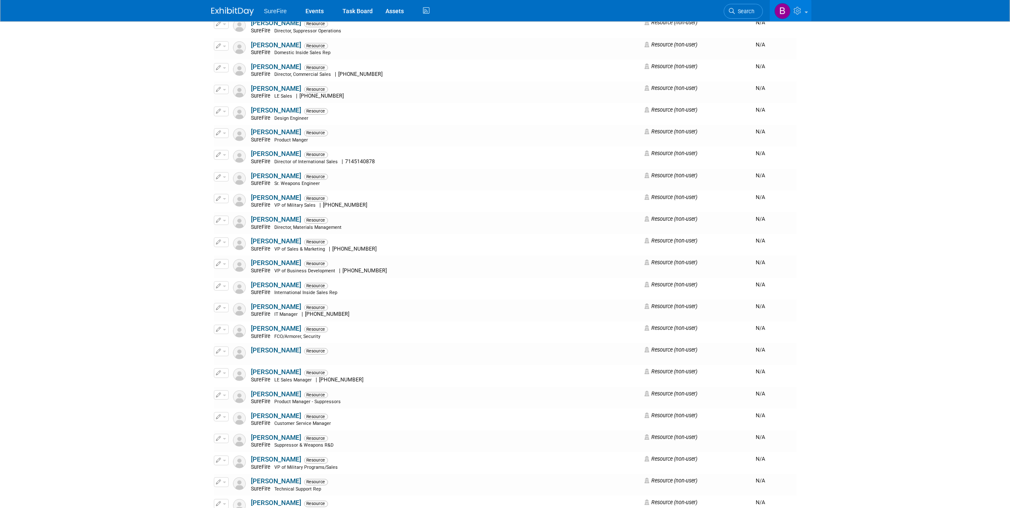
scroll to position [479, 0]
click at [222, 243] on button "button" at bounding box center [221, 240] width 15 height 9
click at [222, 251] on link "Edit" at bounding box center [247, 255] width 67 height 12
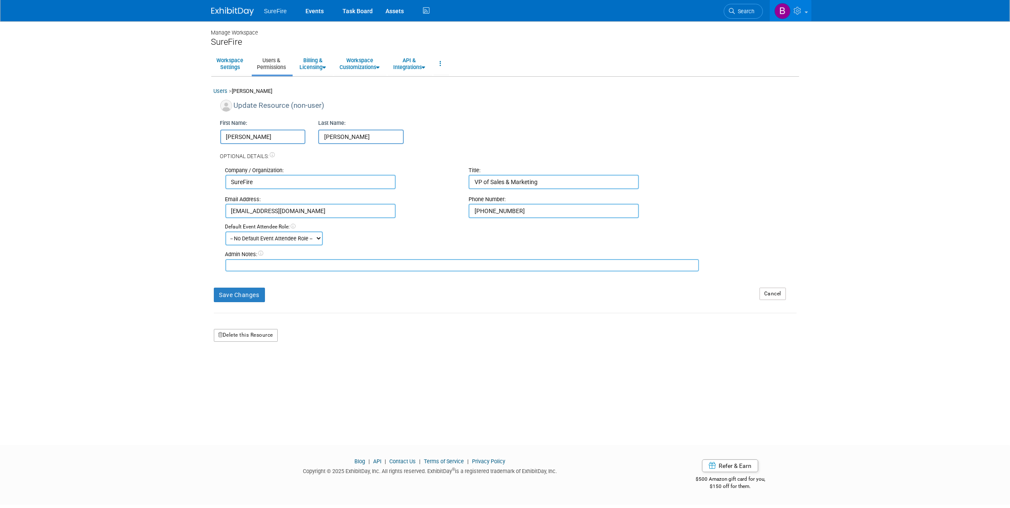
click at [248, 332] on button "Delete this Resource" at bounding box center [246, 335] width 64 height 13
click at [239, 365] on div "Yes No" at bounding box center [247, 370] width 68 height 21
click at [239, 365] on link "Yes" at bounding box center [235, 371] width 25 height 14
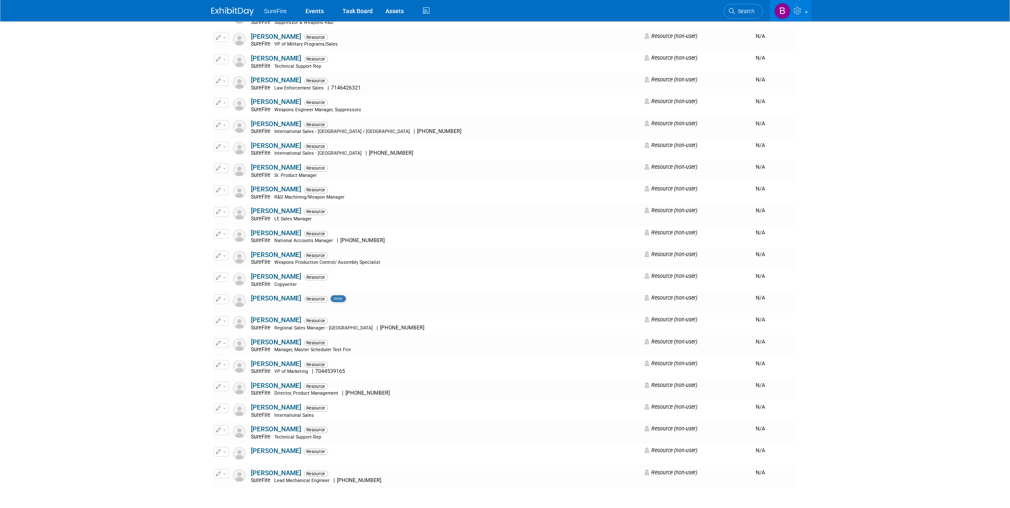
scroll to position [905, 0]
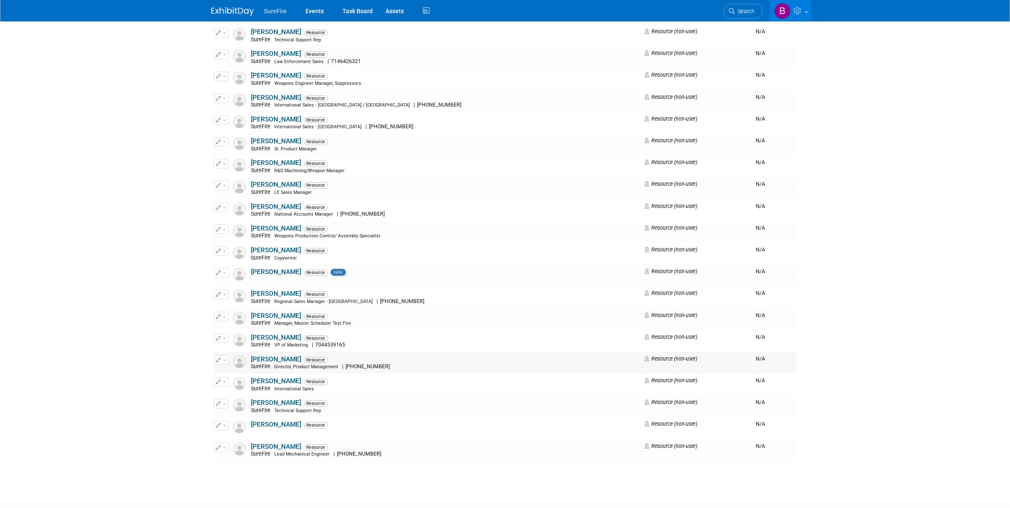
click at [220, 360] on icon "button" at bounding box center [218, 359] width 5 height 5
click at [222, 367] on ul "Edit" at bounding box center [248, 373] width 68 height 19
click at [222, 362] on button "button" at bounding box center [221, 359] width 15 height 9
click at [222, 378] on link "Edit" at bounding box center [247, 374] width 67 height 12
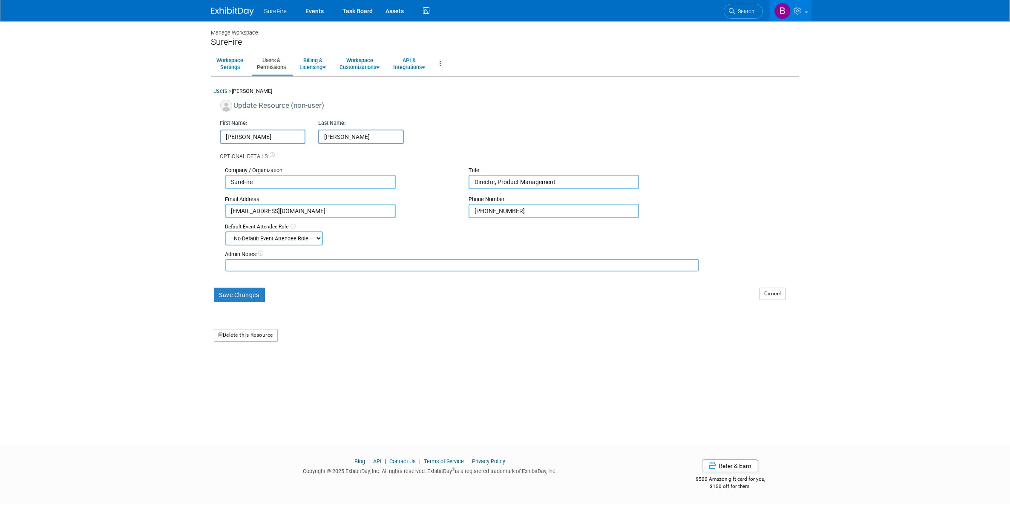
click at [237, 336] on button "Delete this Resource" at bounding box center [246, 335] width 64 height 13
click at [240, 374] on link "Yes" at bounding box center [235, 371] width 25 height 14
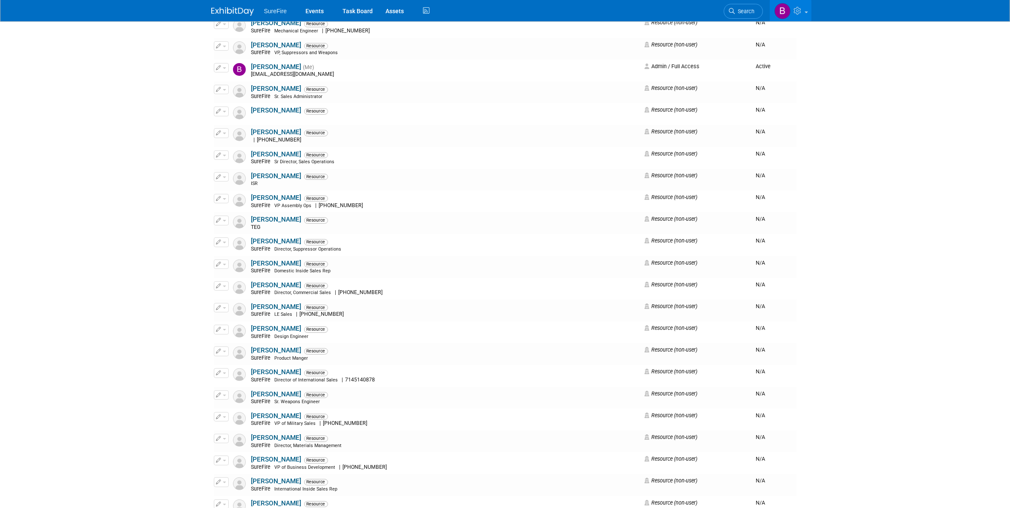
scroll to position [138, 0]
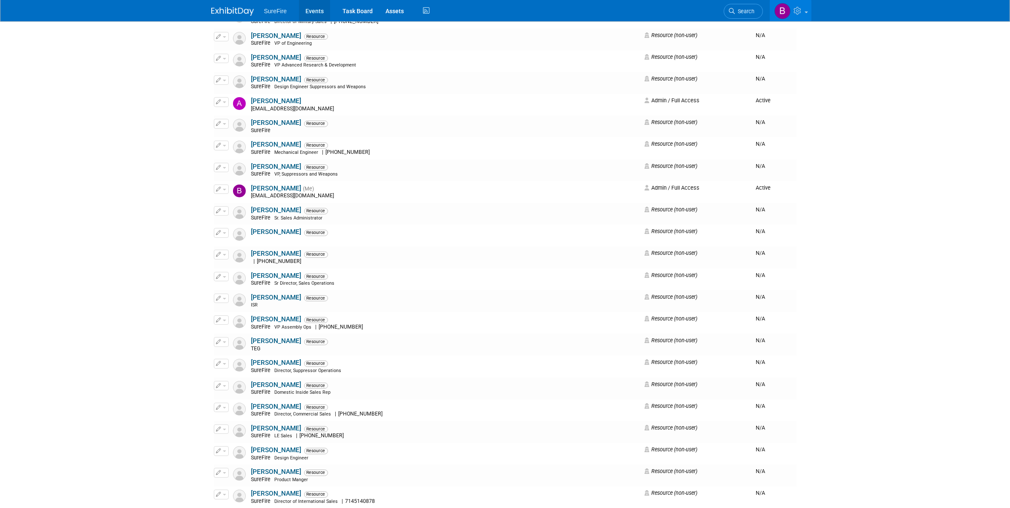
click at [310, 7] on link "Events" at bounding box center [314, 10] width 31 height 21
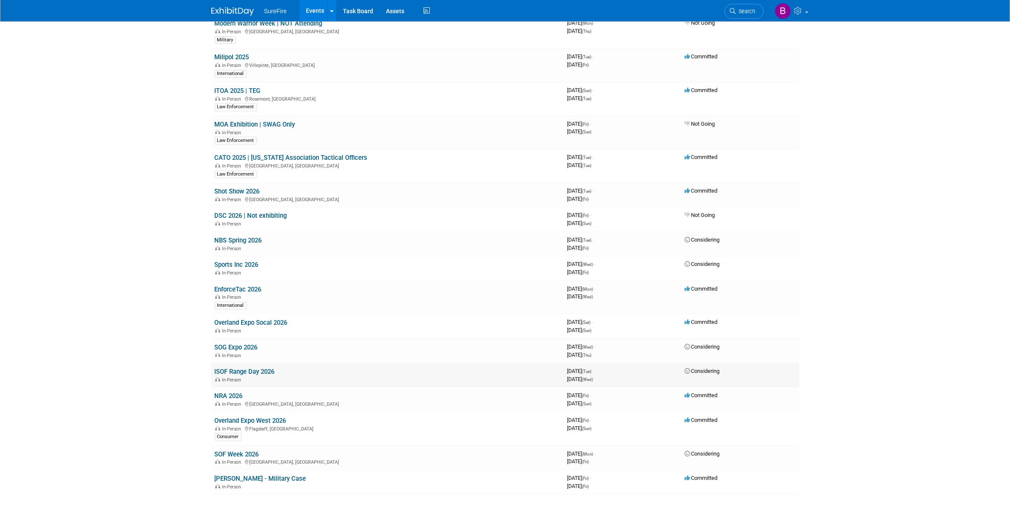
scroll to position [385, 0]
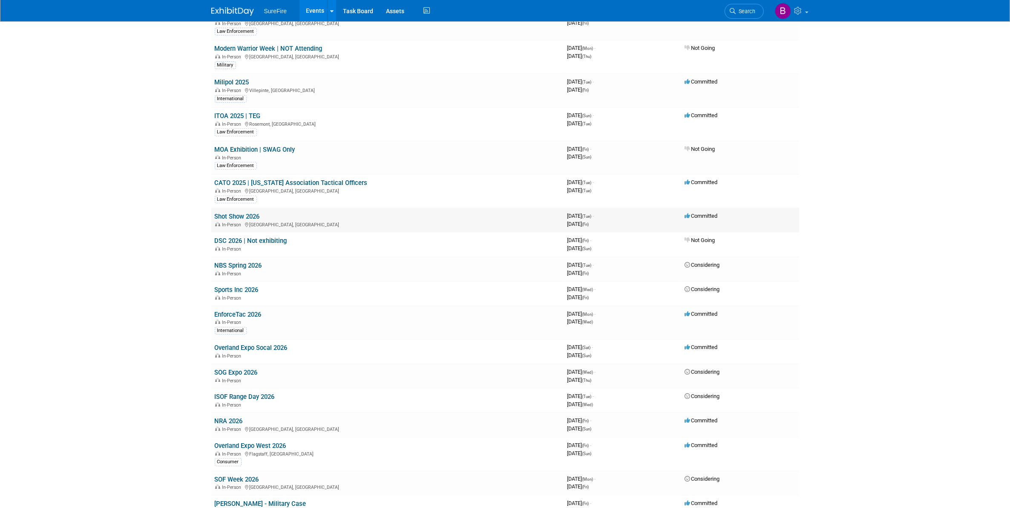
click at [231, 215] on link "Shot Show 2026" at bounding box center [237, 217] width 45 height 8
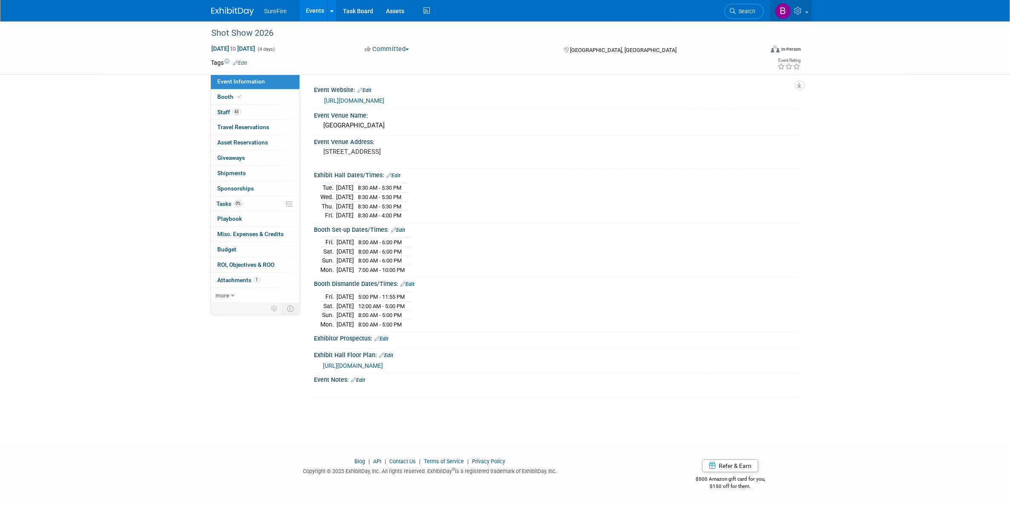
click at [797, 9] on icon at bounding box center [799, 11] width 10 height 8
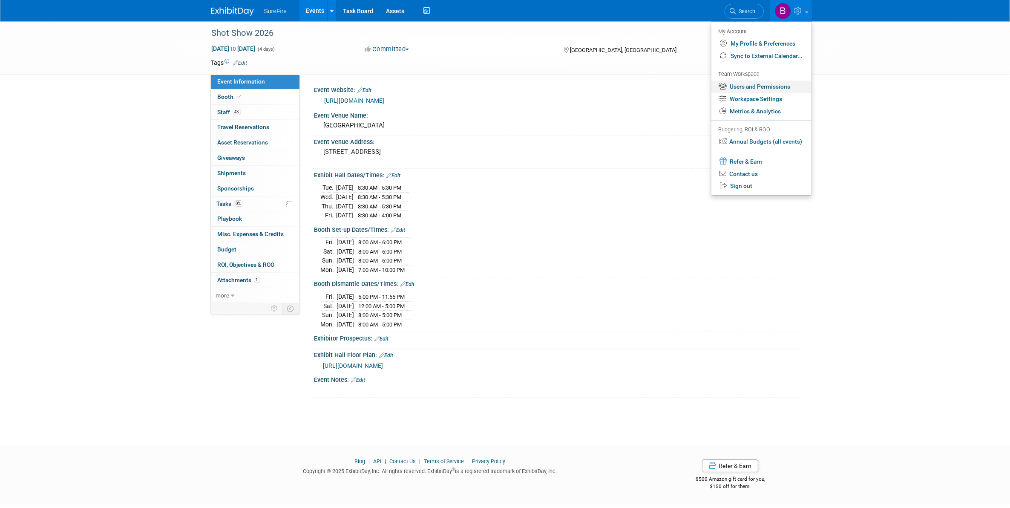
click at [753, 86] on link "Users and Permissions" at bounding box center [761, 86] width 100 height 12
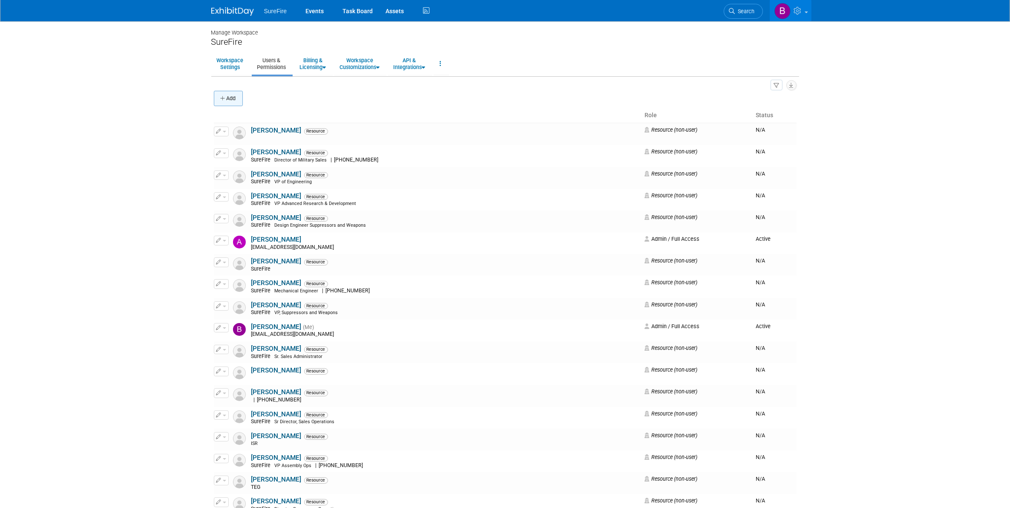
click at [233, 103] on button "Add" at bounding box center [228, 98] width 29 height 15
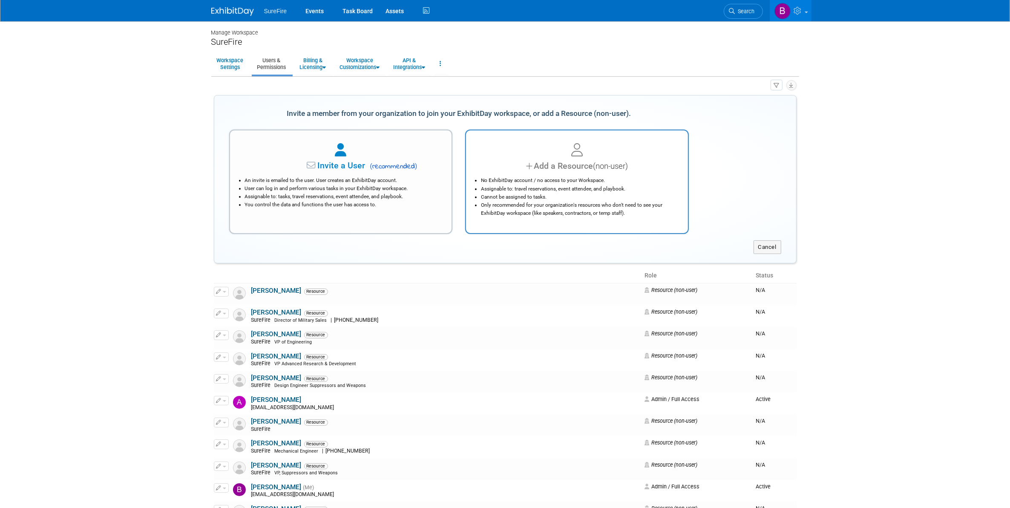
click at [539, 179] on li "No ExhibitDay account / no access to your Workspace." at bounding box center [579, 180] width 196 height 8
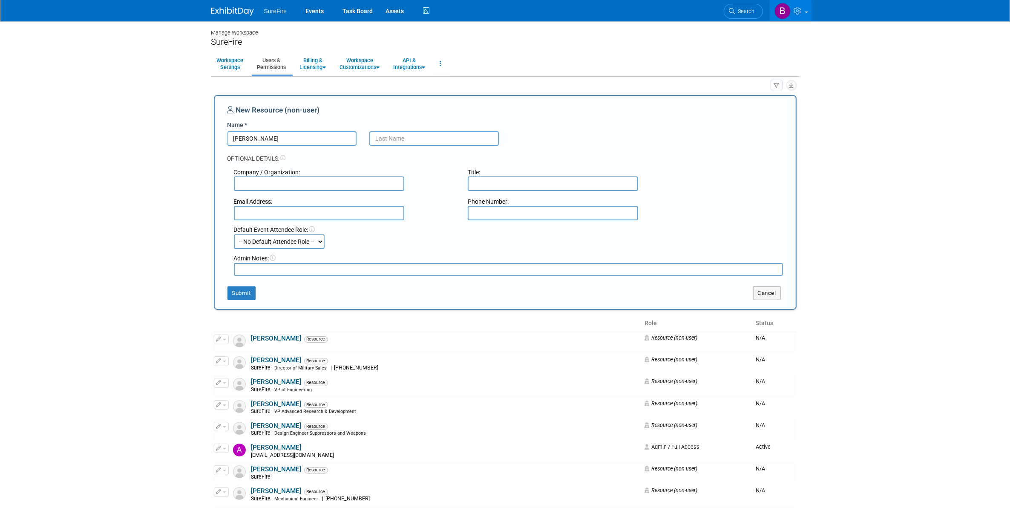
click at [322, 139] on input "[PERSON_NAME]" at bounding box center [291, 138] width 129 height 14
type input "[PERSON_NAME]"
type input "Mulya"
click at [347, 261] on div "Admin Notes:" at bounding box center [508, 258] width 549 height 9
click at [348, 265] on textarea at bounding box center [508, 269] width 549 height 13
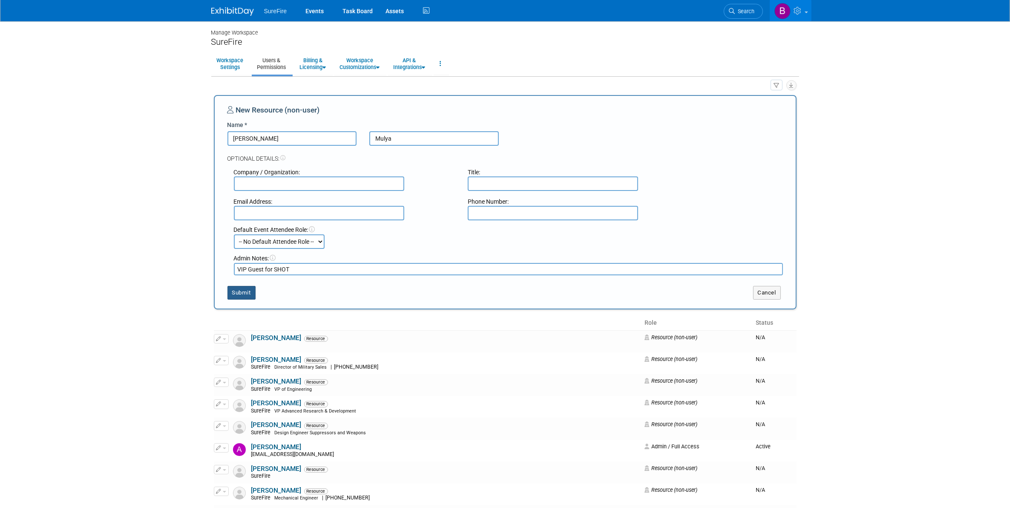
type textarea "VIP Guest for SHOT"
click at [240, 294] on button "Submit" at bounding box center [241, 293] width 28 height 14
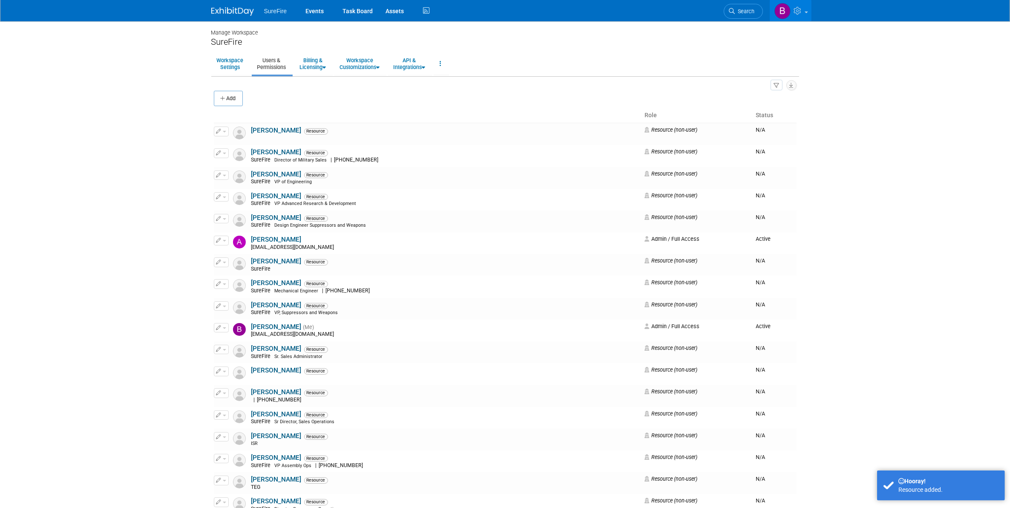
click at [224, 89] on div "All Users 2 Resources 55 Invitations 0 Export Users & Resources (.csv)" at bounding box center [505, 84] width 583 height 11
click at [224, 92] on button "Add" at bounding box center [228, 98] width 29 height 15
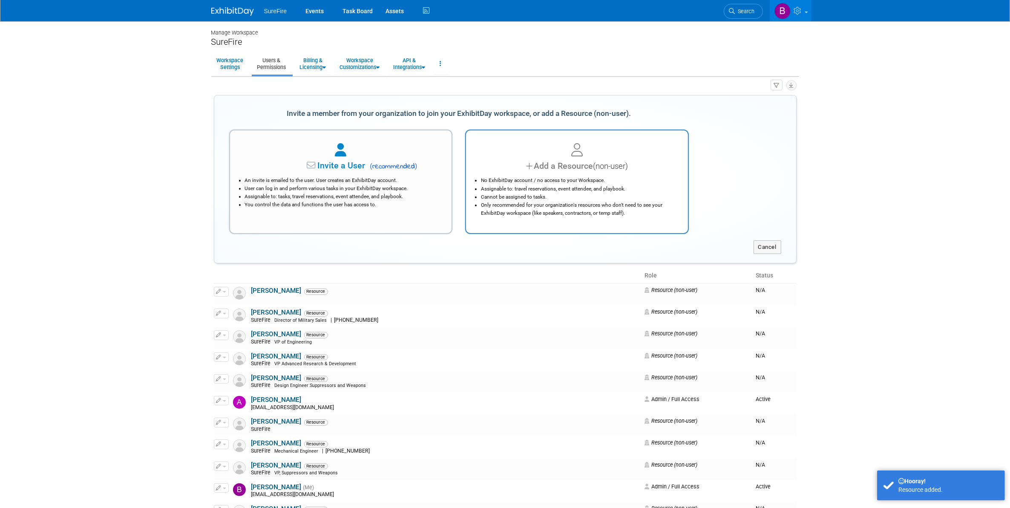
click at [527, 187] on li "Assignable to: travel reservations, event attendee, and playbook." at bounding box center [579, 189] width 196 height 8
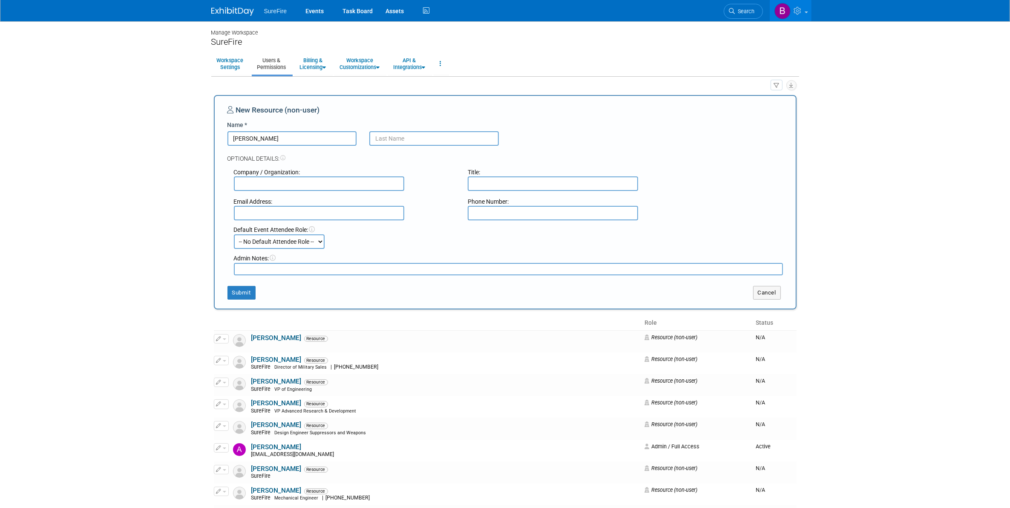
type input "Gary"
type input "Green"
click at [437, 271] on textarea at bounding box center [508, 269] width 549 height 12
click at [253, 269] on textarea "VIP Guest for Shot" at bounding box center [508, 269] width 549 height 12
type textarea "VIP Guest for Shot"
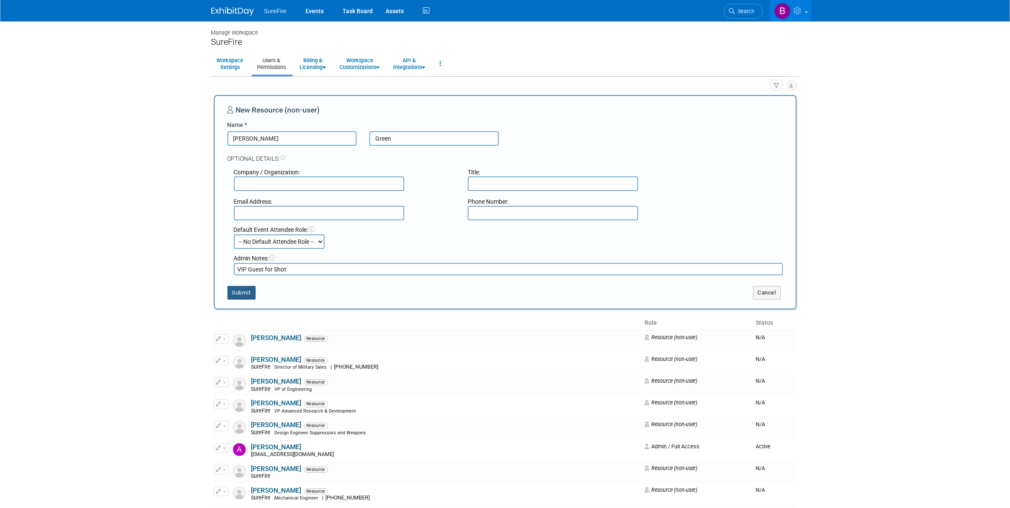
click at [253, 293] on button "Submit" at bounding box center [241, 293] width 28 height 14
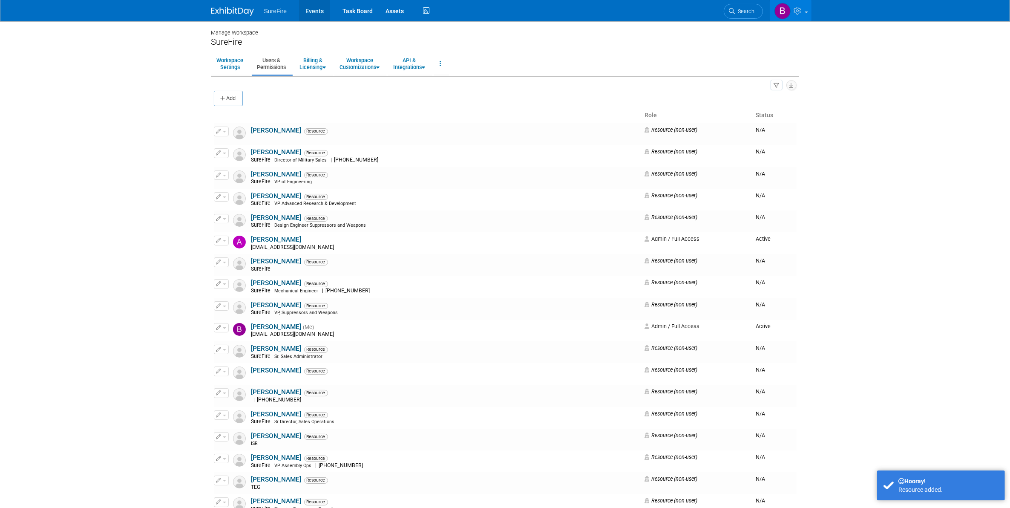
click at [318, 8] on link "Events" at bounding box center [314, 10] width 31 height 21
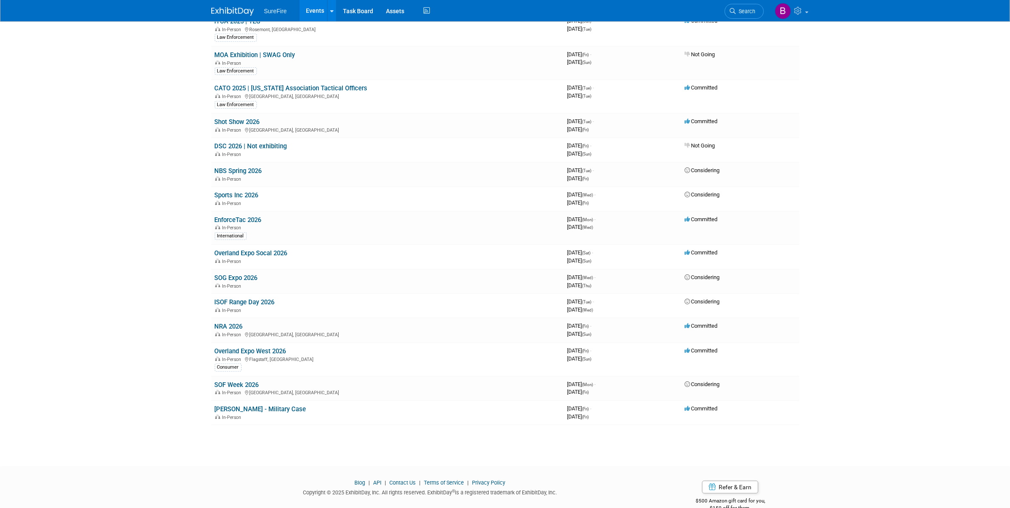
scroll to position [426, 0]
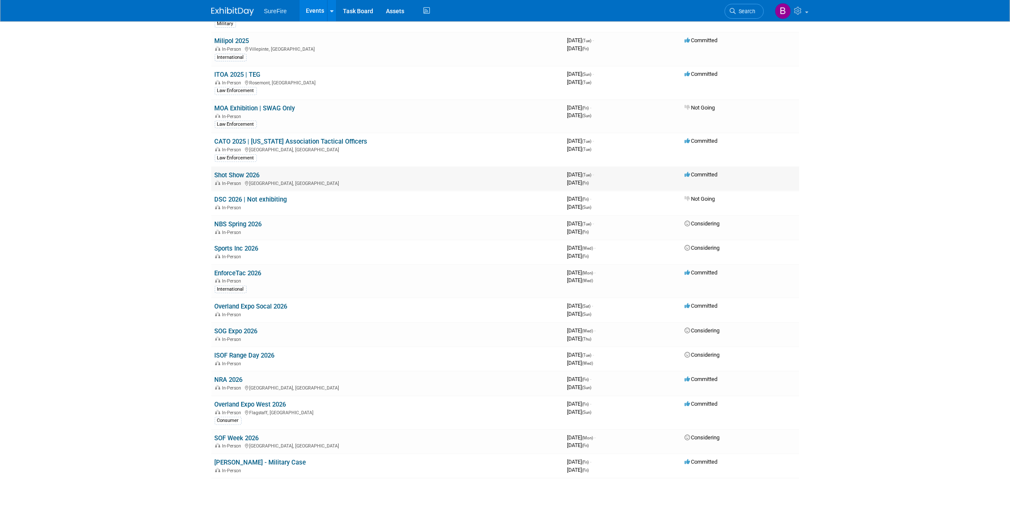
click at [225, 175] on link "Shot Show 2026" at bounding box center [237, 175] width 45 height 8
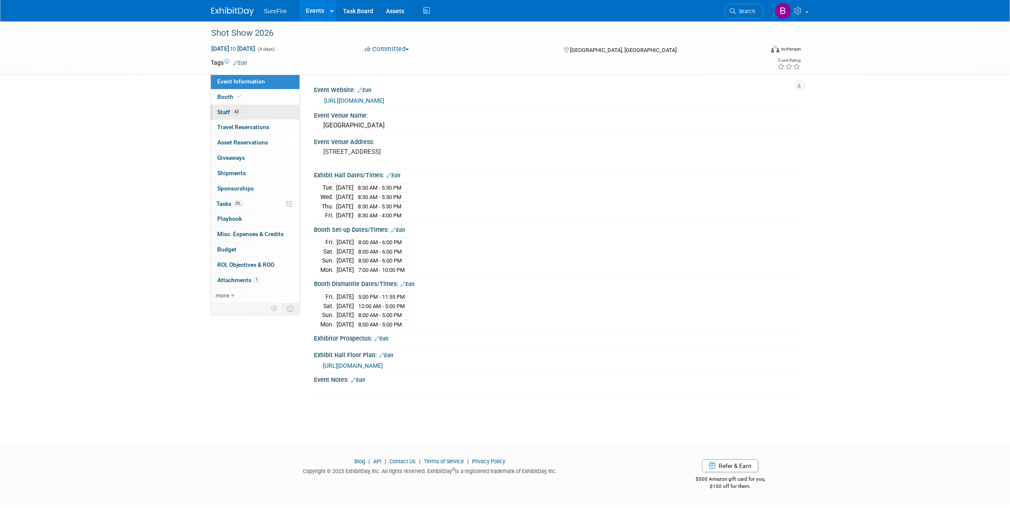
click at [267, 112] on link "43 Staff 43" at bounding box center [255, 112] width 89 height 15
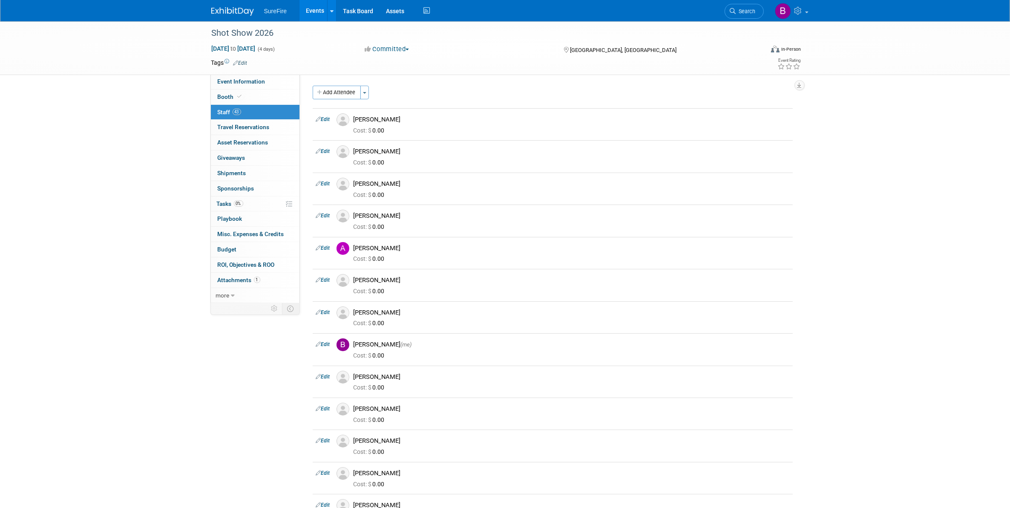
click at [328, 84] on div "Event Website: Edit [URL][DOMAIN_NAME] Event Venue Name: [GEOGRAPHIC_DATA] Even…" at bounding box center [549, 189] width 499 height 230
click at [330, 90] on button "Add Attendee" at bounding box center [337, 93] width 48 height 14
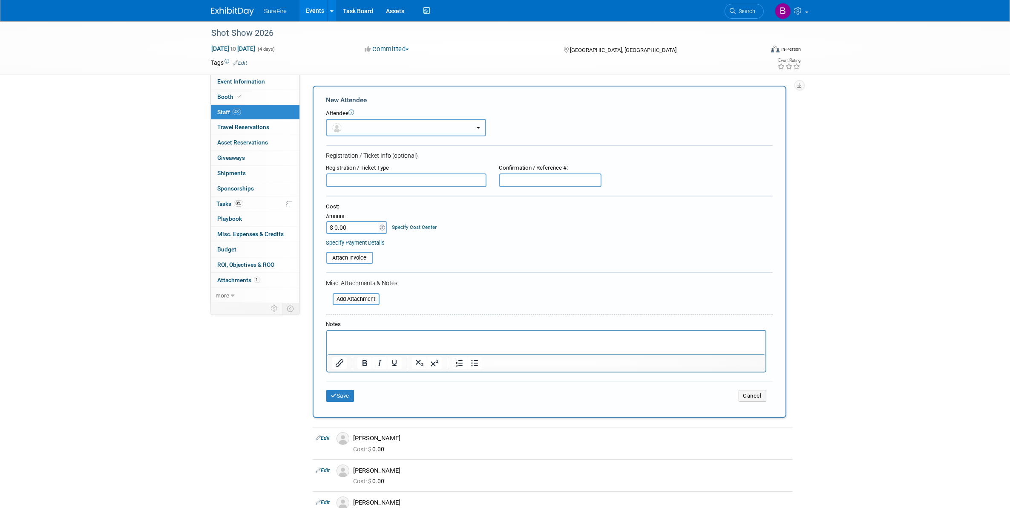
click at [378, 120] on button "button" at bounding box center [406, 127] width 160 height 17
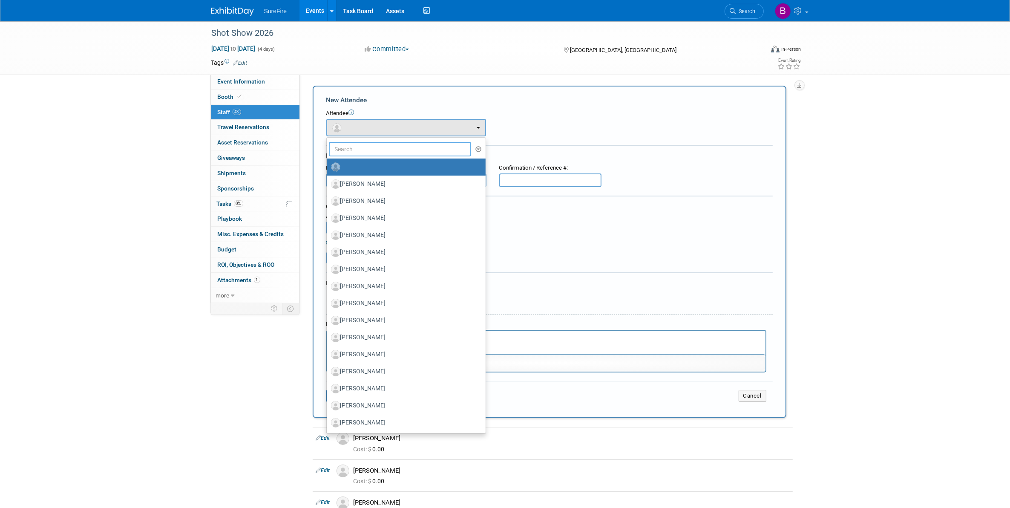
click at [382, 146] on input "text" at bounding box center [400, 149] width 143 height 14
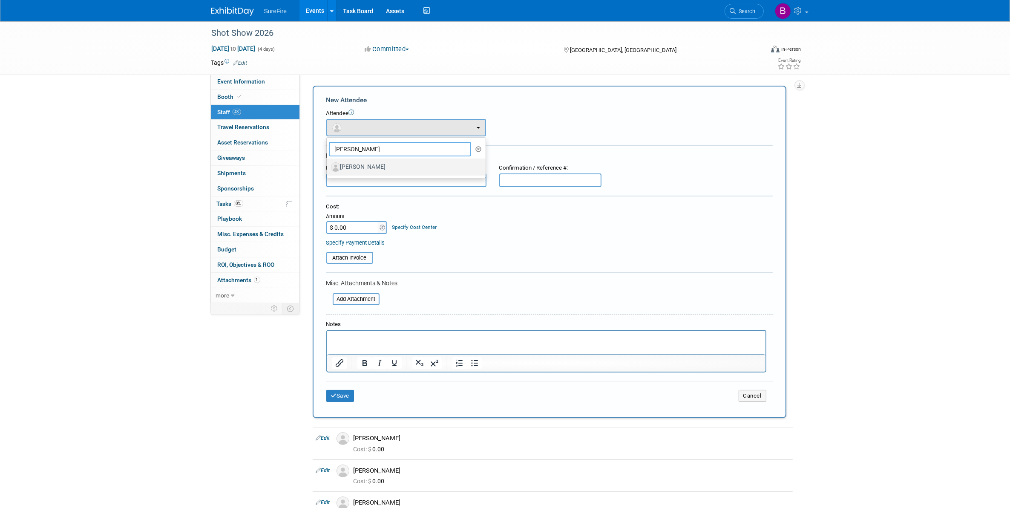
type input "[PERSON_NAME]"
click at [383, 171] on label "[PERSON_NAME]" at bounding box center [404, 167] width 146 height 14
click at [328, 169] on input "[PERSON_NAME]" at bounding box center [325, 166] width 6 height 6
select select "d5106c5f-6676-43ea-b0b0-113f8f73afd0"
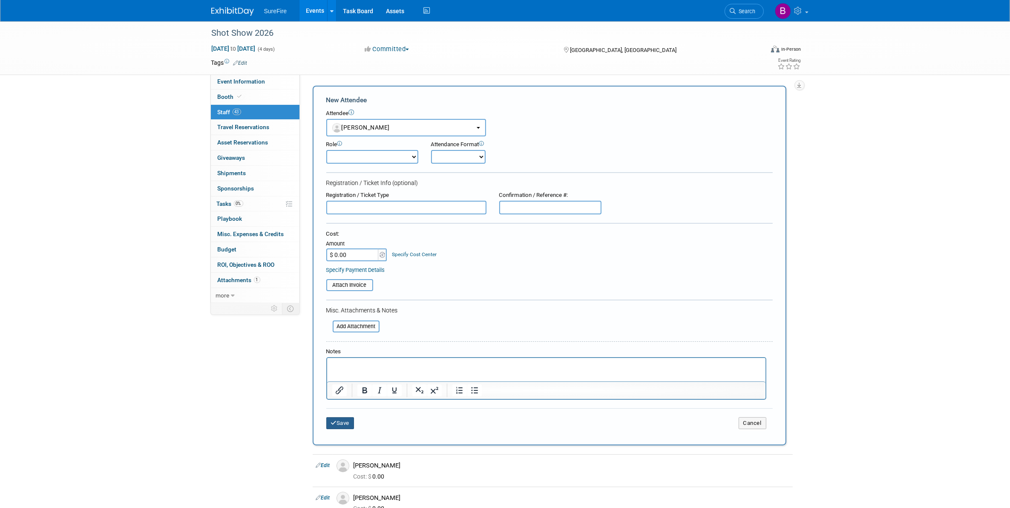
click at [331, 420] on icon "submit" at bounding box center [334, 423] width 6 height 6
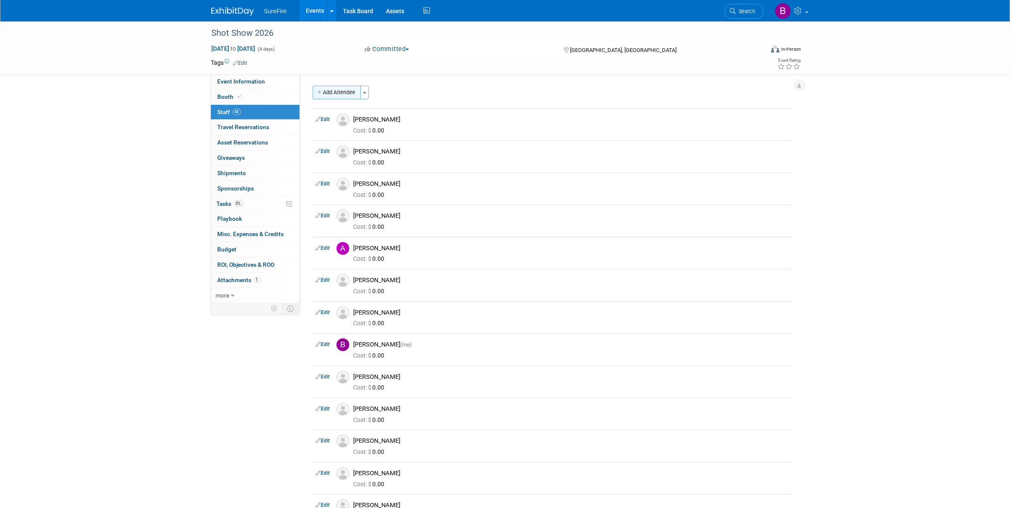
click at [345, 90] on button "Add Attendee" at bounding box center [337, 93] width 48 height 14
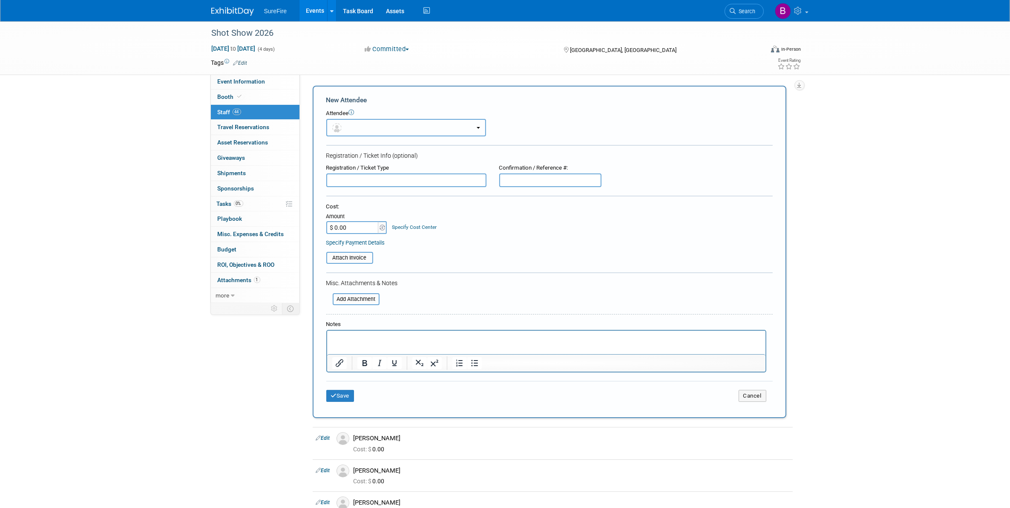
click at [353, 119] on button "button" at bounding box center [406, 127] width 160 height 17
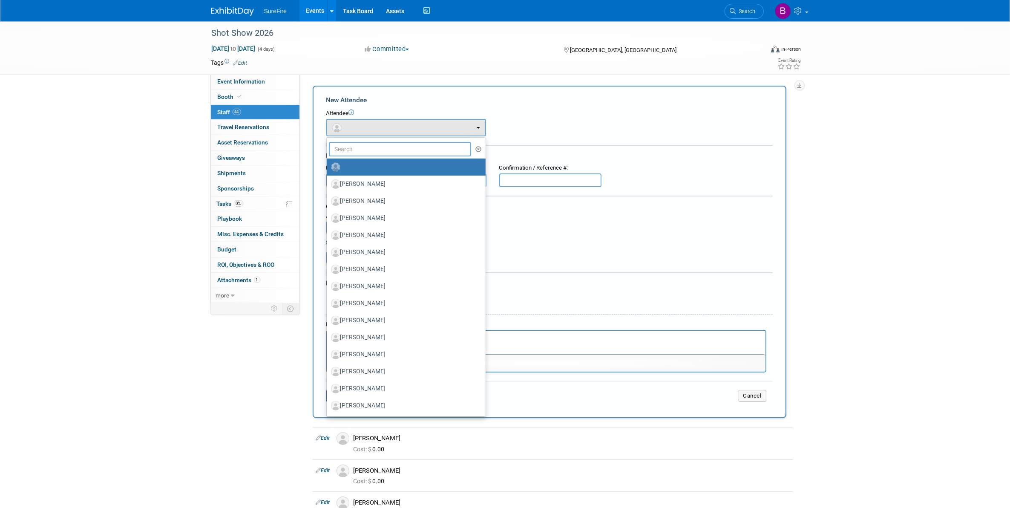
click at [358, 144] on input "text" at bounding box center [400, 149] width 143 height 14
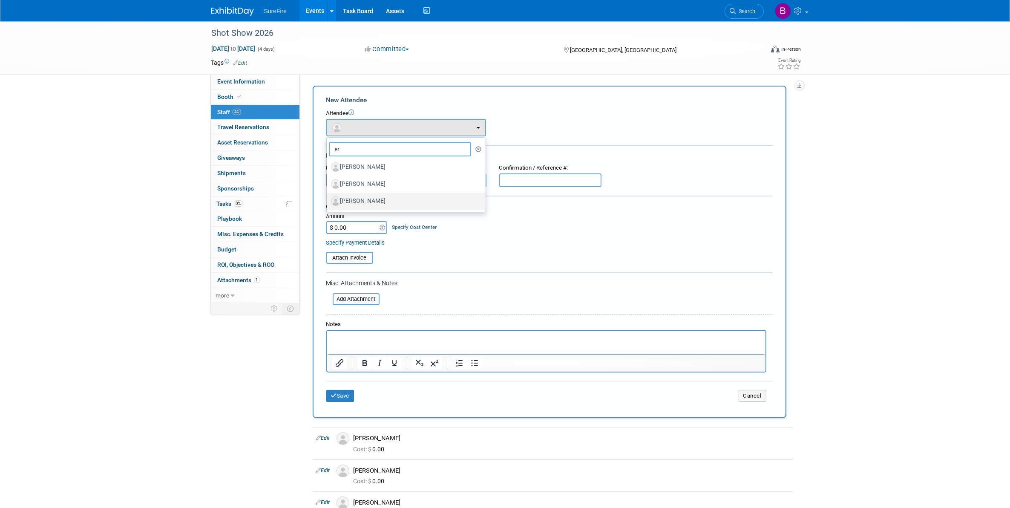
type input "er"
click at [365, 195] on label "[PERSON_NAME]" at bounding box center [404, 201] width 146 height 14
click at [328, 197] on input "[PERSON_NAME]" at bounding box center [325, 200] width 6 height 6
select select "d1ed2c21-cef1-4603-9bce-09fde292c867"
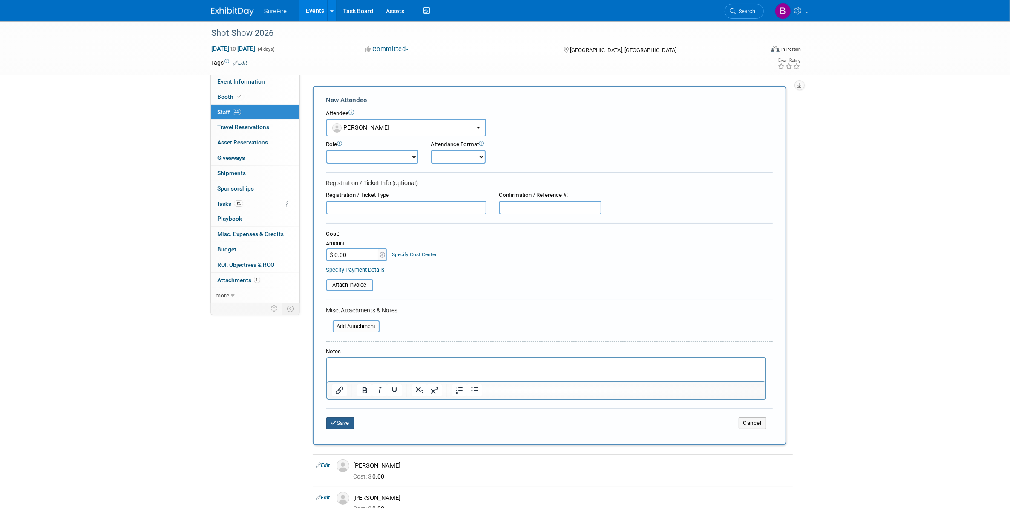
click at [344, 417] on button "Save" at bounding box center [340, 423] width 28 height 12
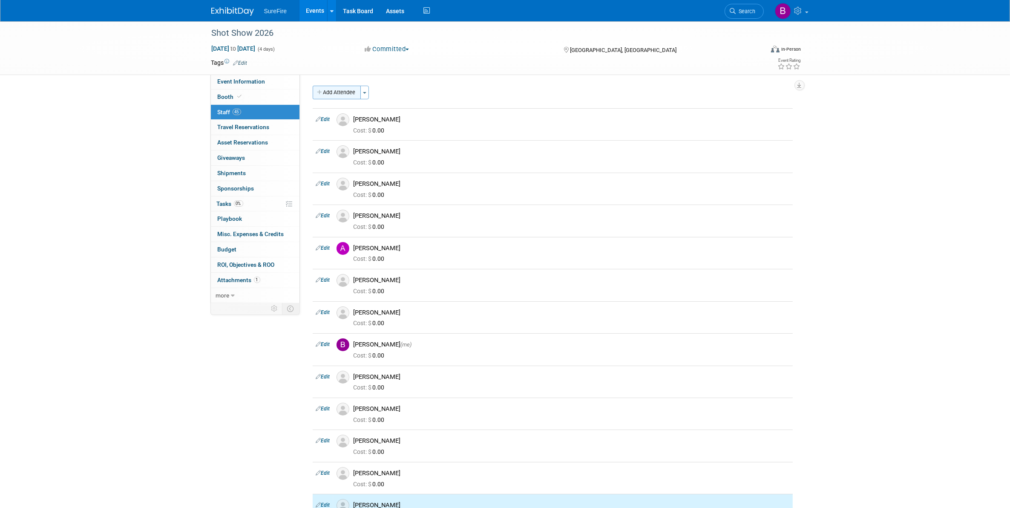
click at [359, 87] on button "Add Attendee" at bounding box center [337, 93] width 48 height 14
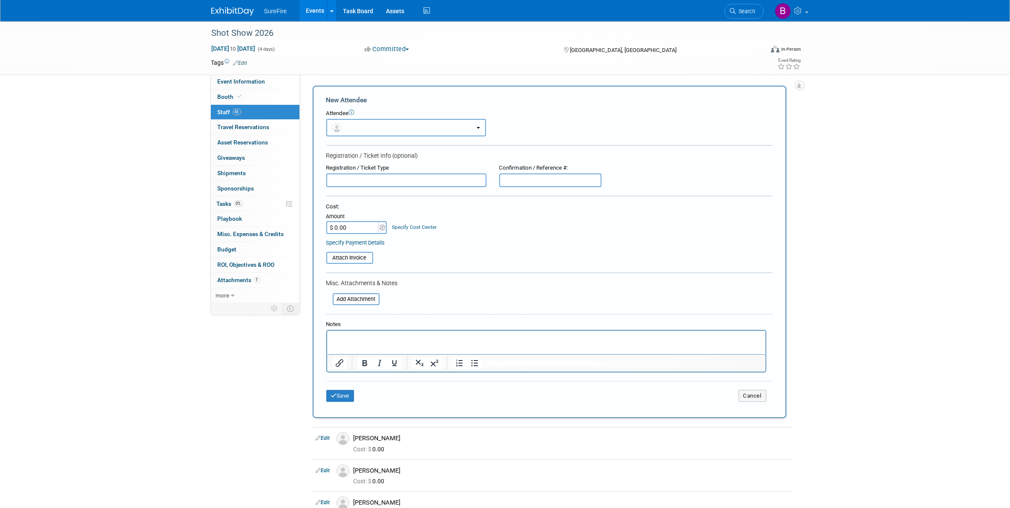
click at [363, 120] on button "button" at bounding box center [406, 127] width 160 height 17
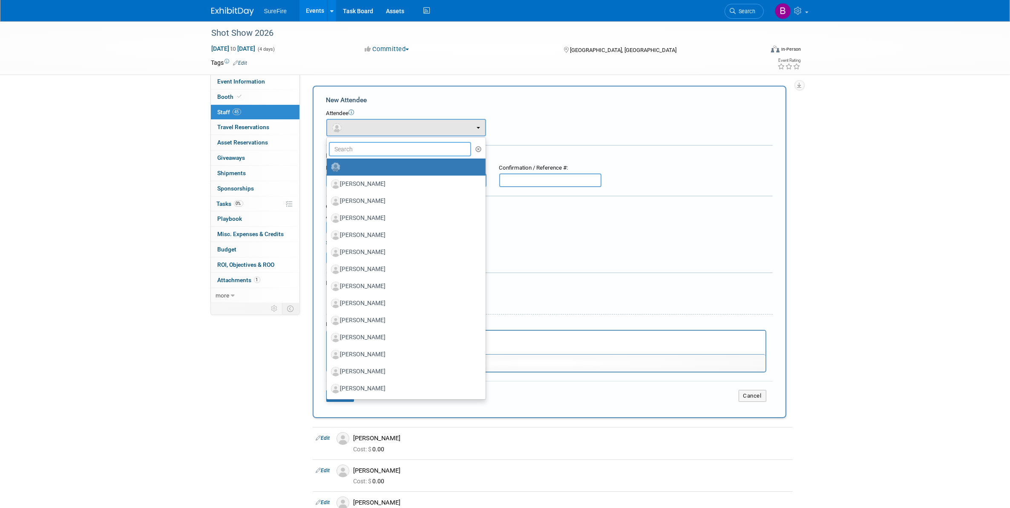
click at [373, 142] on input "text" at bounding box center [400, 149] width 143 height 14
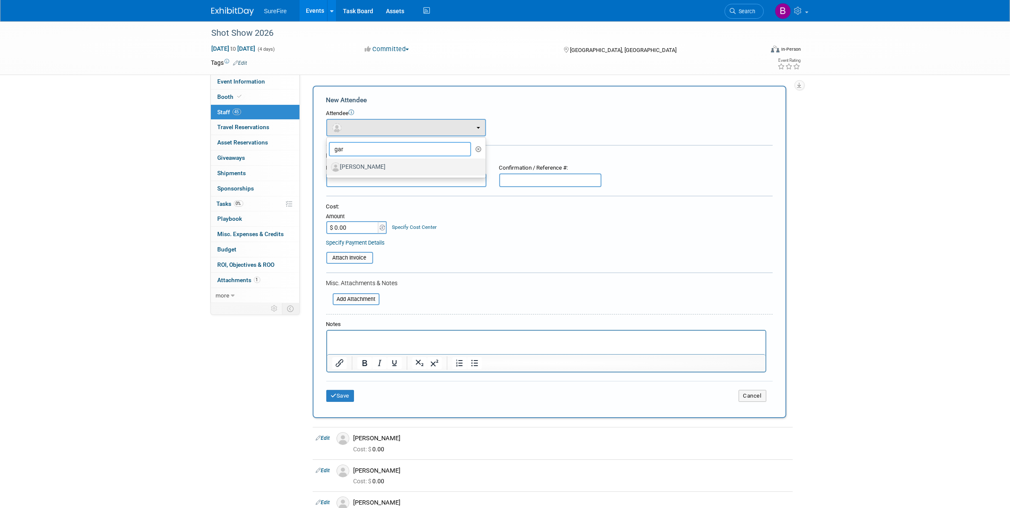
type input "gar"
click at [371, 164] on label "Gary Green" at bounding box center [404, 167] width 146 height 14
click at [328, 164] on input "Gary Green" at bounding box center [325, 166] width 6 height 6
select select "77c8650e-fcb4-4536-8459-72b16ae60c7d"
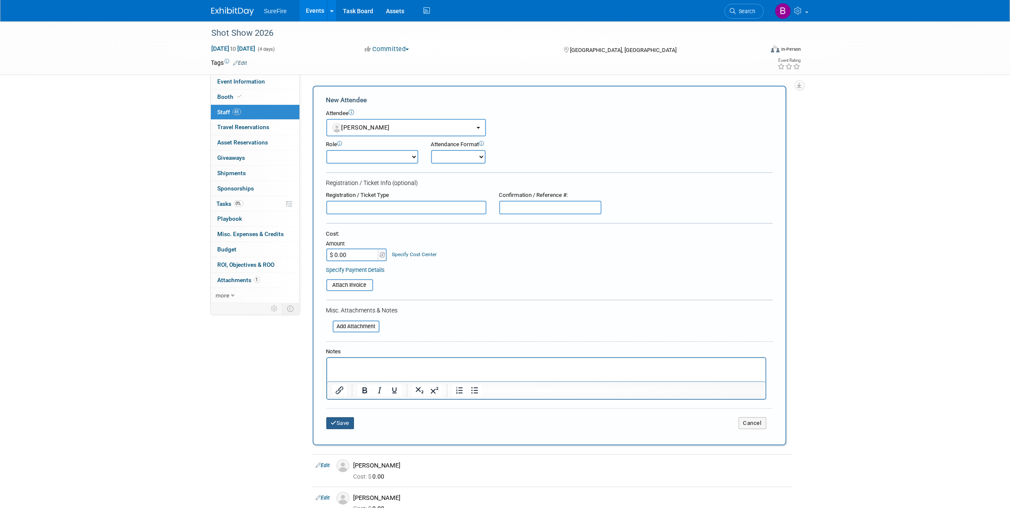
click at [346, 417] on button "Save" at bounding box center [340, 423] width 28 height 12
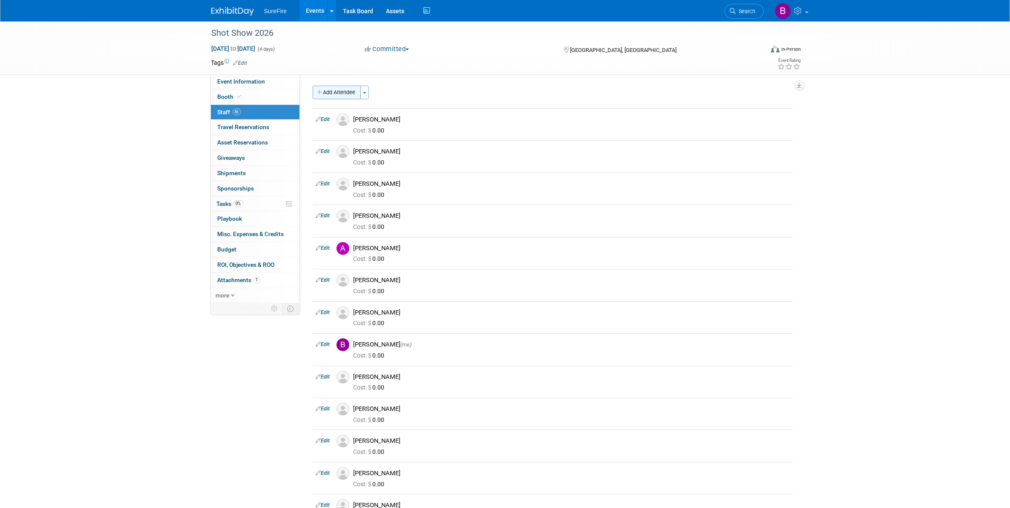
click at [344, 98] on button "Add Attendee" at bounding box center [337, 93] width 48 height 14
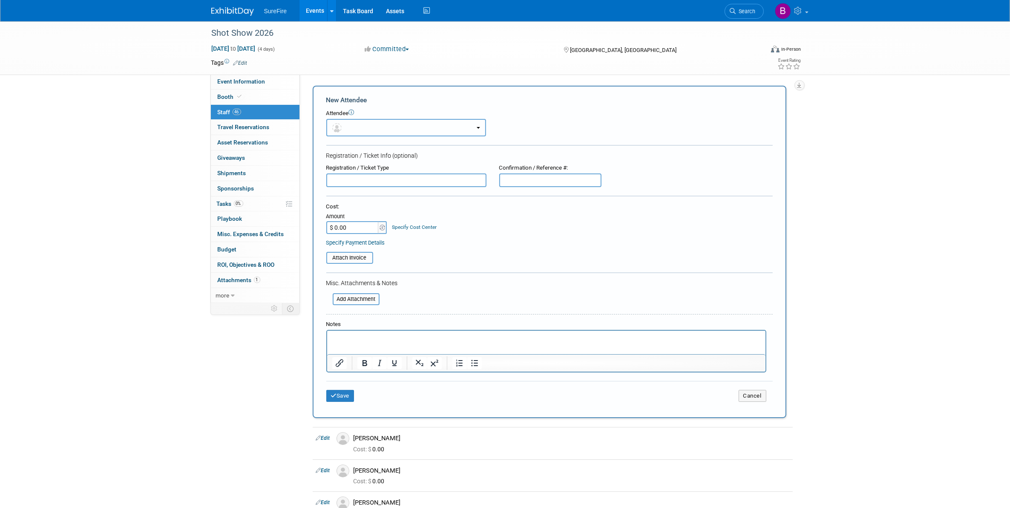
click at [412, 122] on button "button" at bounding box center [406, 127] width 160 height 17
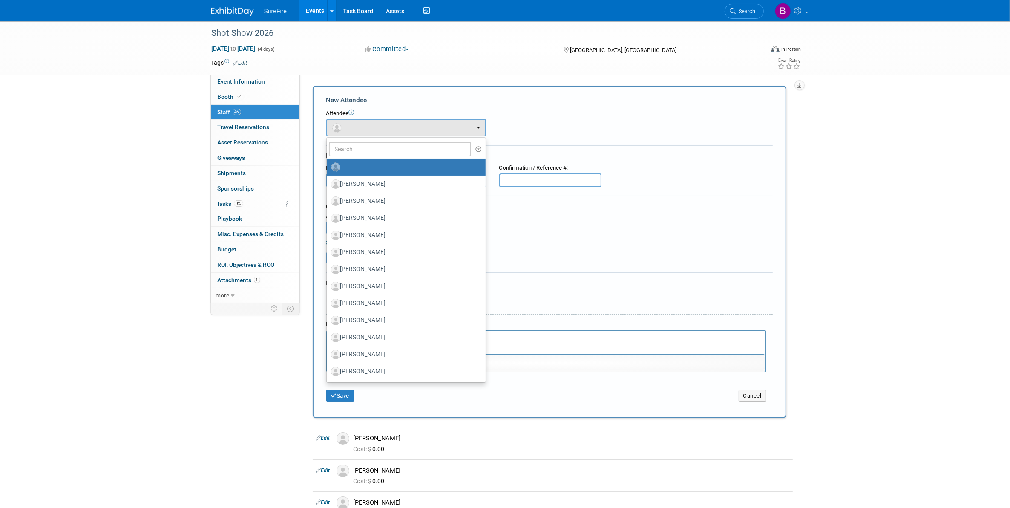
click at [535, 220] on div "Cost: Amount $ 0.00 Specify Cost Center Cost Center -- Not Specified --" at bounding box center [549, 218] width 446 height 31
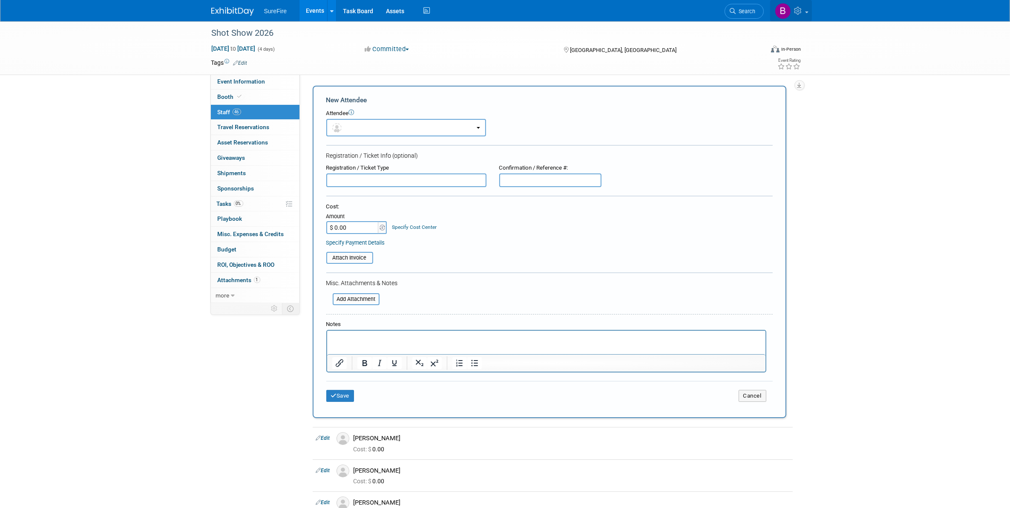
click at [798, 8] on icon at bounding box center [799, 11] width 10 height 8
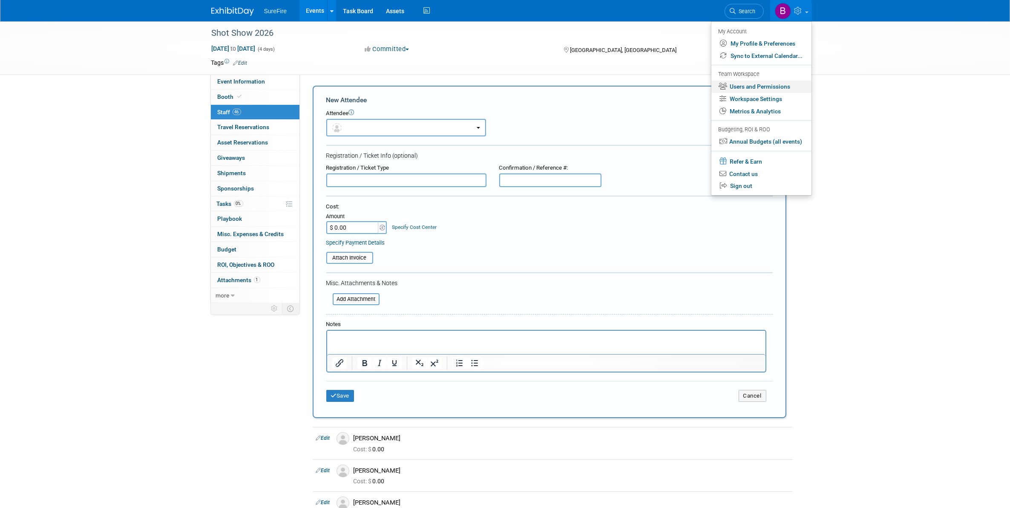
click at [769, 86] on link "Users and Permissions" at bounding box center [761, 86] width 100 height 12
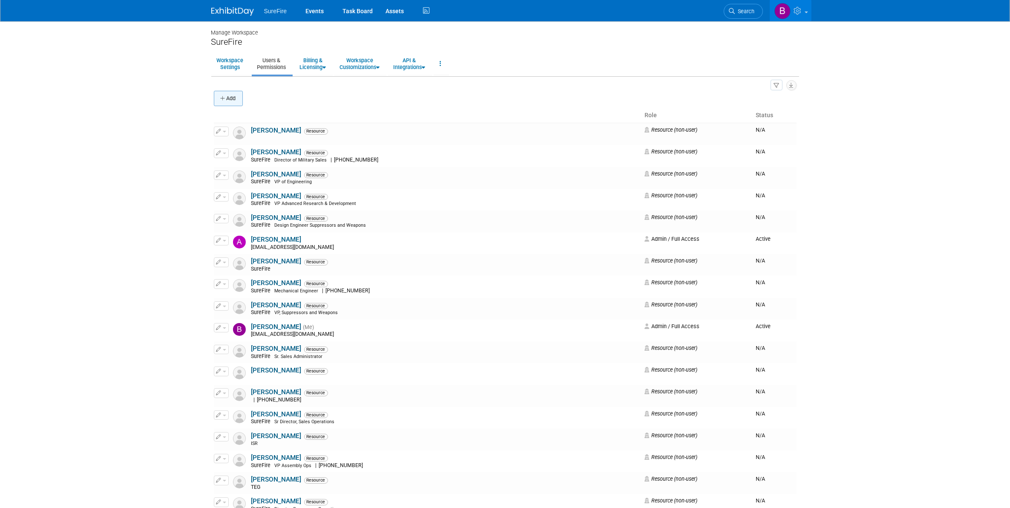
click at [229, 103] on button "Add" at bounding box center [228, 98] width 29 height 15
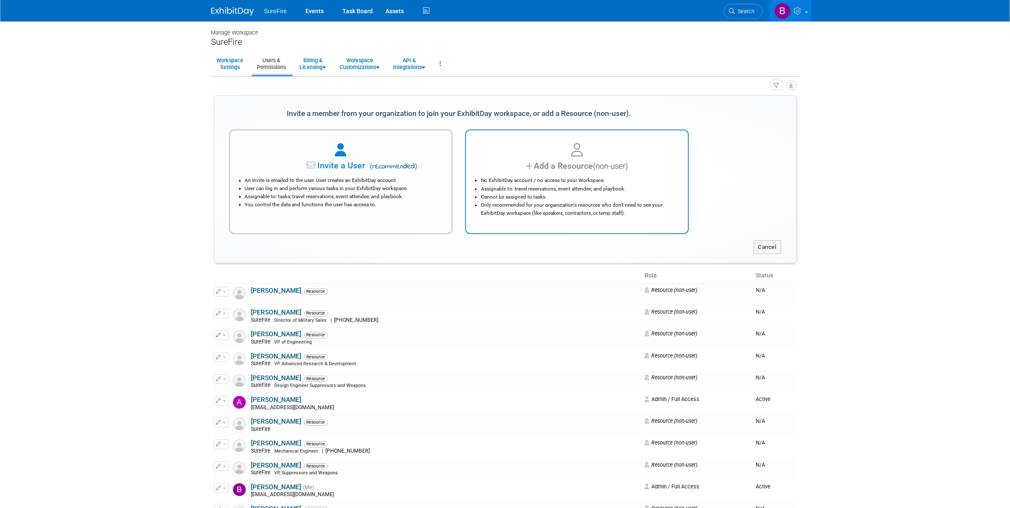
click at [518, 162] on div "Add a Resource (non-user)" at bounding box center [577, 166] width 201 height 12
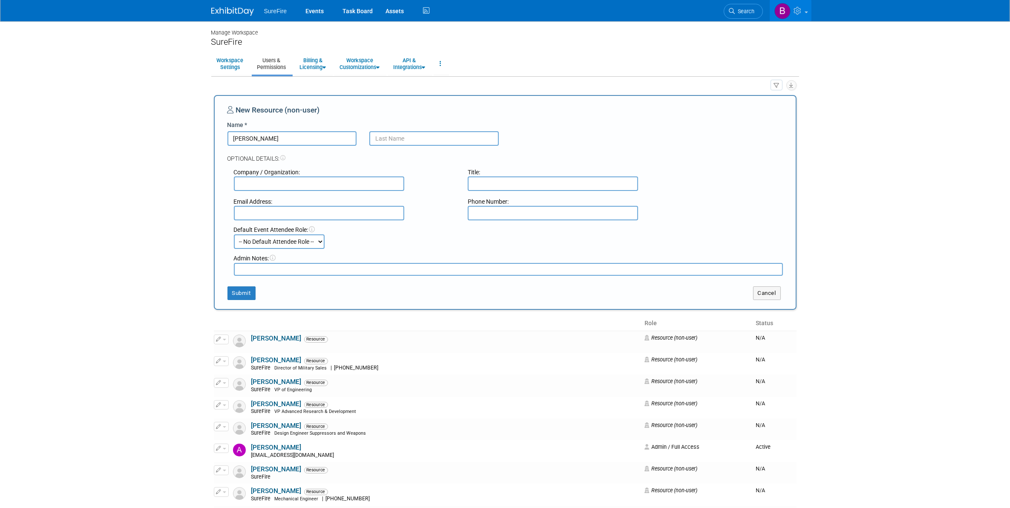
type input "[PERSON_NAME]"
click at [244, 291] on button "Submit" at bounding box center [241, 293] width 28 height 14
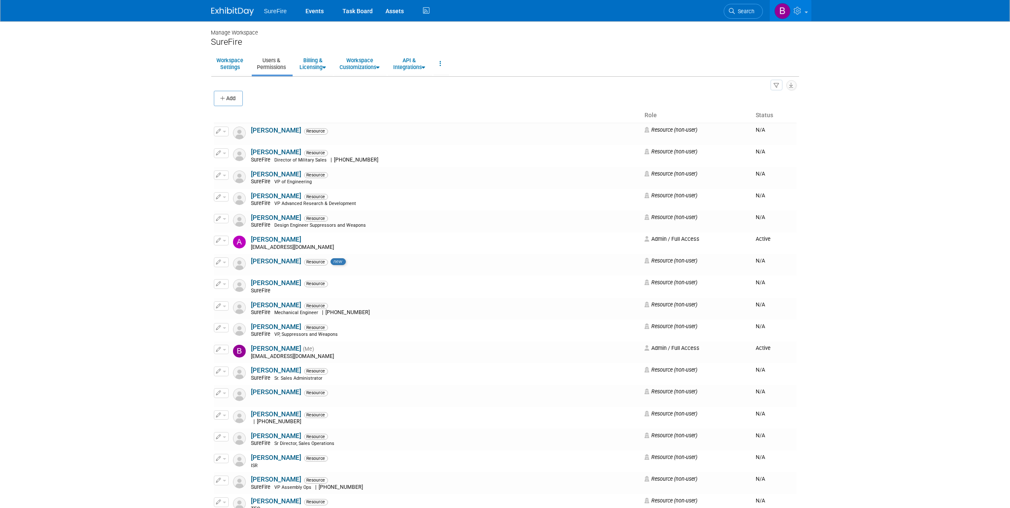
click at [945, 299] on body "SureFire Events Task Board Assets" at bounding box center [505, 254] width 1010 height 508
click at [932, 353] on body "SureFire Events Task Board Assets" at bounding box center [505, 254] width 1010 height 508
click at [229, 97] on button "Add" at bounding box center [228, 98] width 29 height 15
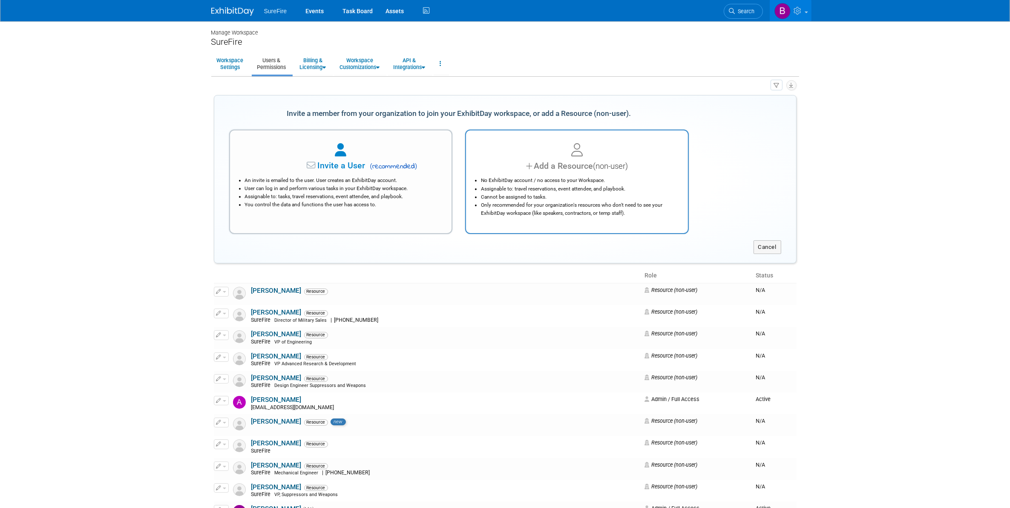
click at [613, 194] on li "Cannot be assigned to tasks." at bounding box center [579, 197] width 196 height 8
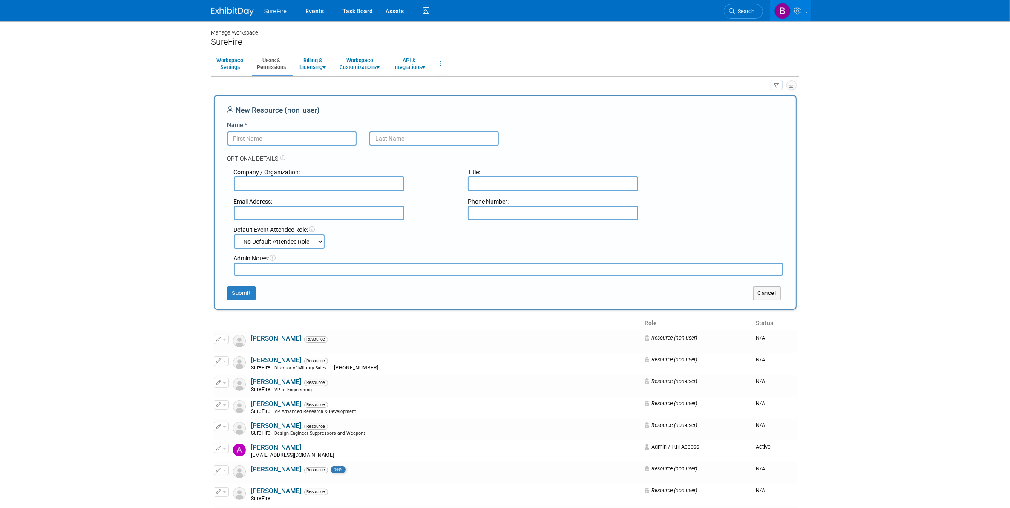
click at [347, 141] on input "Name *" at bounding box center [291, 138] width 129 height 14
type input "[PERSON_NAME]"
click at [230, 292] on button "Submit" at bounding box center [241, 293] width 28 height 14
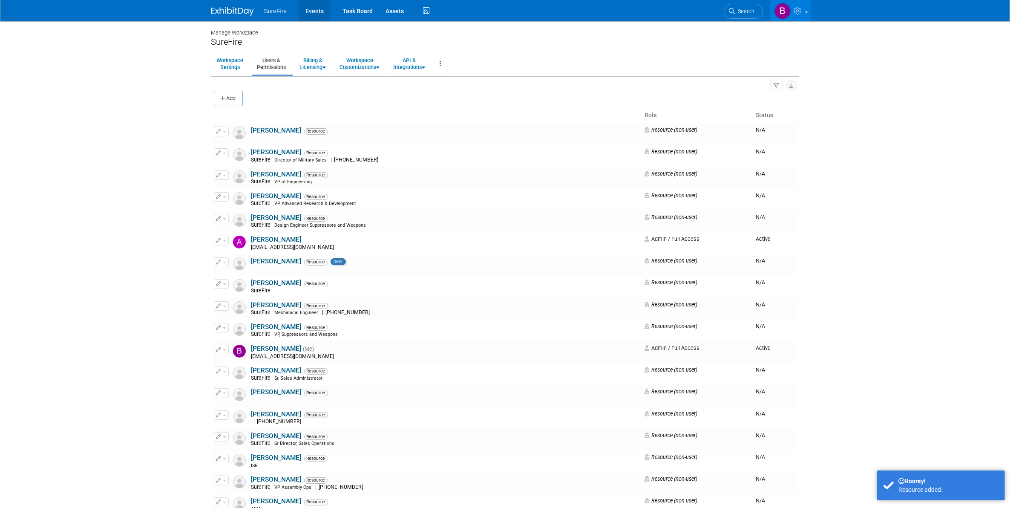
click at [312, 13] on link "Events" at bounding box center [314, 10] width 31 height 21
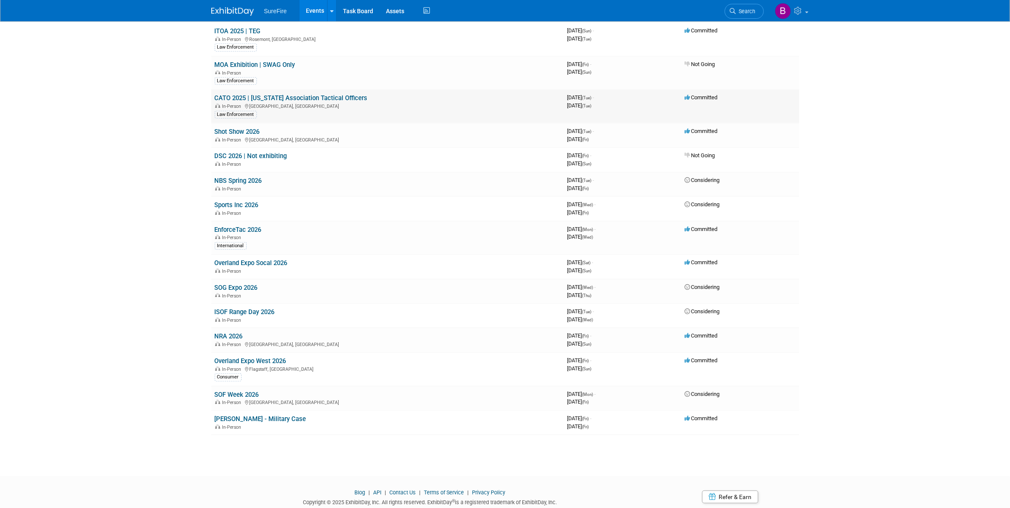
scroll to position [479, 0]
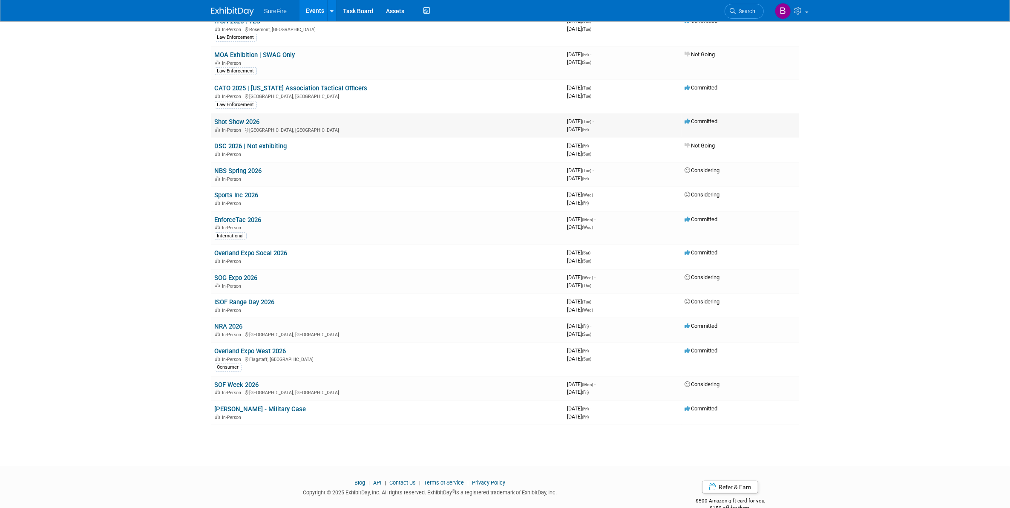
click at [221, 118] on link "Shot Show 2026" at bounding box center [237, 122] width 45 height 8
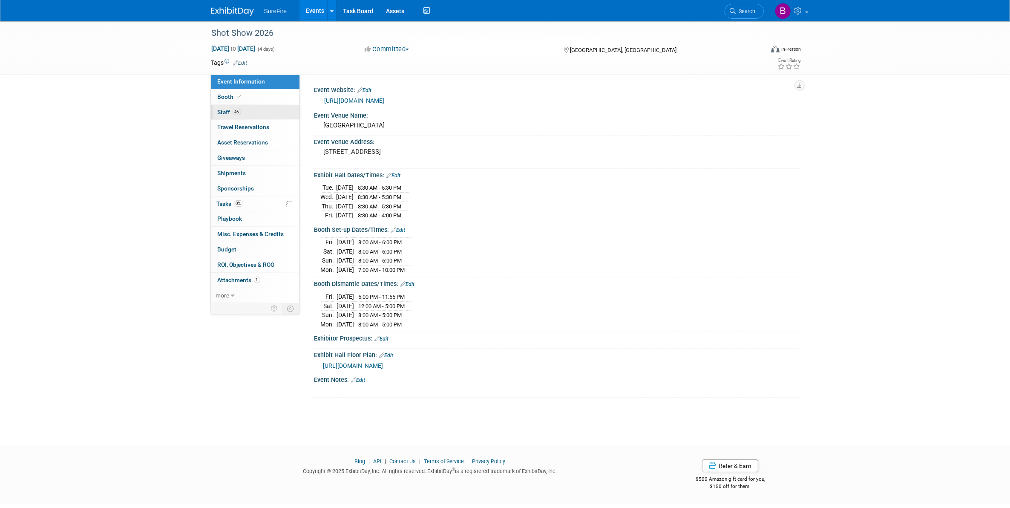
click at [238, 110] on span "46" at bounding box center [237, 112] width 9 height 6
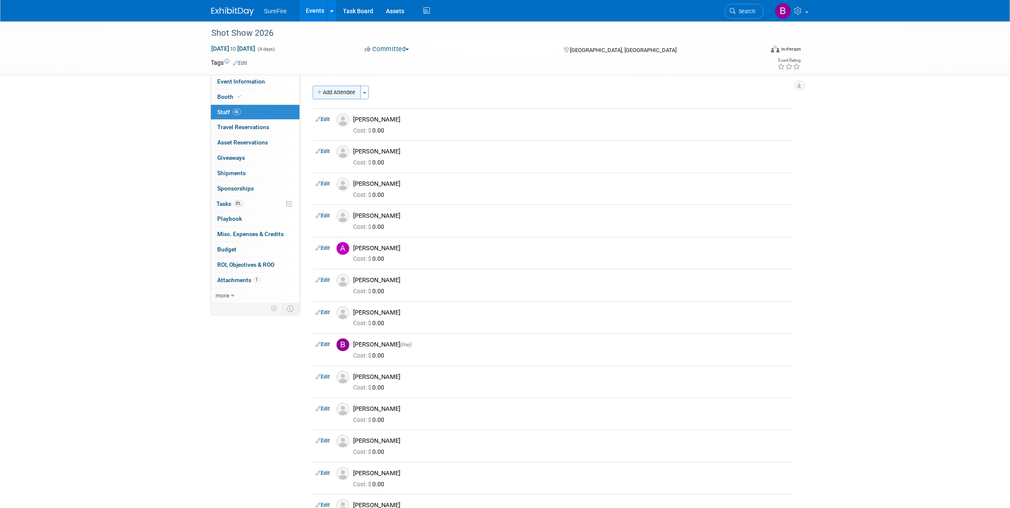
click at [336, 92] on button "Add Attendee" at bounding box center [337, 93] width 48 height 14
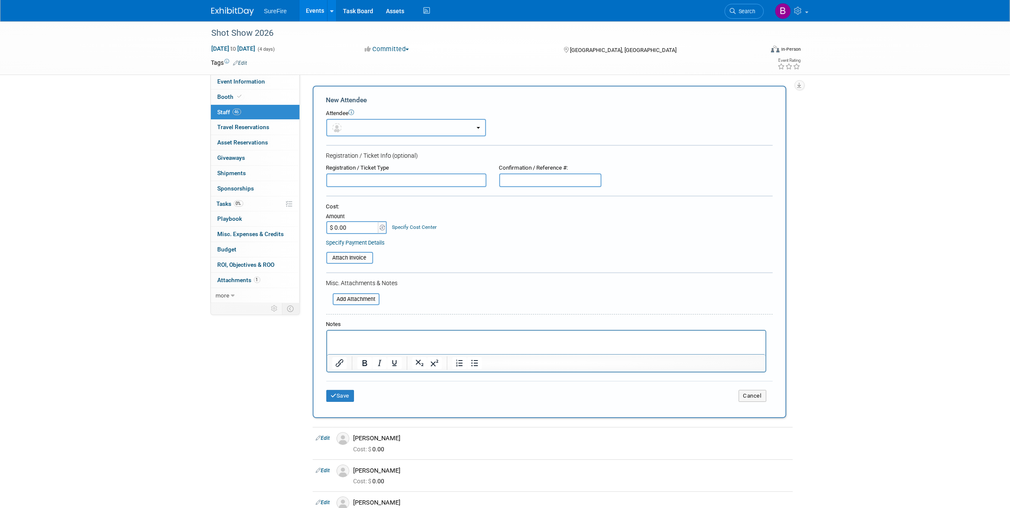
click at [358, 123] on button "button" at bounding box center [406, 127] width 160 height 17
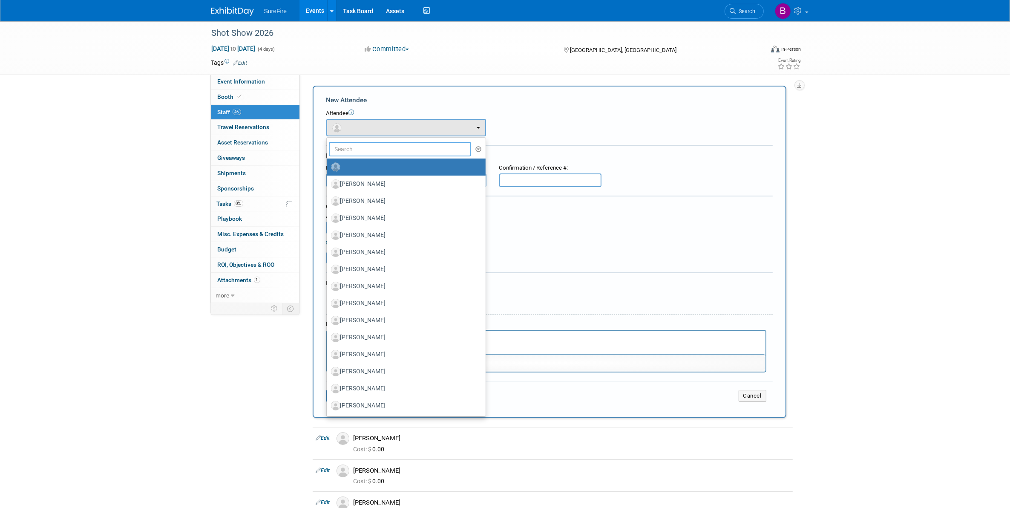
click at [344, 152] on input "text" at bounding box center [400, 149] width 143 height 14
click at [399, 194] on label "[PERSON_NAME]" at bounding box center [404, 201] width 146 height 14
click at [328, 197] on input "[PERSON_NAME]" at bounding box center [325, 200] width 6 height 6
select select "0d20c55e-1904-417c-af19-c75f0a80516a"
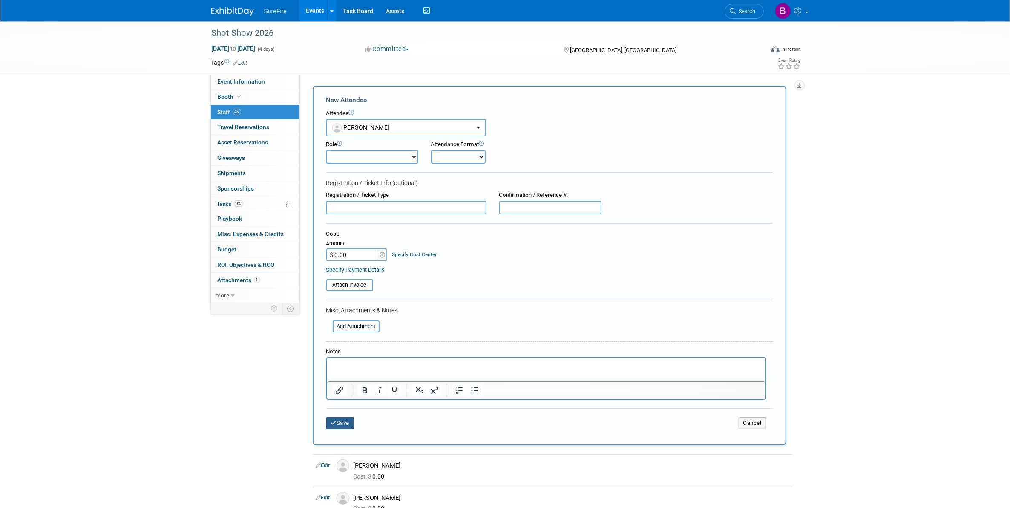
click at [331, 420] on icon "submit" at bounding box center [334, 423] width 6 height 6
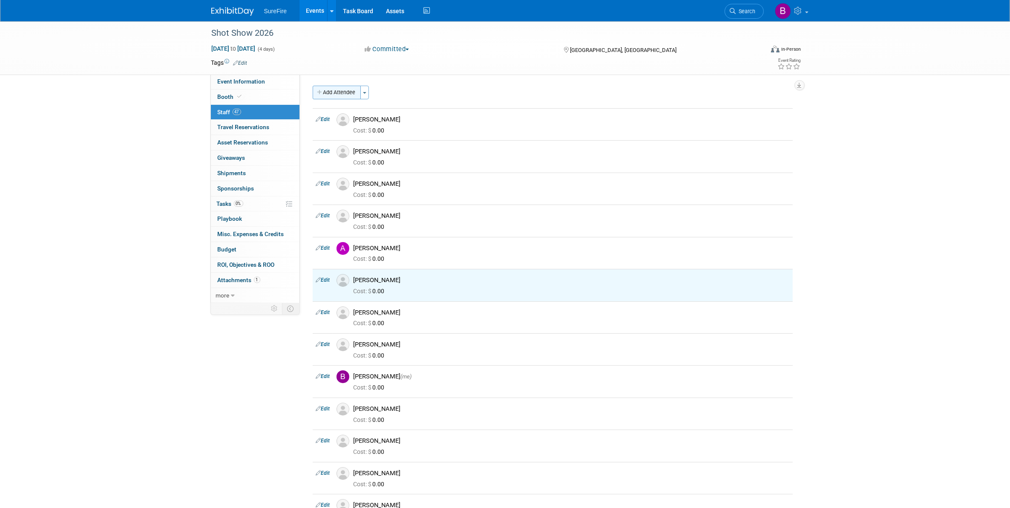
click at [356, 88] on button "Add Attendee" at bounding box center [337, 93] width 48 height 14
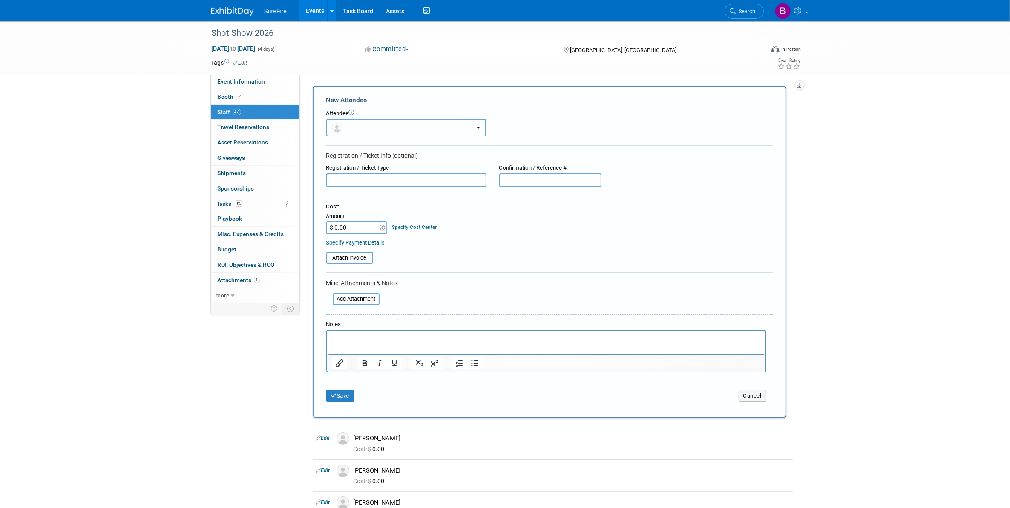
click at [381, 124] on button "button" at bounding box center [406, 127] width 160 height 17
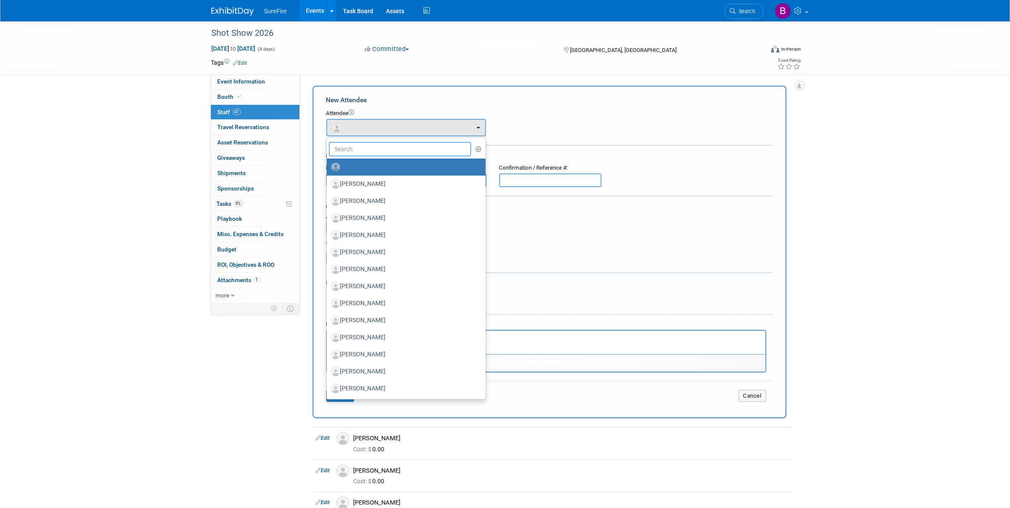
click at [385, 142] on input "text" at bounding box center [400, 149] width 143 height 14
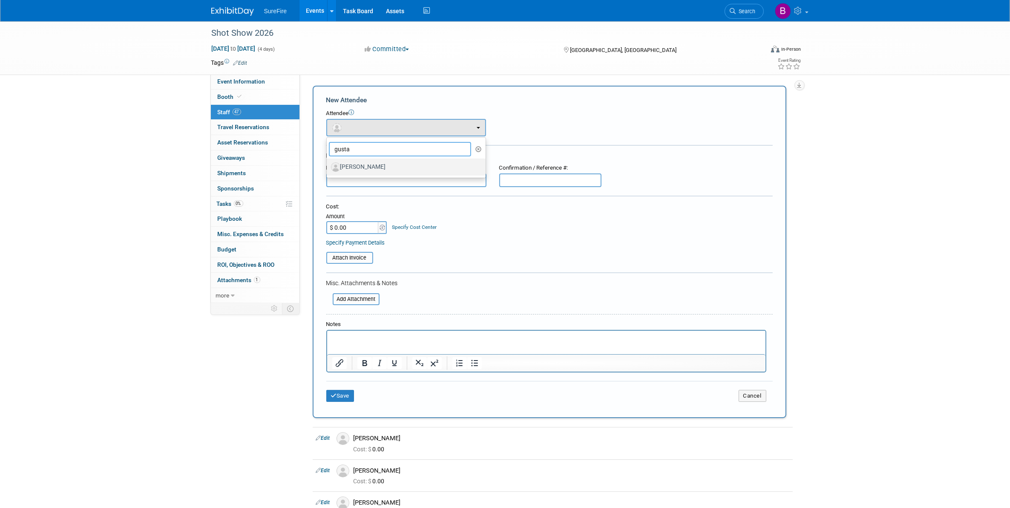
type input "gusta"
click at [382, 168] on label "[PERSON_NAME]" at bounding box center [404, 167] width 146 height 14
click at [328, 168] on input "[PERSON_NAME]" at bounding box center [325, 166] width 6 height 6
select select "6e7de1bf-9095-479d-bea7-a89a718df5f1"
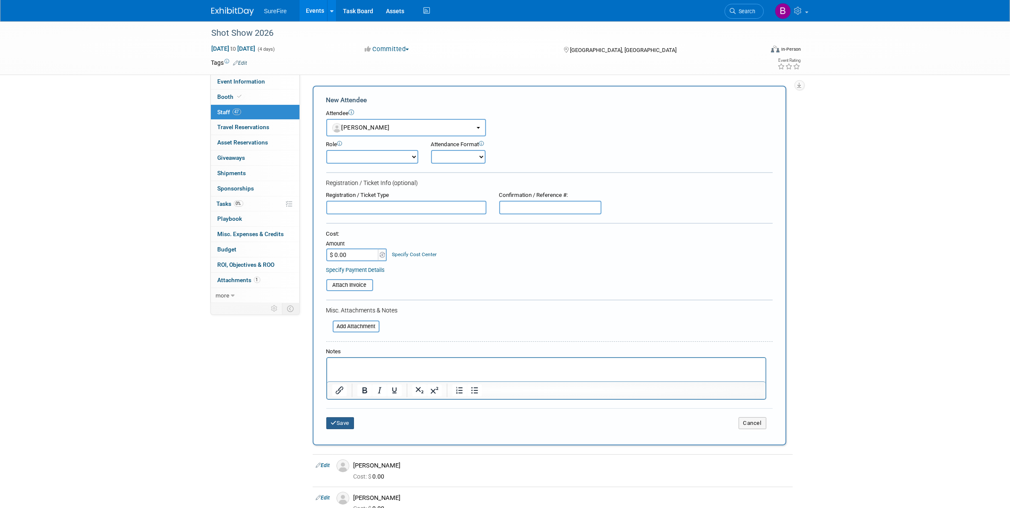
click at [331, 420] on icon "submit" at bounding box center [334, 423] width 6 height 6
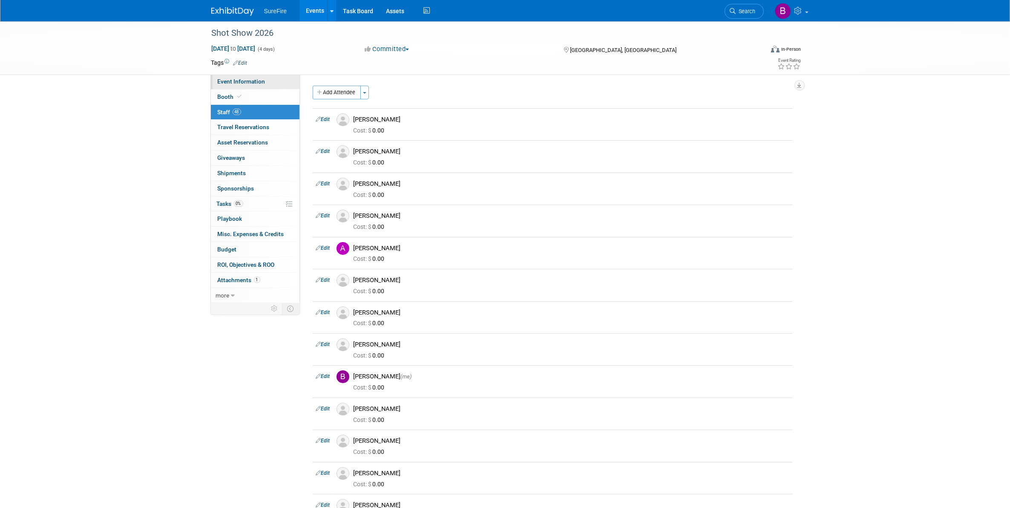
click at [246, 75] on link "Event Information" at bounding box center [255, 81] width 89 height 15
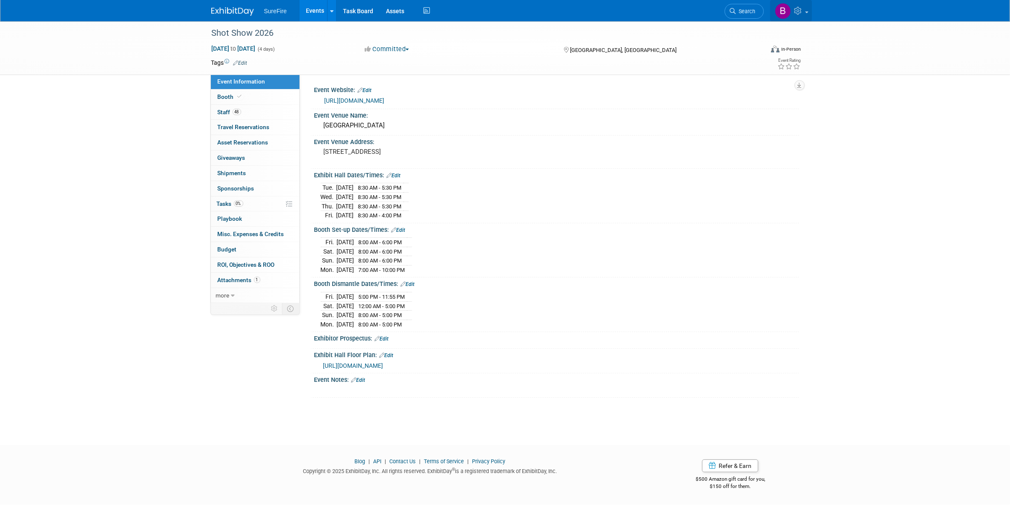
click at [804, 9] on icon at bounding box center [799, 11] width 10 height 8
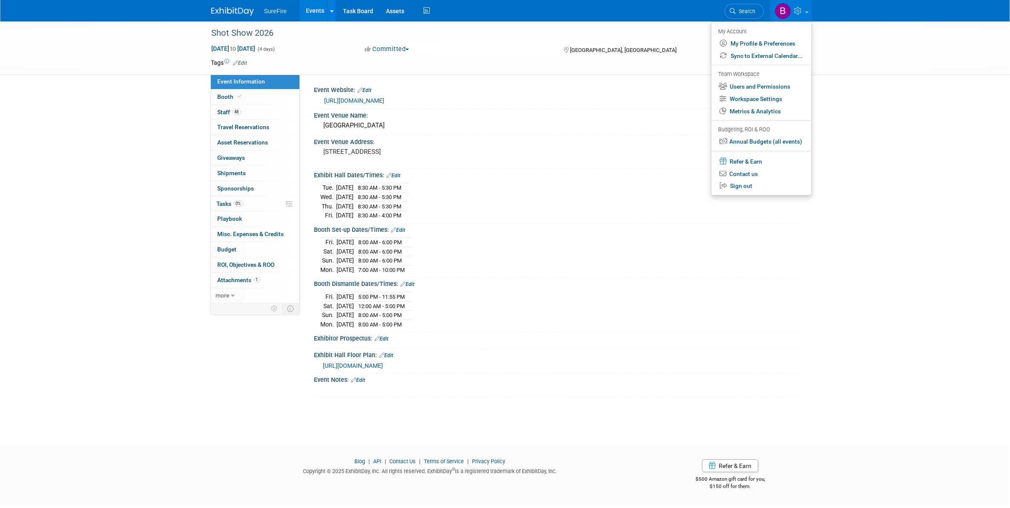
click at [754, 362] on div "[URL][DOMAIN_NAME]" at bounding box center [556, 364] width 485 height 12
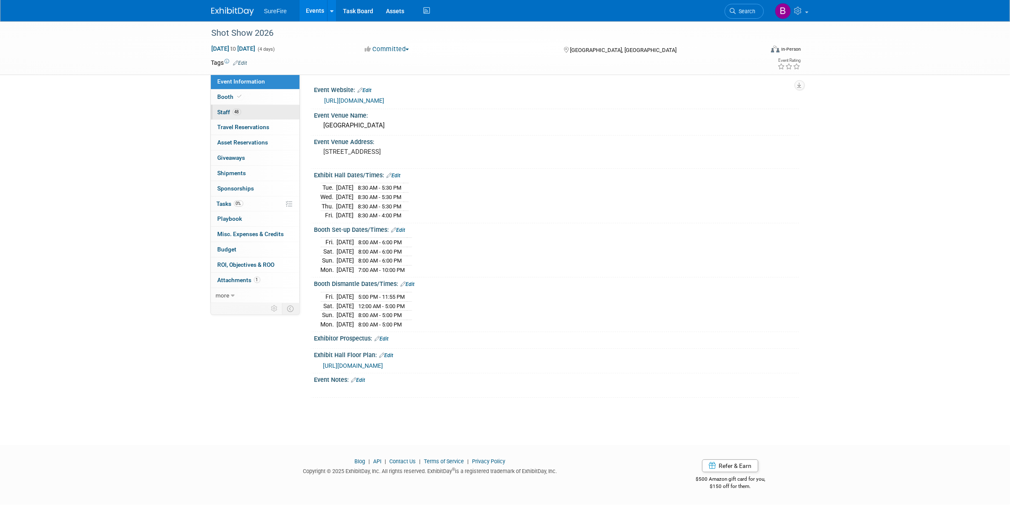
click at [214, 111] on link "48 Staff 48" at bounding box center [255, 112] width 89 height 15
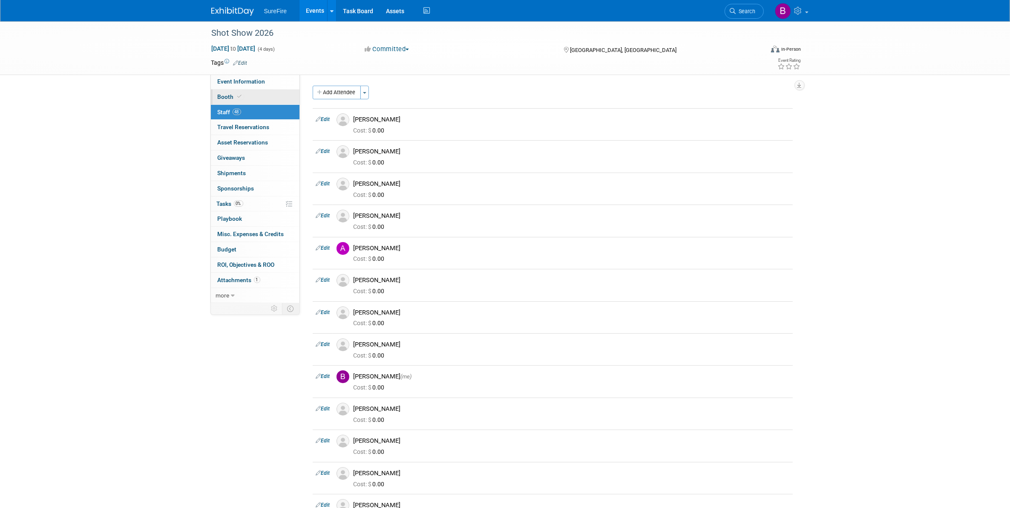
click at [223, 94] on span "Booth" at bounding box center [231, 96] width 26 height 7
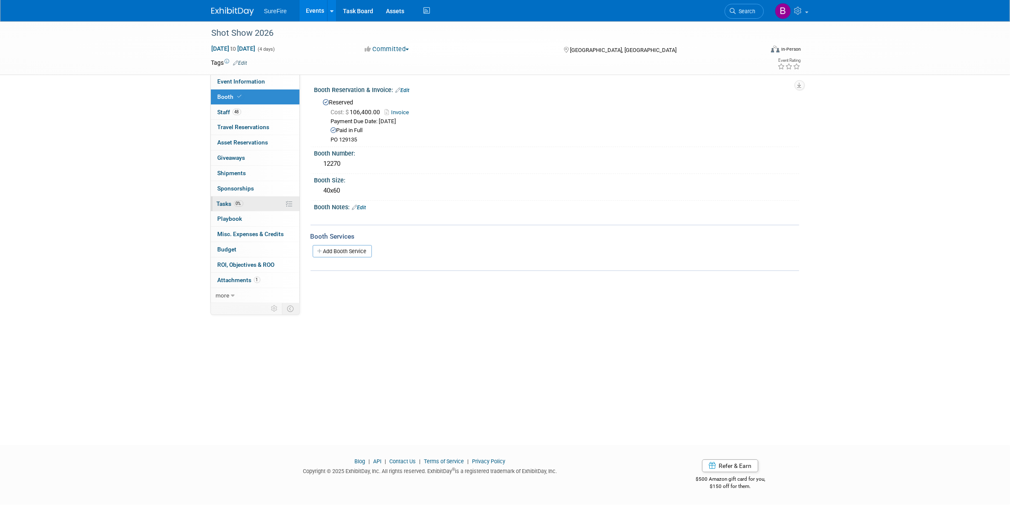
click at [239, 201] on span "0%" at bounding box center [238, 203] width 9 height 6
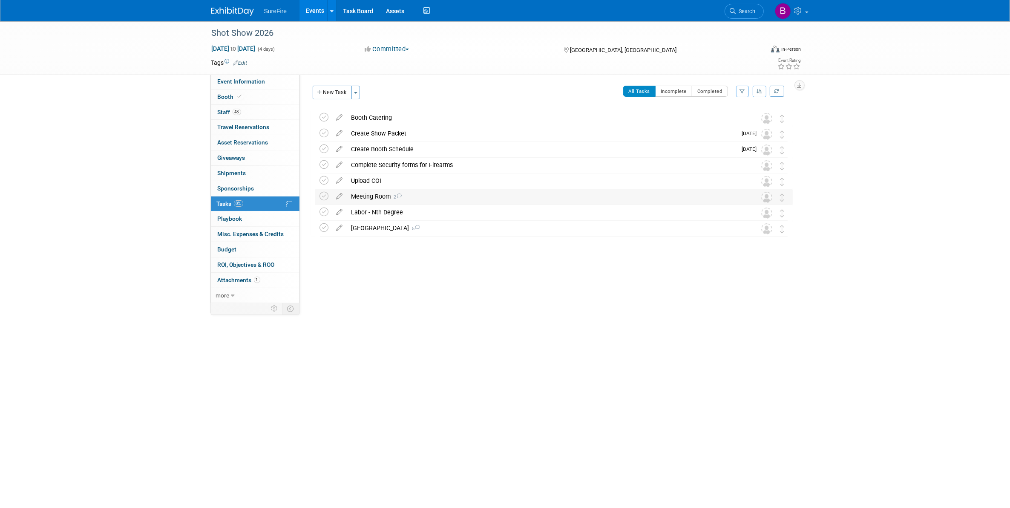
click at [365, 193] on div "Meeting Room 2" at bounding box center [545, 196] width 397 height 14
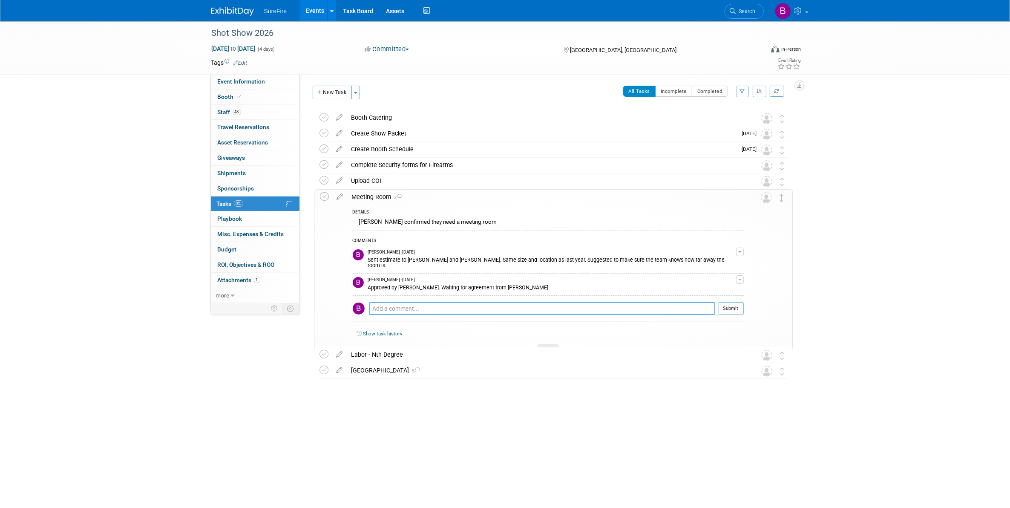
click at [444, 302] on textarea at bounding box center [542, 308] width 346 height 13
type textarea "R"
click at [496, 283] on div "Approved by [PERSON_NAME]. Waiting for agreement from [PERSON_NAME]" at bounding box center [552, 287] width 368 height 8
click at [460, 287] on td "[PERSON_NAME] - [DATE] Approved by [PERSON_NAME]. Waiting for agreement from [P…" at bounding box center [552, 284] width 368 height 22
click at [452, 287] on td "[PERSON_NAME] - [DATE] Approved by [PERSON_NAME]. Waiting for agreement from [P…" at bounding box center [552, 284] width 368 height 22
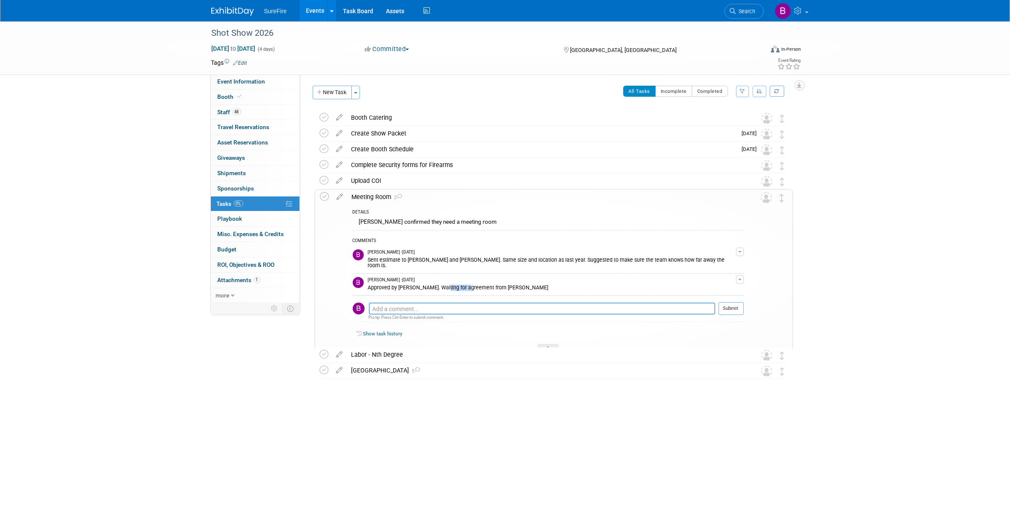
click at [452, 287] on td "[PERSON_NAME] - [DATE] Approved by [PERSON_NAME]. Waiting for agreement from [P…" at bounding box center [552, 284] width 368 height 22
click at [640, 333] on div "Show task history" at bounding box center [548, 335] width 391 height 18
click at [545, 344] on div at bounding box center [547, 347] width 21 height 7
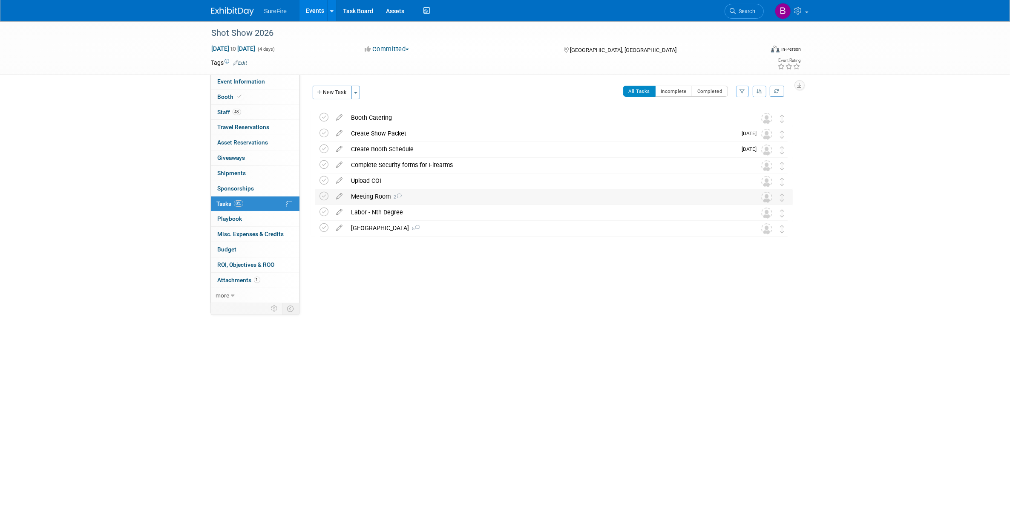
click at [389, 197] on div "Meeting Room 2" at bounding box center [545, 196] width 397 height 14
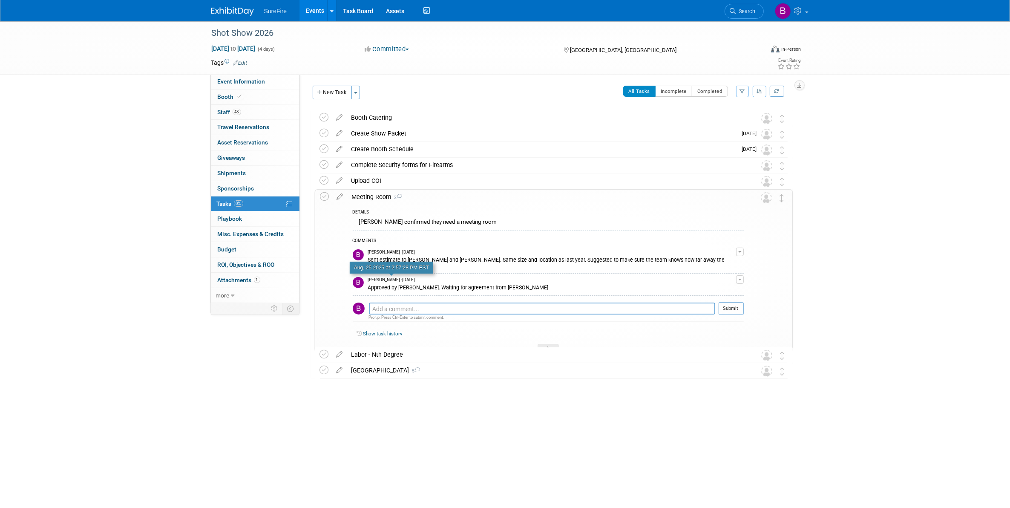
click at [415, 277] on span "[PERSON_NAME] - [DATE]" at bounding box center [391, 280] width 47 height 6
click at [740, 279] on span "button" at bounding box center [739, 280] width 3 height 2
drag, startPoint x: 699, startPoint y: 288, endPoint x: 692, endPoint y: 288, distance: 7.2
click at [699, 288] on link "Edit Comment" at bounding box center [709, 292] width 67 height 12
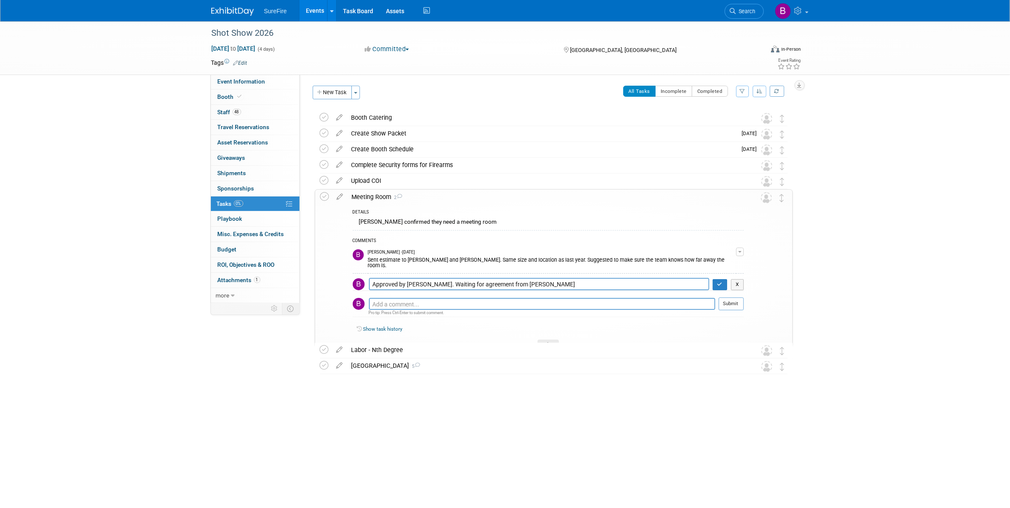
click at [434, 279] on textarea "Approved by [PERSON_NAME]. Waiting for agreement from [PERSON_NAME]" at bounding box center [539, 284] width 340 height 12
drag, startPoint x: 423, startPoint y: 278, endPoint x: 883, endPoint y: 248, distance: 460.9
click at [872, 255] on div "Shot Show 2026 [DATE] to [DATE] (4 days) [DATE] to [DATE] Committed Committed C…" at bounding box center [505, 225] width 1010 height 408
type textarea "Approved by [PERSON_NAME]."
click at [721, 282] on button "button" at bounding box center [719, 284] width 15 height 11
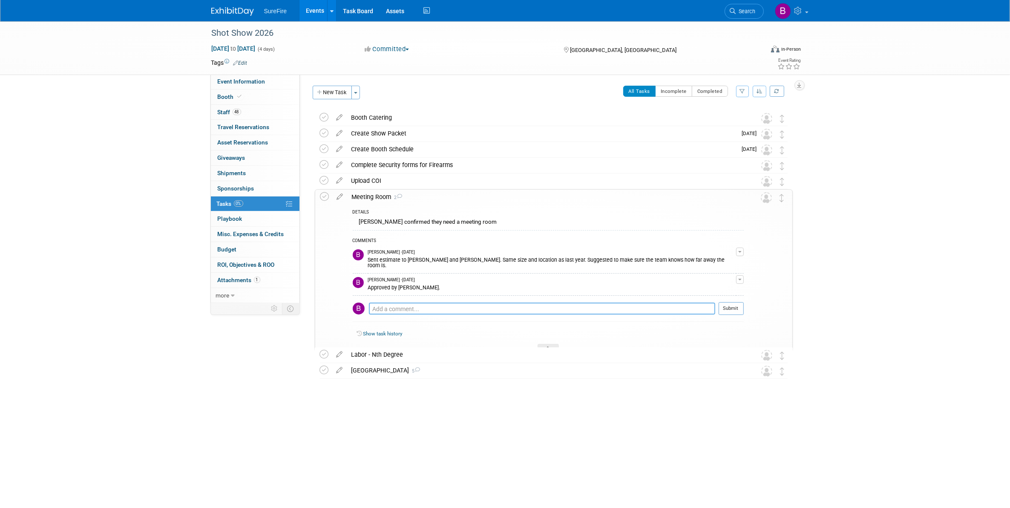
click at [588, 302] on textarea at bounding box center [542, 308] width 346 height 12
type textarea "Purchase req submitted and received PO"
click at [736, 307] on button "Submit" at bounding box center [730, 308] width 25 height 13
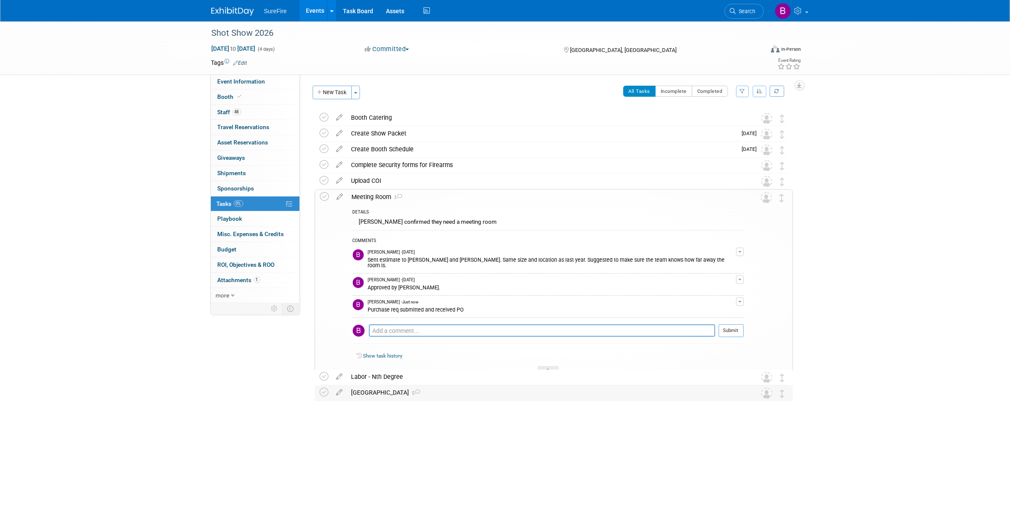
click at [399, 390] on div "[GEOGRAPHIC_DATA] 5" at bounding box center [545, 392] width 397 height 14
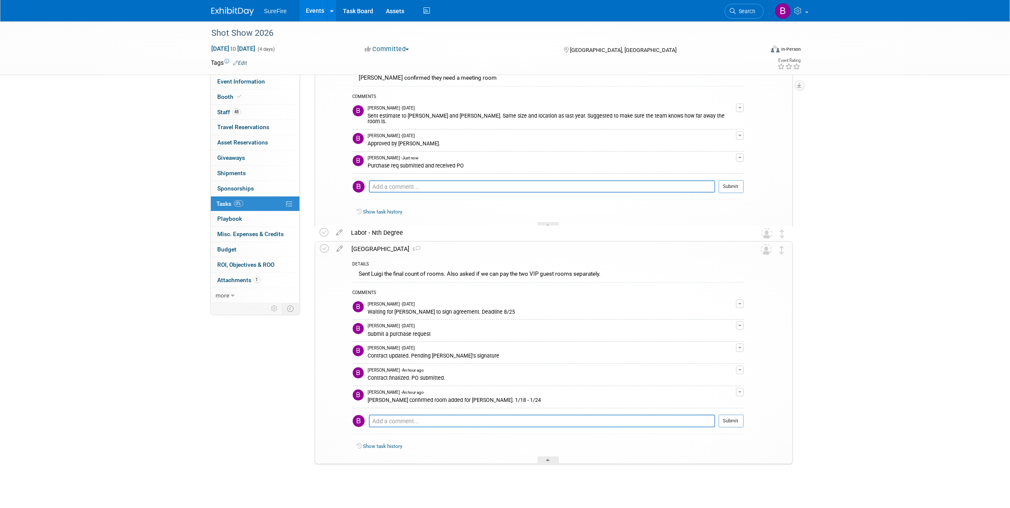
scroll to position [154, 0]
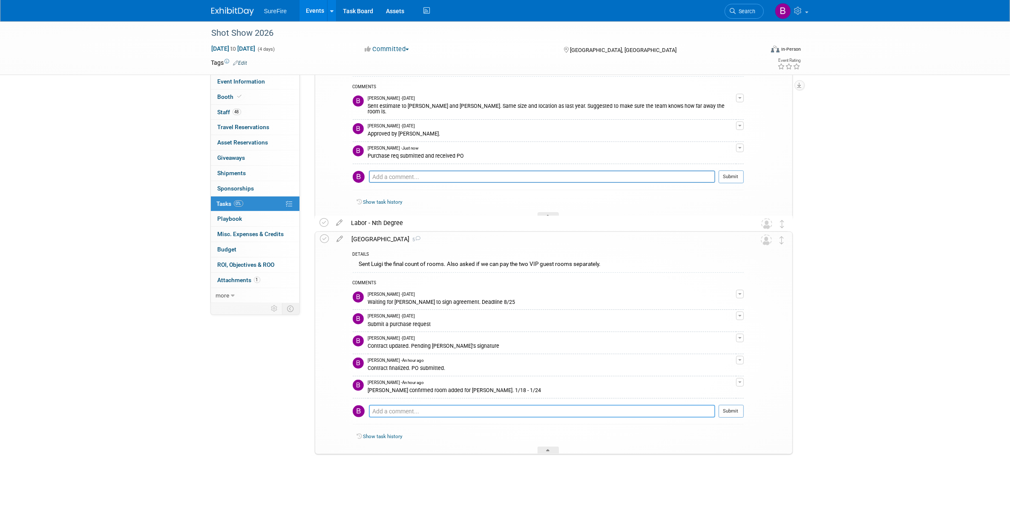
click at [416, 413] on textarea at bounding box center [542, 411] width 346 height 13
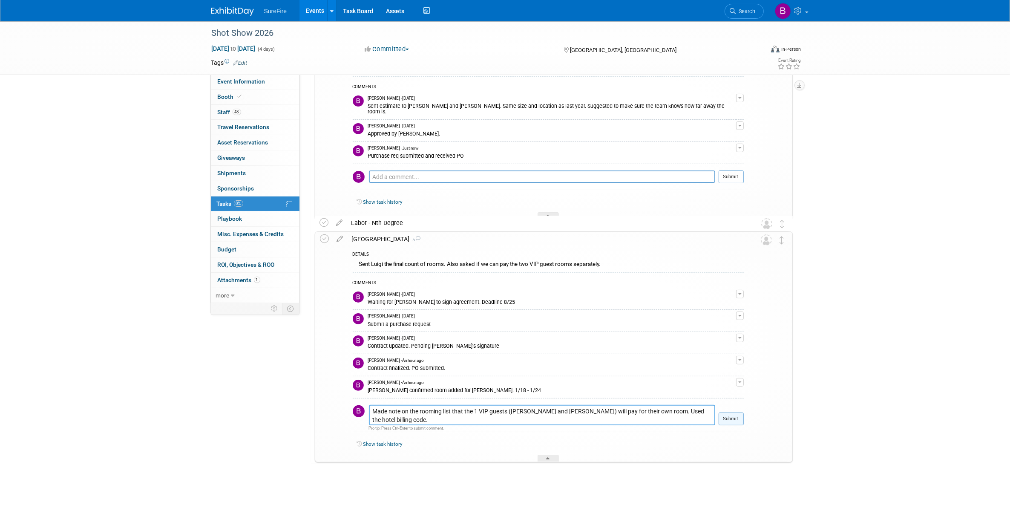
type textarea "Made note on the rooming list that the 1 VIP guests ([PERSON_NAME] and [PERSON_…"
click at [725, 424] on button "Submit" at bounding box center [730, 418] width 25 height 13
